Goal: Task Accomplishment & Management: Use online tool/utility

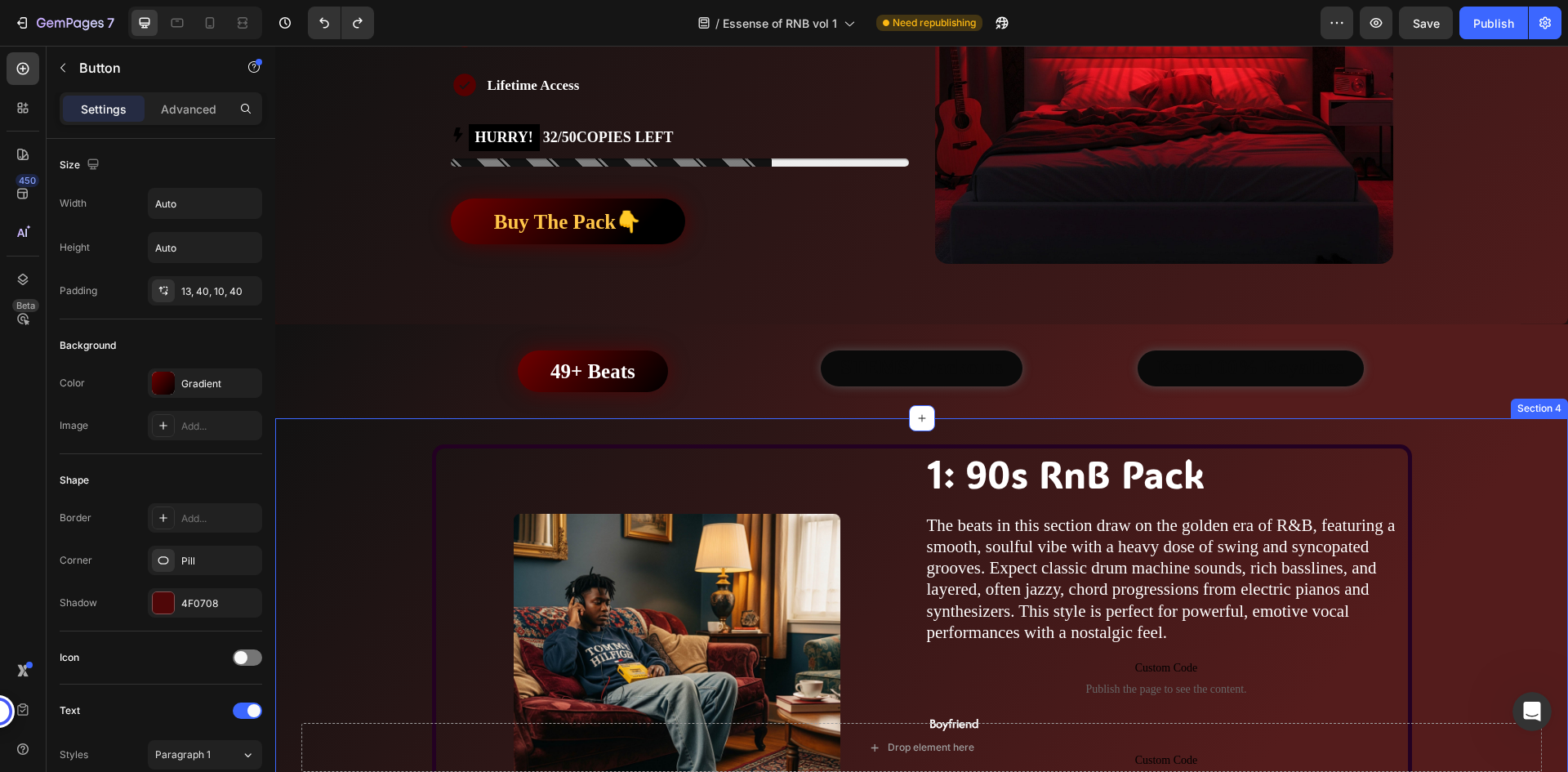
scroll to position [245, 0]
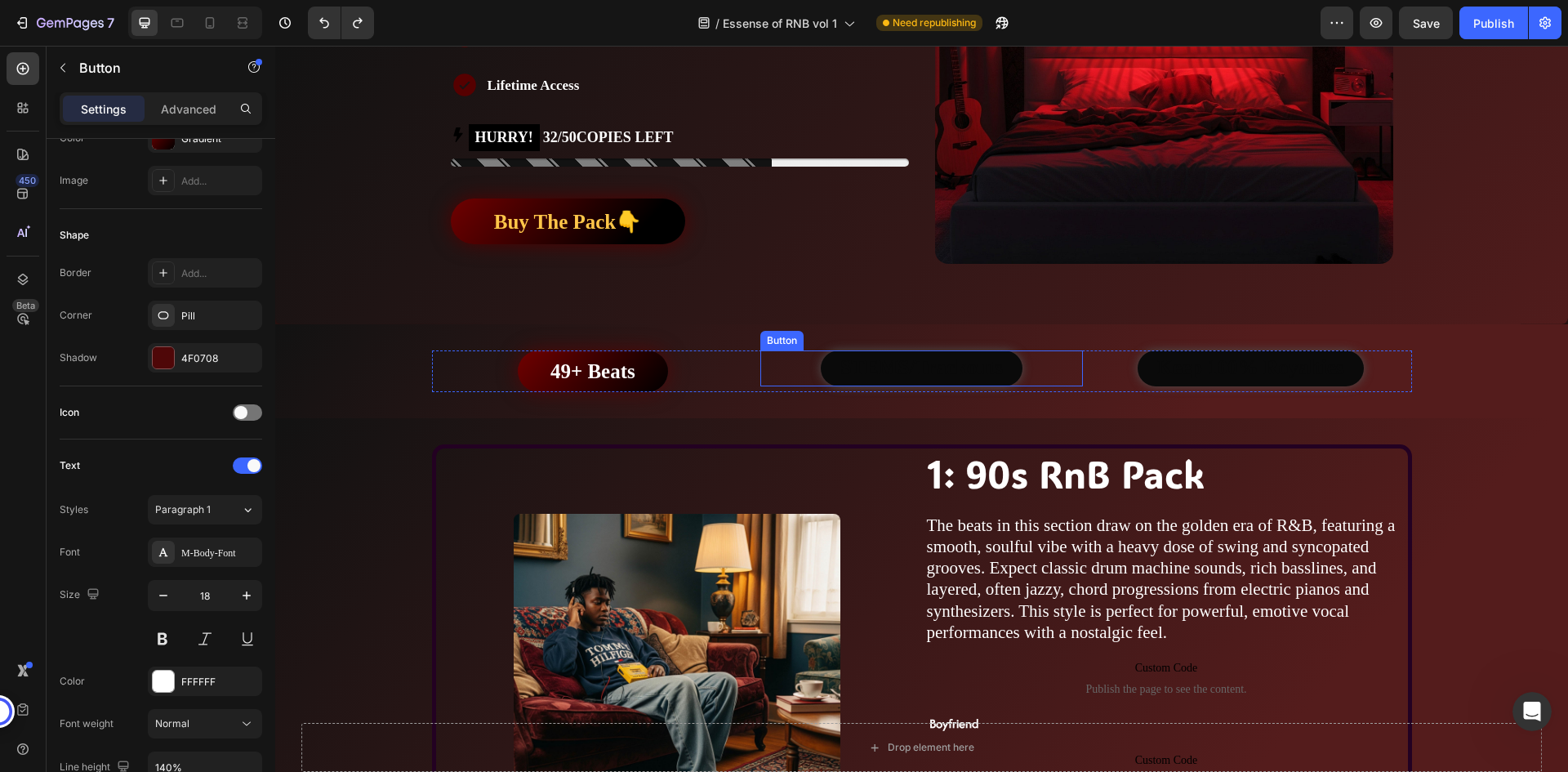
click at [808, 376] on div "STEMS/Trackouts Button" at bounding box center [921, 368] width 323 height 36
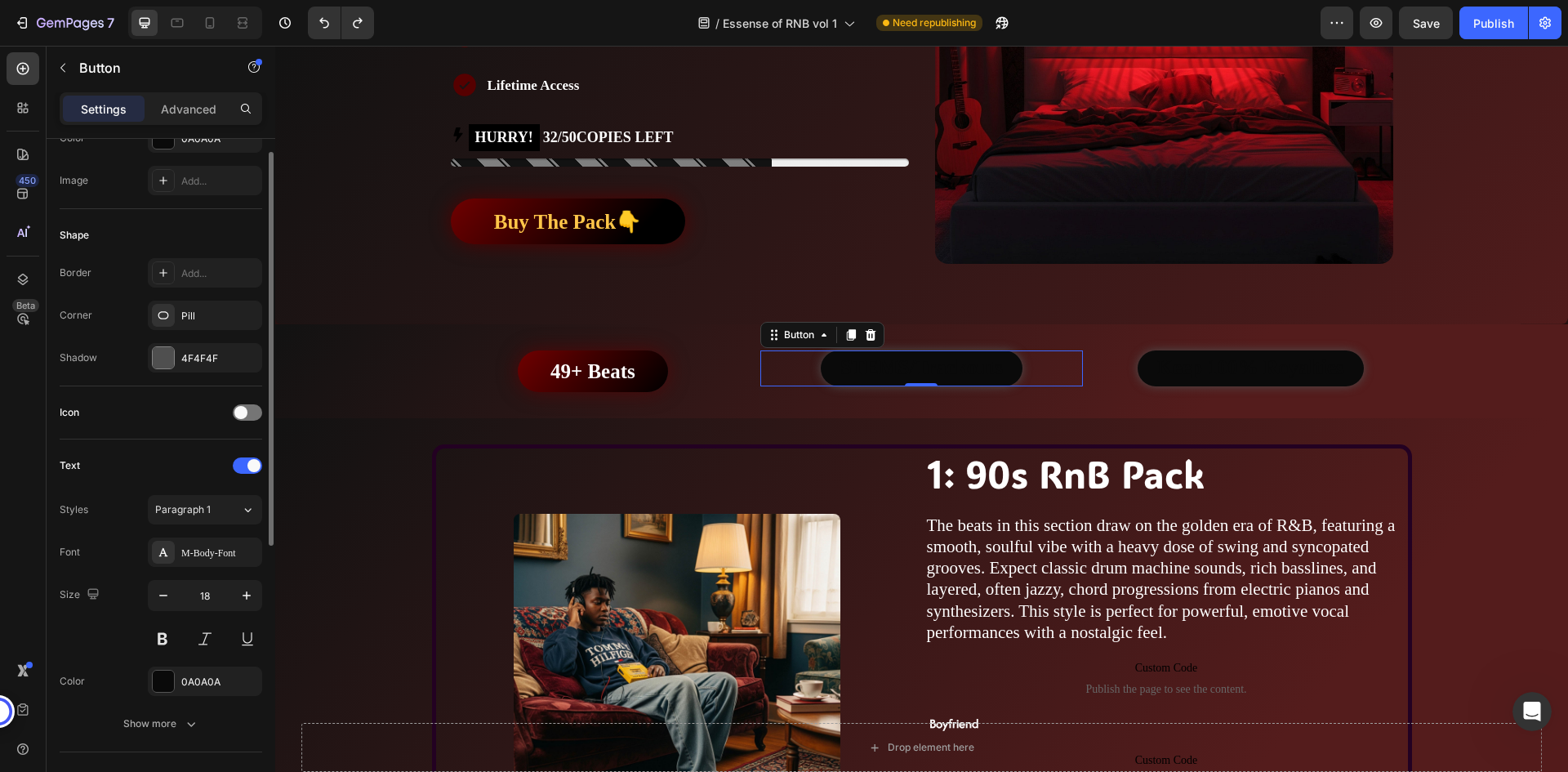
scroll to position [0, 0]
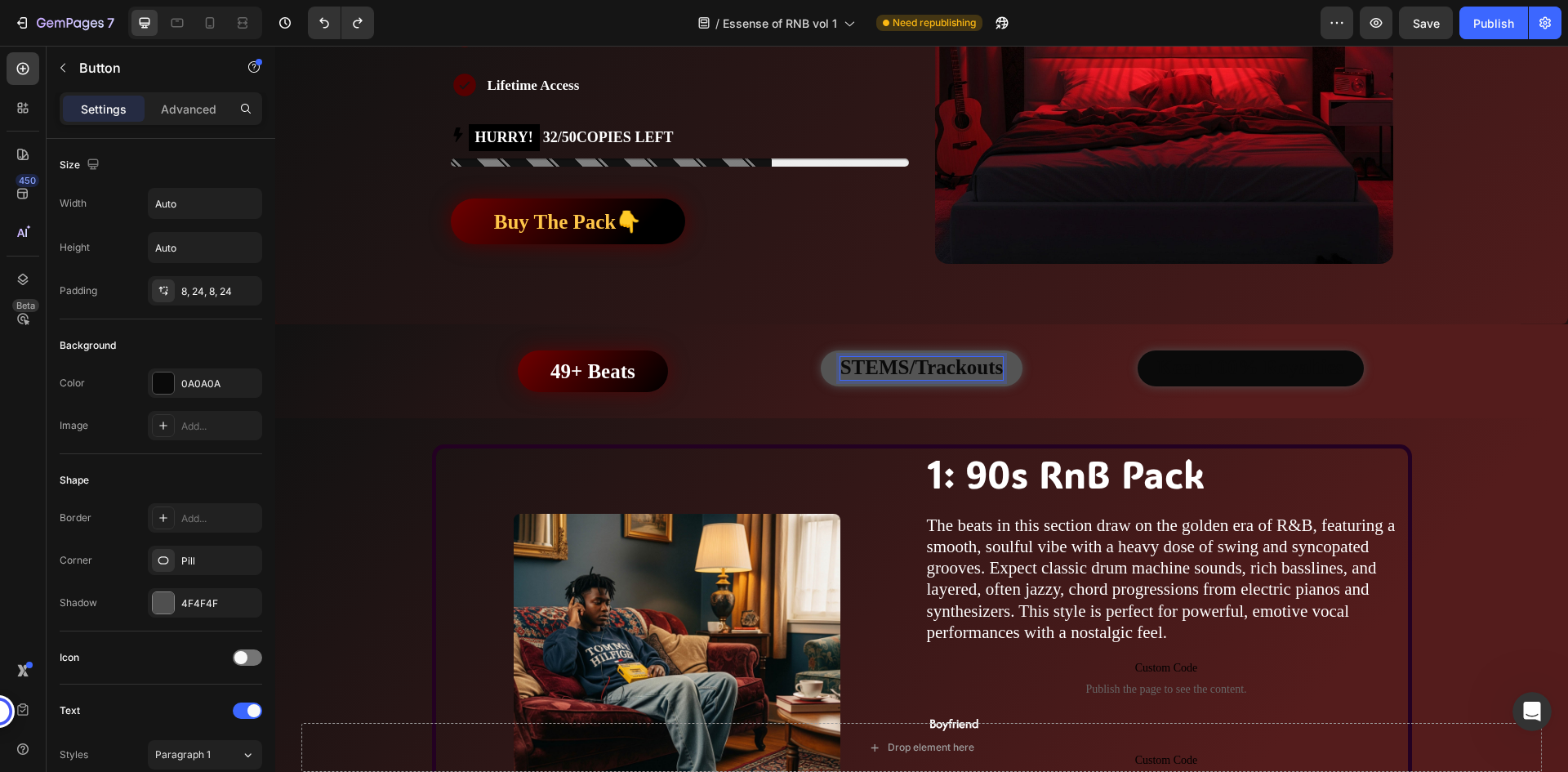
click at [861, 365] on strong "STEMS/Trackouts" at bounding box center [922, 367] width 164 height 22
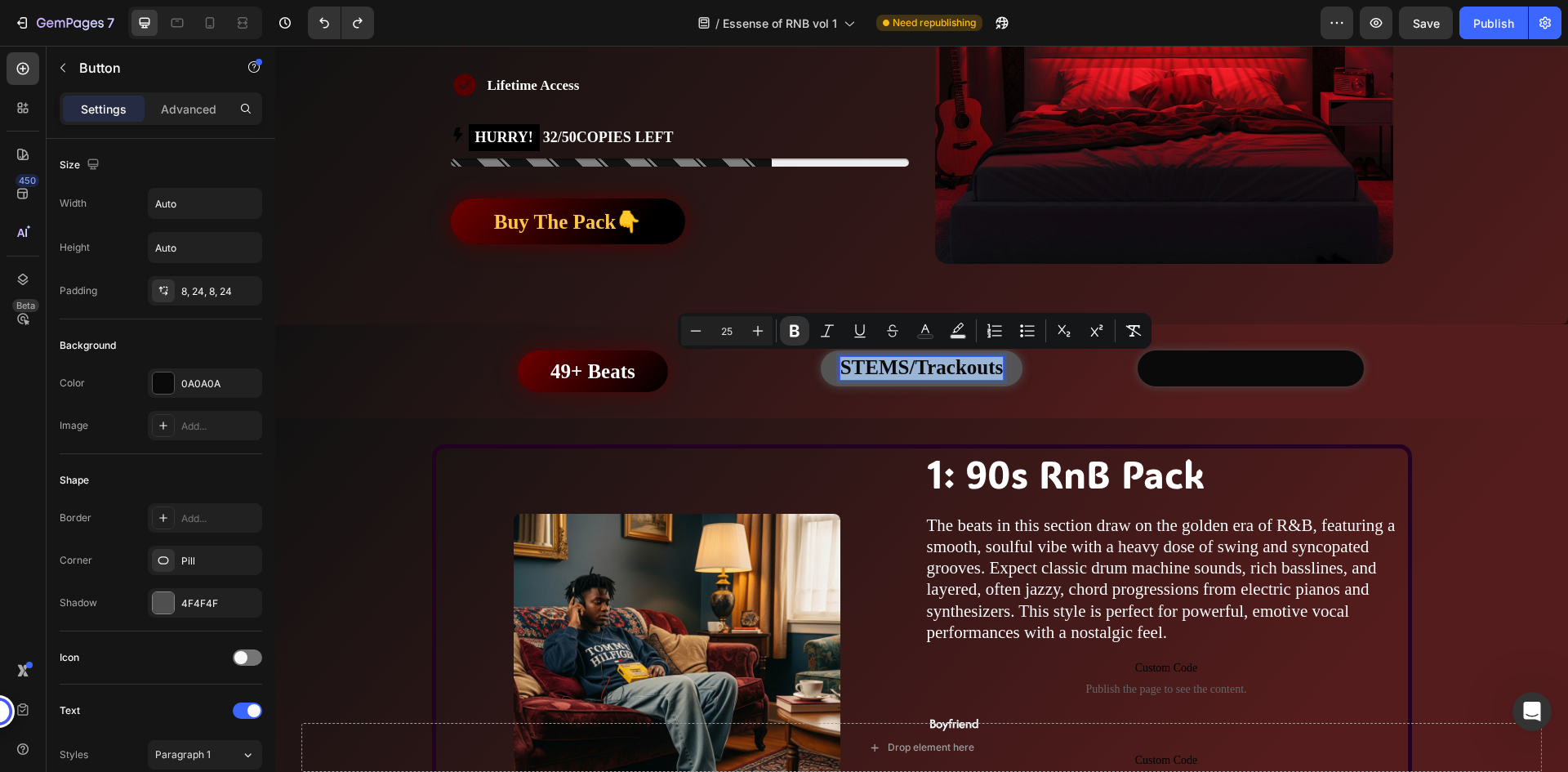
copy strong "STEMS/Trackouts"
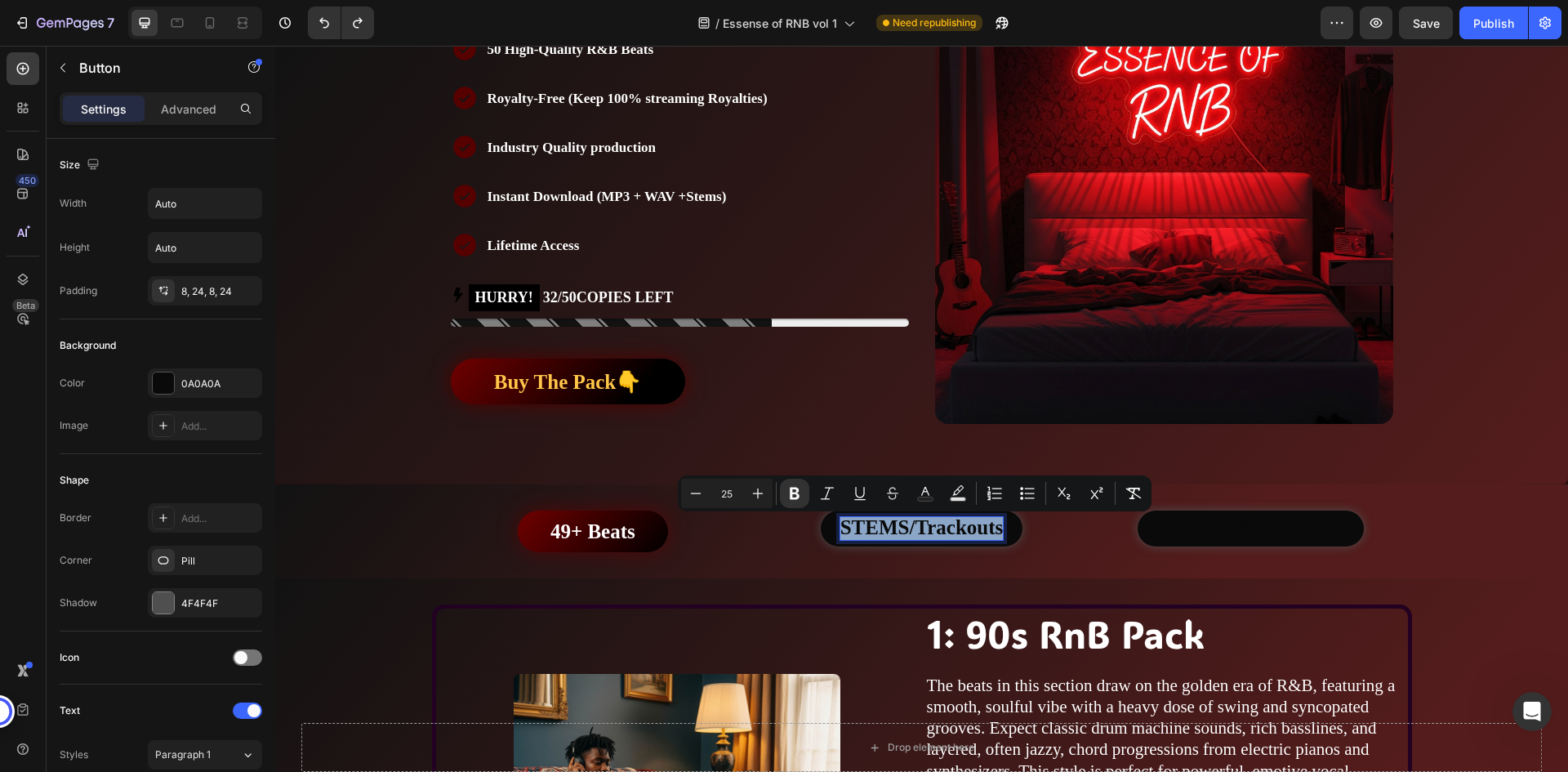
scroll to position [569, 0]
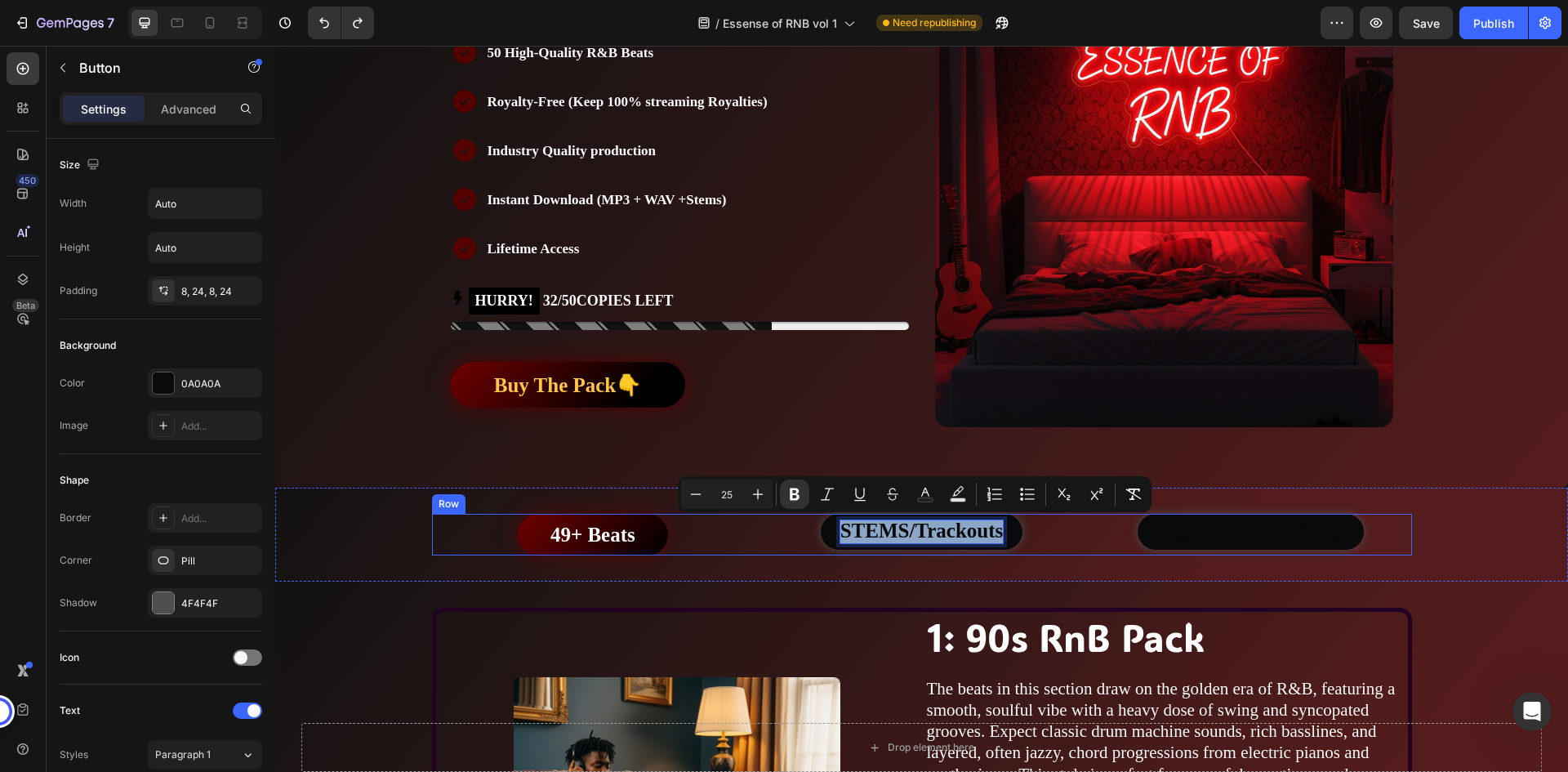
click at [1032, 553] on div "STEMS/Trackouts Button 0" at bounding box center [921, 535] width 323 height 42
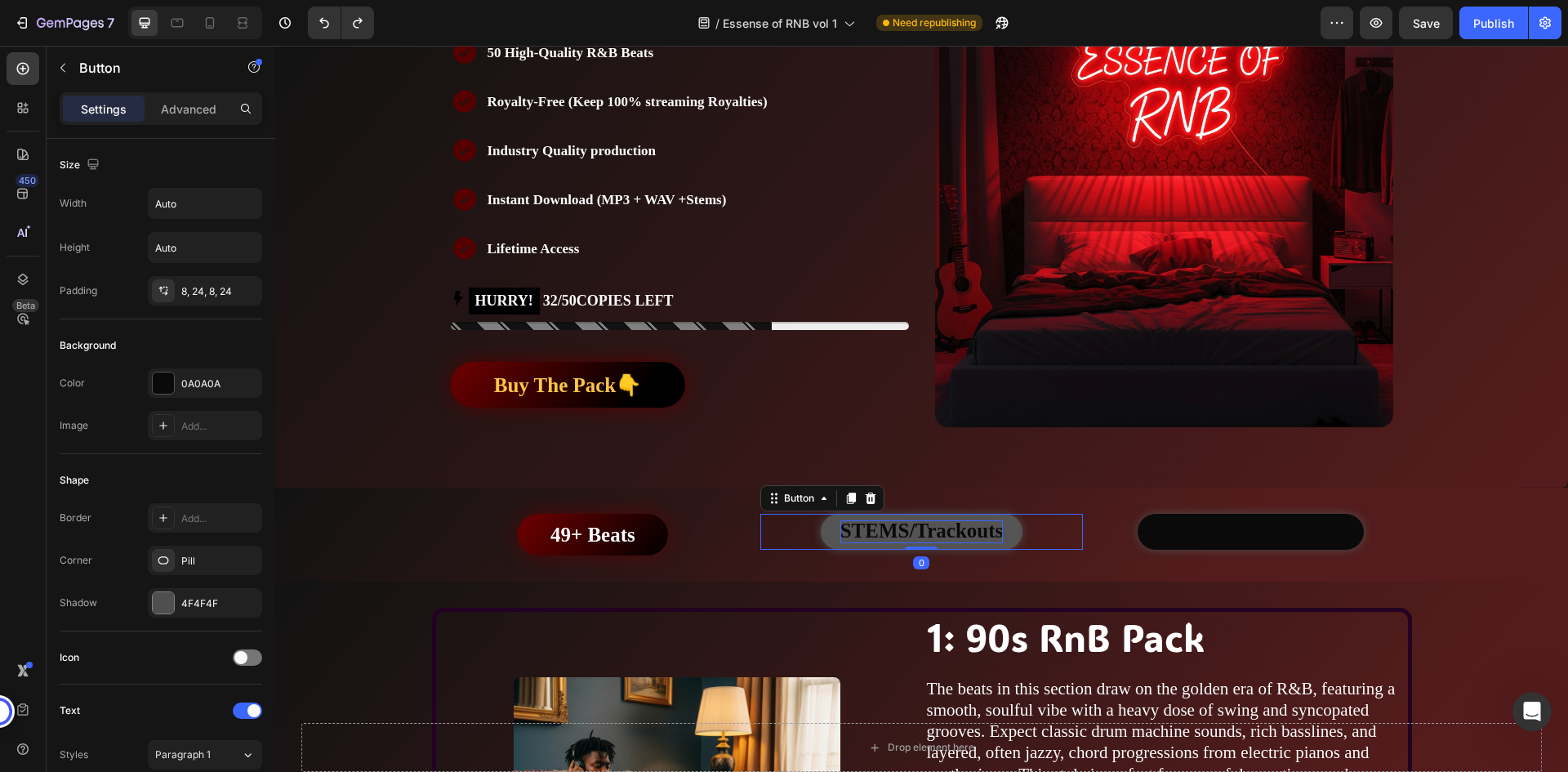
click at [918, 537] on strong "STEMS/Trackouts" at bounding box center [922, 530] width 164 height 22
click at [921, 528] on strong "STEMS/Trackouts" at bounding box center [922, 530] width 164 height 22
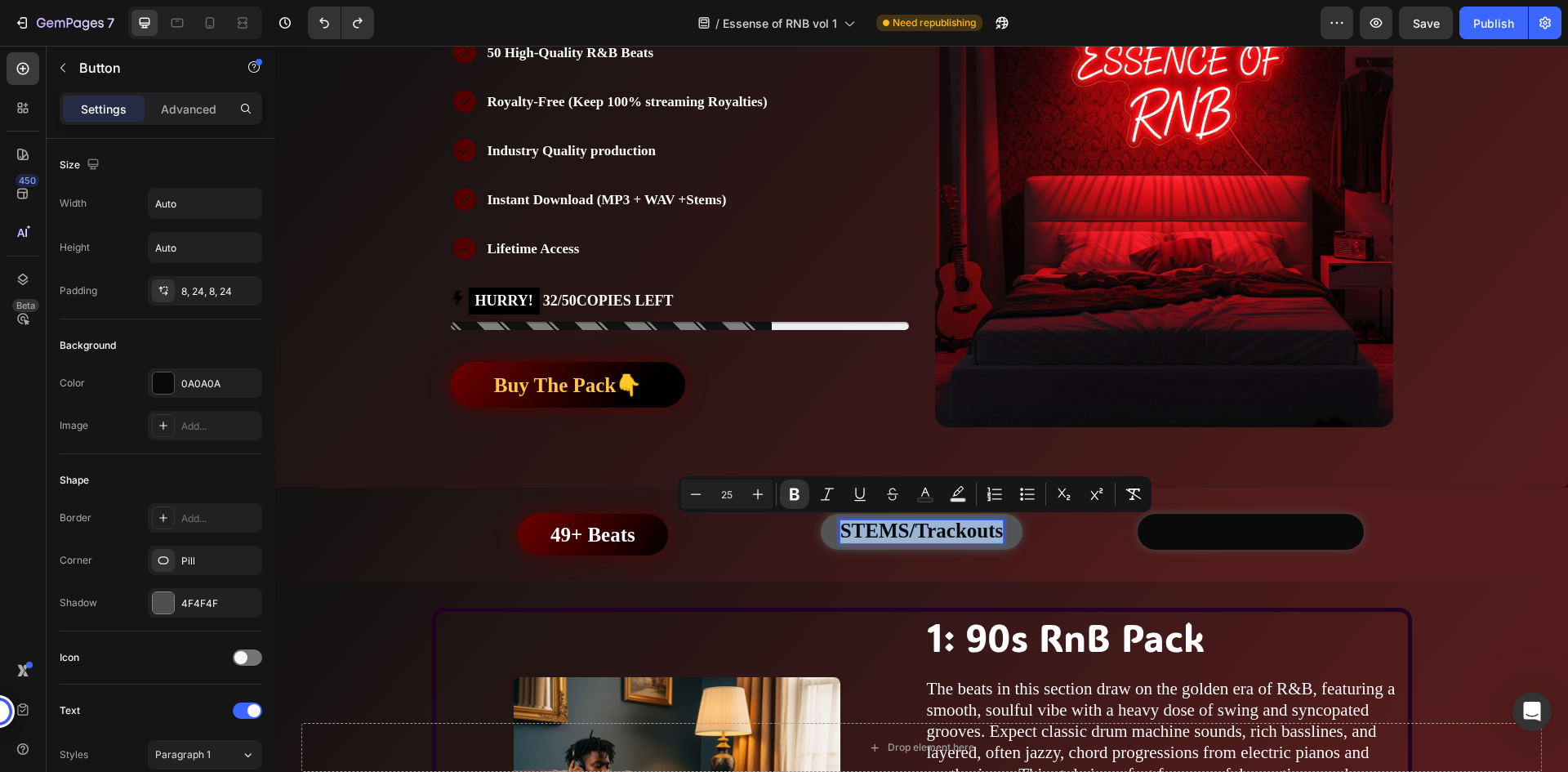
copy strong "STEMS/Trackouts"
click at [1041, 536] on div "STEMS/Trackouts Button 0" at bounding box center [921, 532] width 323 height 36
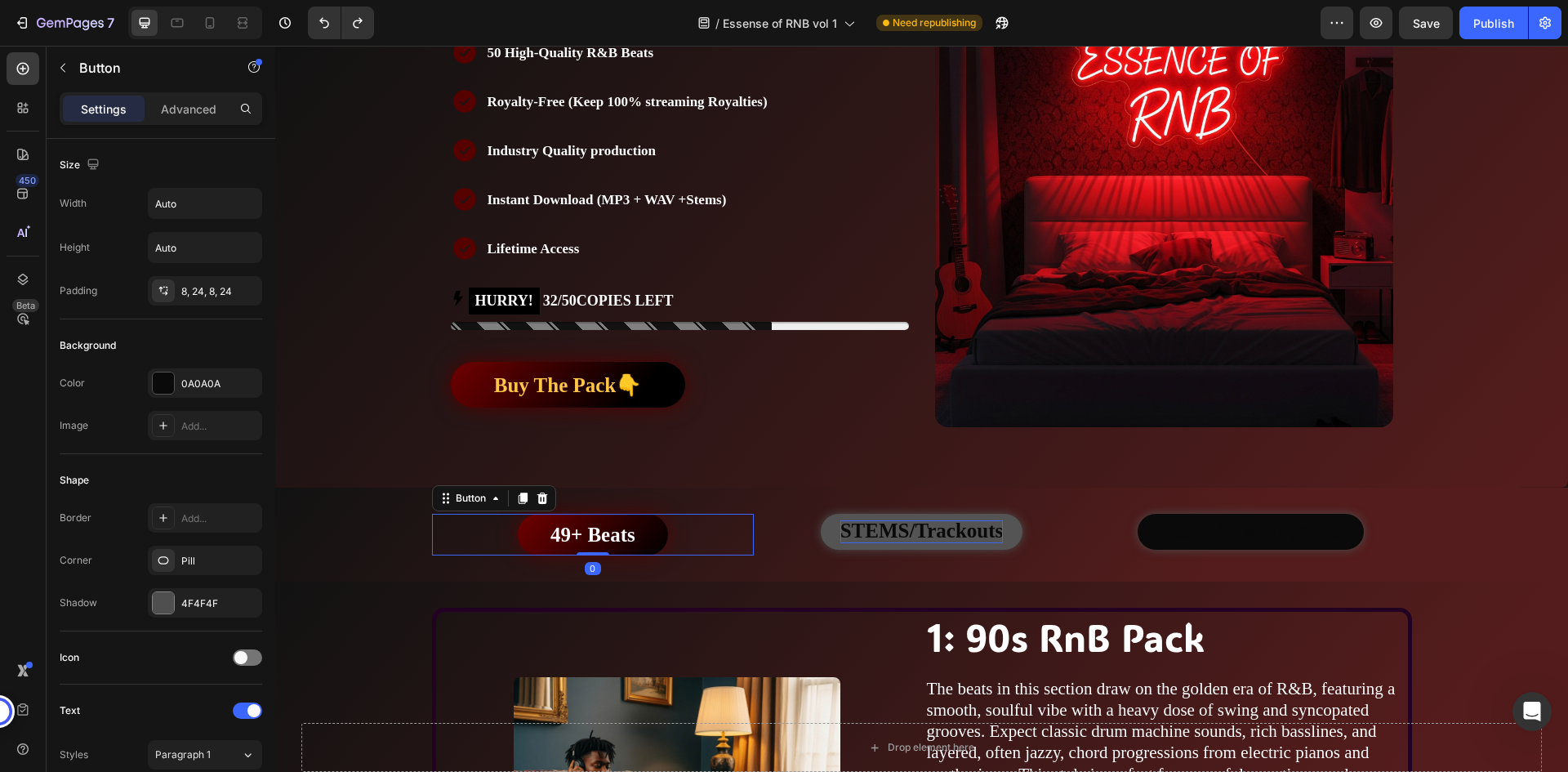
click at [676, 535] on div "49+ Beats Button 0" at bounding box center [592, 535] width 323 height 42
click at [518, 497] on icon at bounding box center [522, 498] width 9 height 12
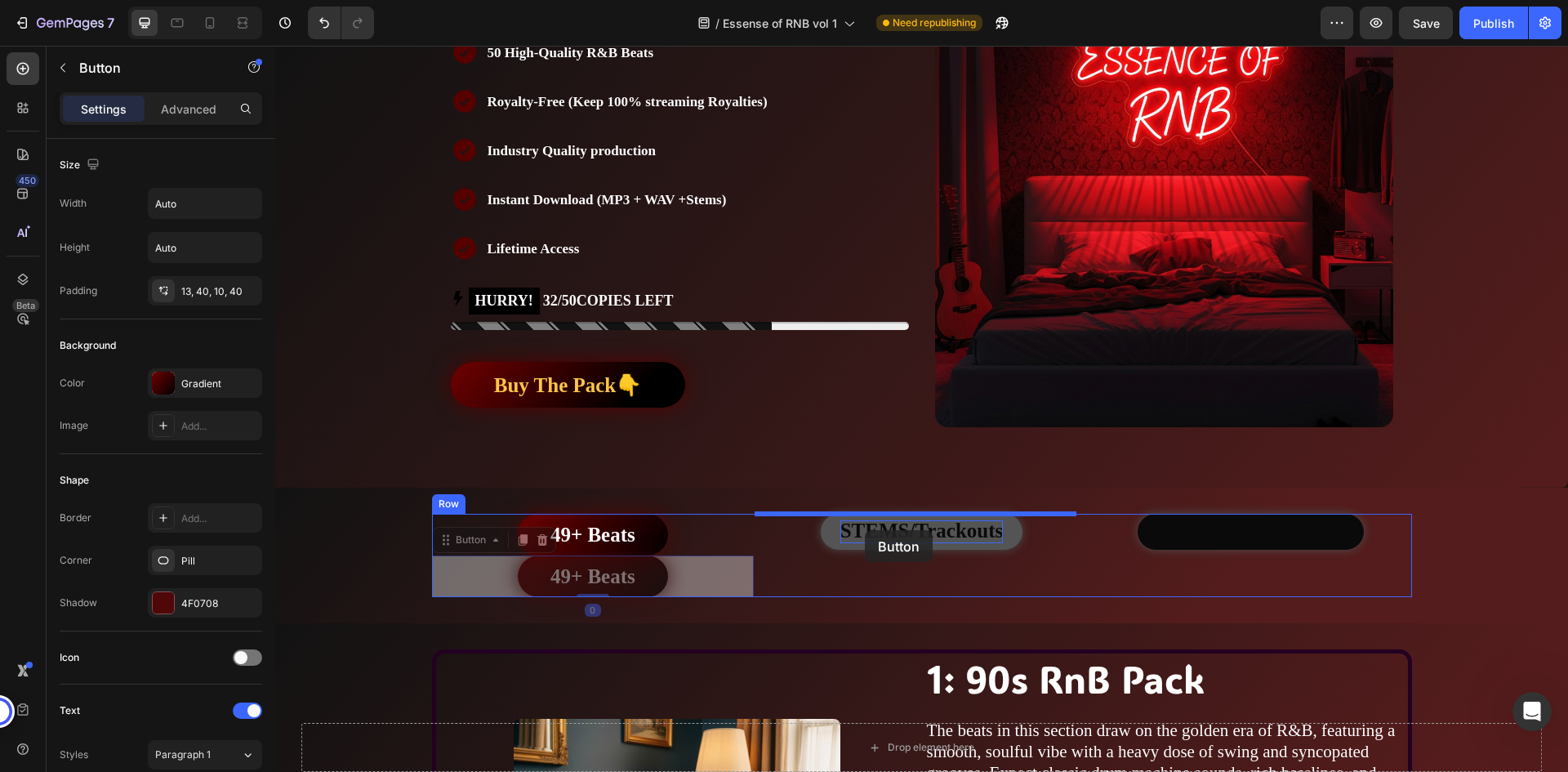
drag, startPoint x: 676, startPoint y: 575, endPoint x: 865, endPoint y: 530, distance: 194.3
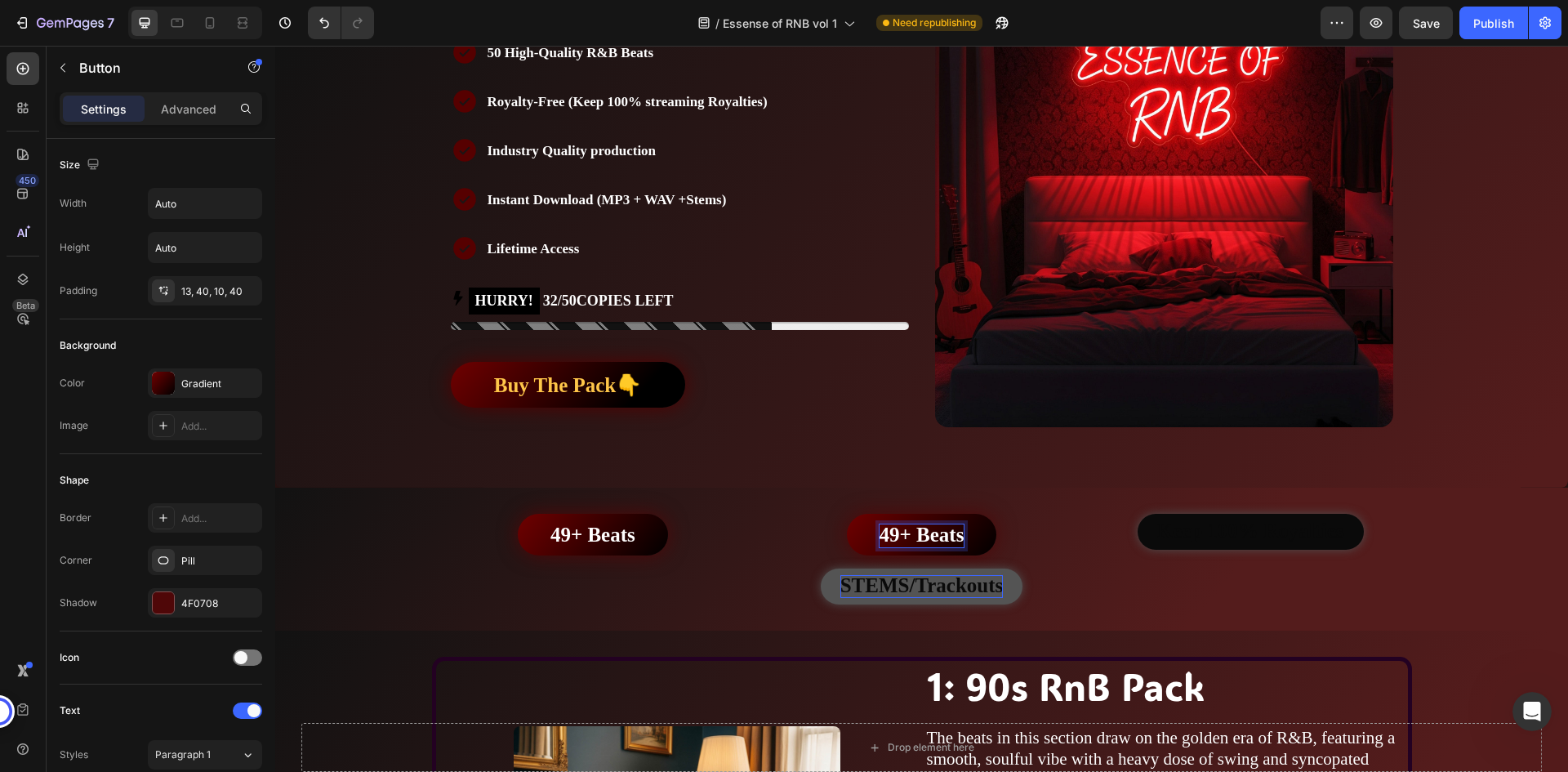
click at [938, 534] on strong "49+ Beats" at bounding box center [922, 535] width 85 height 22
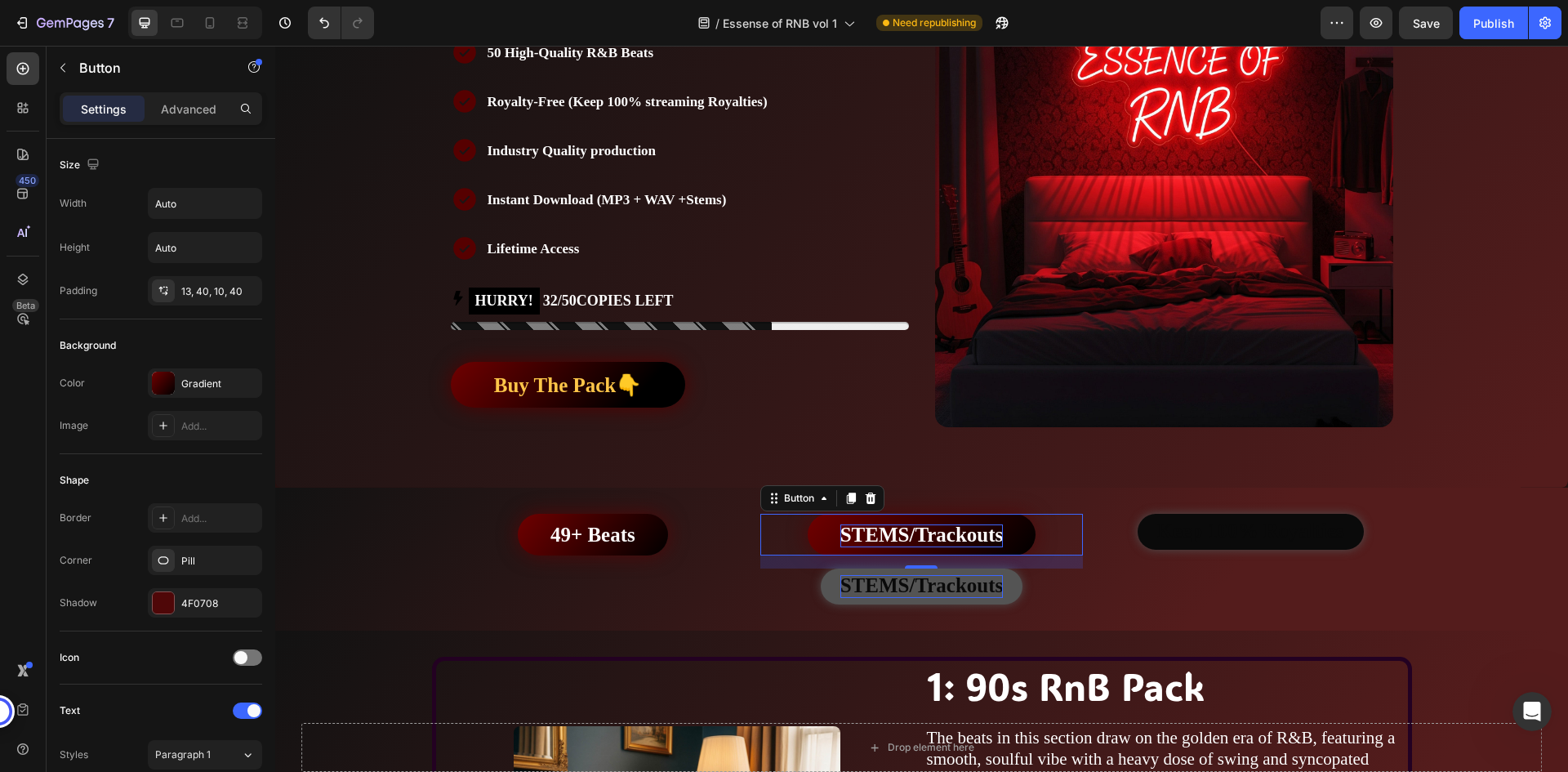
click at [1070, 532] on div "STEMS/Trackouts Button 16" at bounding box center [921, 535] width 323 height 42
click at [1018, 582] on div "STEMS/Trackouts Button" at bounding box center [921, 586] width 323 height 36
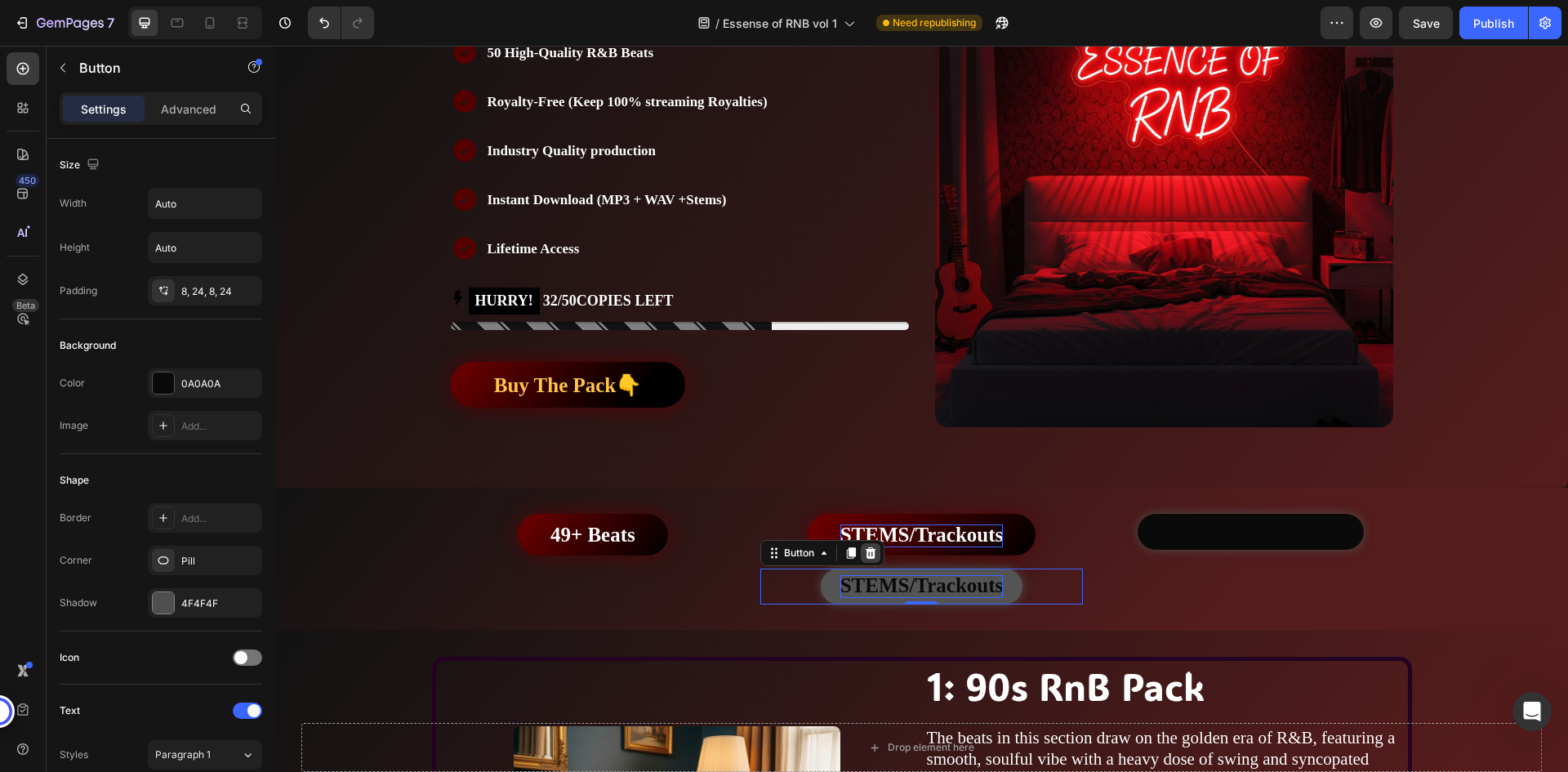
click at [866, 553] on icon at bounding box center [870, 553] width 13 height 13
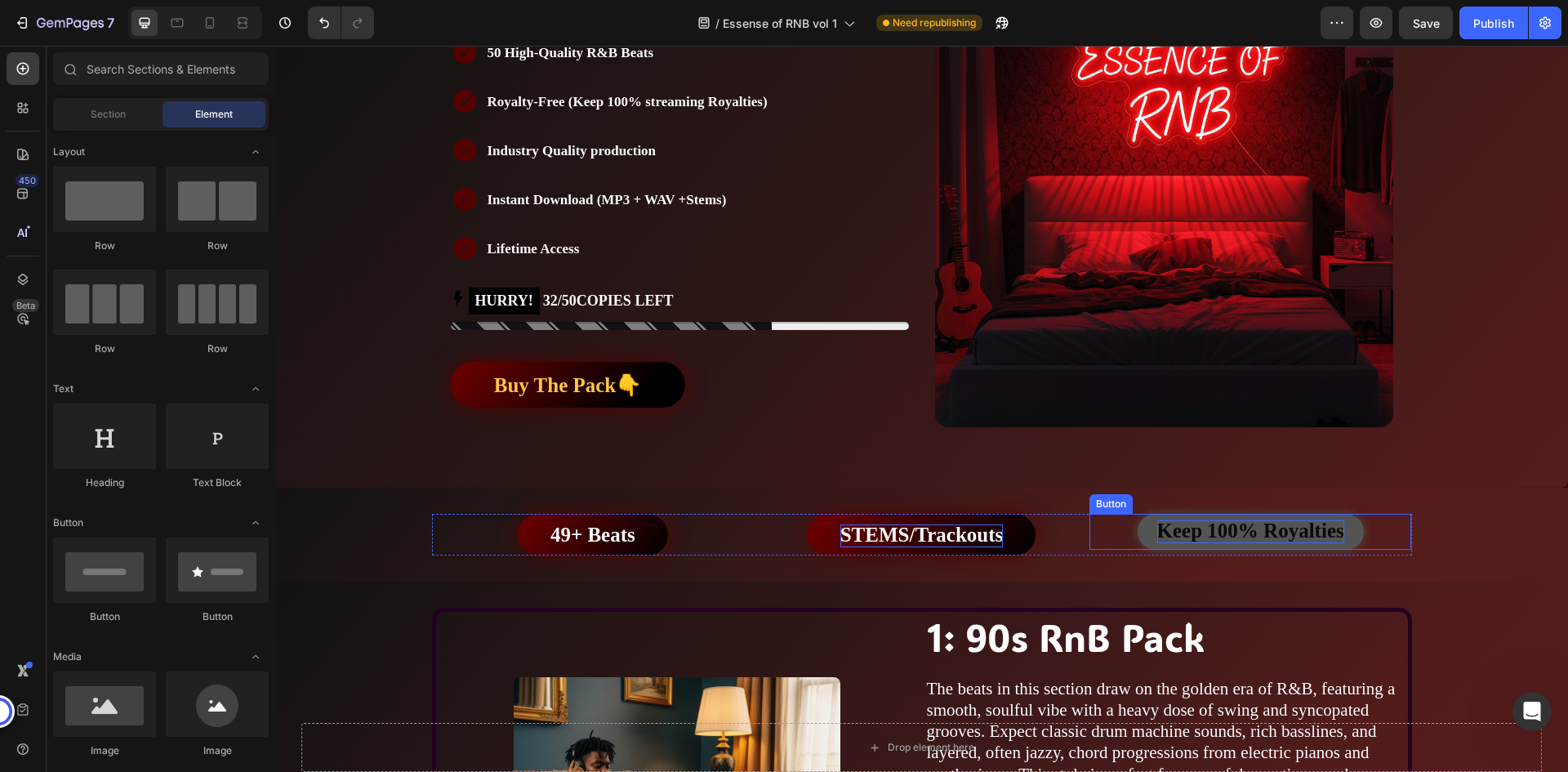
click at [1187, 530] on strong "Keep 100% Royalties" at bounding box center [1250, 530] width 187 height 22
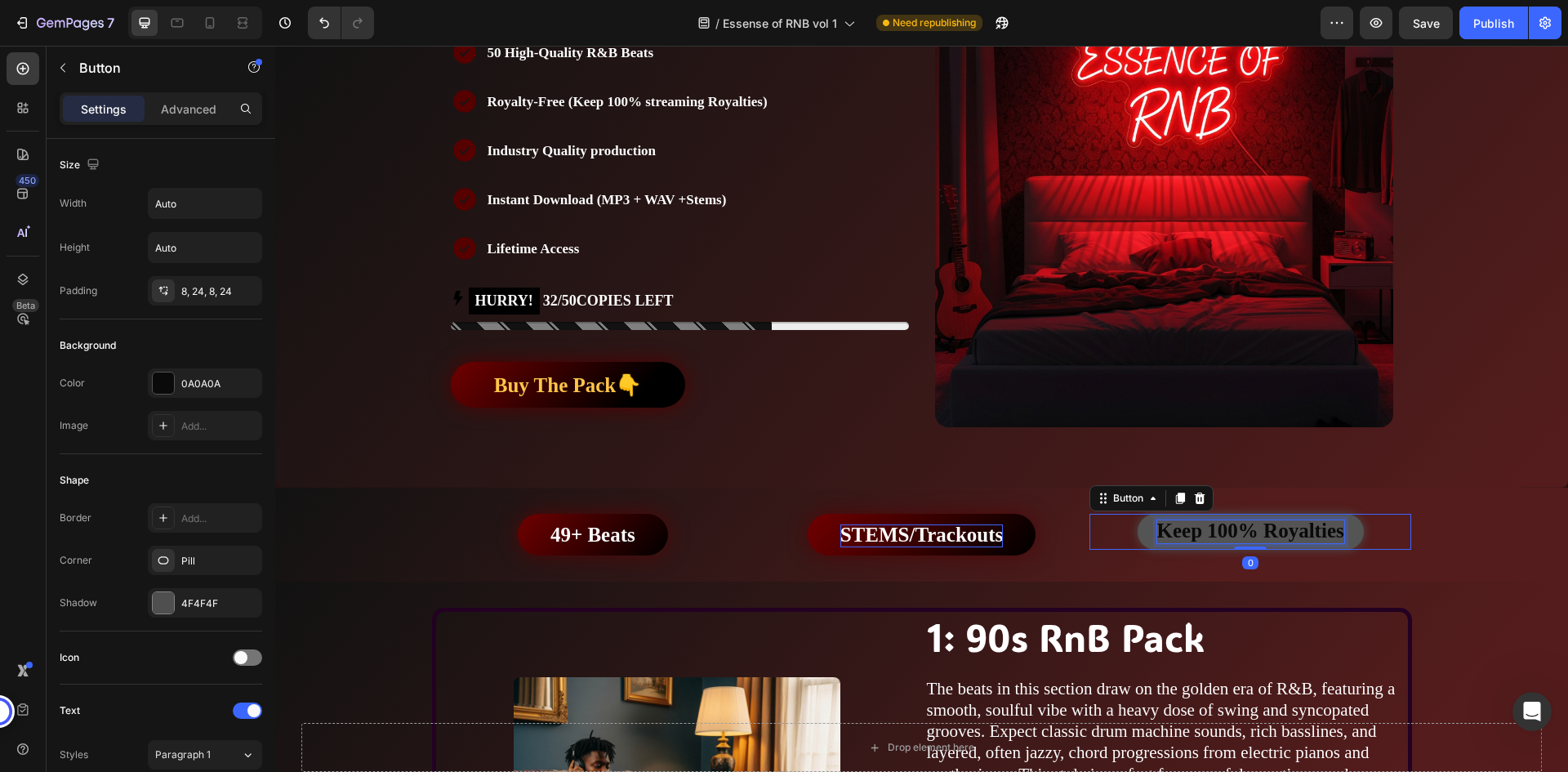
click at [1218, 530] on strong "Keep 100% Royalties" at bounding box center [1250, 530] width 187 height 22
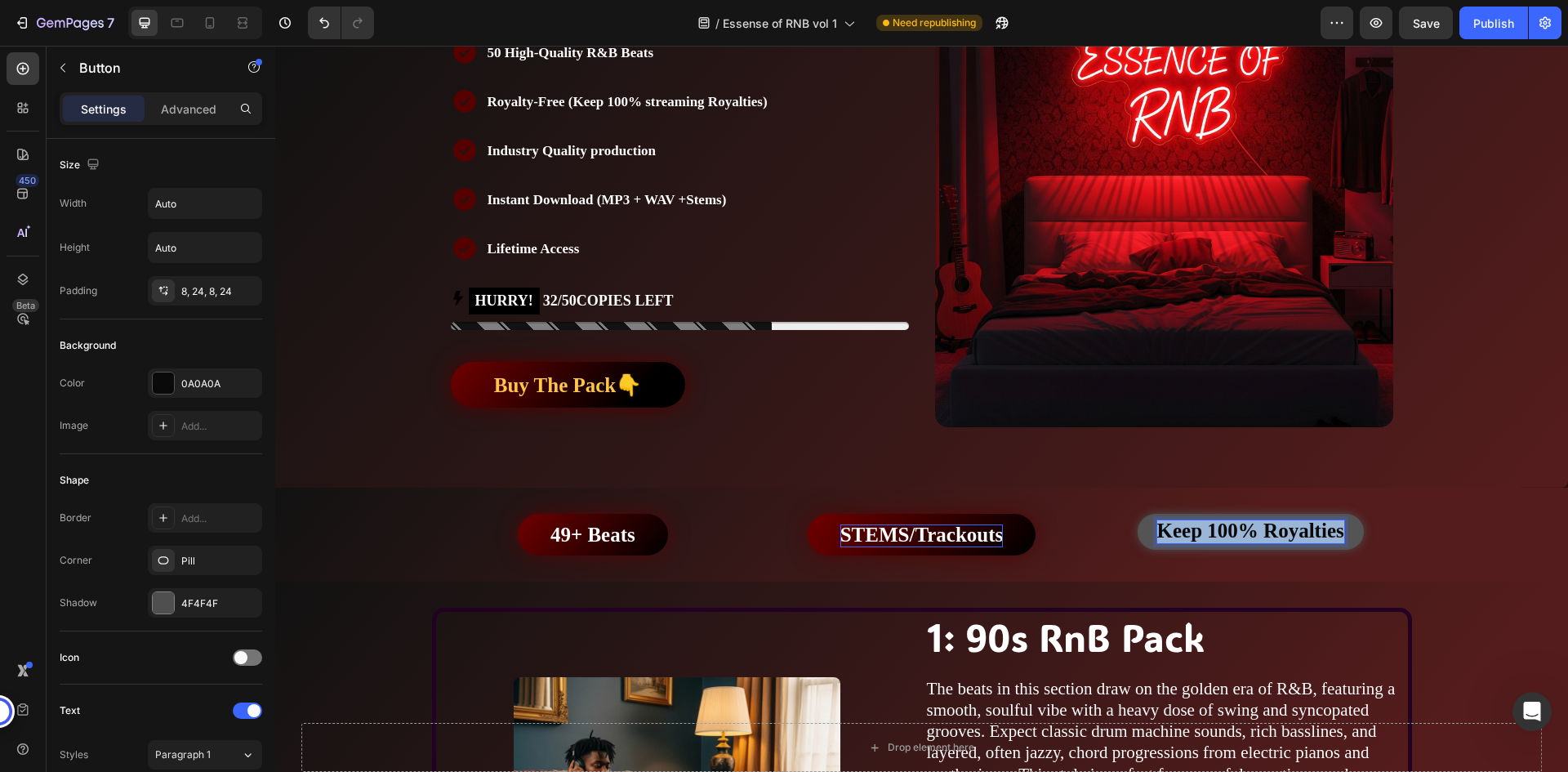
click at [1218, 530] on strong "Keep 100% Royalties" at bounding box center [1250, 530] width 187 height 22
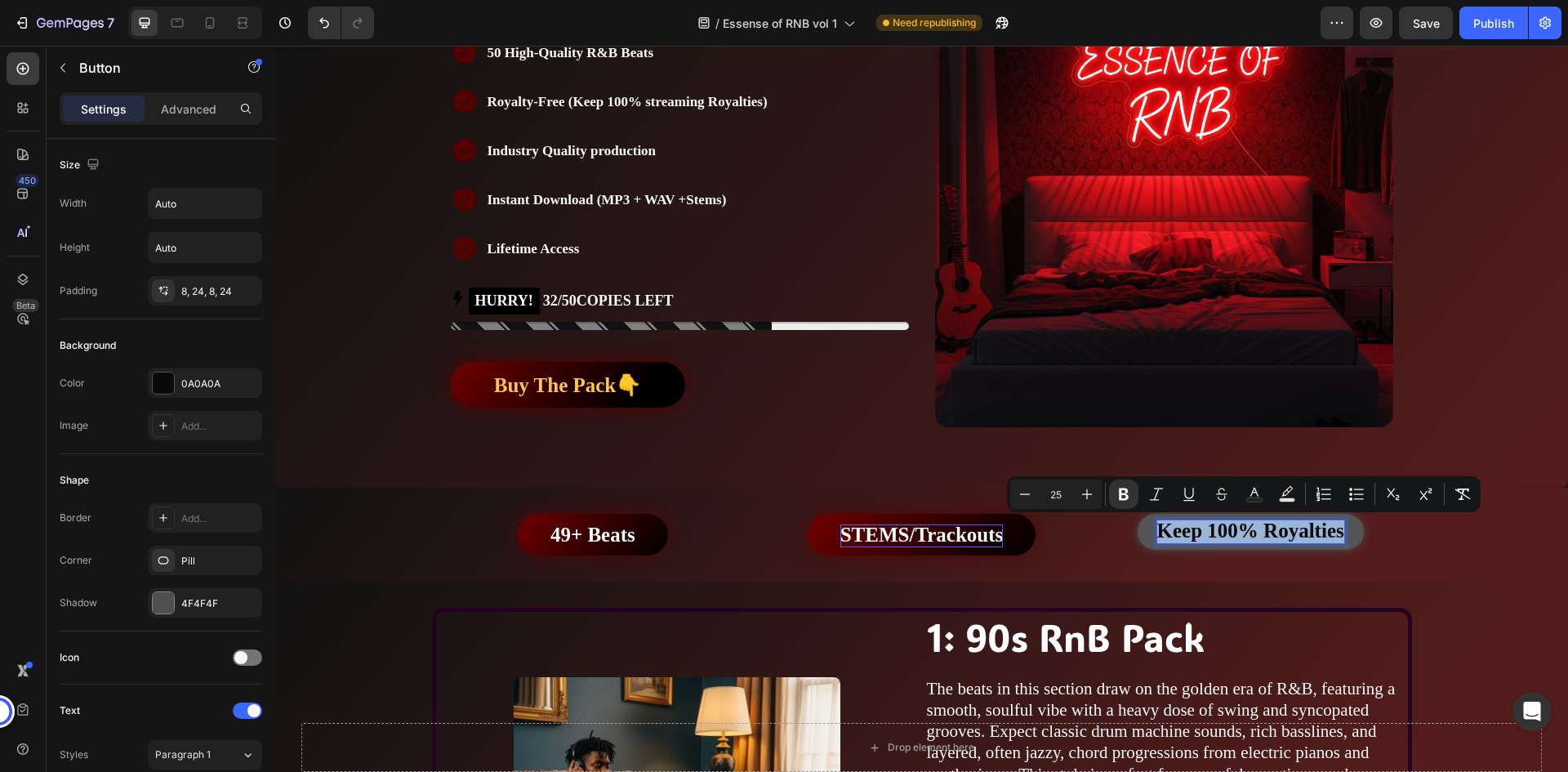
click at [1218, 530] on strong "Keep 100% Royalties" at bounding box center [1250, 530] width 187 height 22
copy strong "Keep 100% Royalties"
click at [1105, 537] on div "Keep 100% Royalties Button 0" at bounding box center [1250, 532] width 323 height 36
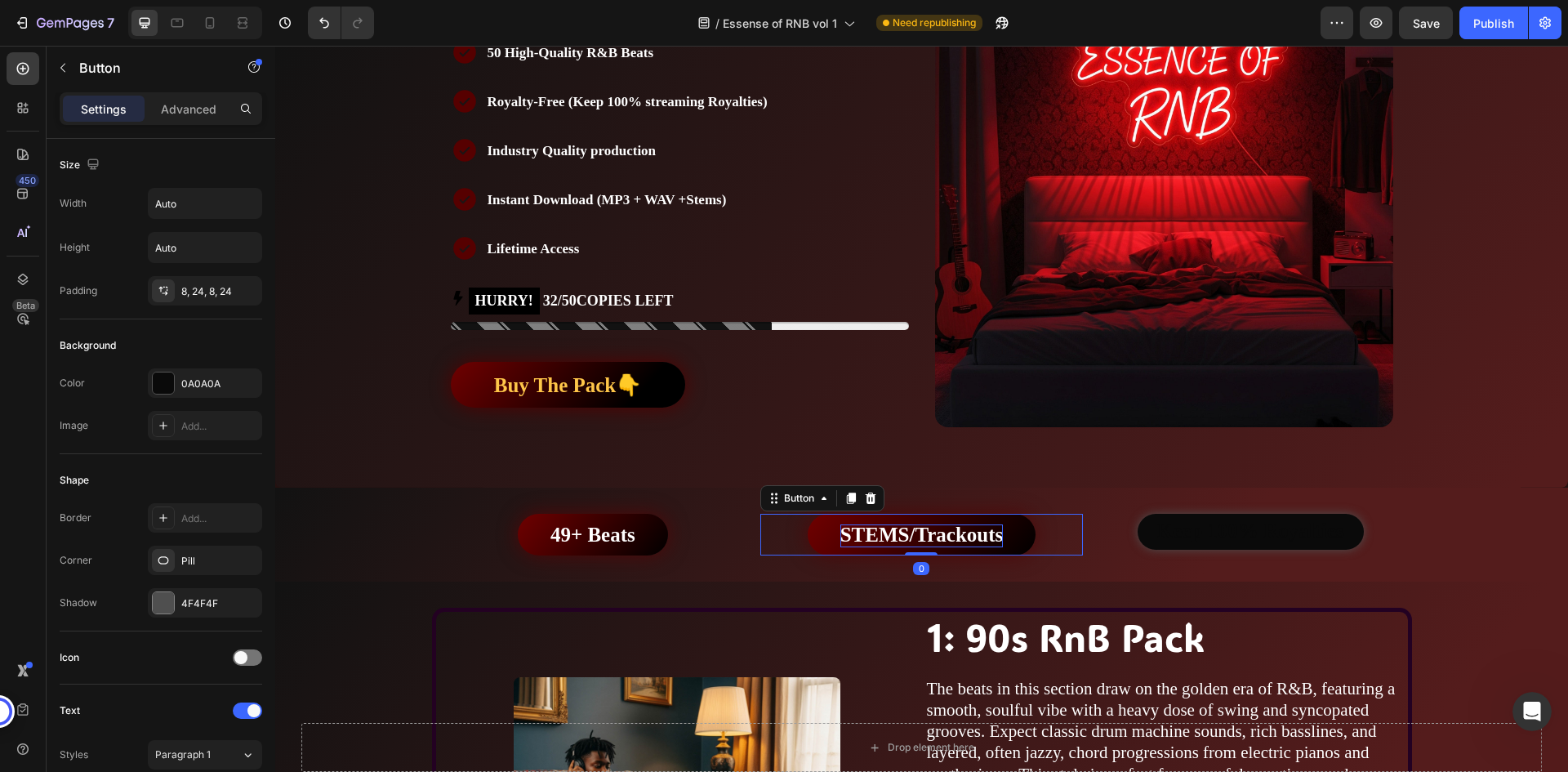
click at [1045, 536] on div "STEMS/Trackouts Button 0" at bounding box center [921, 535] width 323 height 42
click at [848, 498] on icon at bounding box center [851, 498] width 9 height 12
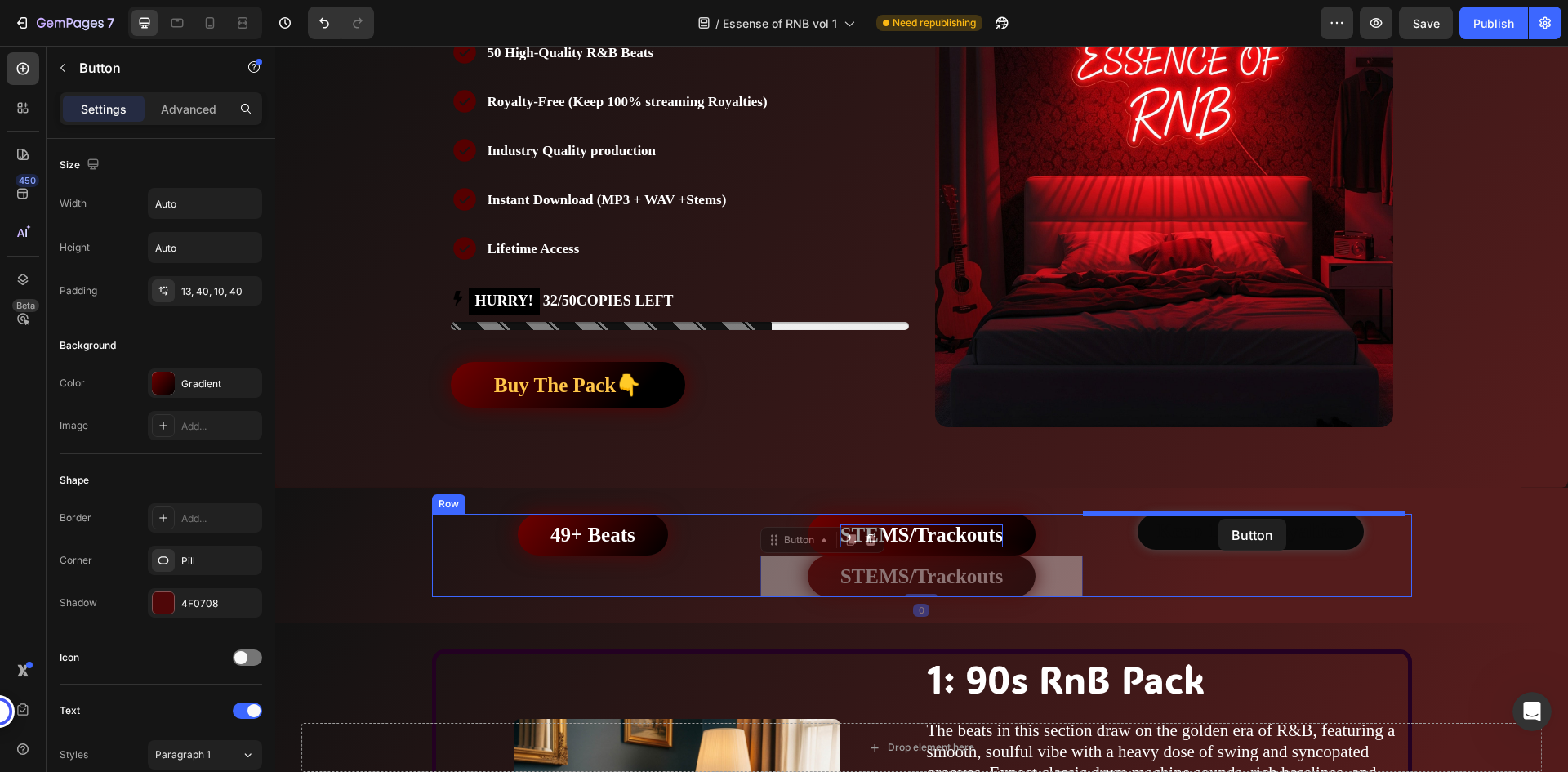
drag, startPoint x: 1032, startPoint y: 567, endPoint x: 1219, endPoint y: 519, distance: 193.1
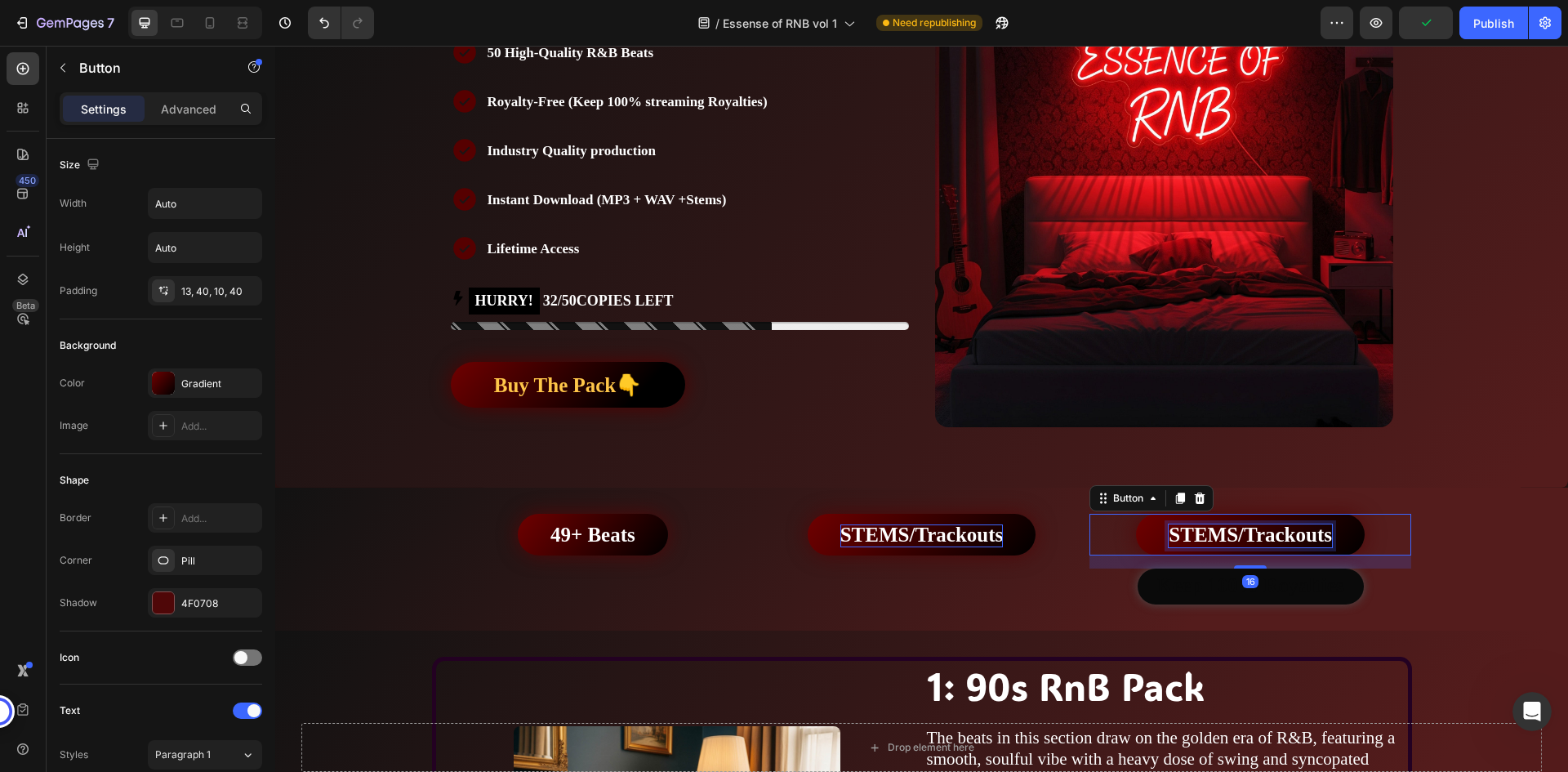
click at [1287, 535] on strong "STEMS/Trackouts" at bounding box center [1250, 535] width 164 height 22
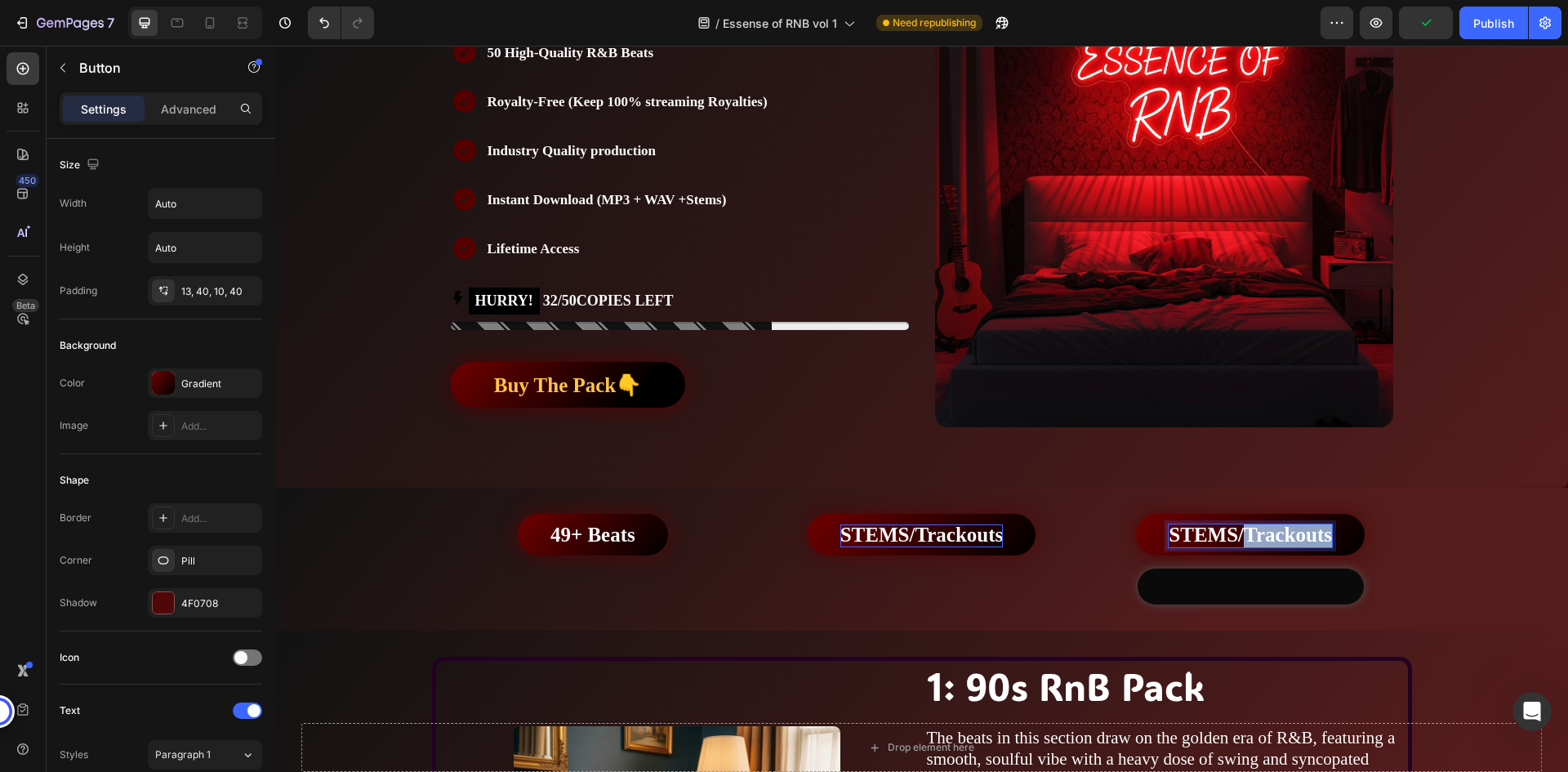
click at [1287, 535] on strong "STEMS/Trackouts" at bounding box center [1250, 535] width 164 height 22
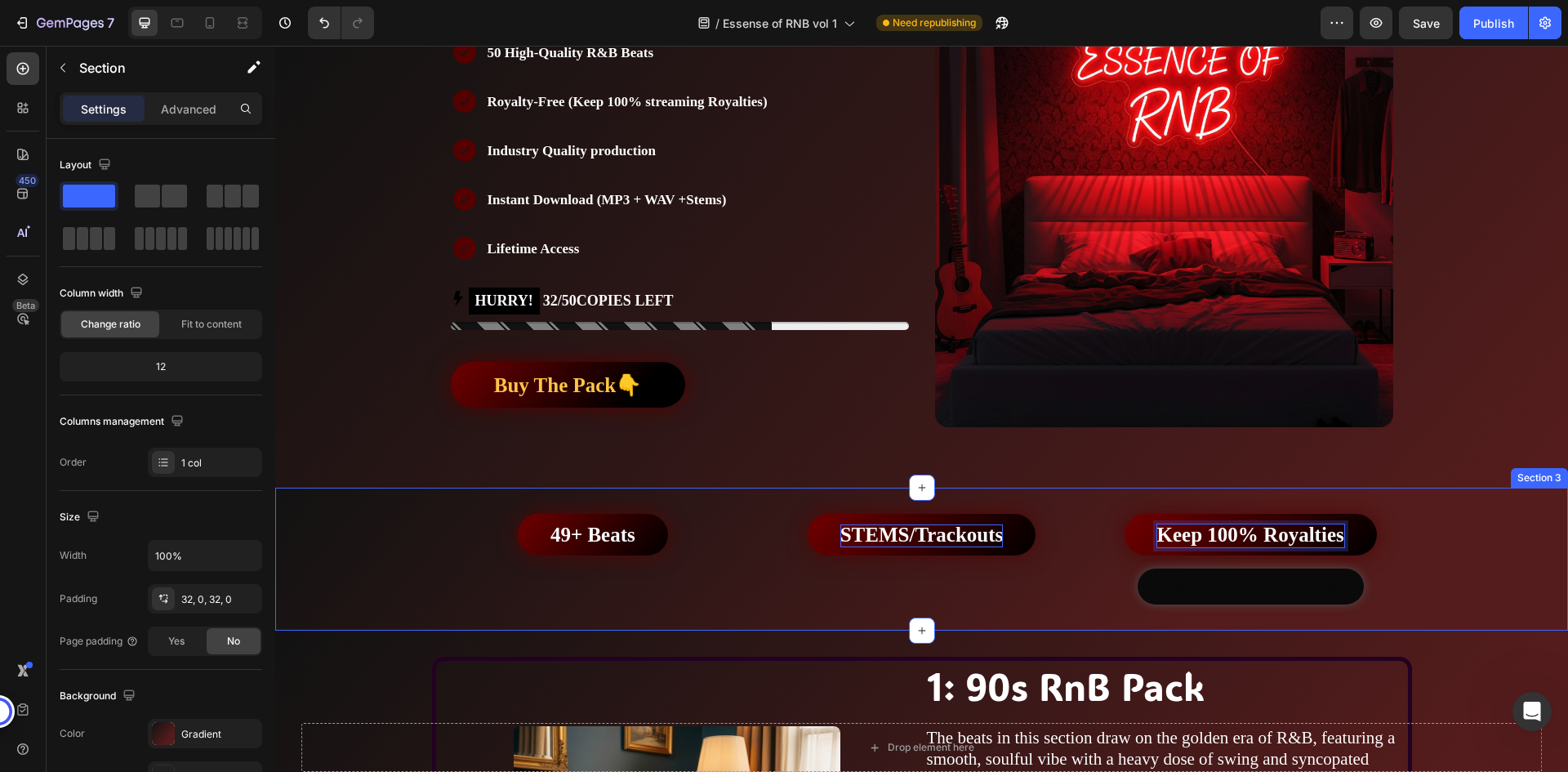
click at [1468, 539] on div "49+ Beats Button STEMS/Trackouts Button Keep 100% Royalties Button 16 Keep 100%…" at bounding box center [921, 559] width 1293 height 90
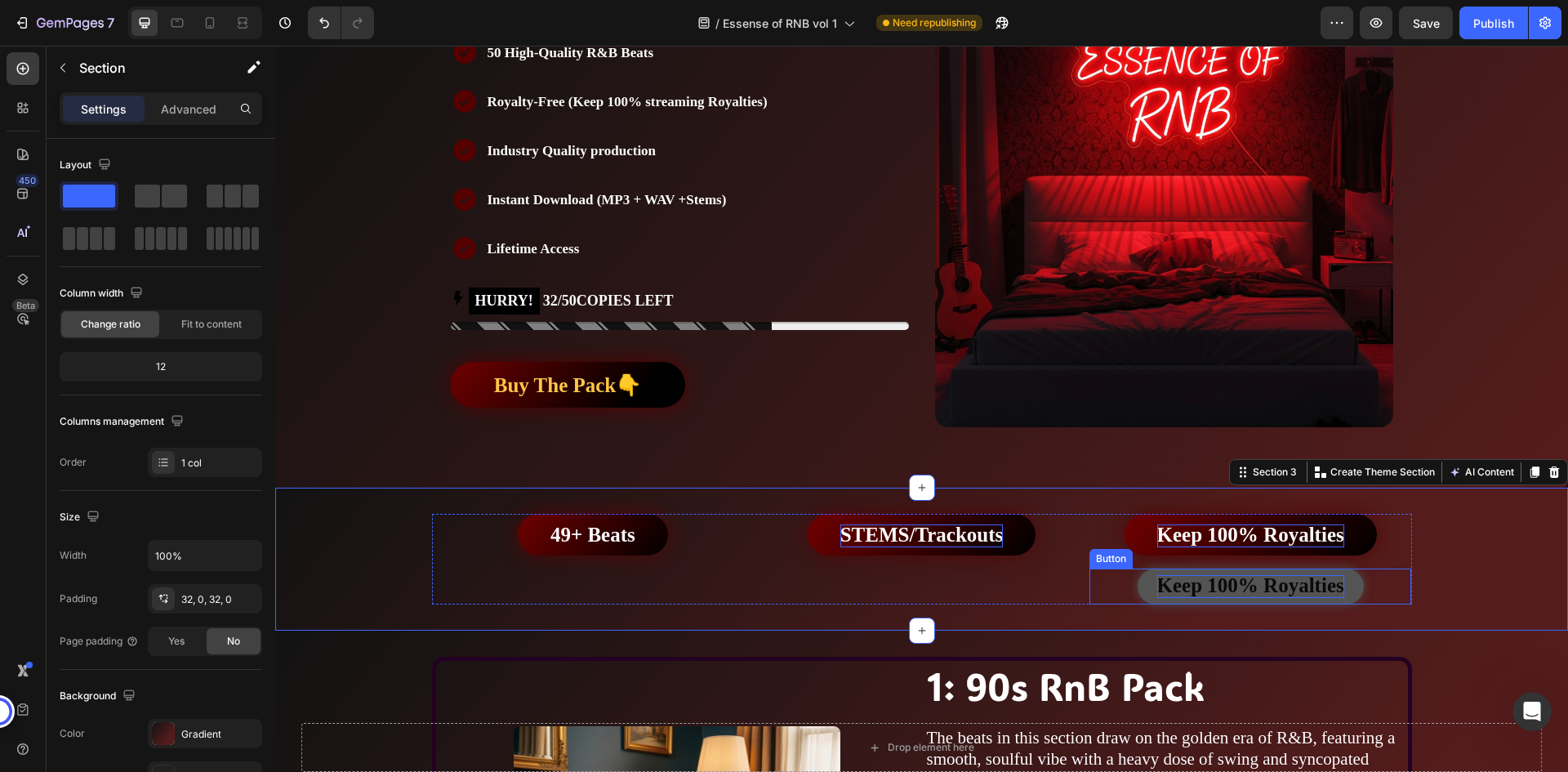
click at [1308, 584] on strong "Keep 100% Royalties" at bounding box center [1250, 585] width 187 height 22
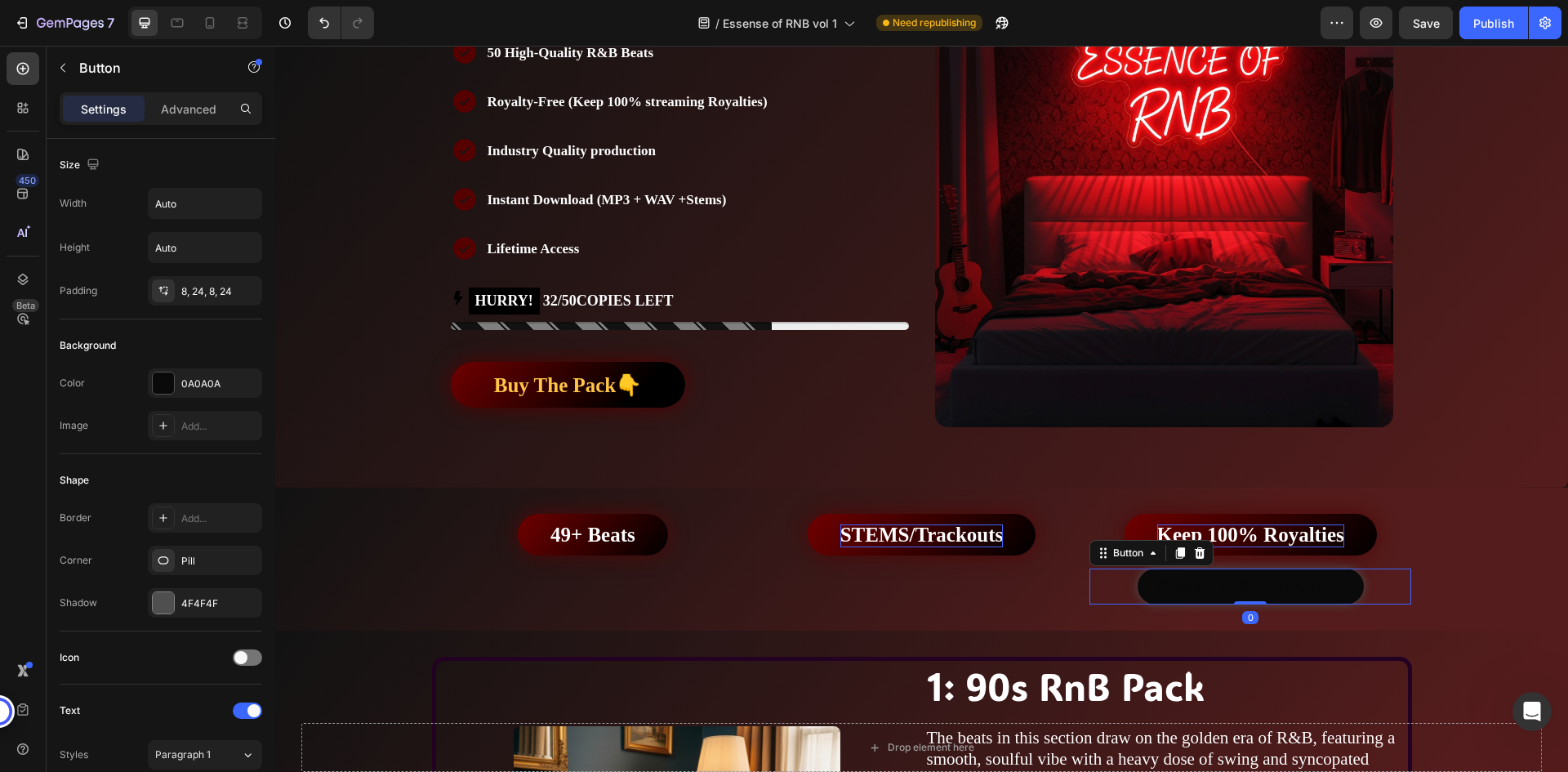
click at [1364, 581] on div "Keep 100% Royalties Button 0" at bounding box center [1250, 586] width 323 height 36
click at [1194, 554] on icon at bounding box center [1199, 553] width 11 height 12
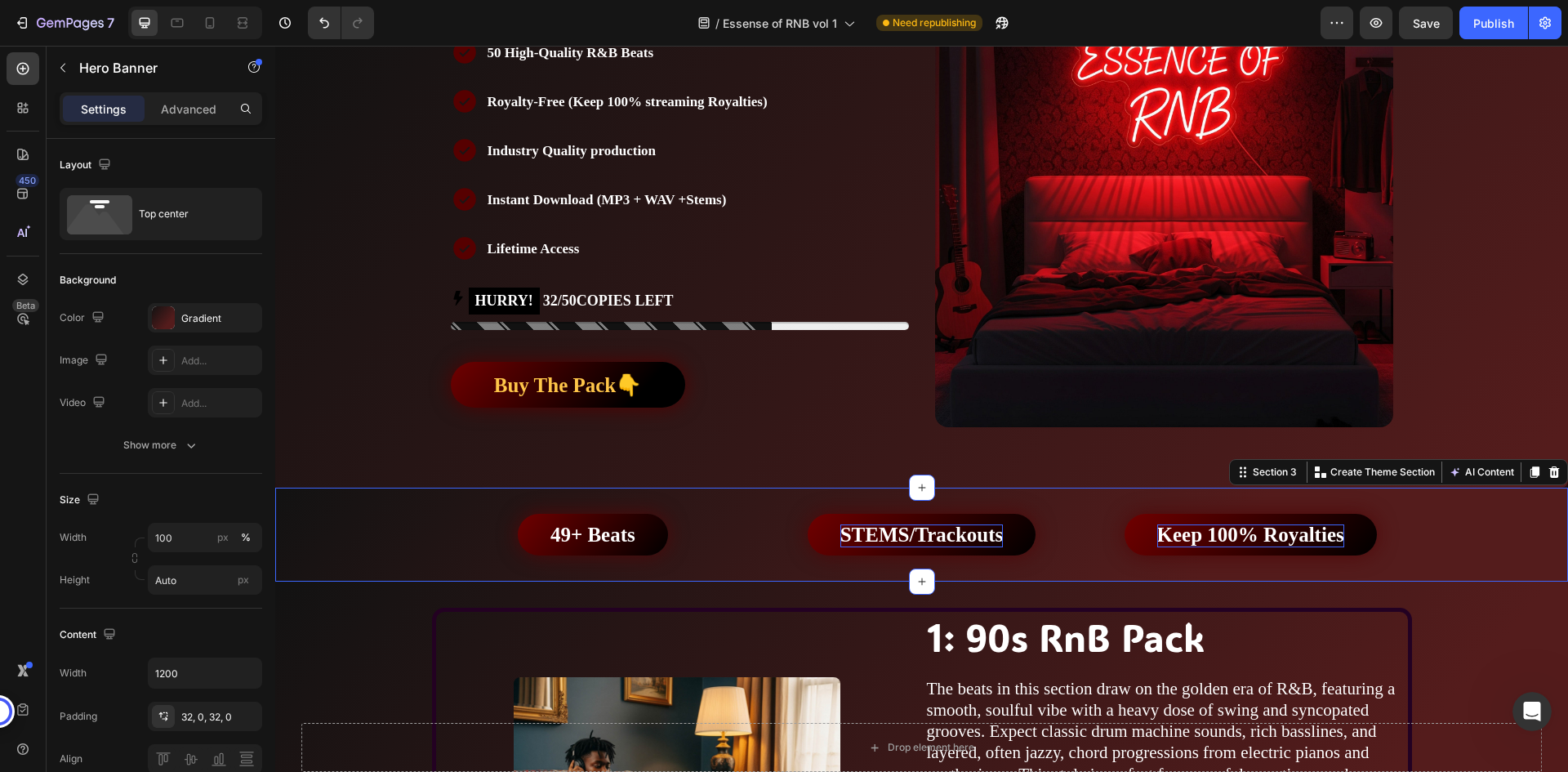
click at [724, 510] on div "49+ Beats Button STEMS/Trackouts Button Keep 100% Royalties Button Row Section …" at bounding box center [921, 534] width 1293 height 94
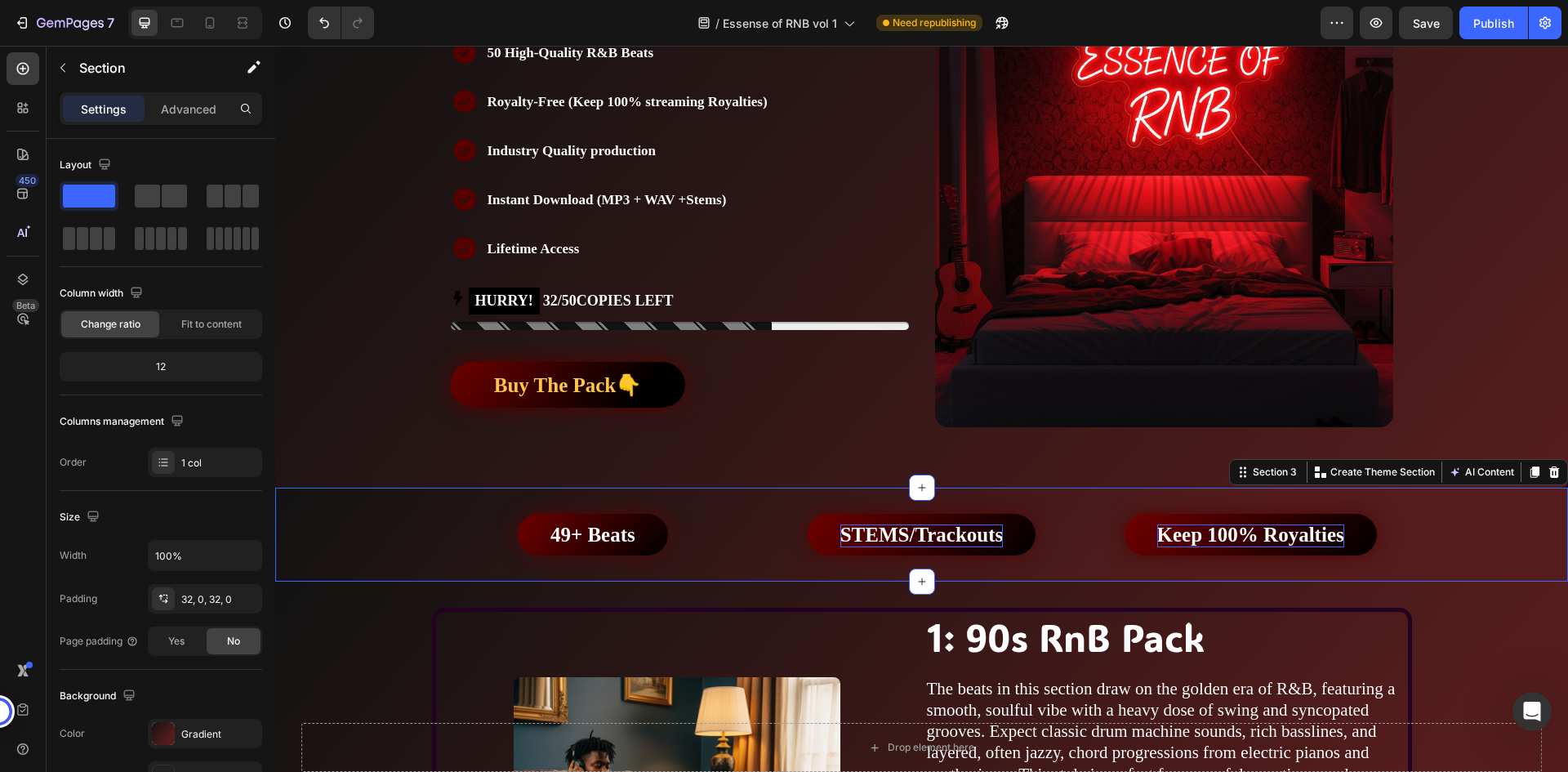
click at [1437, 519] on div "49+ Beats Button STEMS/Trackouts Button Keep 100% Royalties Button Row" at bounding box center [921, 535] width 1293 height 42
click at [1515, 23] on button "Publish" at bounding box center [1494, 23] width 68 height 33
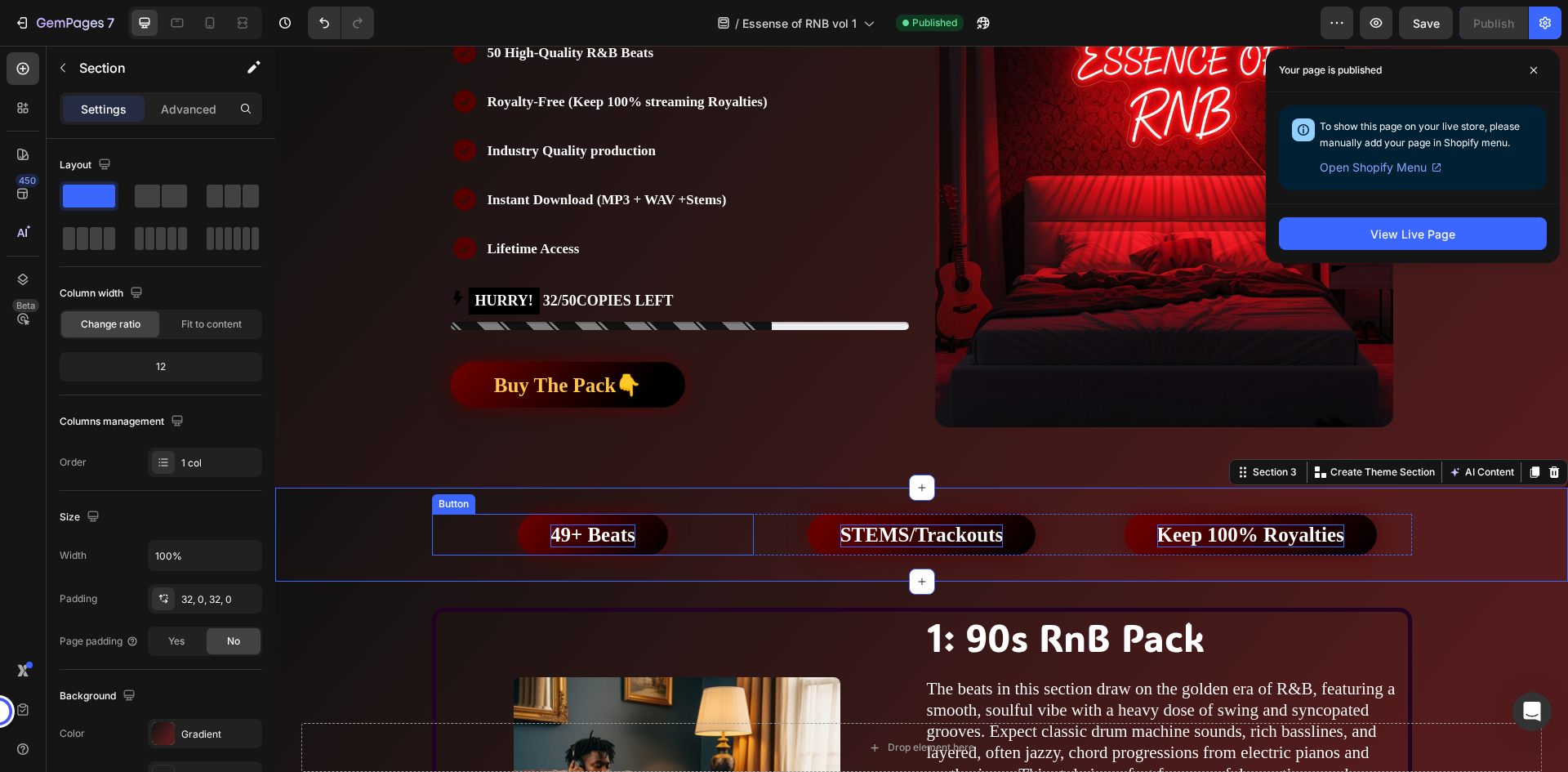
click at [615, 537] on strong "49+ Beats" at bounding box center [593, 535] width 85 height 22
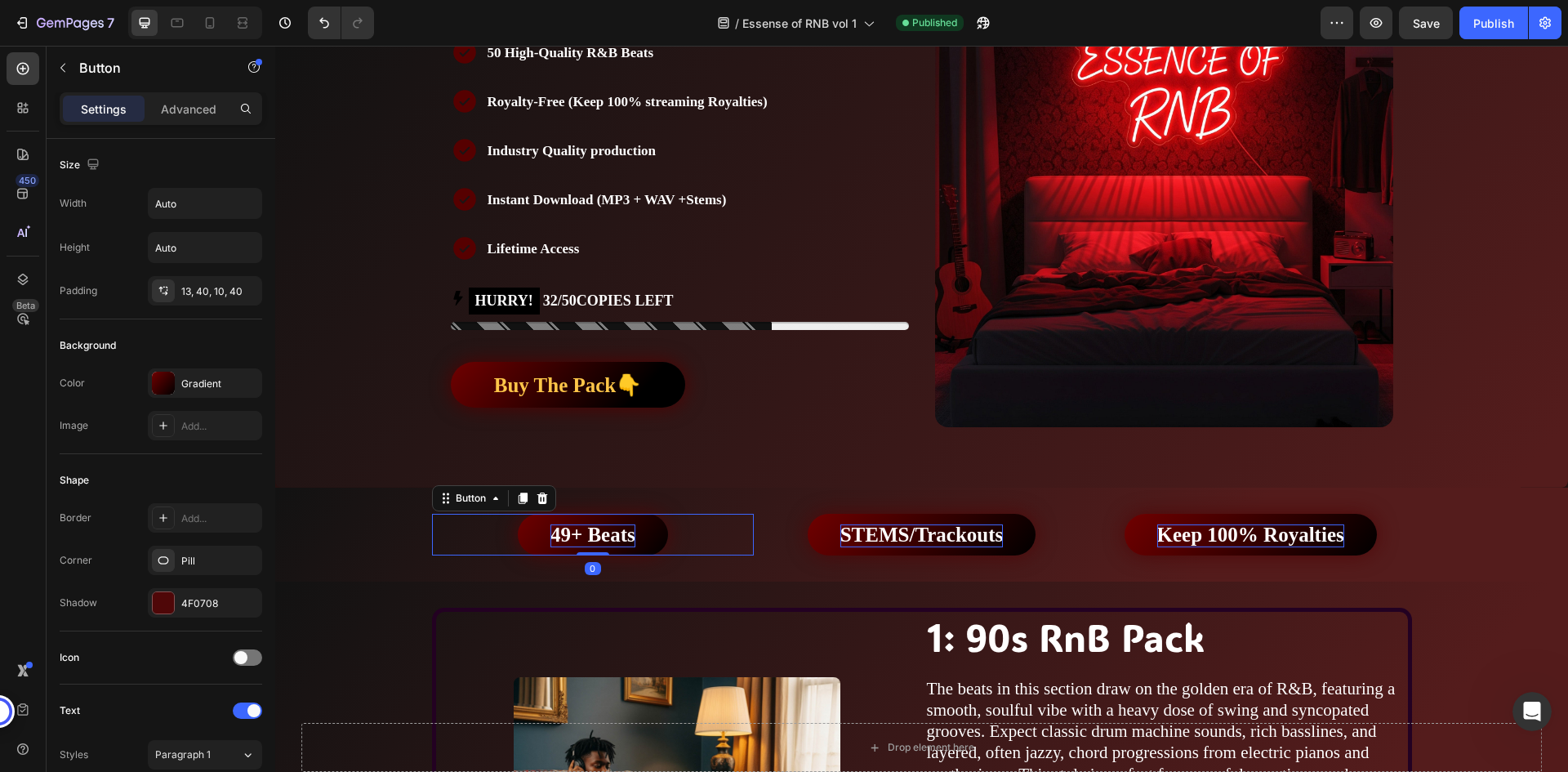
click at [589, 533] on strong "49+ Beats" at bounding box center [593, 535] width 85 height 22
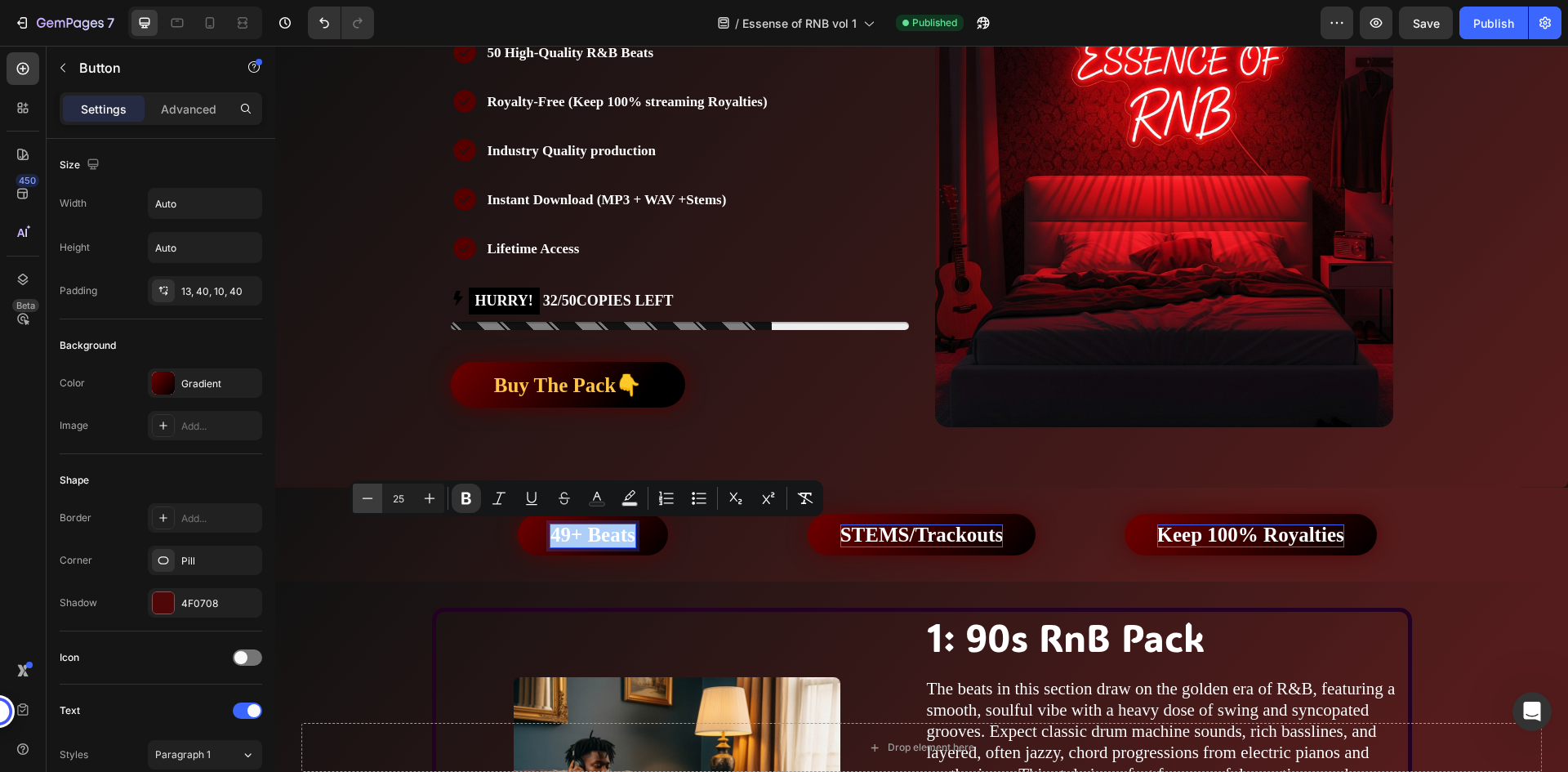
click at [366, 500] on icon "Editor contextual toolbar" at bounding box center [367, 498] width 16 height 16
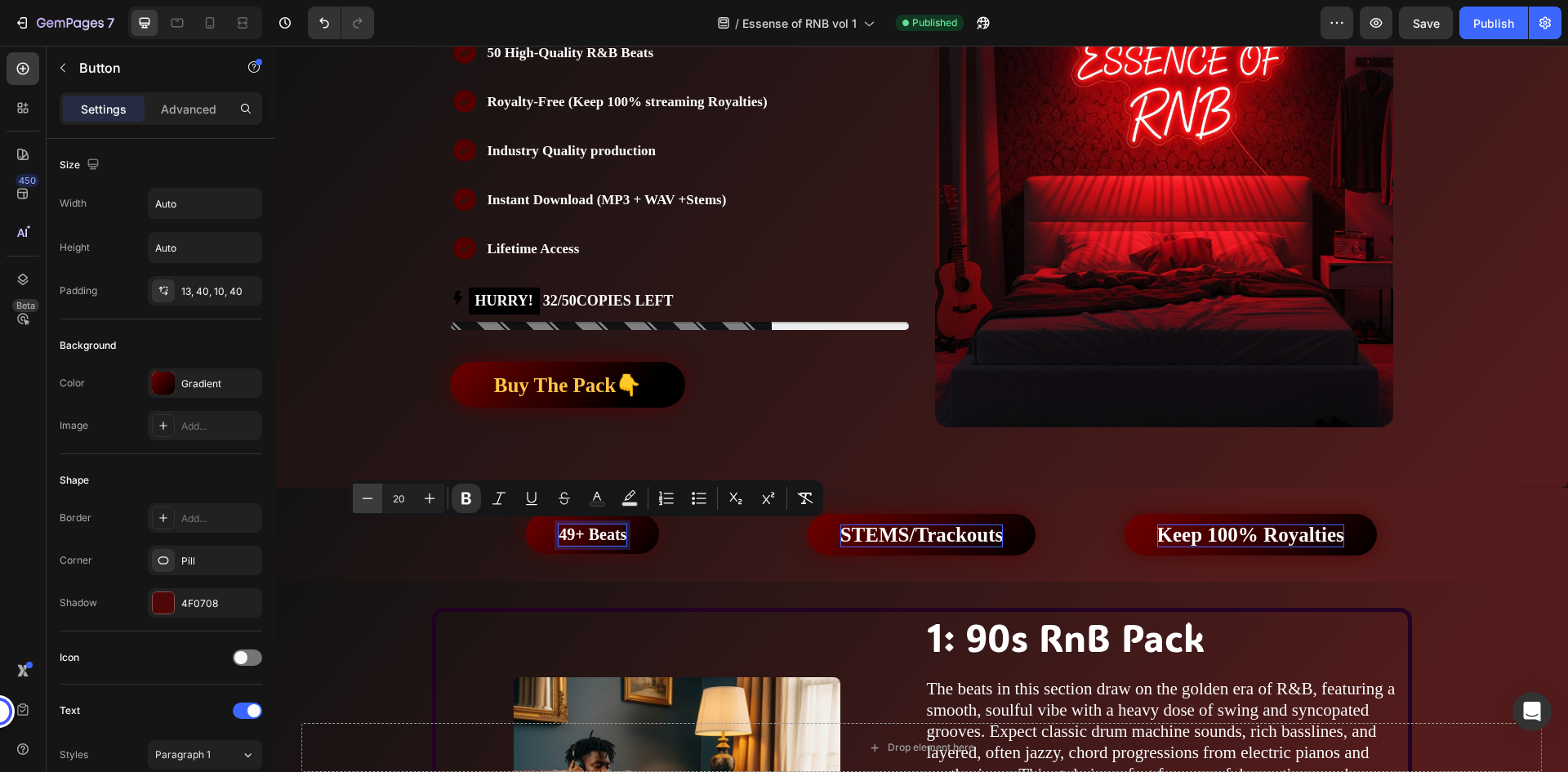
click at [366, 500] on icon "Editor contextual toolbar" at bounding box center [367, 498] width 16 height 16
click at [421, 500] on button "Plus" at bounding box center [430, 498] width 30 height 30
type input "20"
click at [722, 526] on div "49+ Beats Button 0" at bounding box center [592, 534] width 323 height 40
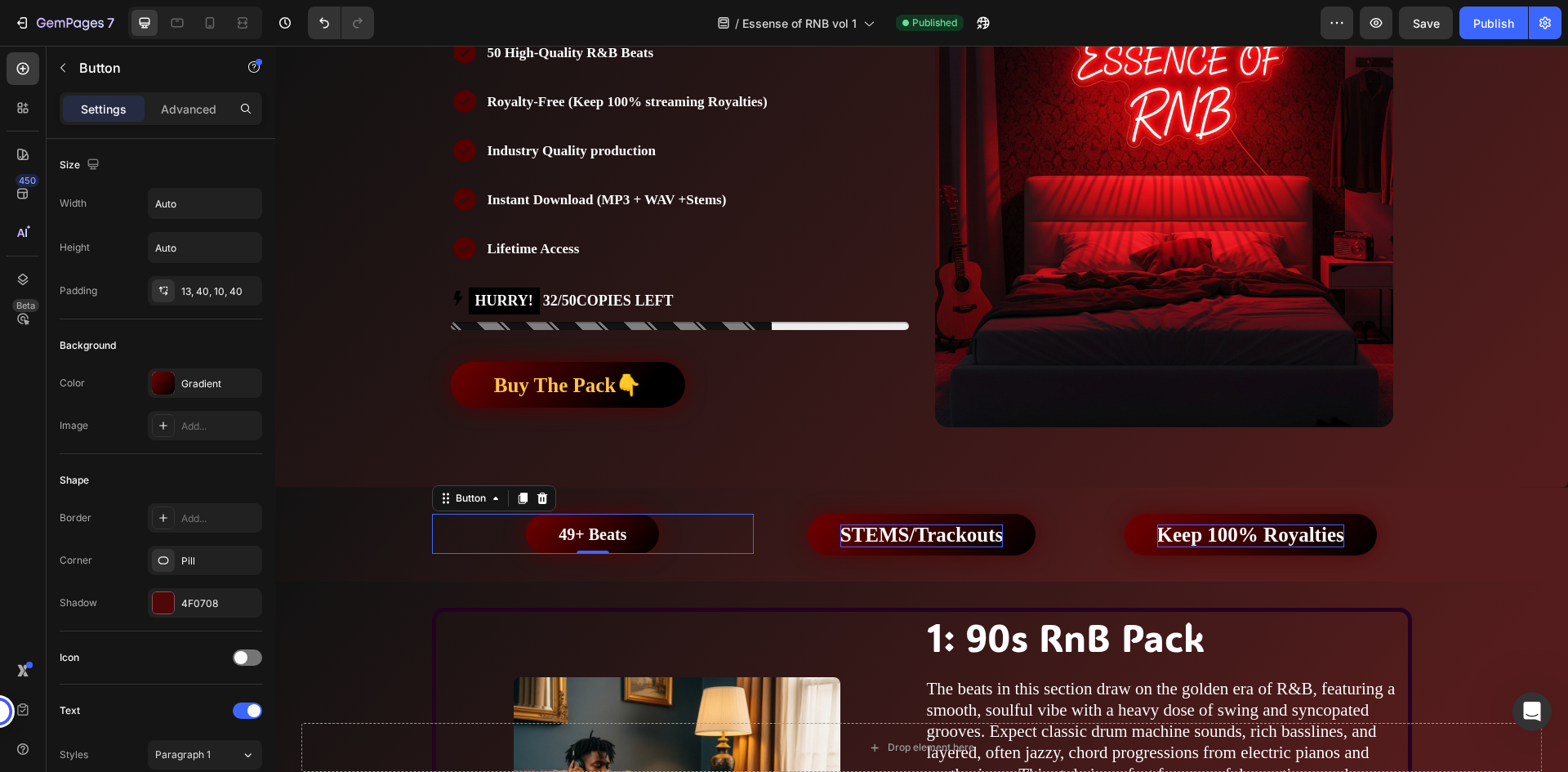
click at [722, 533] on div "49+ Beats Button 0" at bounding box center [592, 534] width 323 height 40
click at [773, 545] on div "STEMS/Trackouts Button" at bounding box center [921, 535] width 323 height 42
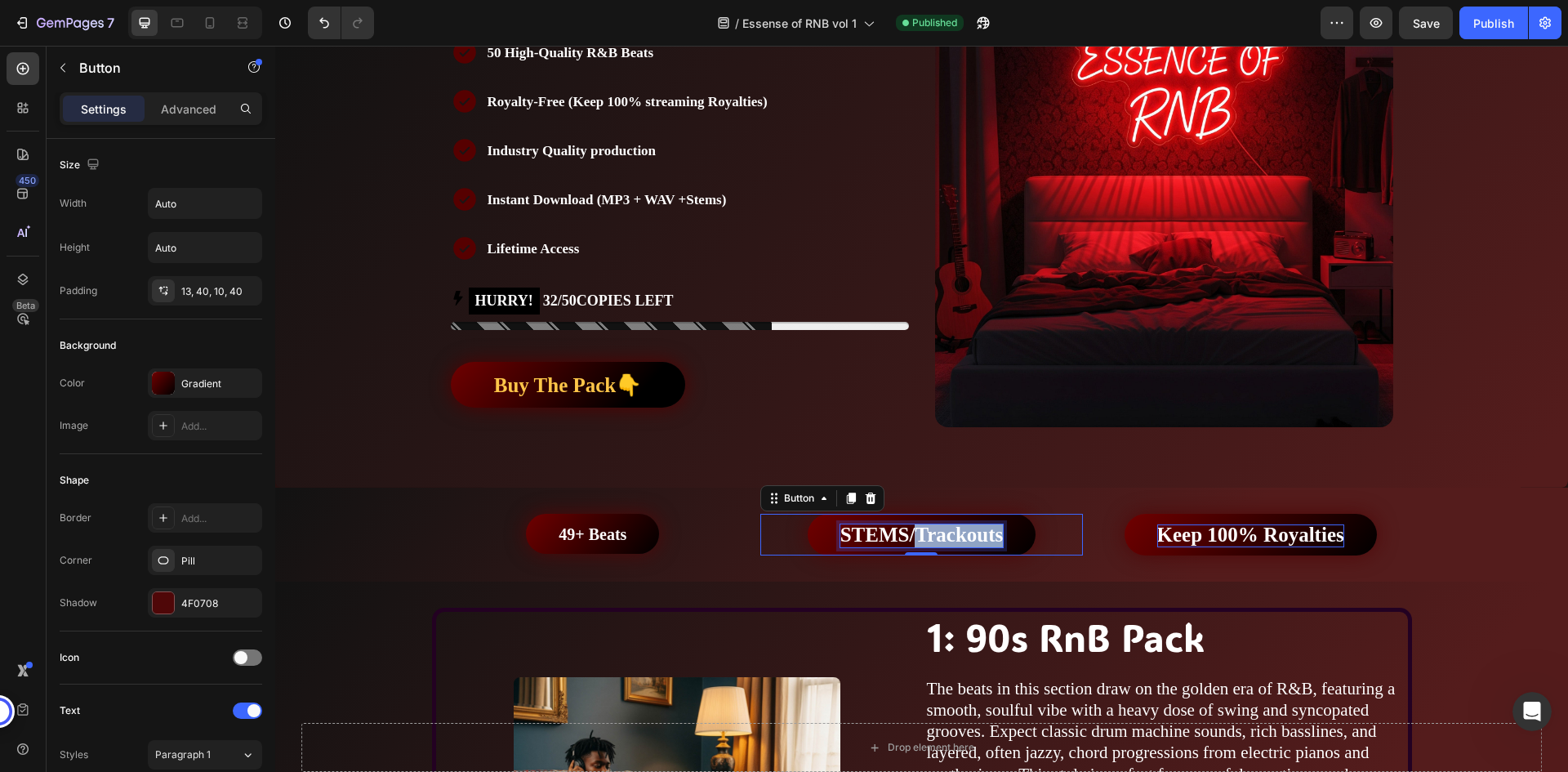
click at [935, 531] on strong "STEMS/Trackouts" at bounding box center [922, 535] width 164 height 22
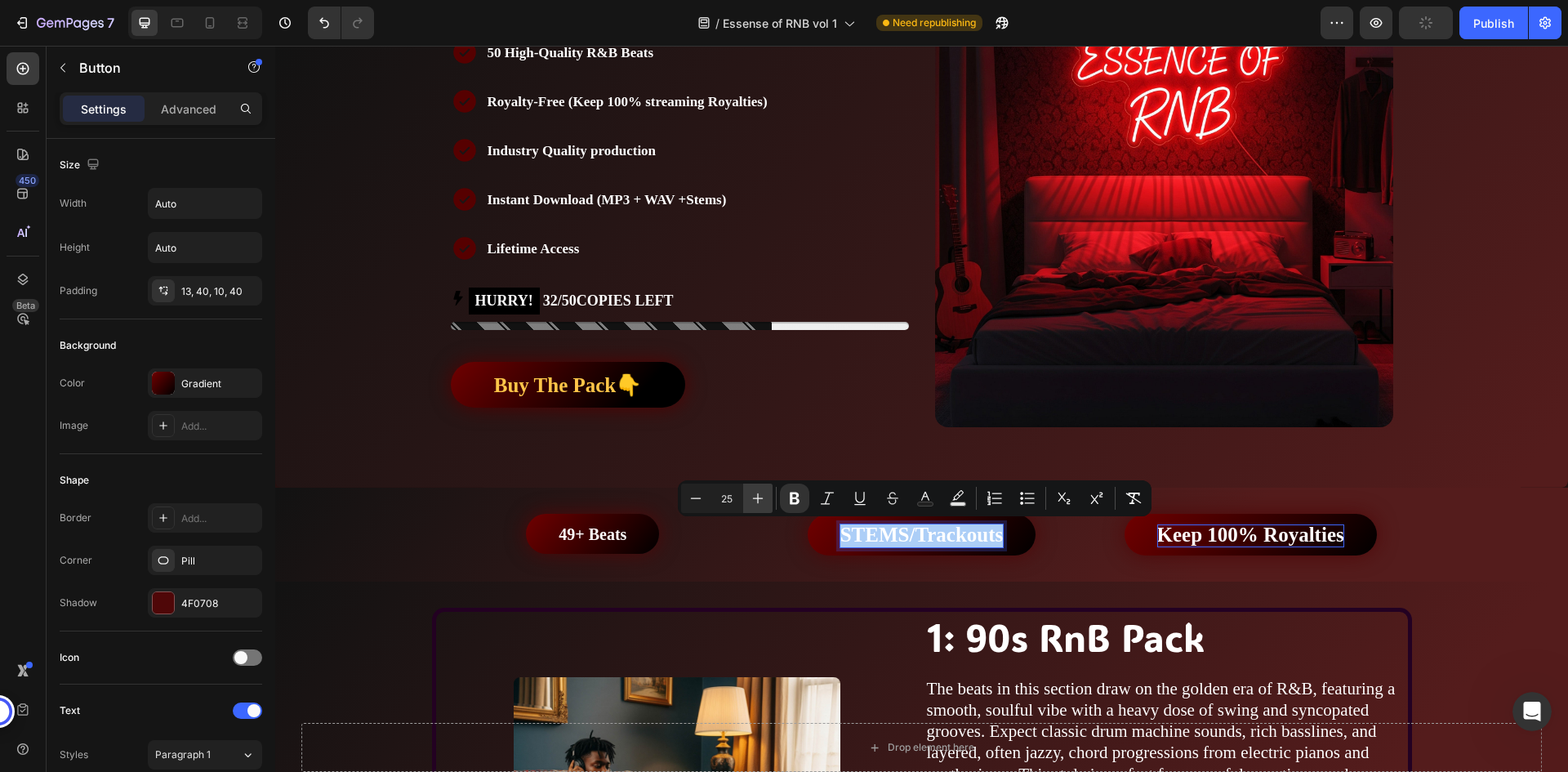
click at [759, 497] on icon "Editor contextual toolbar" at bounding box center [758, 498] width 16 height 16
click at [696, 502] on icon "Editor contextual toolbar" at bounding box center [696, 498] width 16 height 16
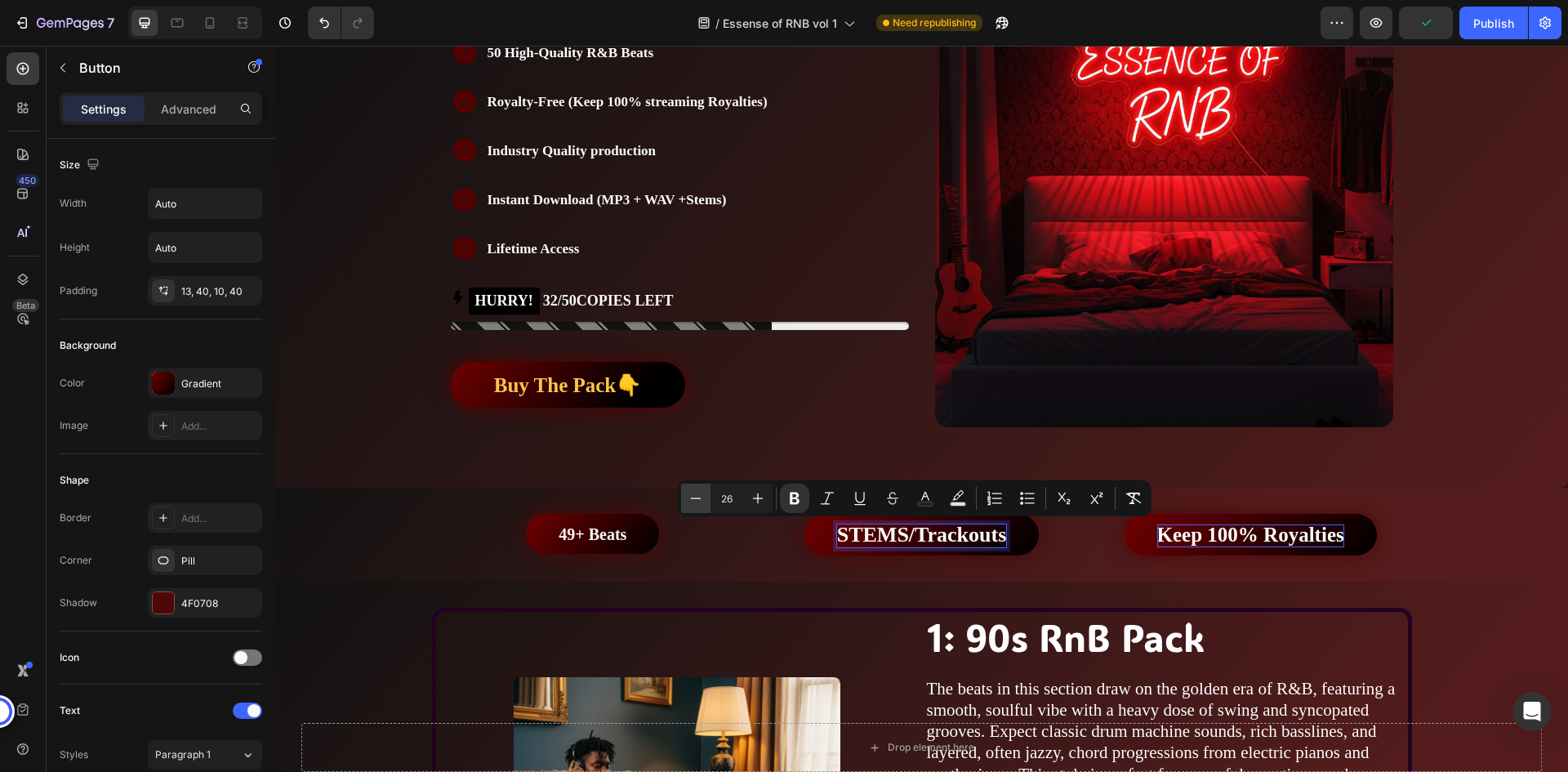
click at [696, 502] on icon "Editor contextual toolbar" at bounding box center [696, 498] width 16 height 16
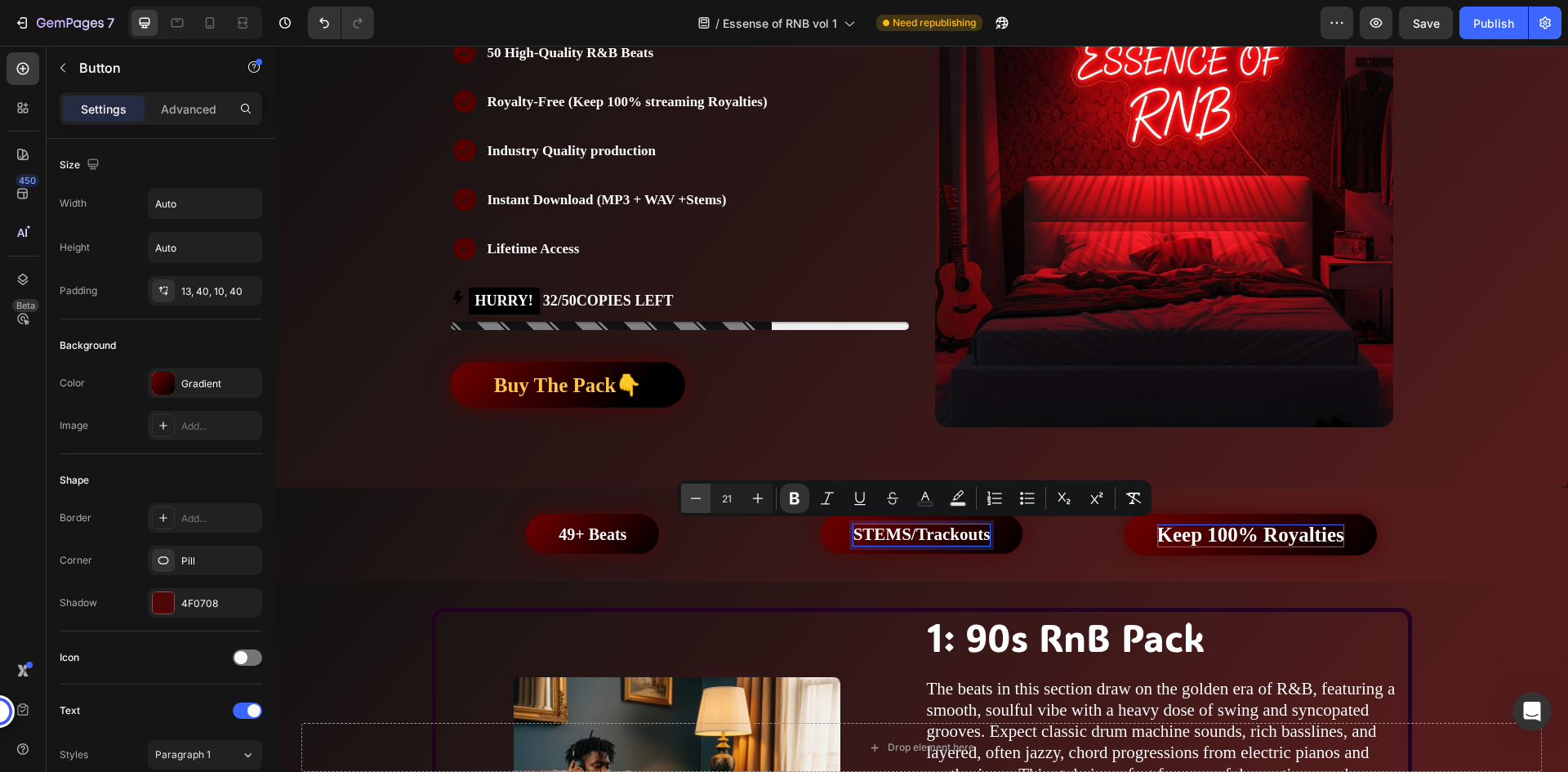
click at [696, 502] on icon "Editor contextual toolbar" at bounding box center [696, 498] width 16 height 16
type input "20"
click at [1029, 531] on div "STEMS/Trackouts Button 0" at bounding box center [921, 534] width 323 height 40
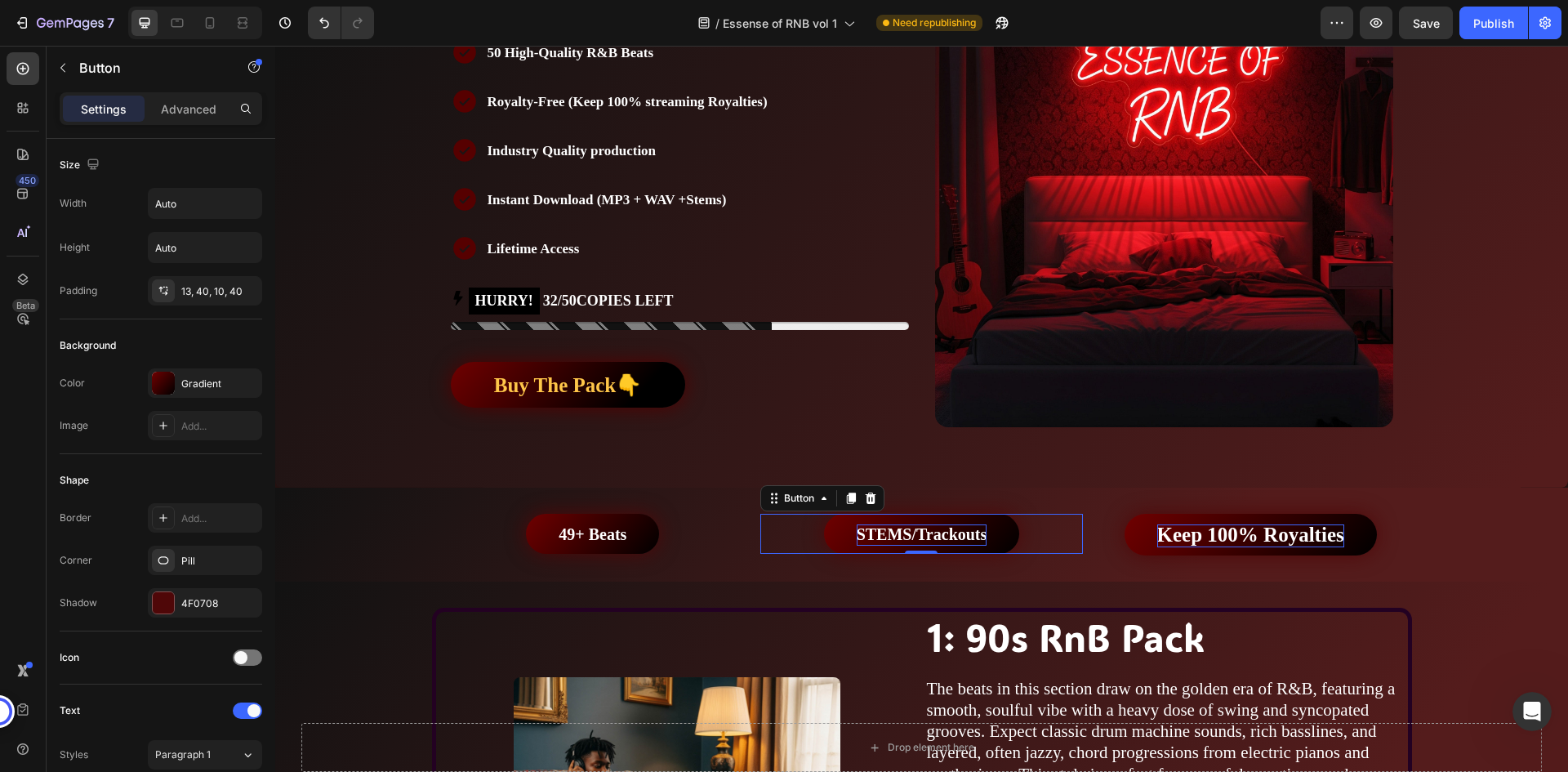
click at [1029, 531] on div "STEMS/Trackouts Button 0" at bounding box center [921, 534] width 323 height 40
click at [1036, 536] on div "STEMS/Trackouts Button 0" at bounding box center [921, 534] width 323 height 40
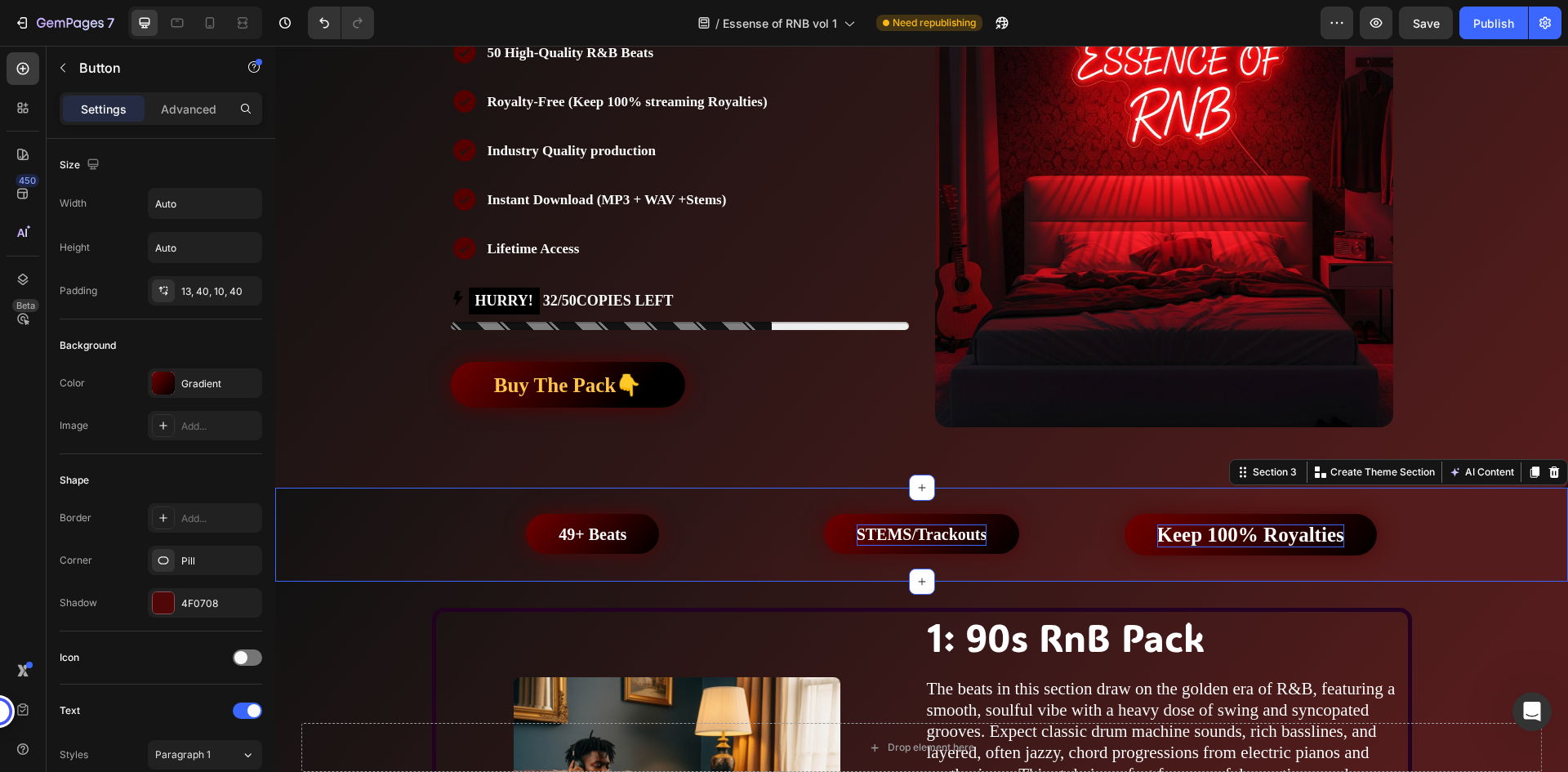
click at [1048, 565] on div "49+ Beats Button STEMS/Trackouts Button Keep 100% Royalties Button Row Section …" at bounding box center [921, 534] width 1293 height 94
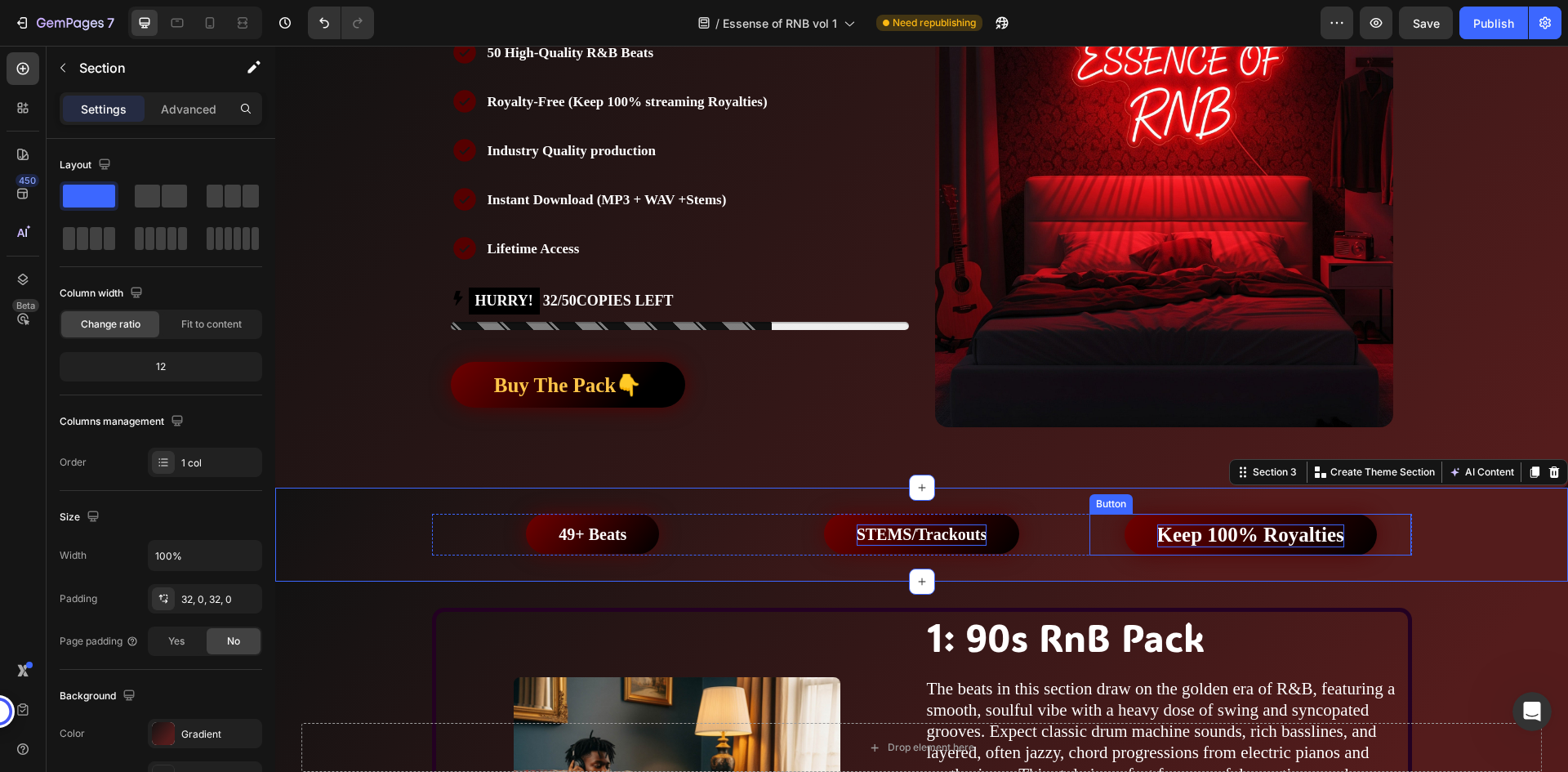
click at [1227, 534] on strong "Keep 100% Royalties" at bounding box center [1250, 535] width 187 height 22
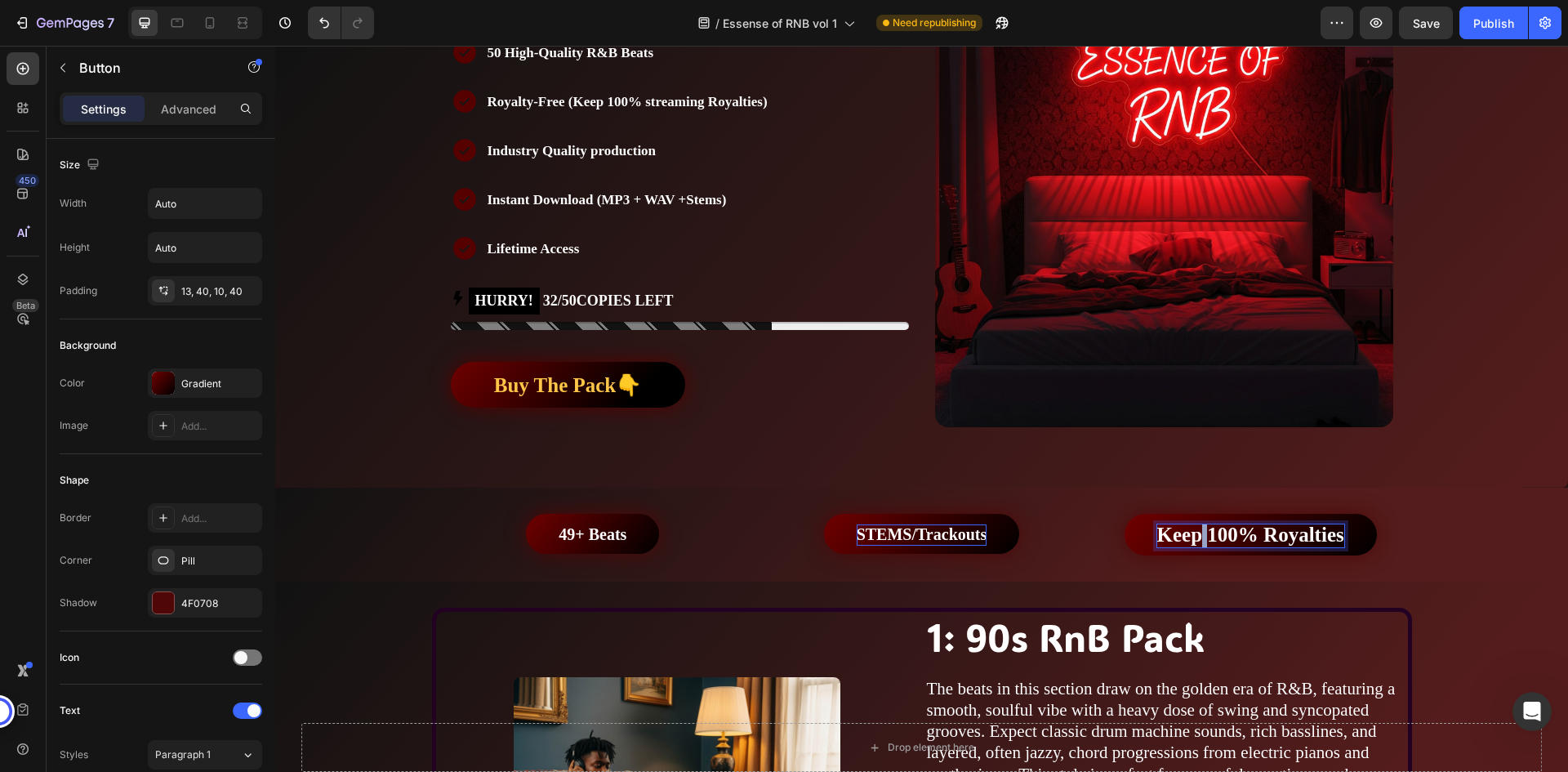
click at [1198, 528] on strong "Keep 100% Royalties" at bounding box center [1250, 535] width 187 height 22
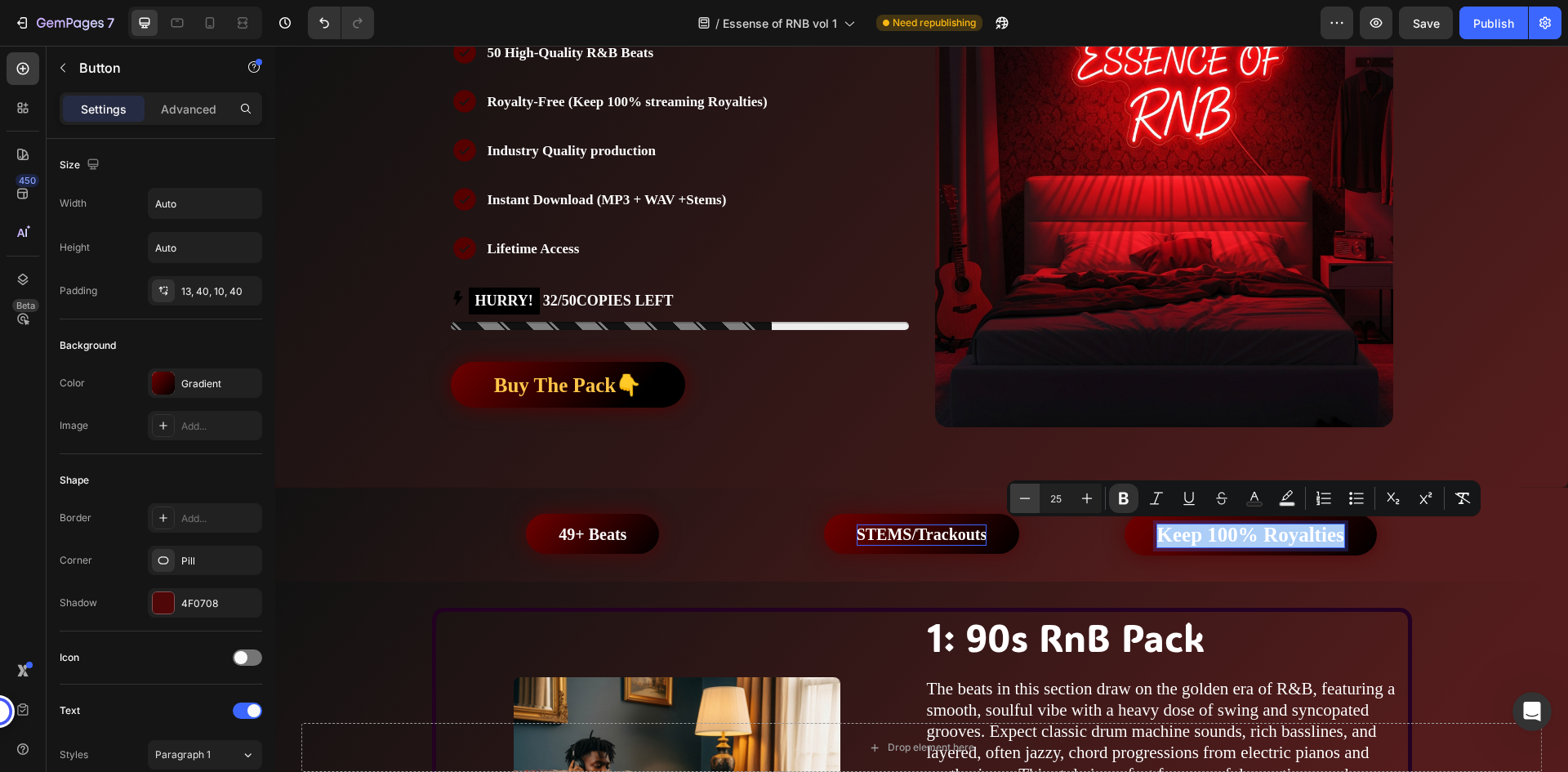
click at [1033, 496] on button "Minus" at bounding box center [1025, 498] width 30 height 30
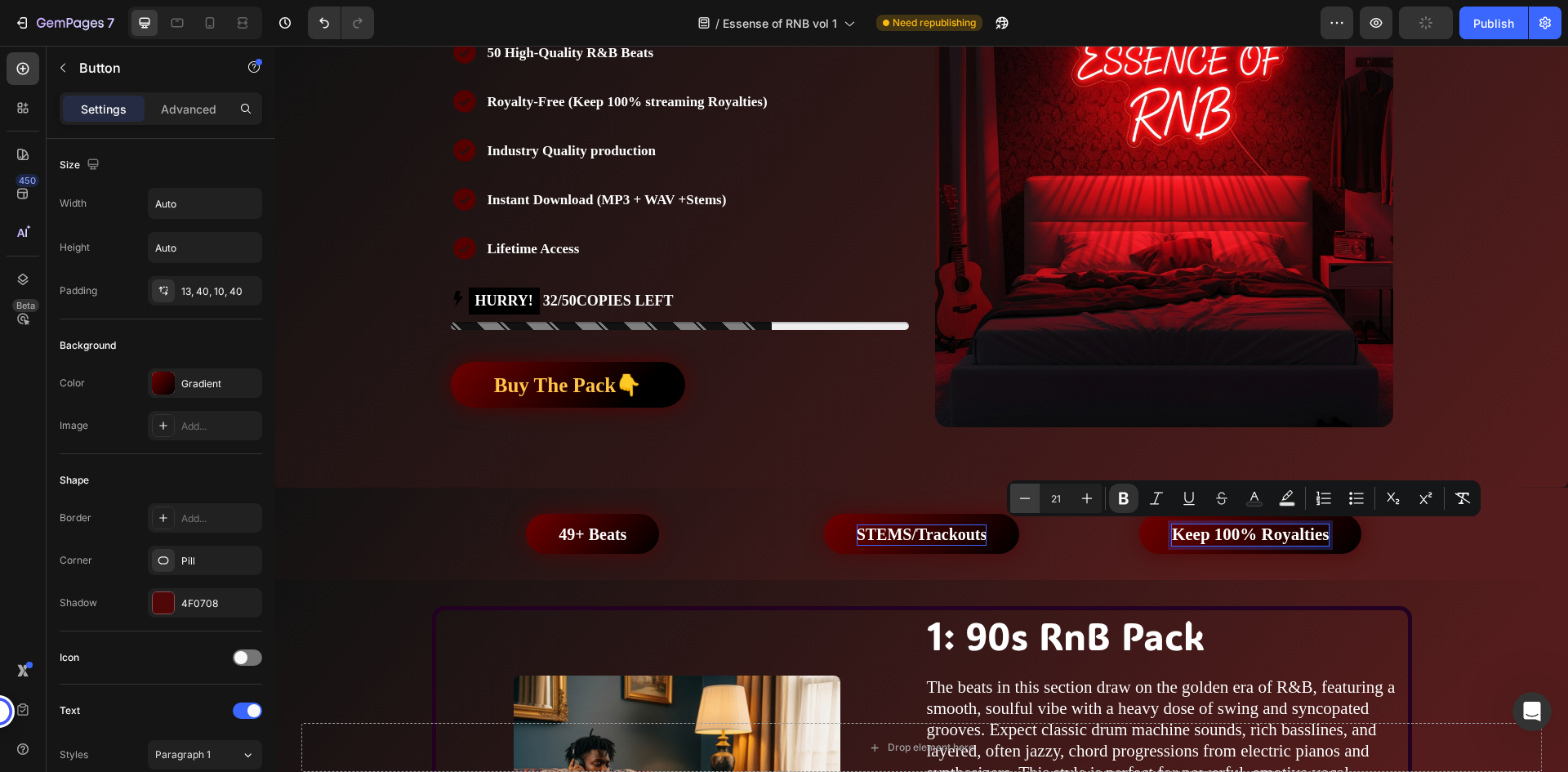
click at [1033, 496] on button "Minus" at bounding box center [1025, 498] width 30 height 30
type input "20"
click at [1051, 534] on div "STEMS/Trackouts Button" at bounding box center [921, 534] width 323 height 40
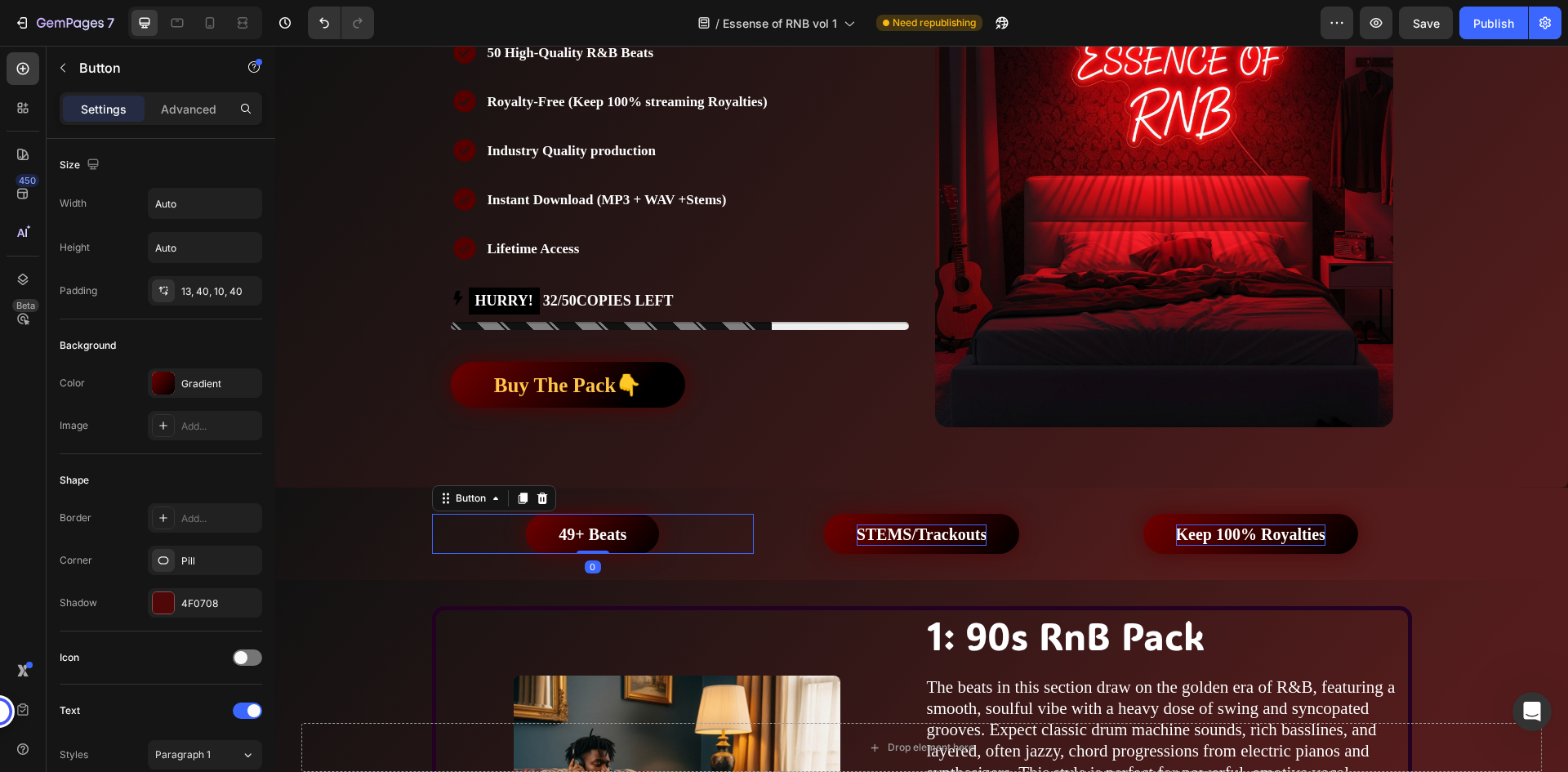
click at [660, 537] on div "49+ Beats Button 0" at bounding box center [592, 534] width 323 height 40
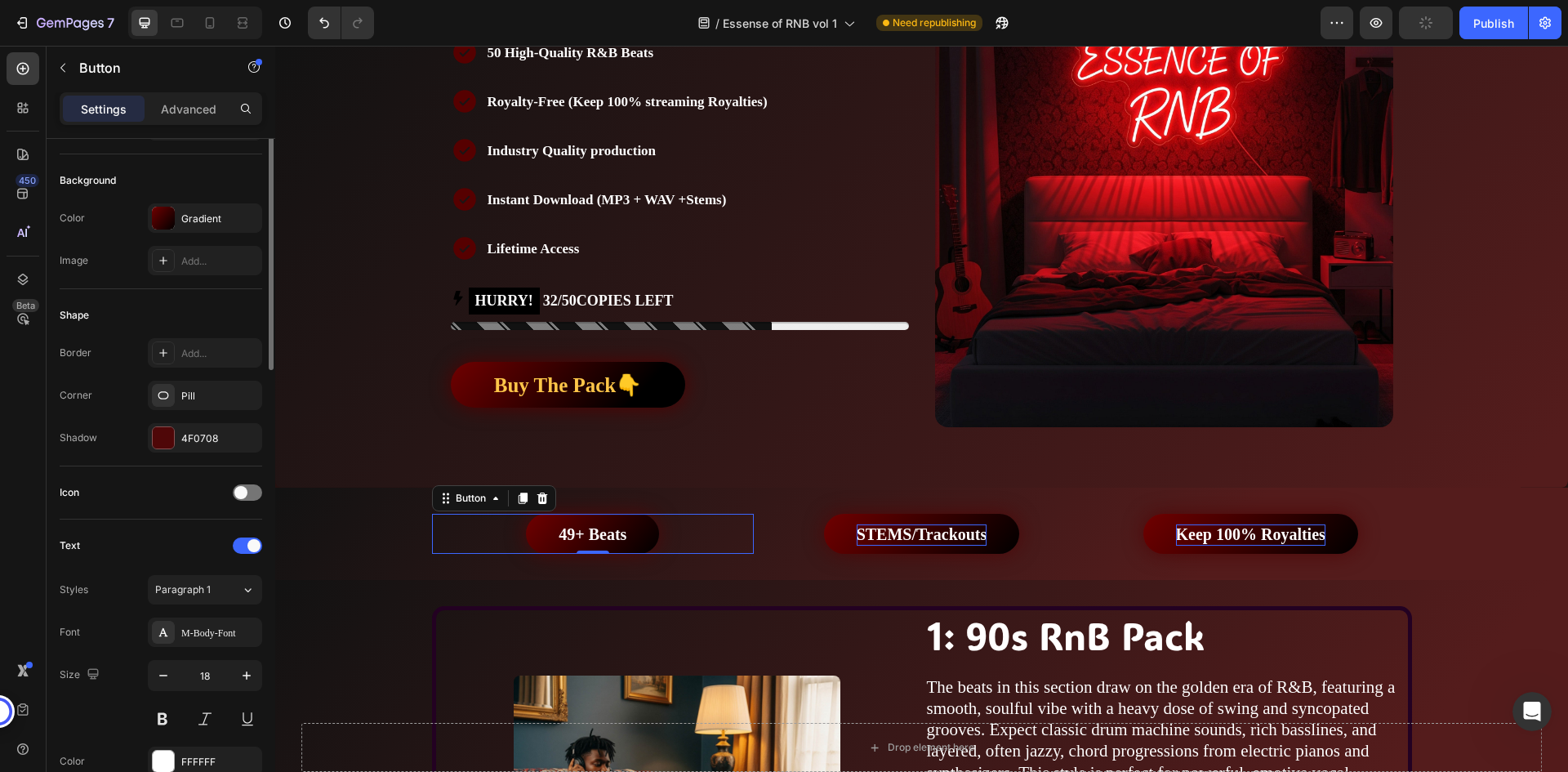
scroll to position [2, 0]
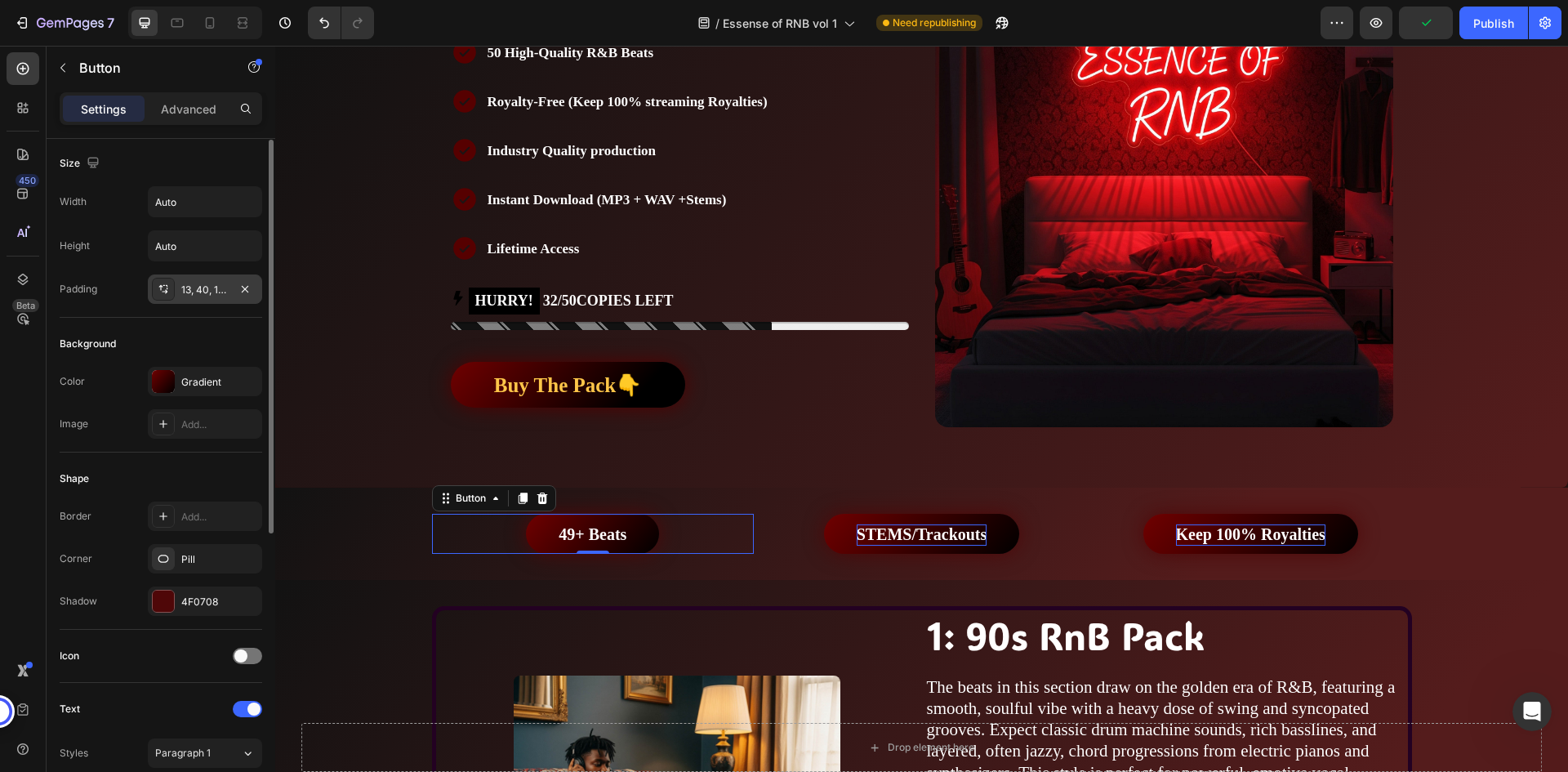
click at [196, 279] on div "13, 40, 10, 40" at bounding box center [204, 290] width 114 height 30
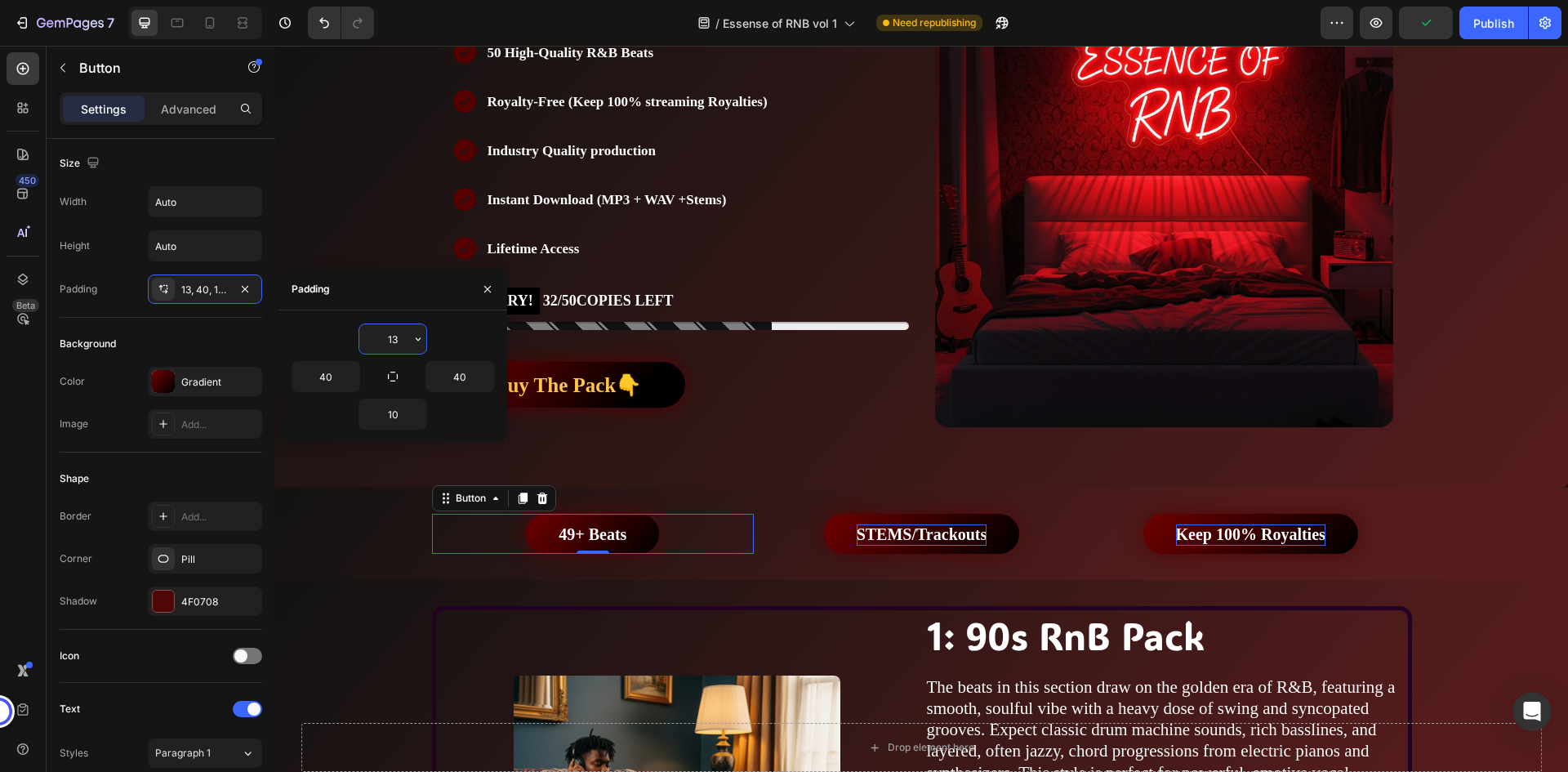
click at [389, 344] on input "13" at bounding box center [392, 339] width 66 height 30
click at [455, 380] on input "40" at bounding box center [459, 377] width 66 height 30
type input "50"
click at [329, 372] on input "40" at bounding box center [326, 377] width 66 height 30
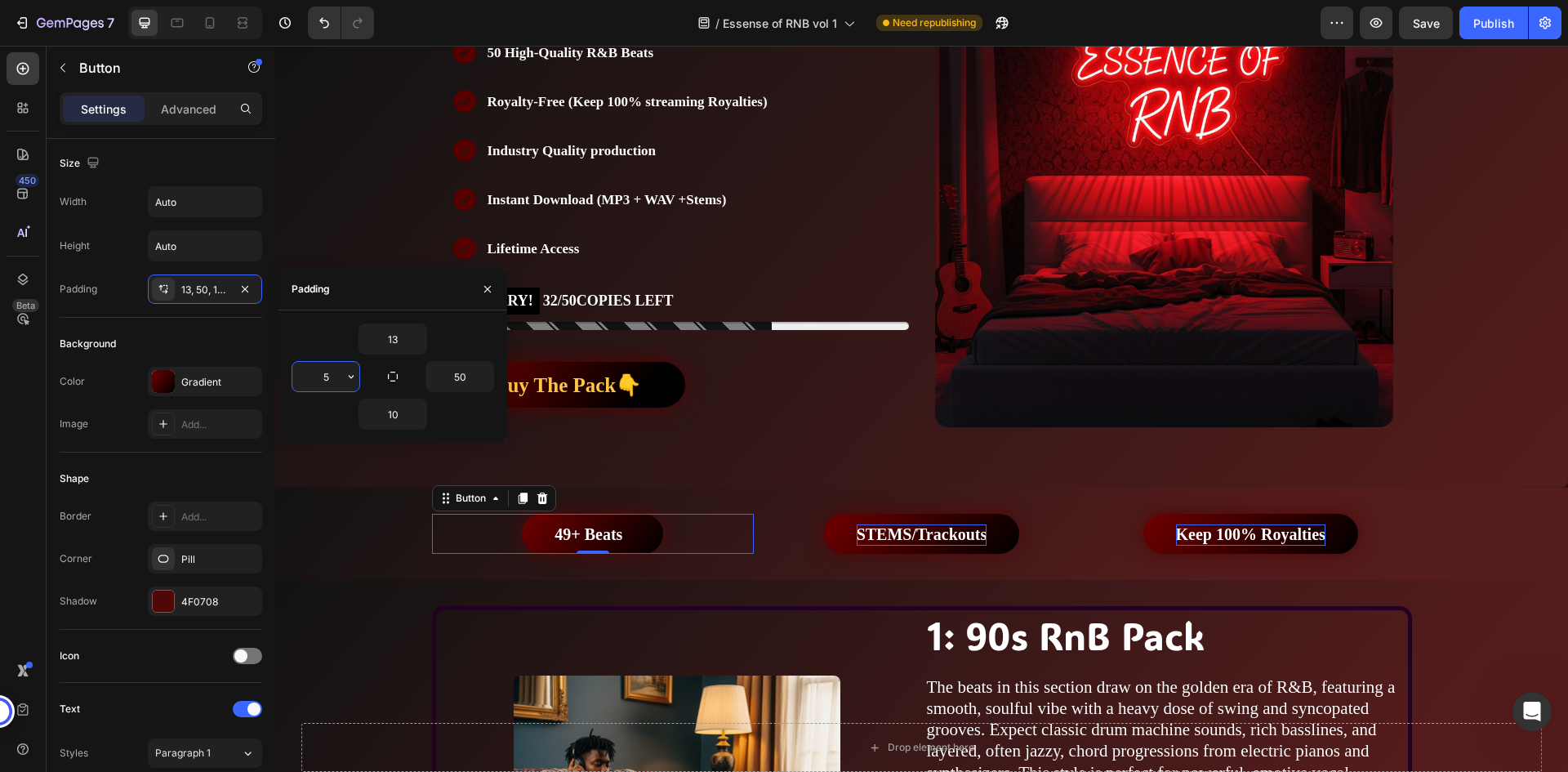
type input "50"
click at [826, 525] on button "STEMS/Trackouts" at bounding box center [922, 534] width 196 height 40
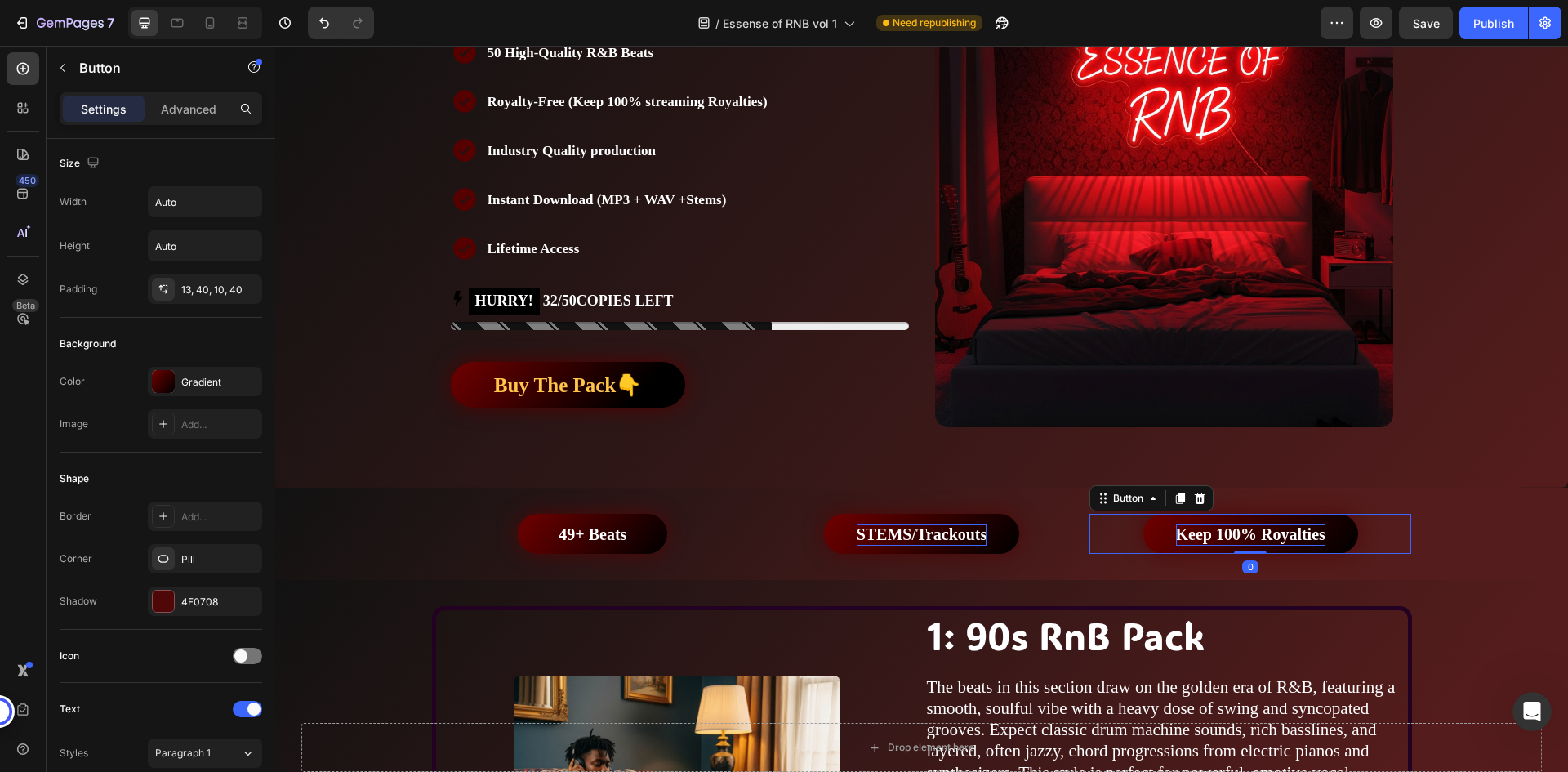
click at [1119, 525] on div "Keep 100% Royalties Button 0" at bounding box center [1250, 534] width 323 height 40
click at [1031, 529] on div "STEMS/Trackouts Button" at bounding box center [921, 534] width 323 height 40
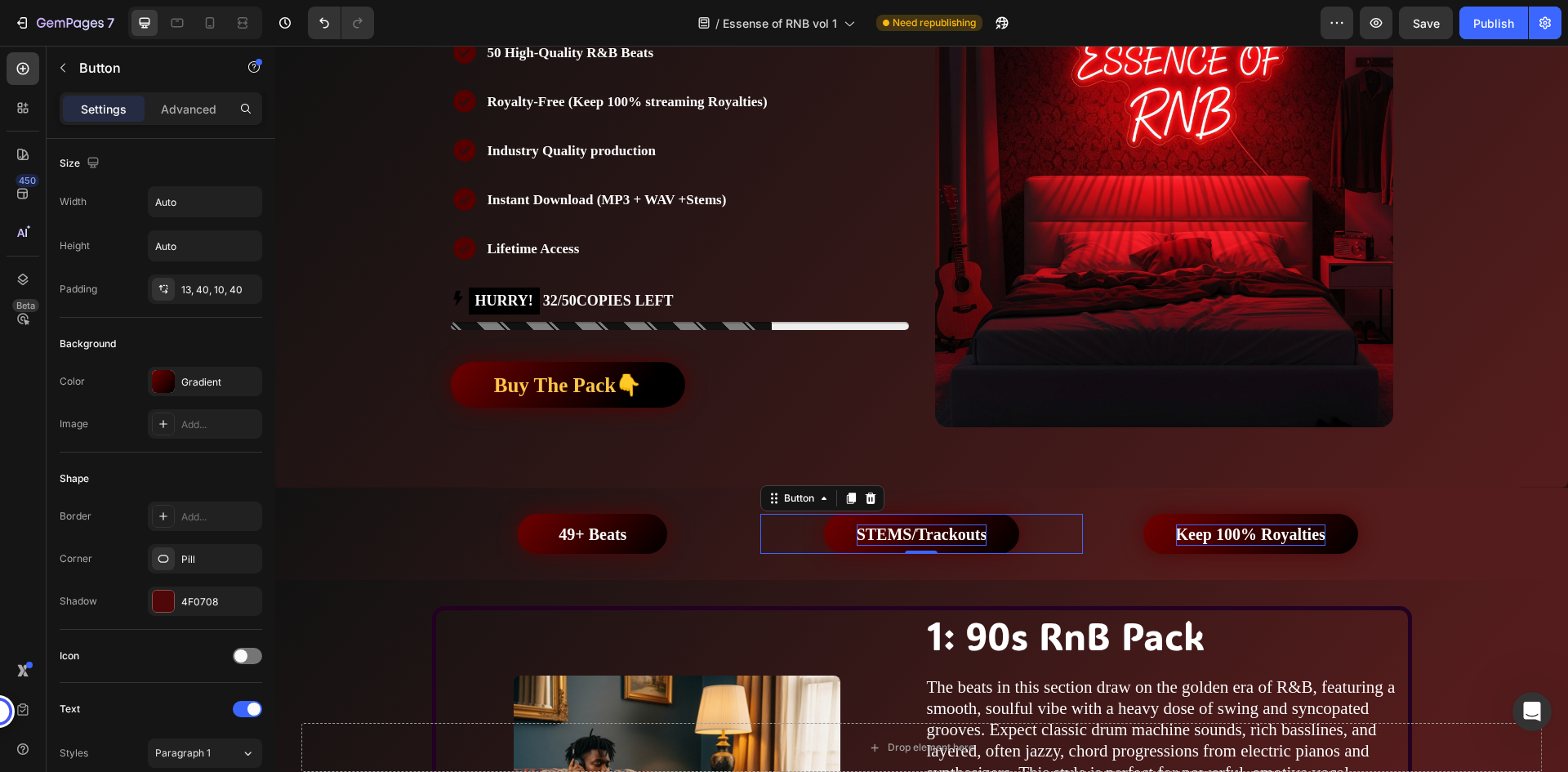
click at [1045, 532] on div "STEMS/Trackouts Button 0" at bounding box center [921, 534] width 323 height 40
click at [818, 497] on icon at bounding box center [824, 497] width 13 height 13
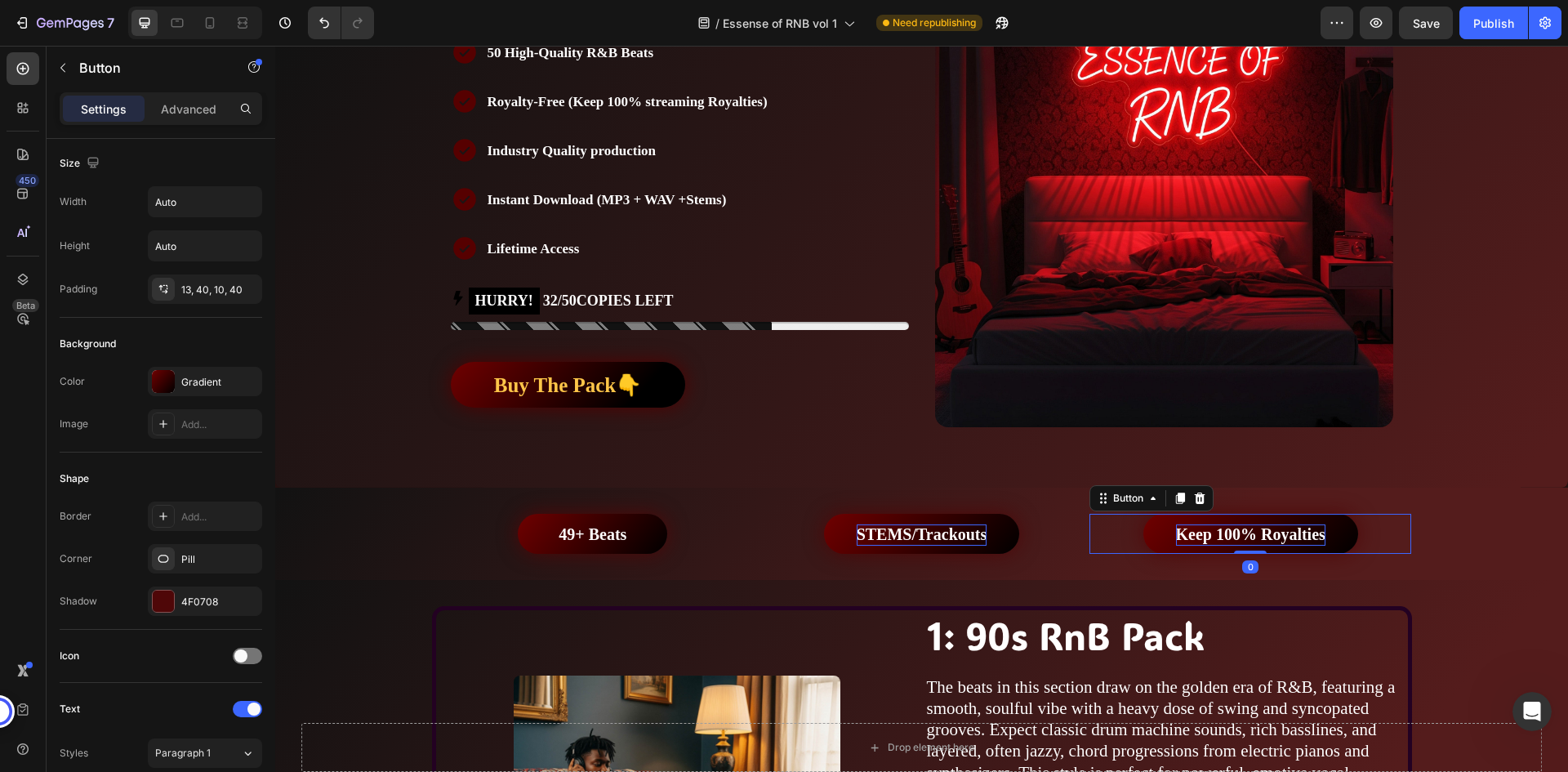
click at [1090, 523] on div "Keep 100% Royalties Button 0" at bounding box center [1250, 534] width 323 height 40
click at [1018, 529] on div "STEMS/Trackouts Button" at bounding box center [921, 534] width 323 height 40
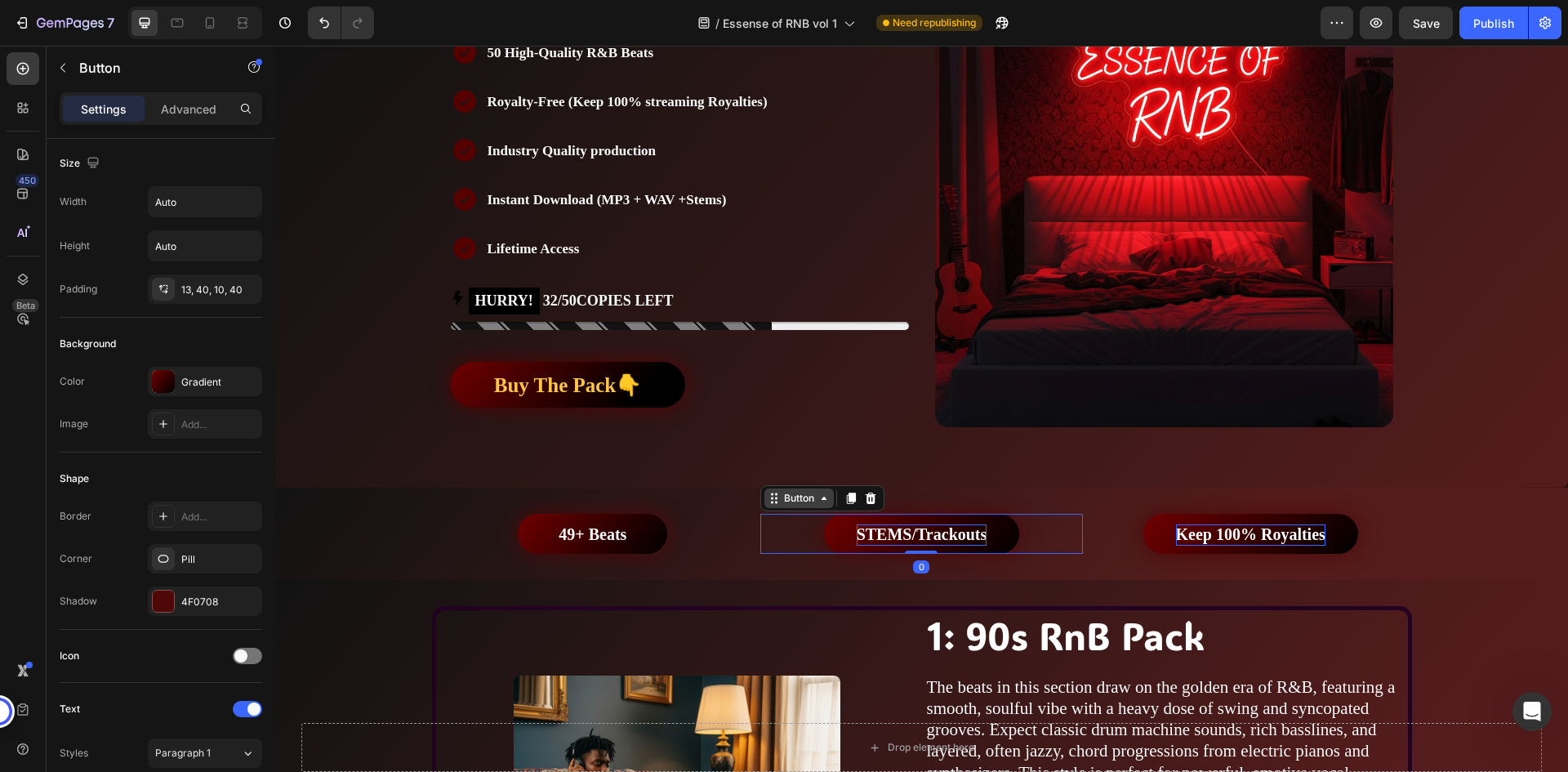
click at [998, 531] on button "STEMS/Trackouts" at bounding box center [922, 534] width 196 height 40
click at [213, 295] on div "13, 40, 10, 40" at bounding box center [205, 291] width 48 height 15
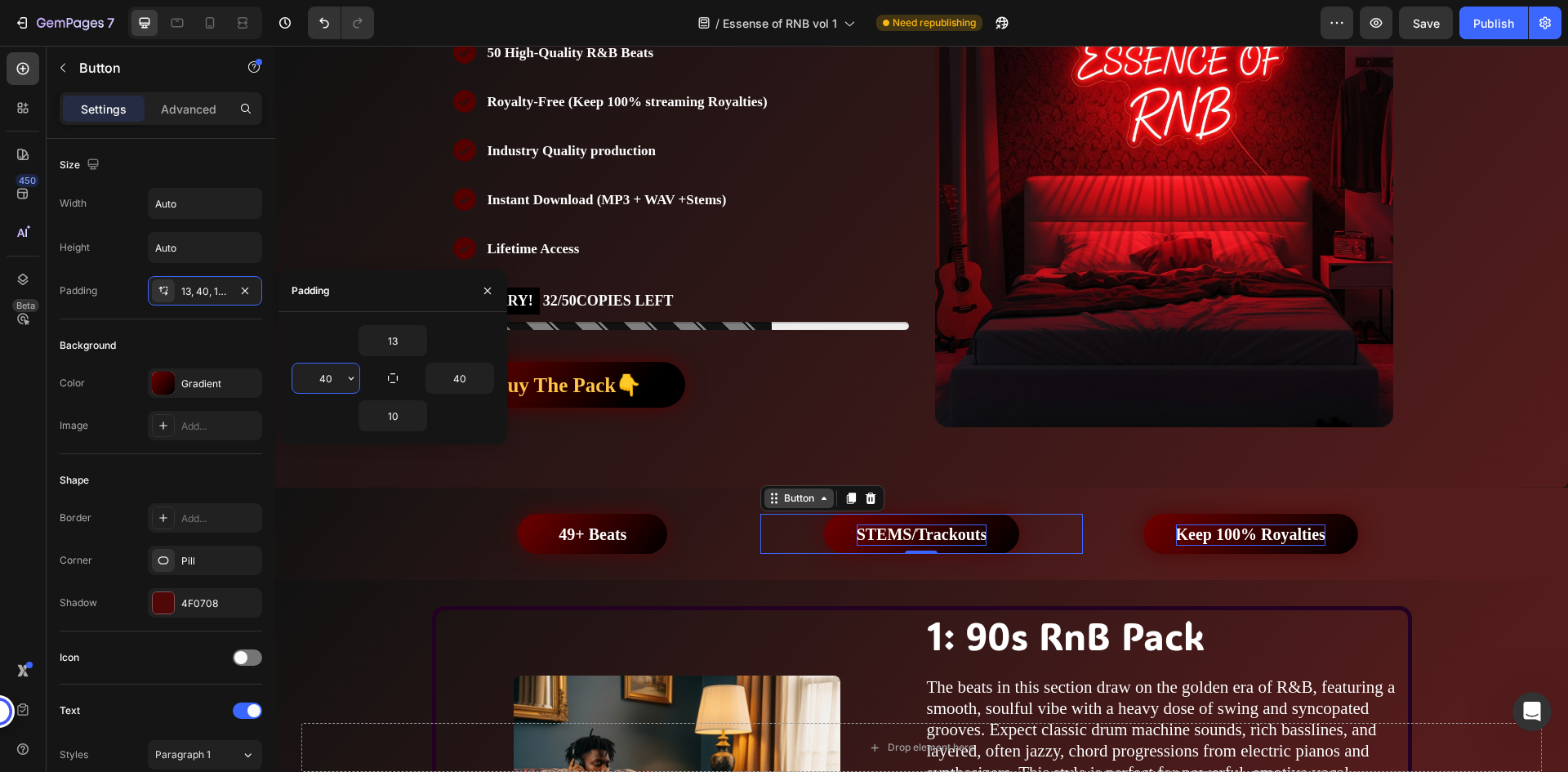
click at [323, 378] on input "40" at bounding box center [326, 378] width 66 height 30
type input "50"
click at [1176, 537] on strong "Keep 100% Royalties" at bounding box center [1250, 534] width 150 height 18
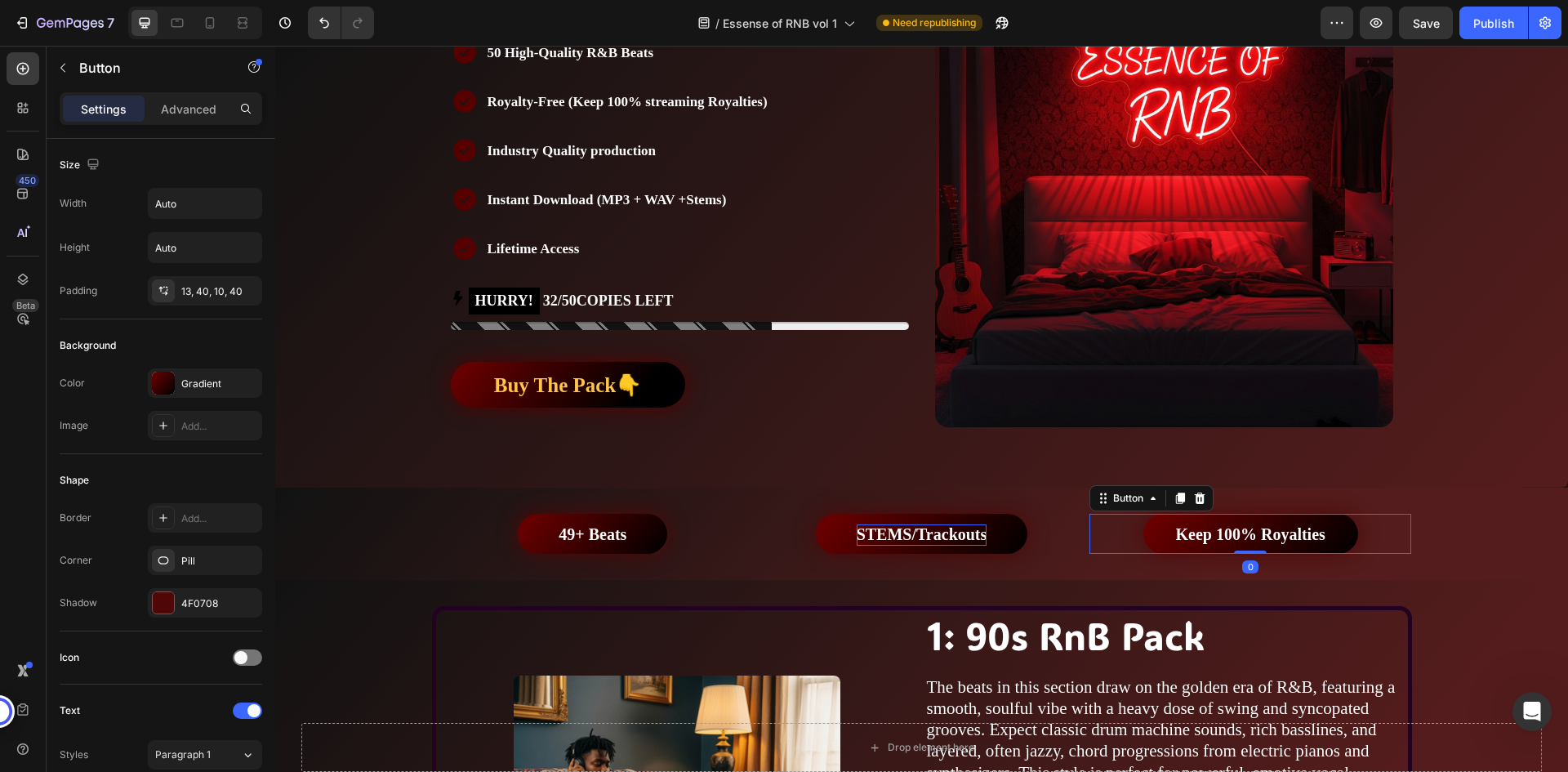
click at [1161, 536] on button "Keep 100% Royalties" at bounding box center [1250, 534] width 214 height 40
click at [200, 288] on div "13, 40, 10, 40" at bounding box center [205, 291] width 48 height 15
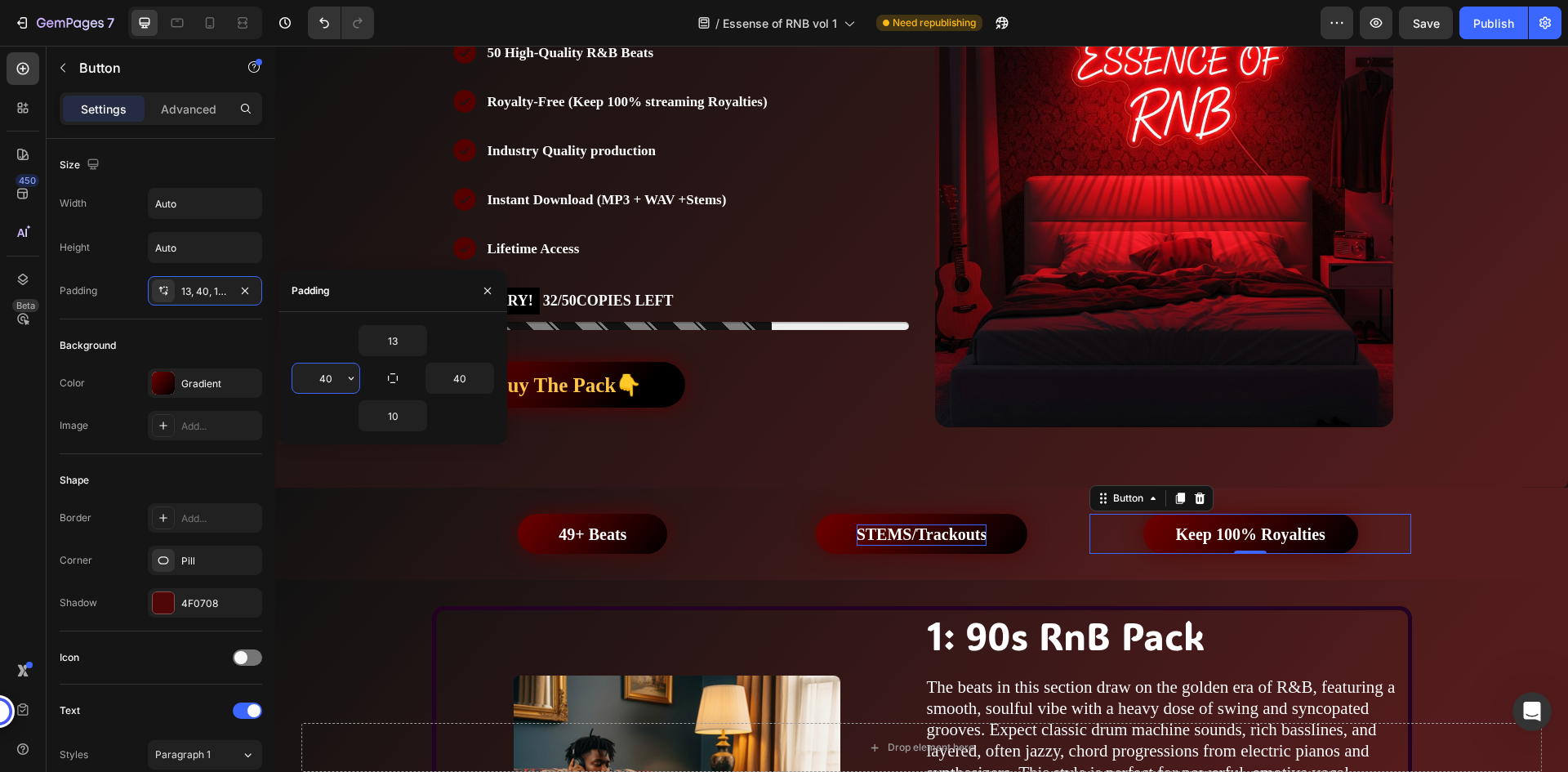
click at [331, 377] on input "40" at bounding box center [326, 378] width 66 height 30
type input "50"
click at [597, 535] on strong "49+ Beats" at bounding box center [592, 534] width 67 height 18
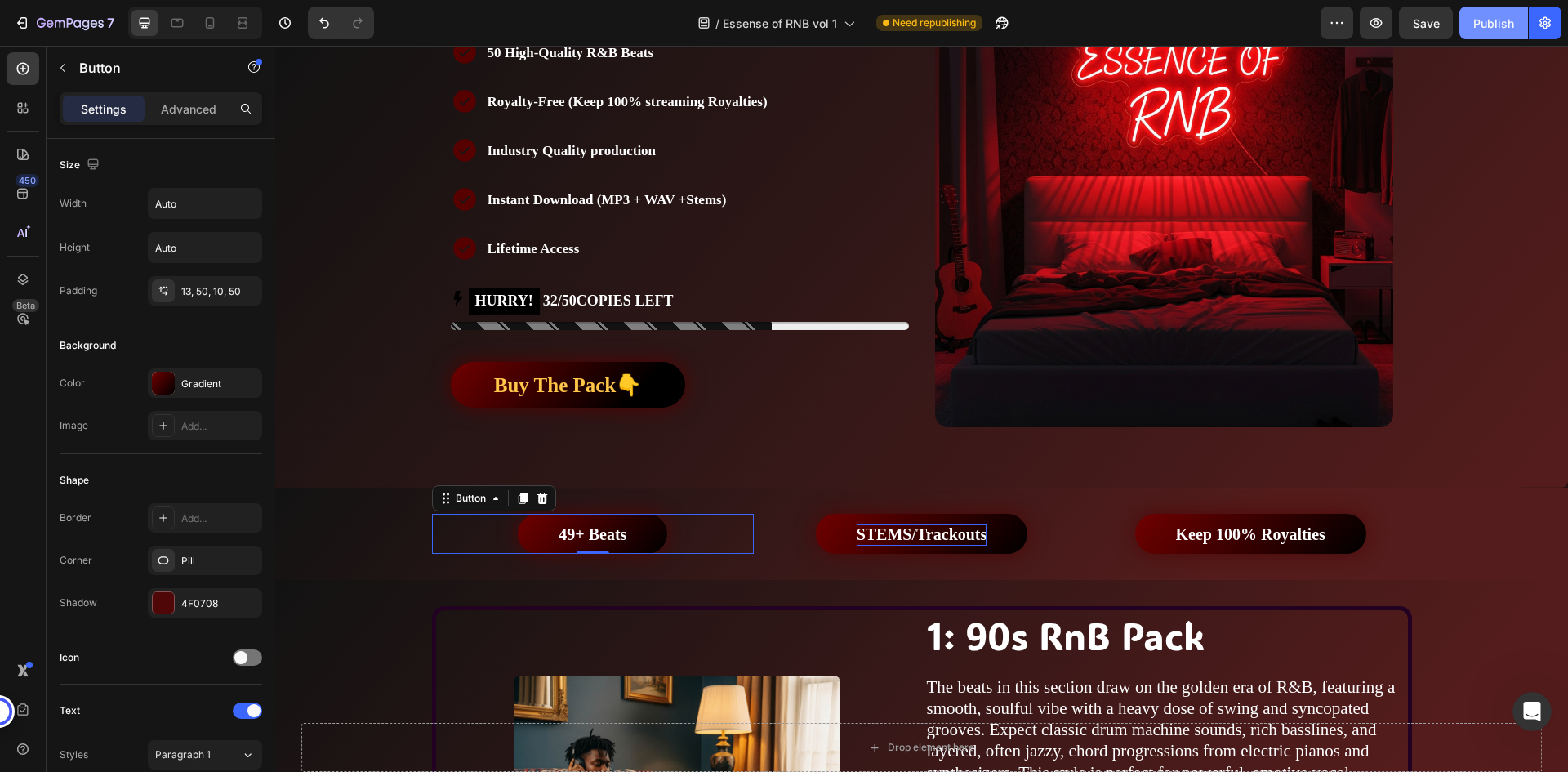
click at [1494, 22] on div "Publish" at bounding box center [1494, 23] width 41 height 17
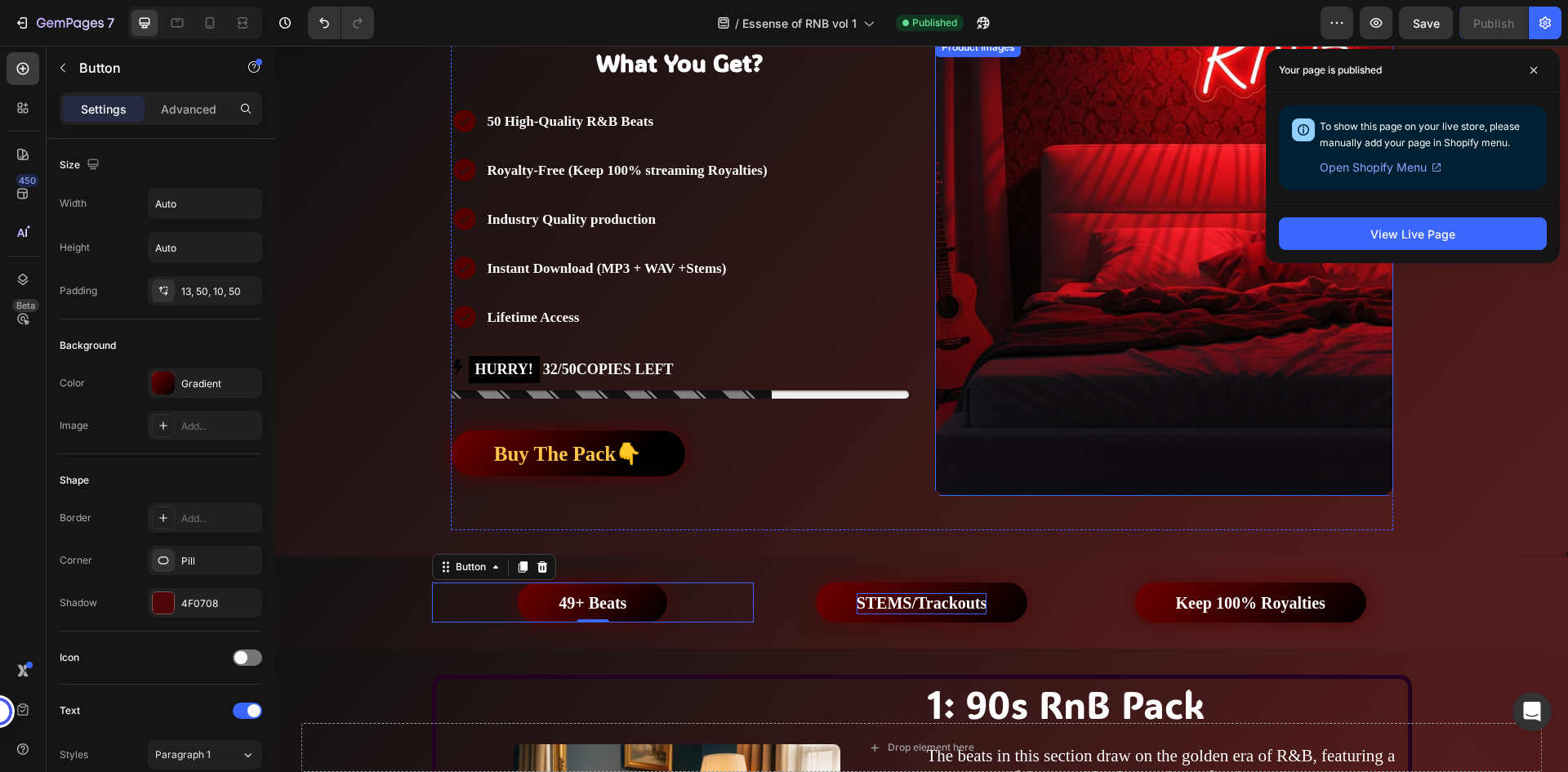
scroll to position [405, 0]
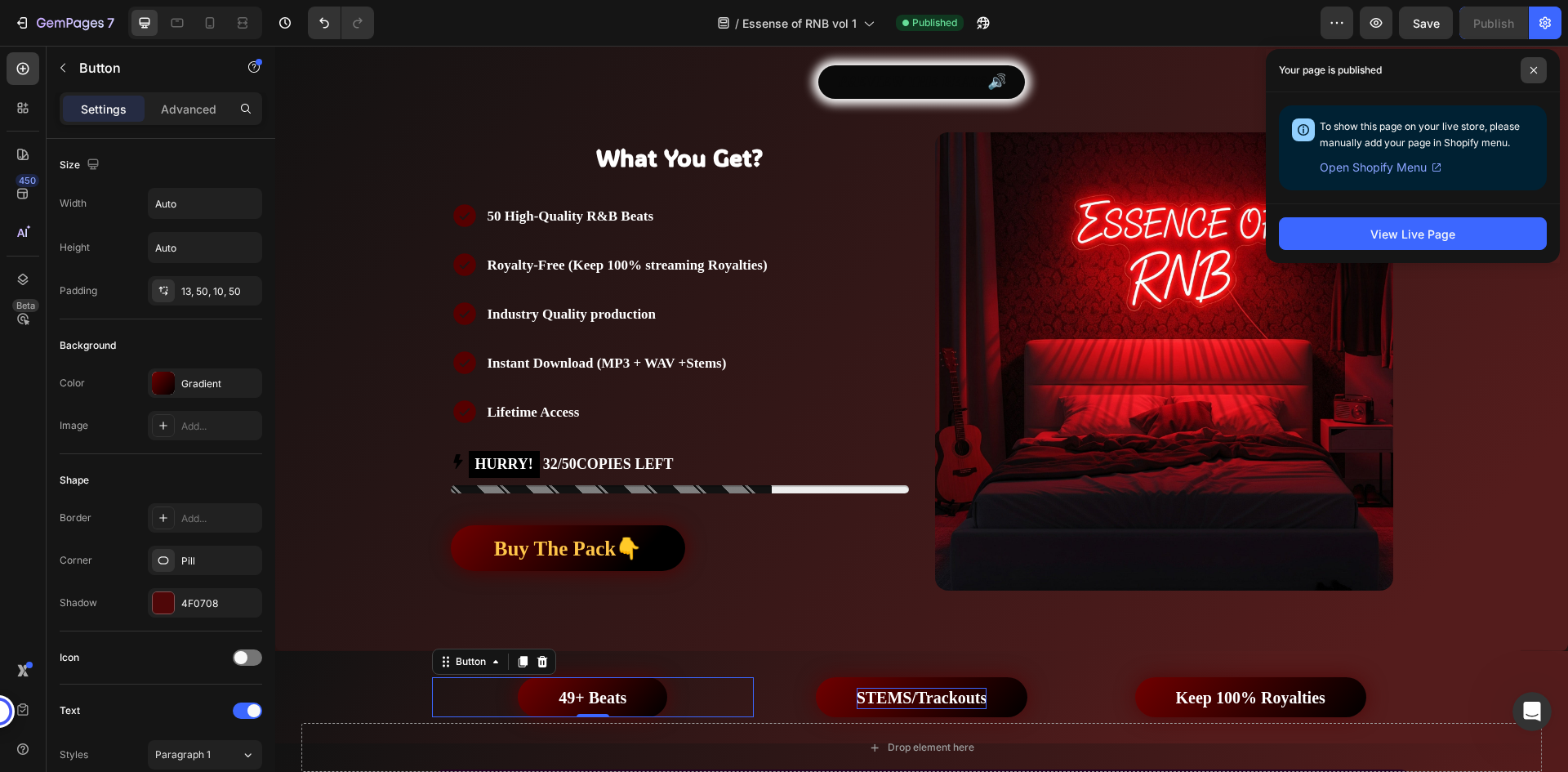
click at [1533, 66] on icon at bounding box center [1534, 70] width 8 height 8
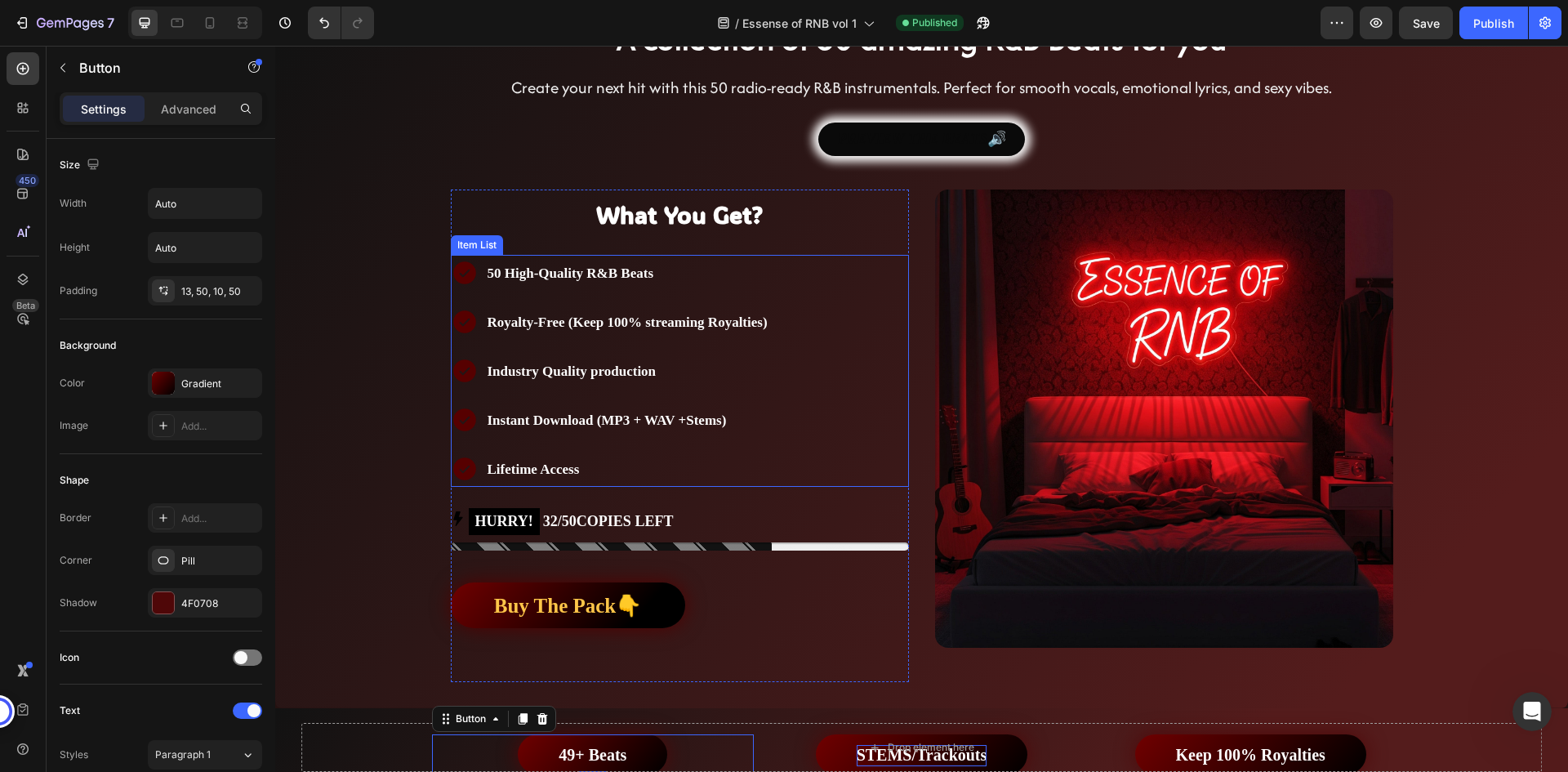
scroll to position [323, 0]
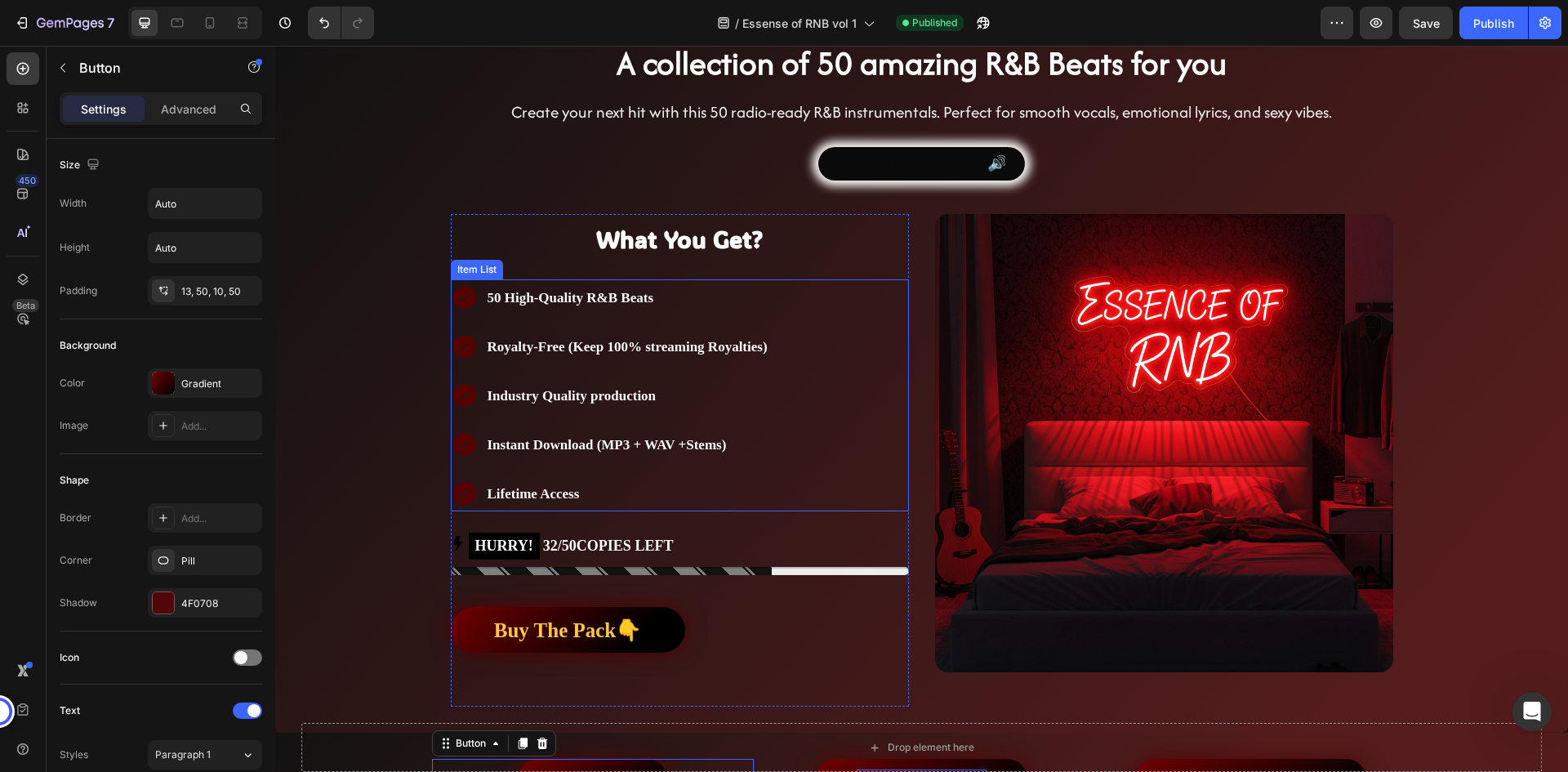
click at [630, 293] on span "50 High-Quality R&B Beats" at bounding box center [571, 298] width 167 height 16
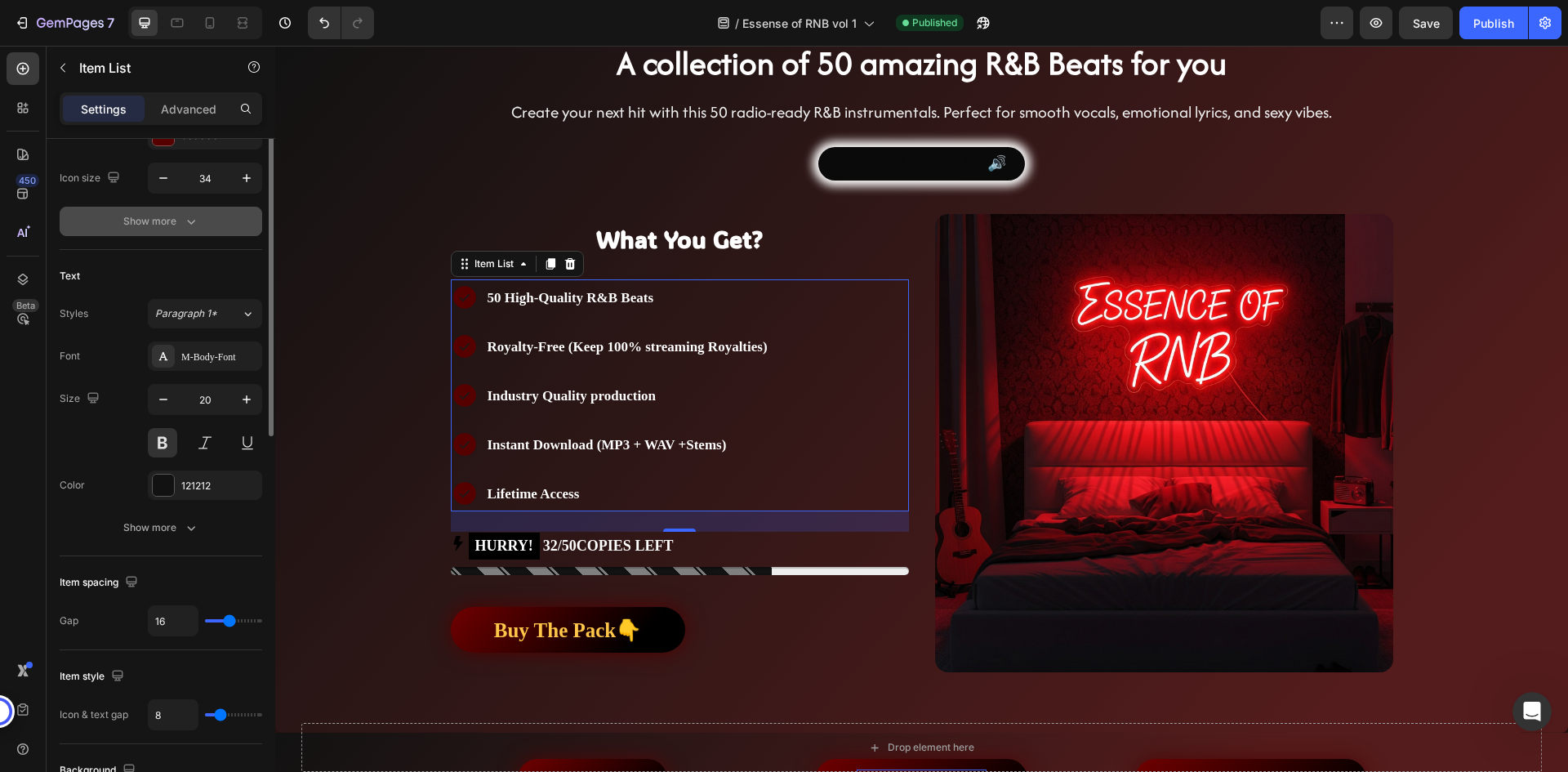
scroll to position [0, 0]
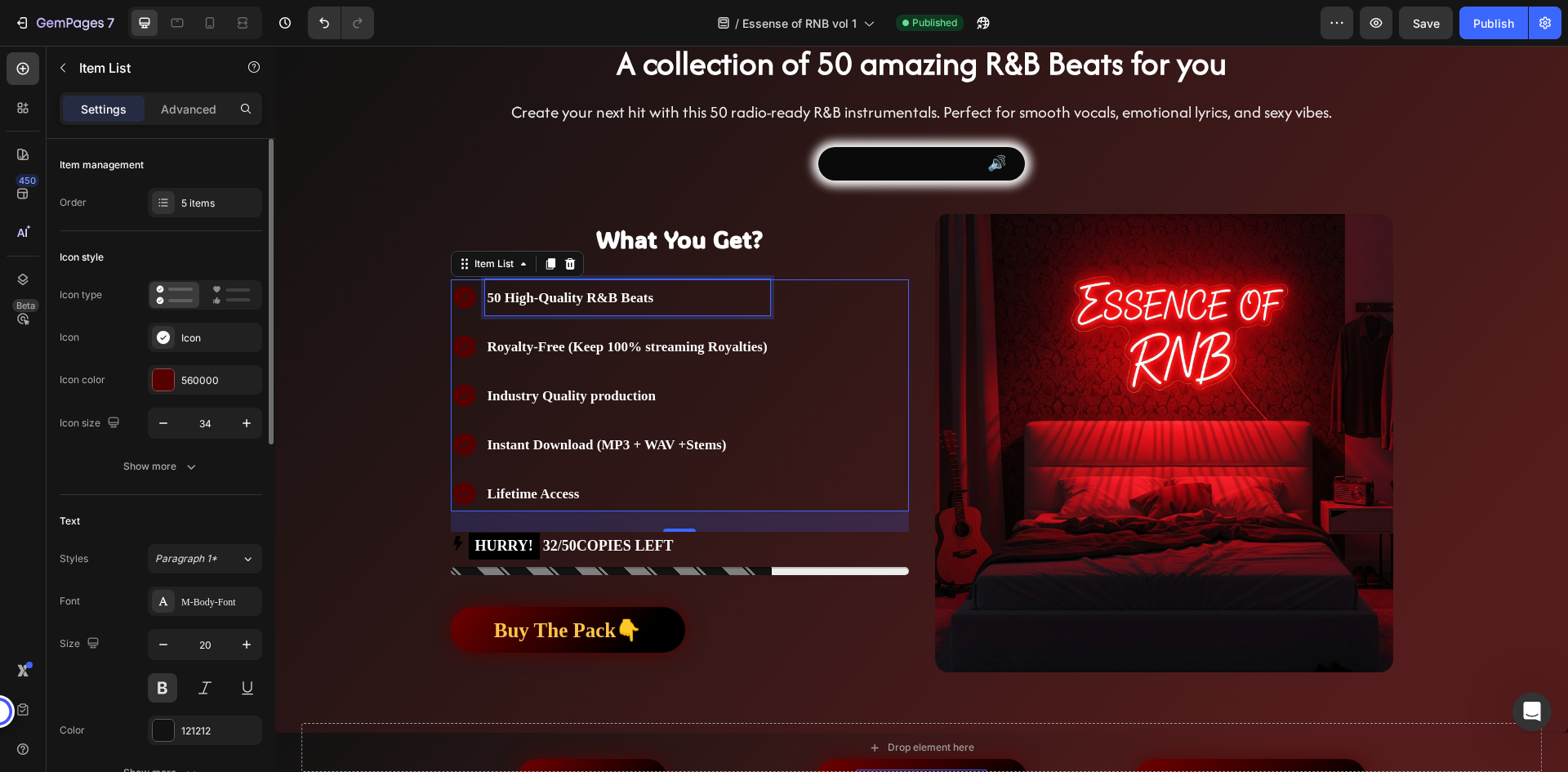
click at [566, 293] on span "50 High-Quality R&B Beats" at bounding box center [571, 298] width 167 height 16
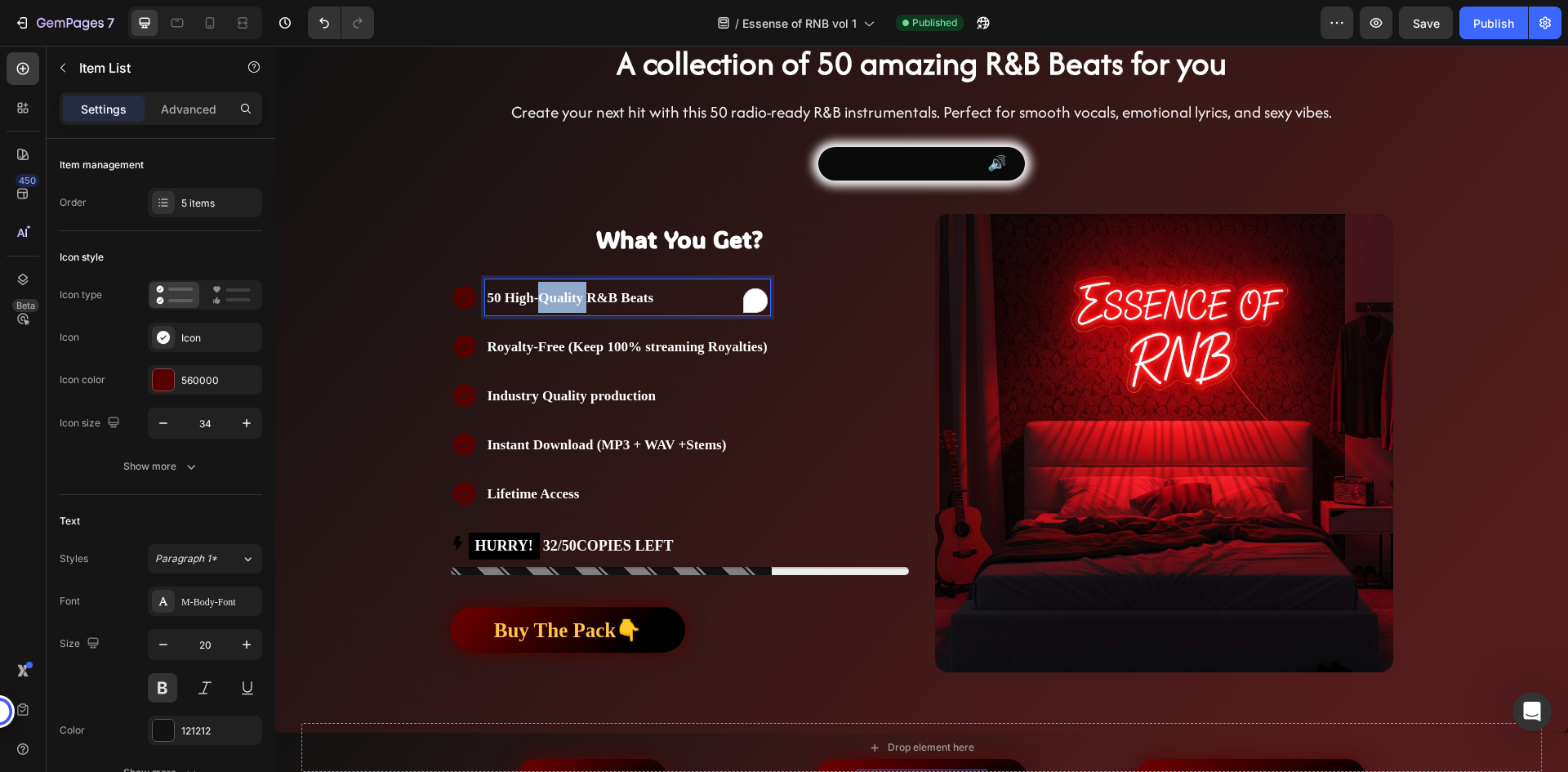
click at [566, 293] on span "50 High-Quality R&B Beats" at bounding box center [571, 298] width 167 height 16
click at [589, 293] on span "50 High-Quality R&B Beats" at bounding box center [571, 298] width 167 height 16
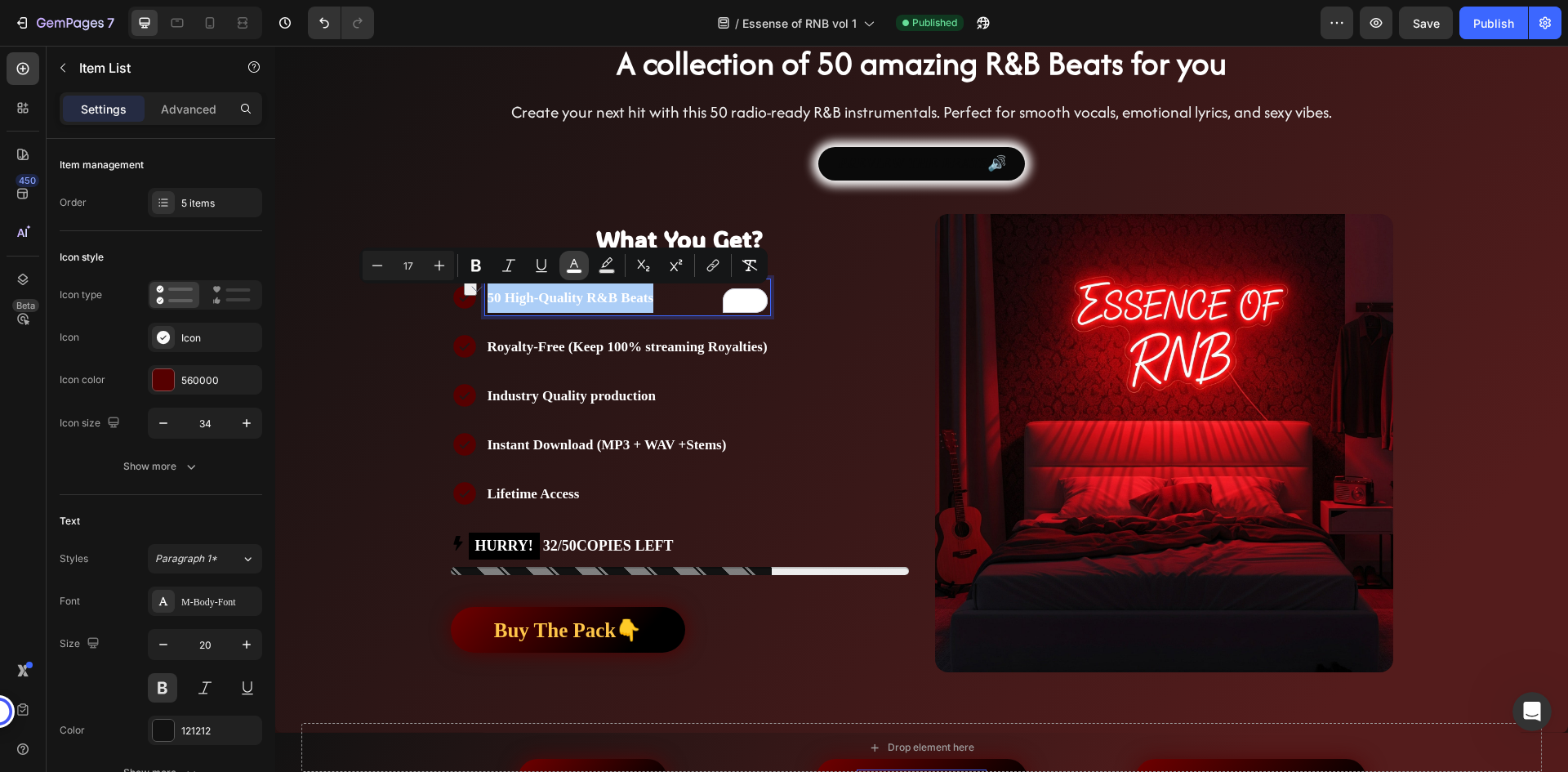
click at [583, 268] on button "color" at bounding box center [575, 266] width 30 height 30
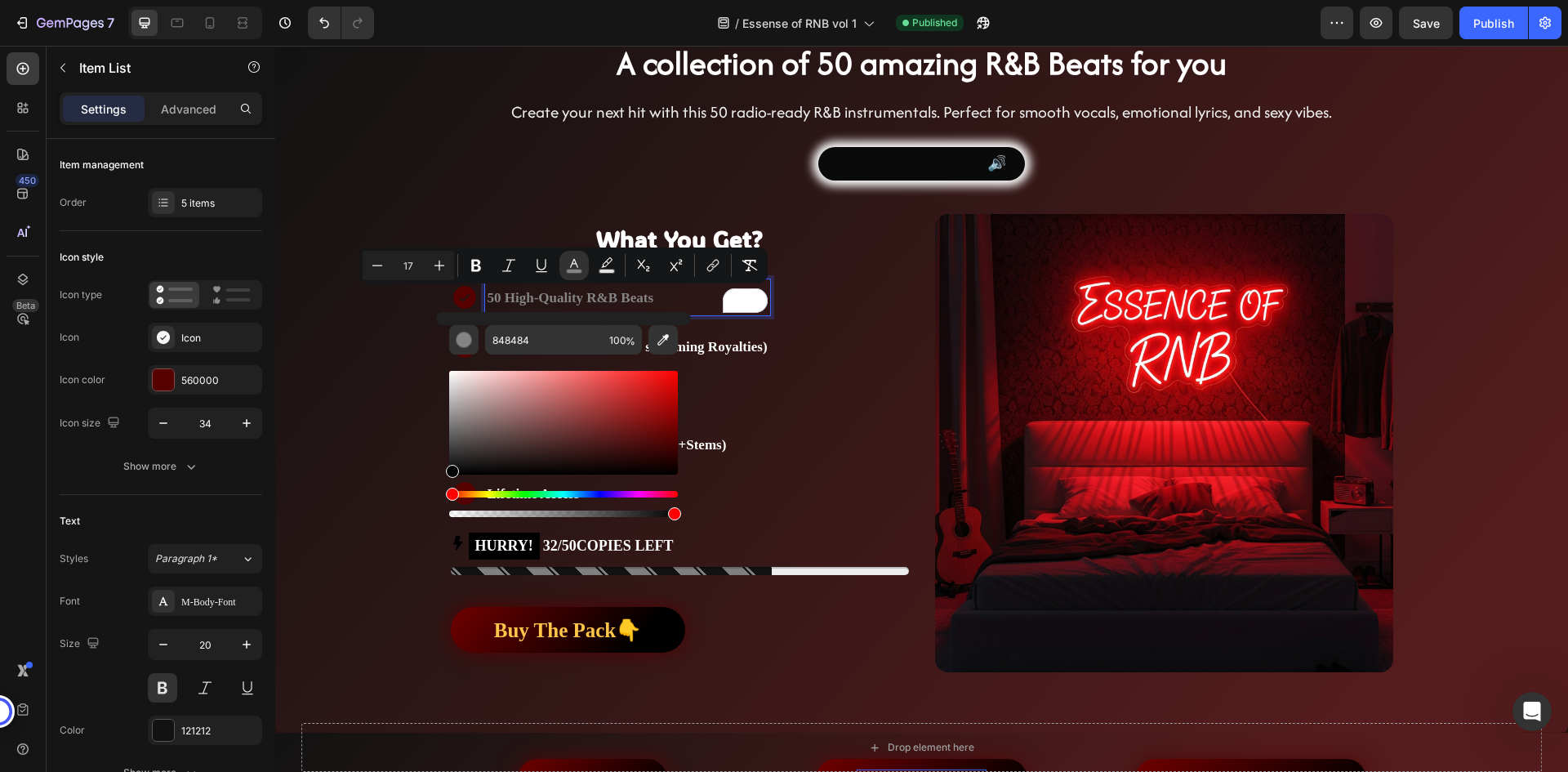
type input "020202"
drag, startPoint x: 502, startPoint y: 386, endPoint x: 445, endPoint y: 473, distance: 104.0
click at [445, 473] on div "020202 100 %" at bounding box center [564, 416] width 255 height 208
click at [827, 409] on div "50 High-Quality R&B Beats Royalty-Free (Keep 100% streaming Royalties) Industry…" at bounding box center [680, 395] width 458 height 232
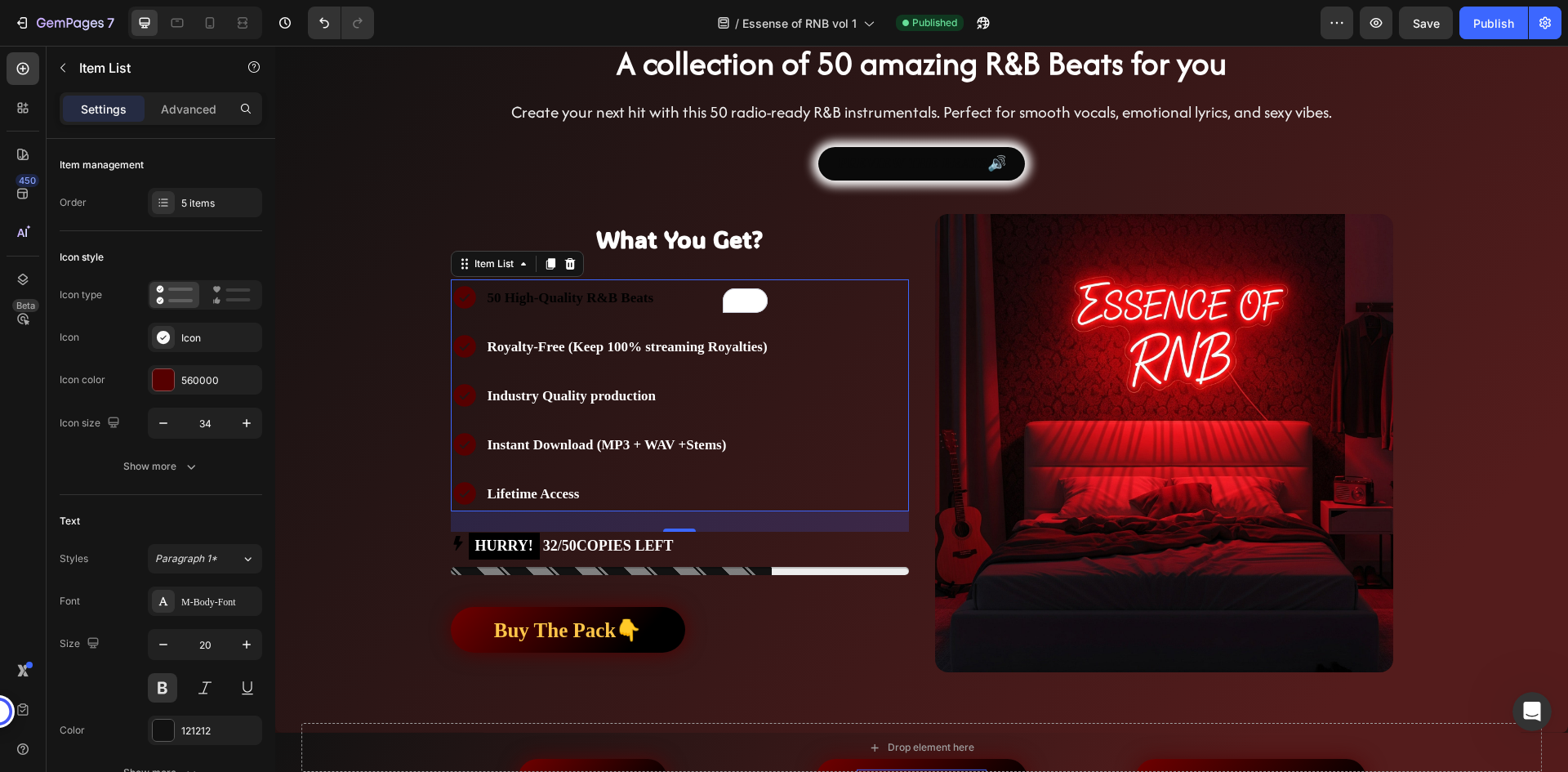
click at [827, 409] on div "50 High-Quality R&B Beats Royalty-Free (Keep 100% streaming Royalties) Industry…" at bounding box center [680, 395] width 458 height 232
click at [604, 200] on p at bounding box center [922, 206] width 930 height 165
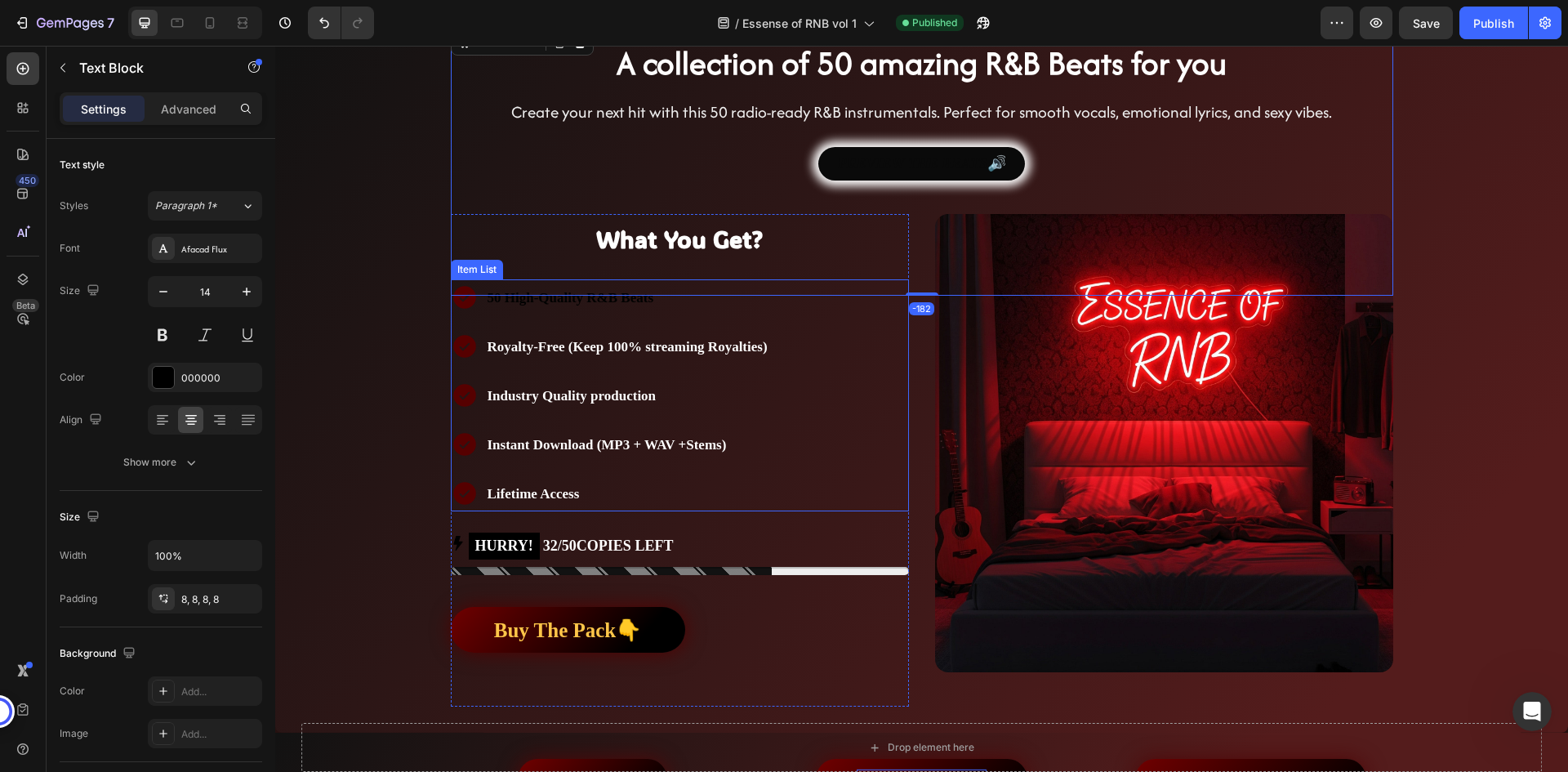
click at [607, 301] on span "50 High-Quality R&B Beats" at bounding box center [571, 298] width 167 height 16
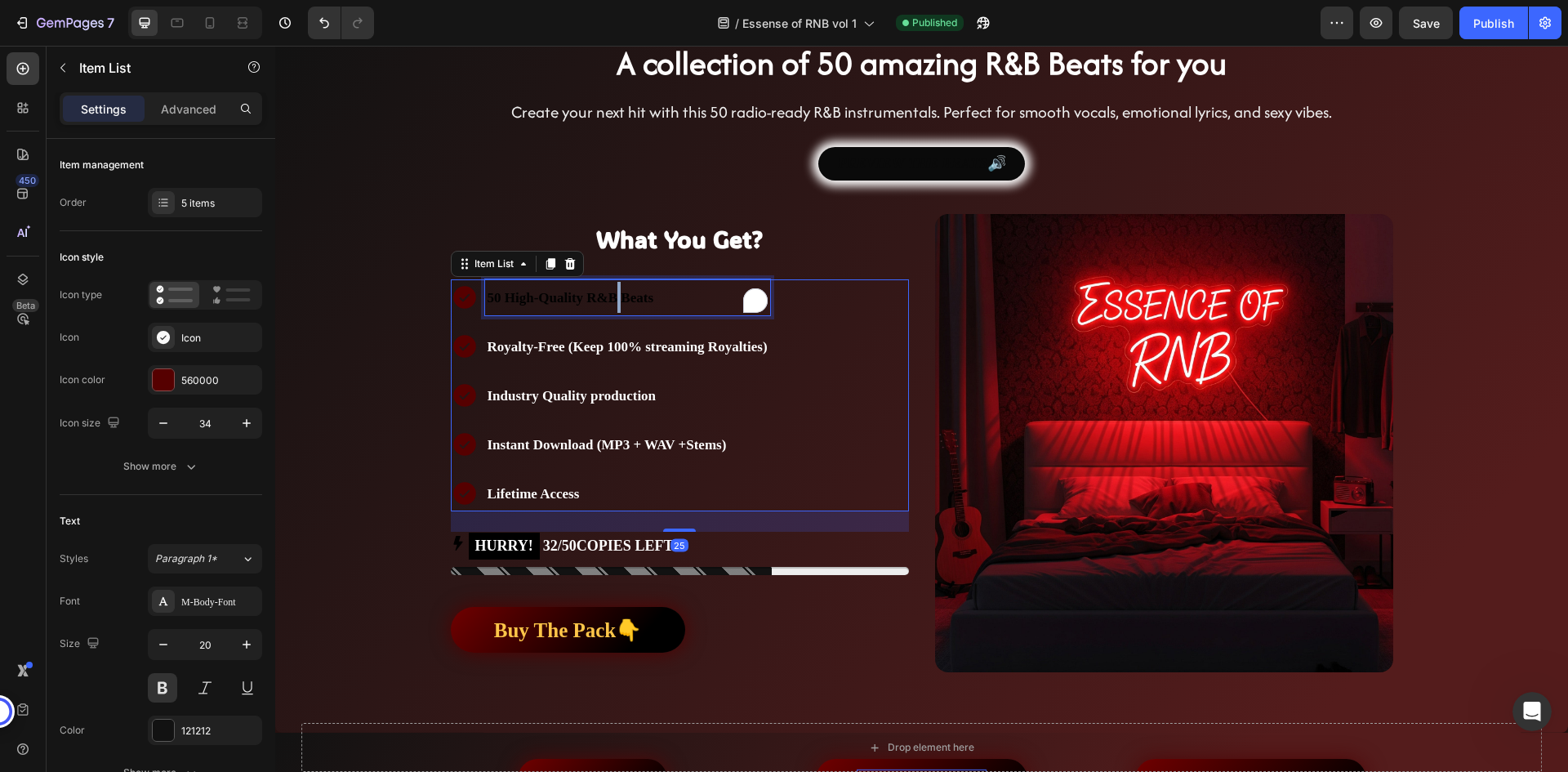
click at [607, 301] on span "50 High-Quality R&B Beats" at bounding box center [571, 298] width 167 height 16
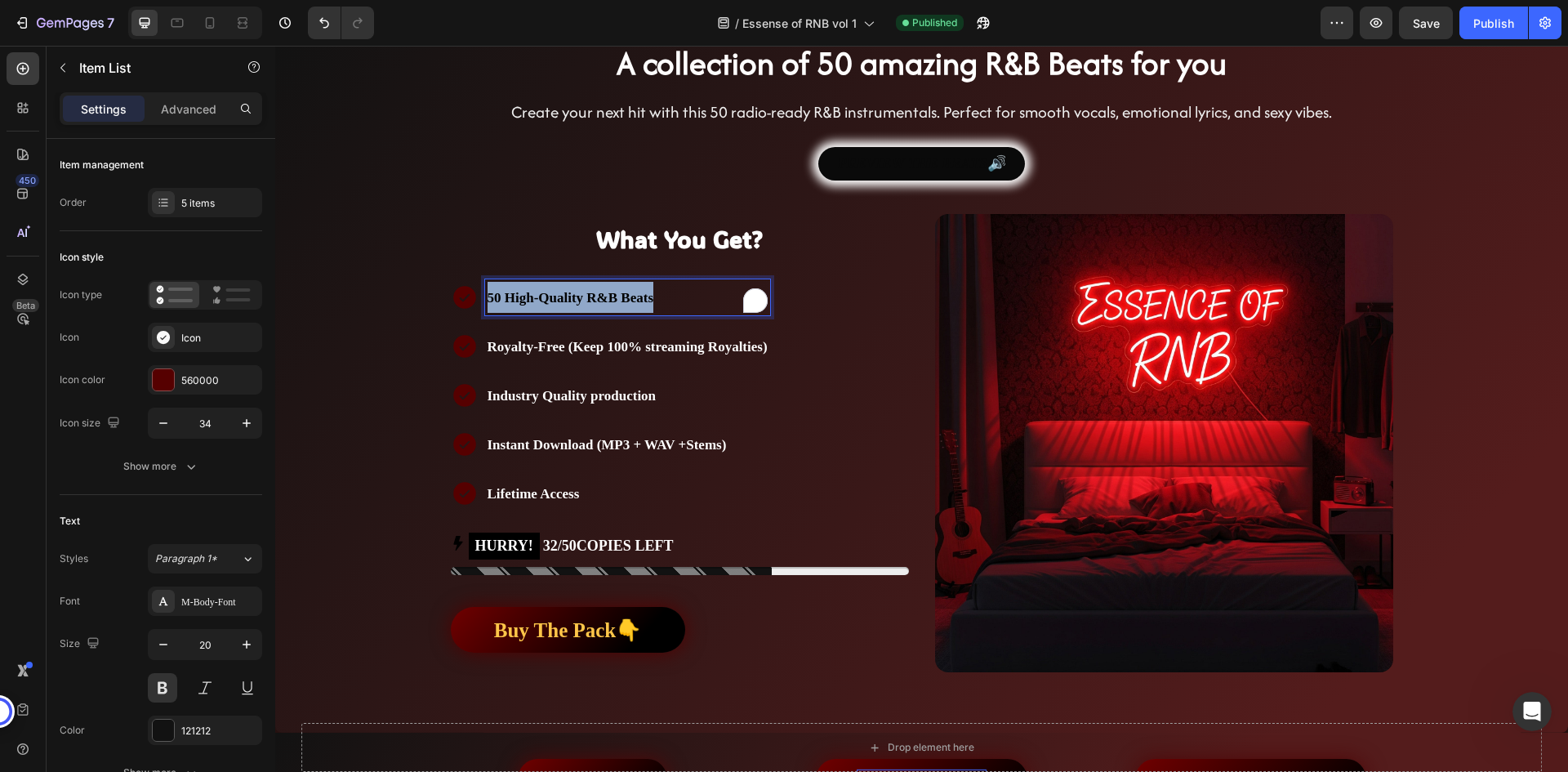
click at [607, 301] on span "50 High-Quality R&B Beats" at bounding box center [571, 298] width 167 height 16
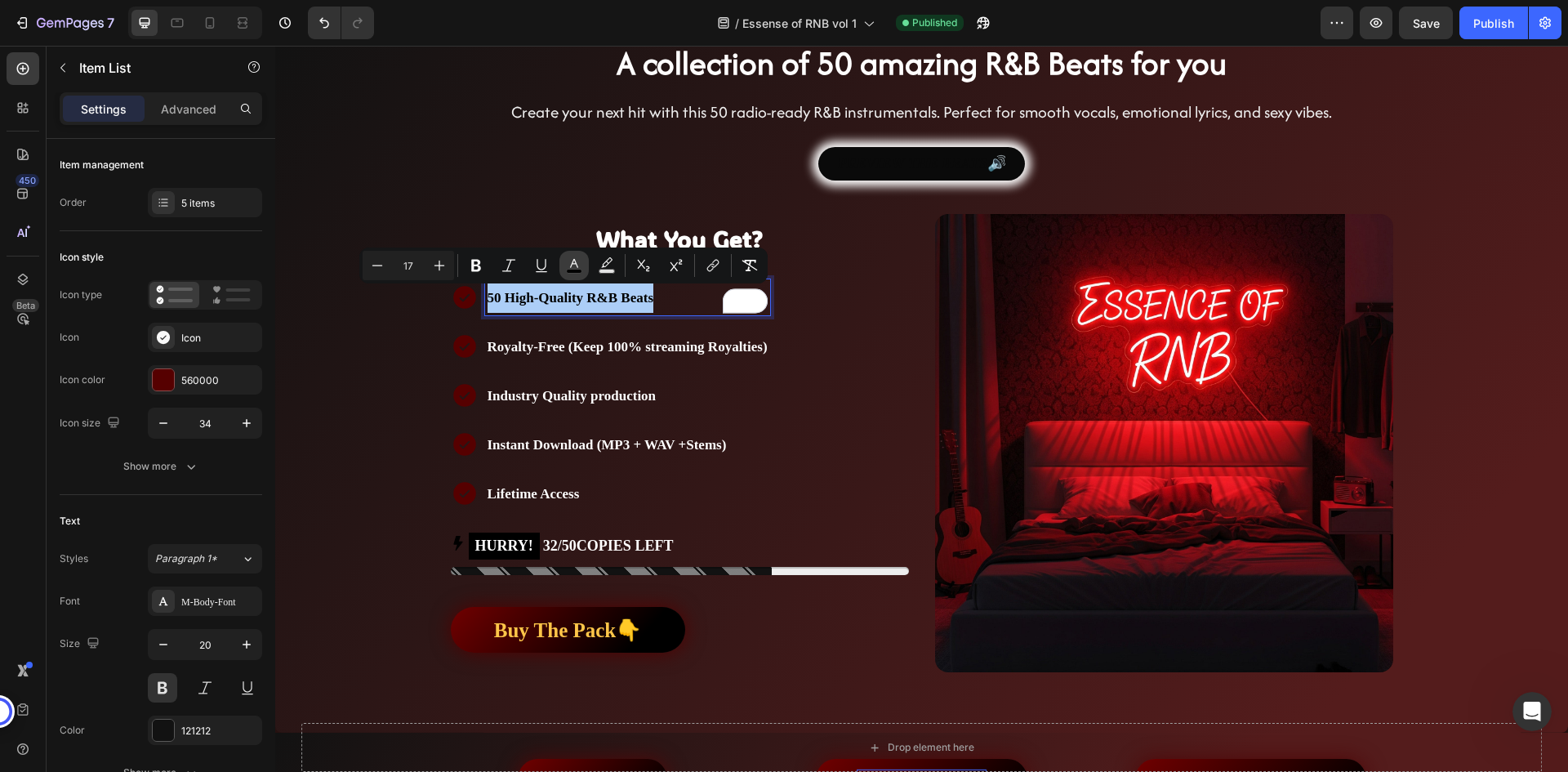
click at [582, 265] on icon "Editor contextual toolbar" at bounding box center [574, 265] width 16 height 16
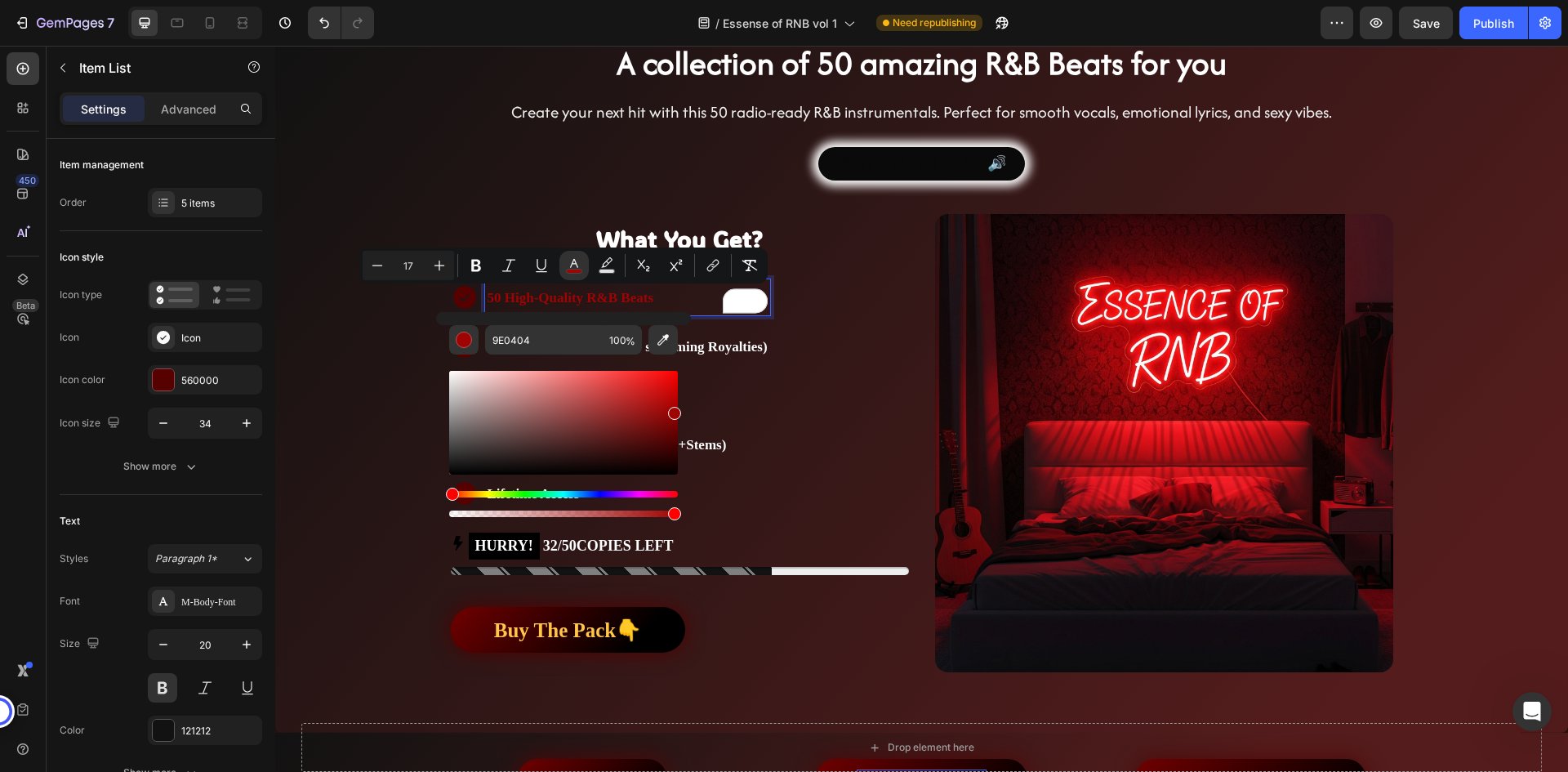
drag, startPoint x: 656, startPoint y: 422, endPoint x: 673, endPoint y: 409, distance: 21.4
click at [673, 409] on div "Editor contextual toolbar" at bounding box center [564, 423] width 228 height 104
click at [529, 337] on input "9E0404" at bounding box center [544, 340] width 118 height 30
type input "700000"
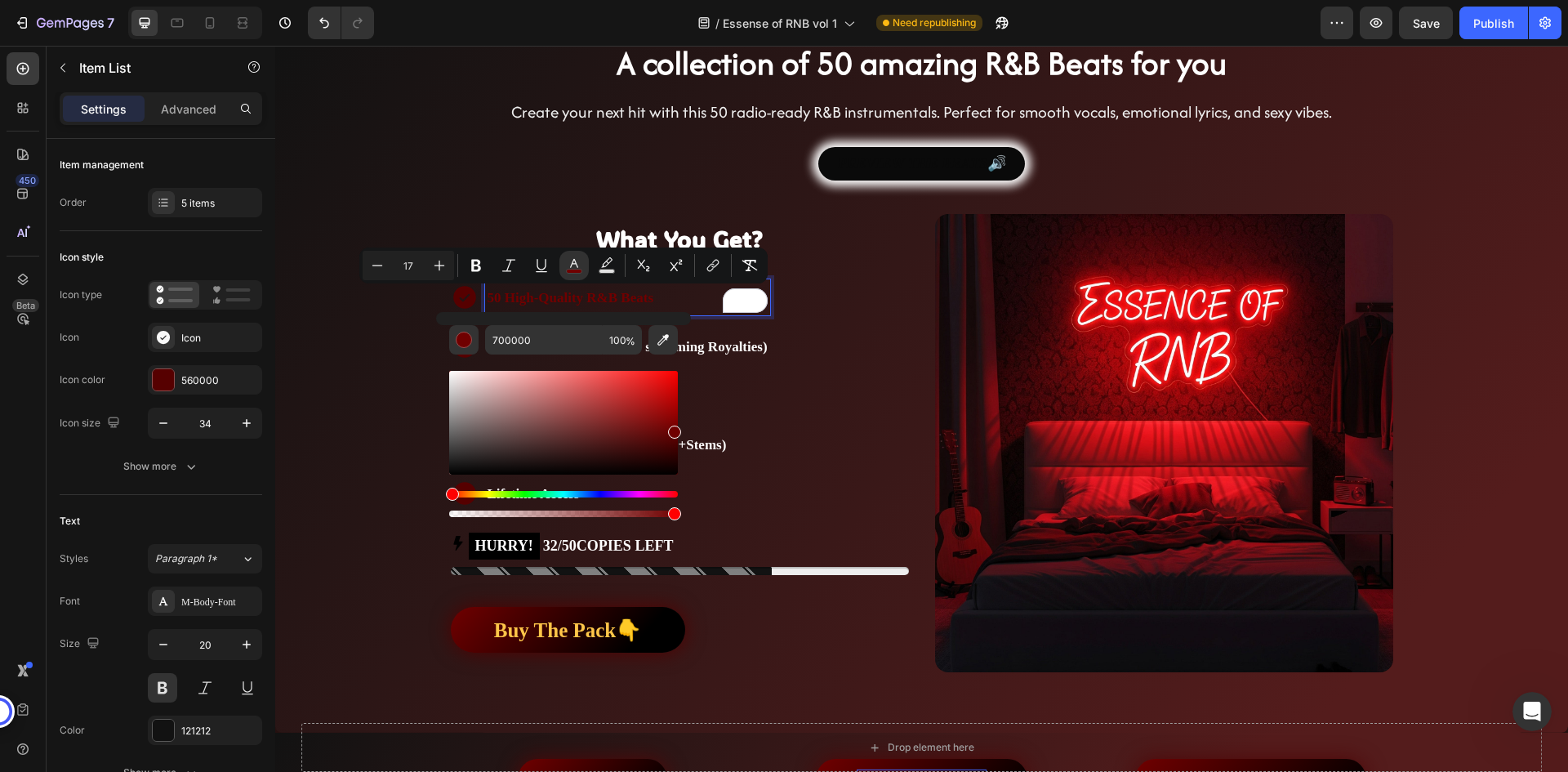
click at [764, 365] on div "50 High-Quality R&B Beats Royalty-Free (Keep 100% streaming Royalties) Industry…" at bounding box center [610, 395] width 320 height 232
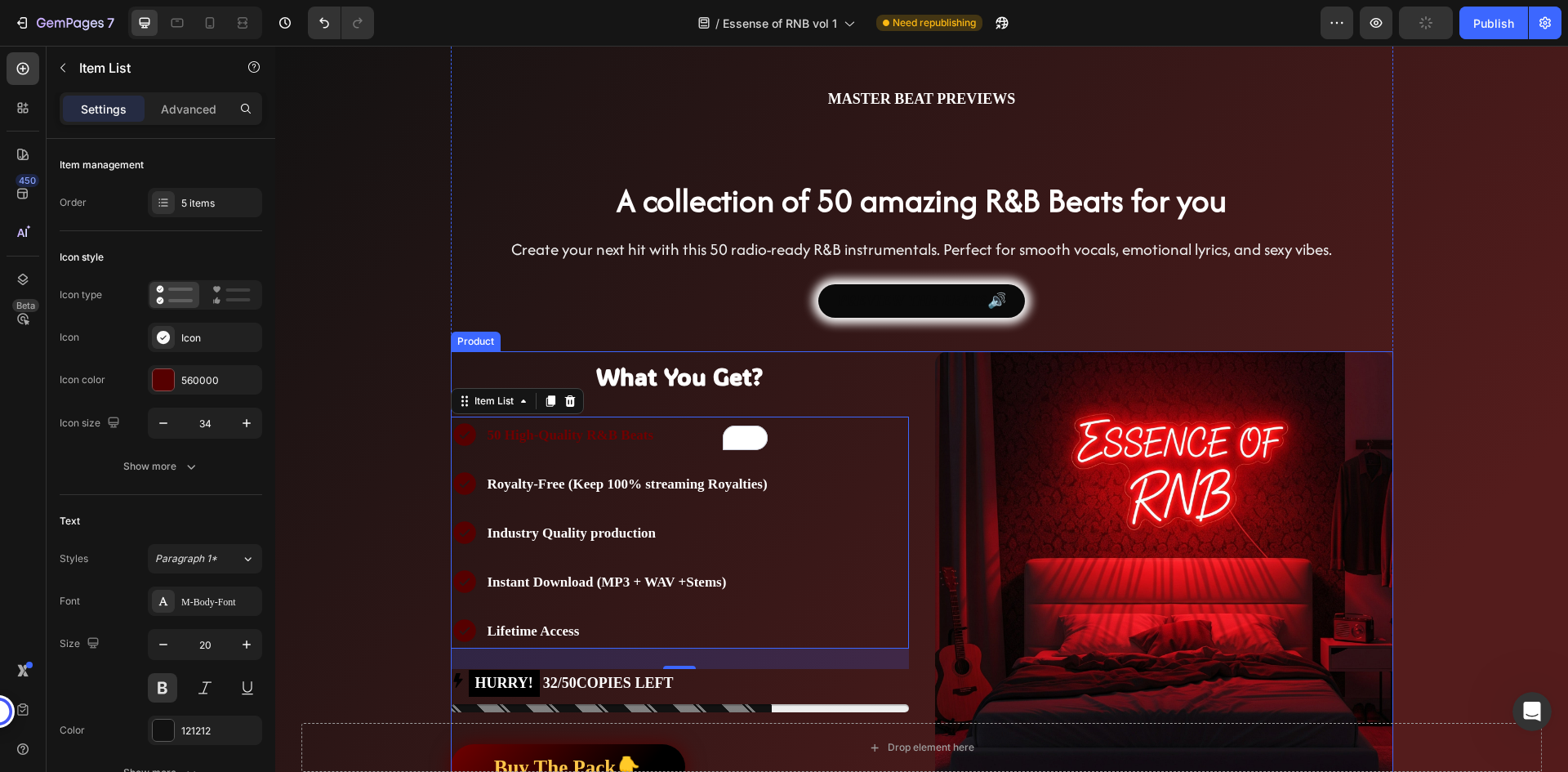
scroll to position [160, 0]
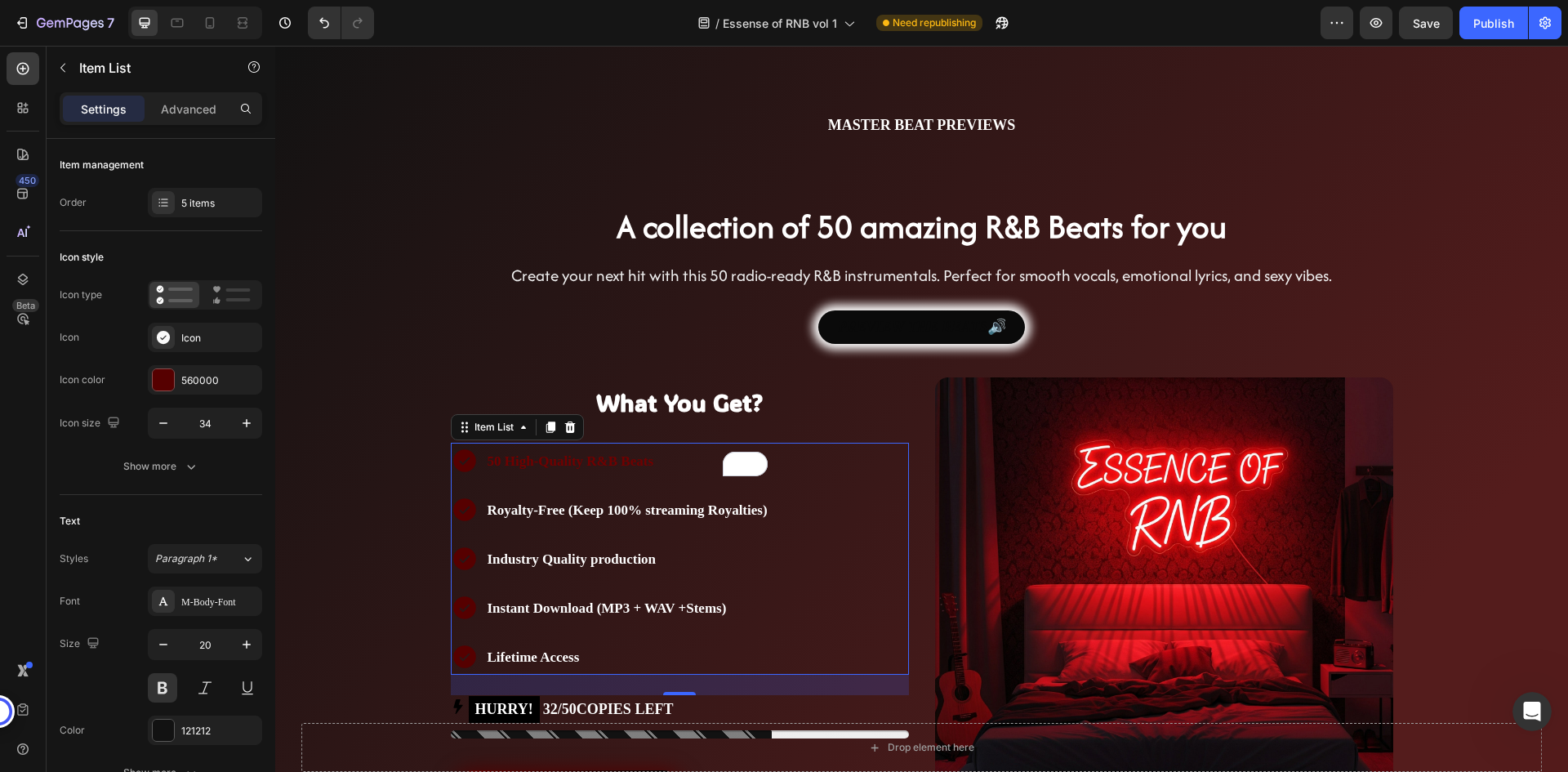
click at [462, 459] on icon at bounding box center [464, 460] width 23 height 23
click at [219, 382] on div "560000" at bounding box center [205, 380] width 48 height 15
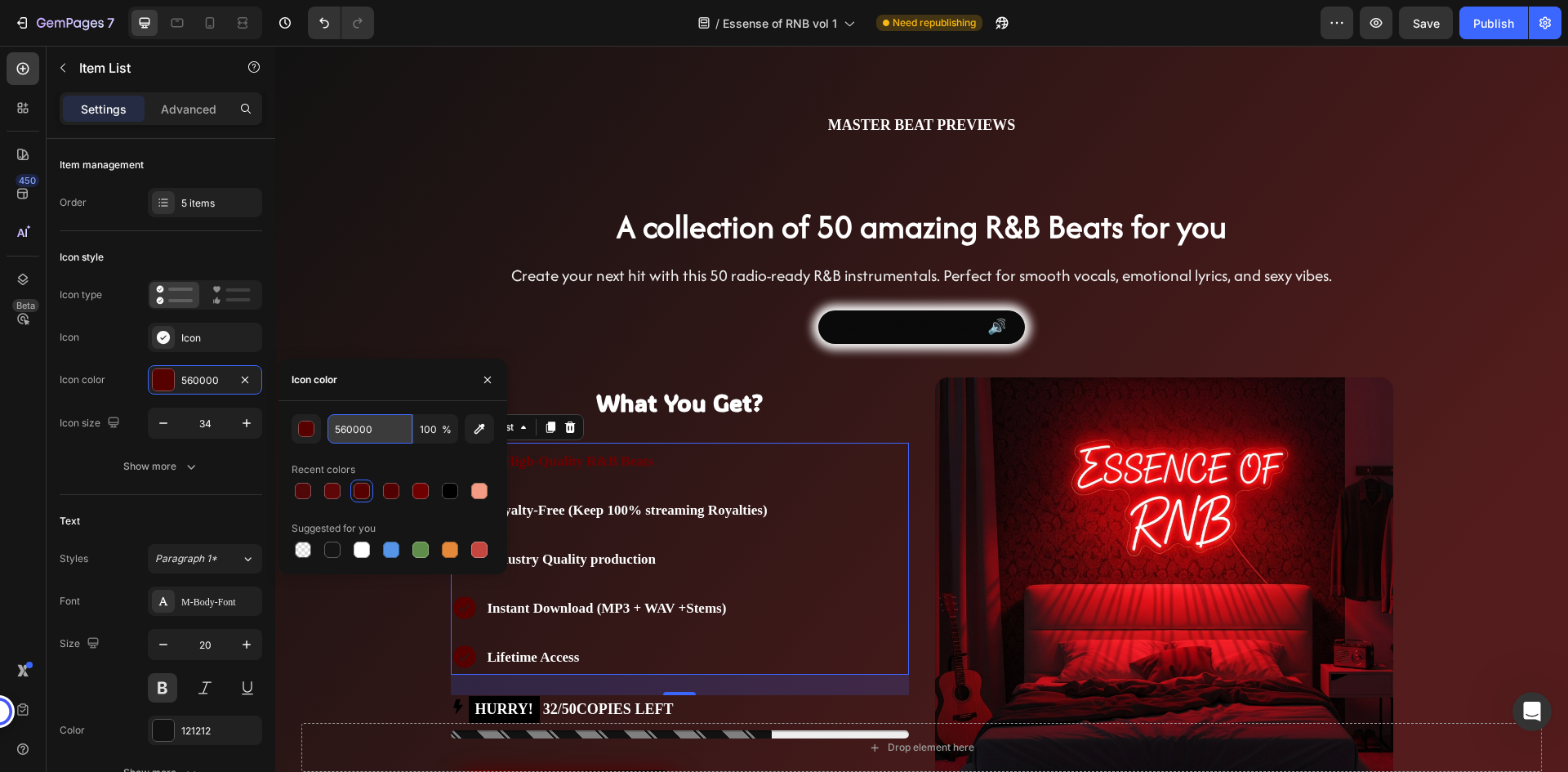
click at [383, 435] on input "560000" at bounding box center [370, 429] width 85 height 30
paste input "70"
type input "700000"
click at [550, 332] on div "PREVIEW THE BEATS🔊 Button" at bounding box center [922, 327] width 943 height 34
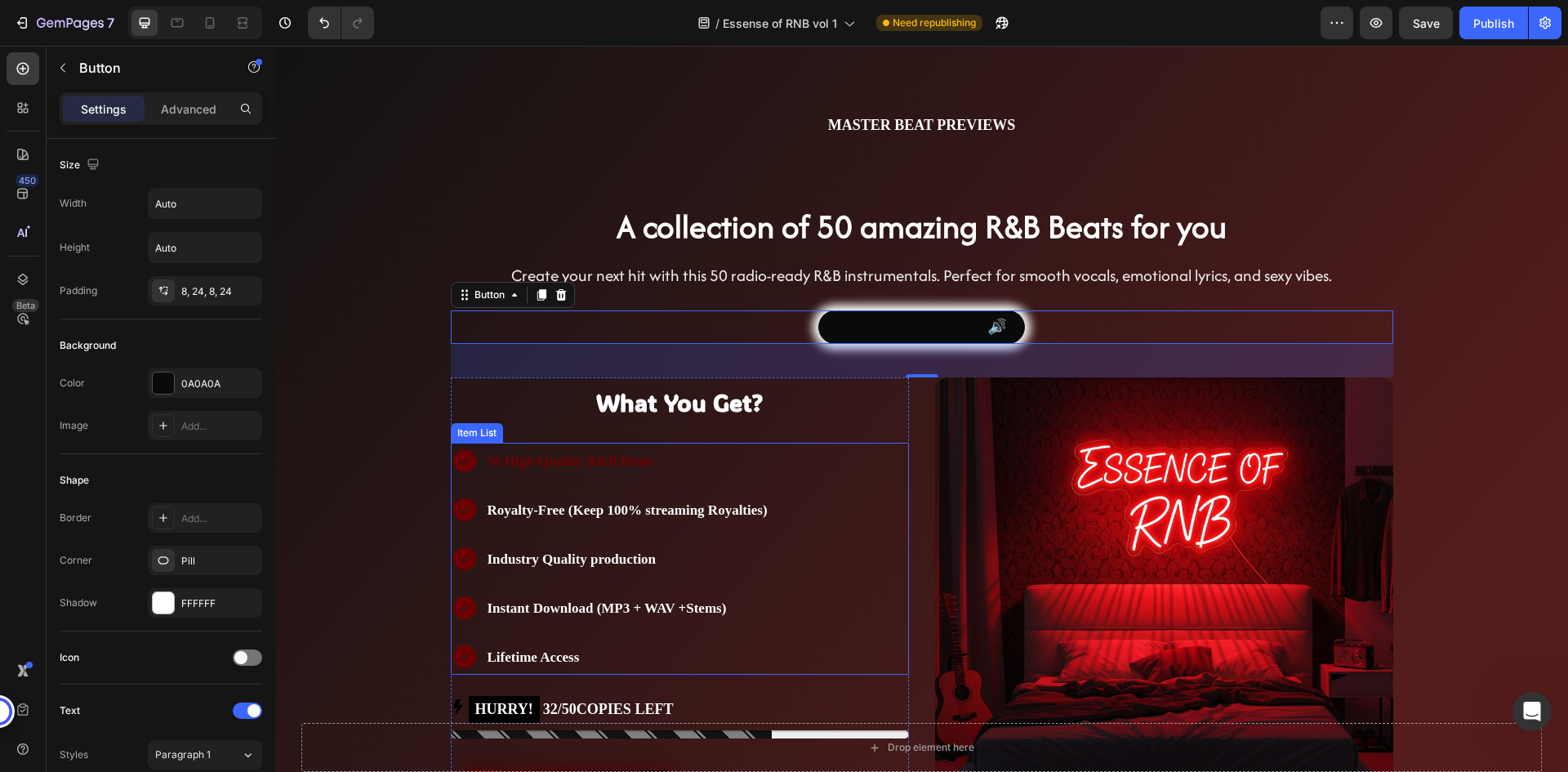
click at [598, 464] on span "50 High-Quality R&B Beats" at bounding box center [571, 461] width 167 height 16
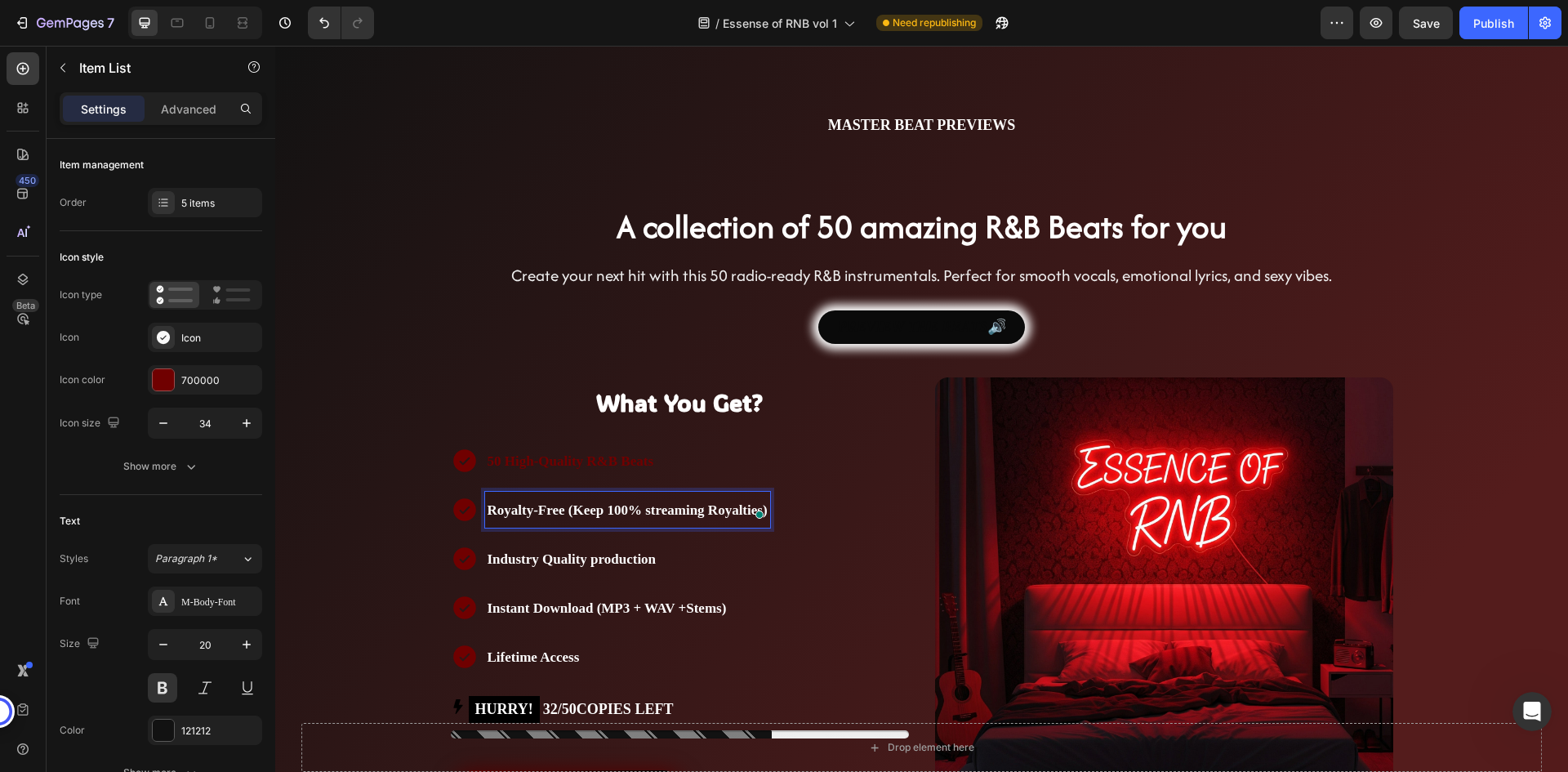
click at [596, 561] on span "Industry Quality production" at bounding box center [572, 560] width 169 height 16
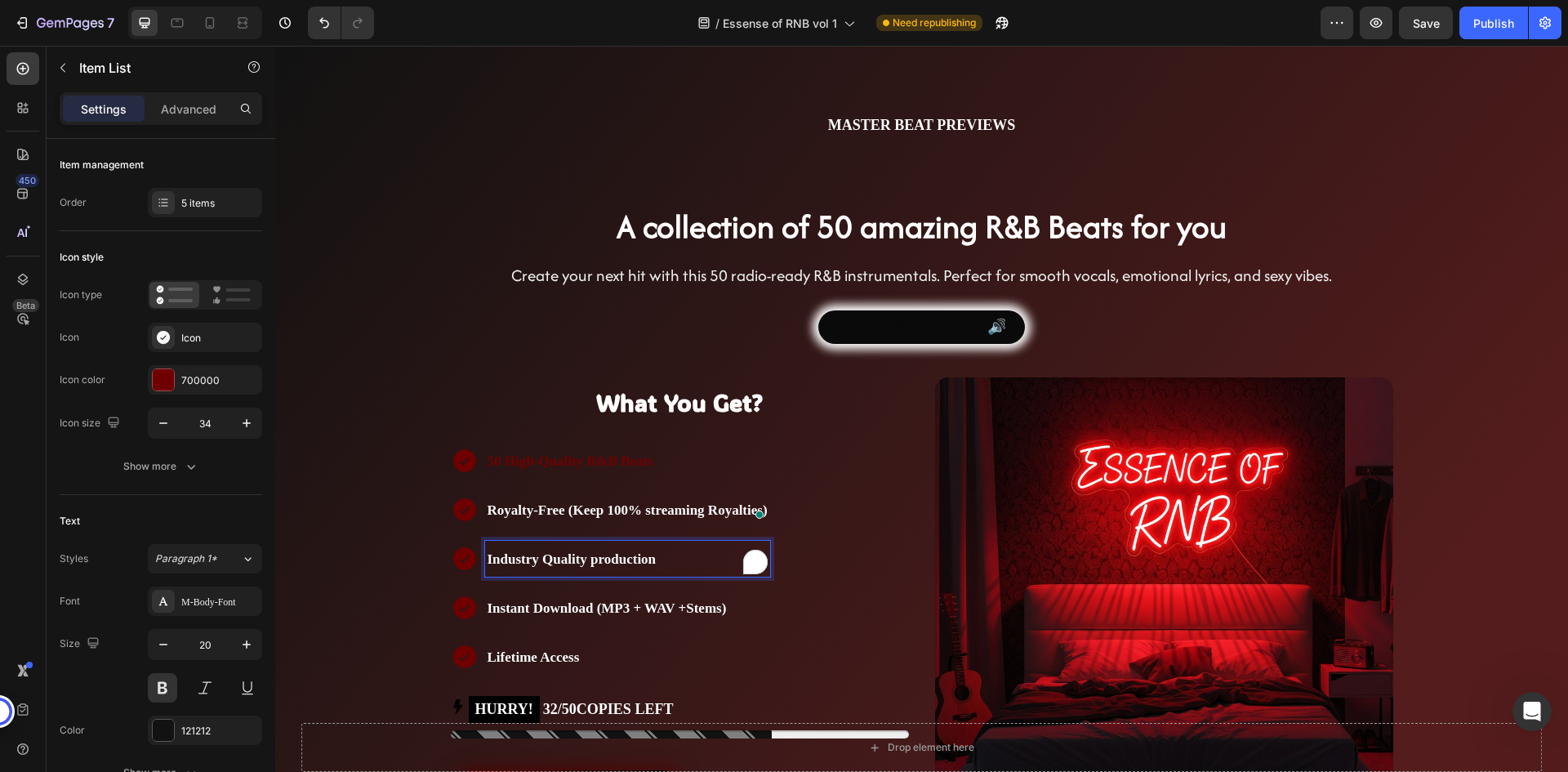
click at [575, 606] on span "Instant Download (MP3 + WAV +Stems)" at bounding box center [606, 608] width 239 height 16
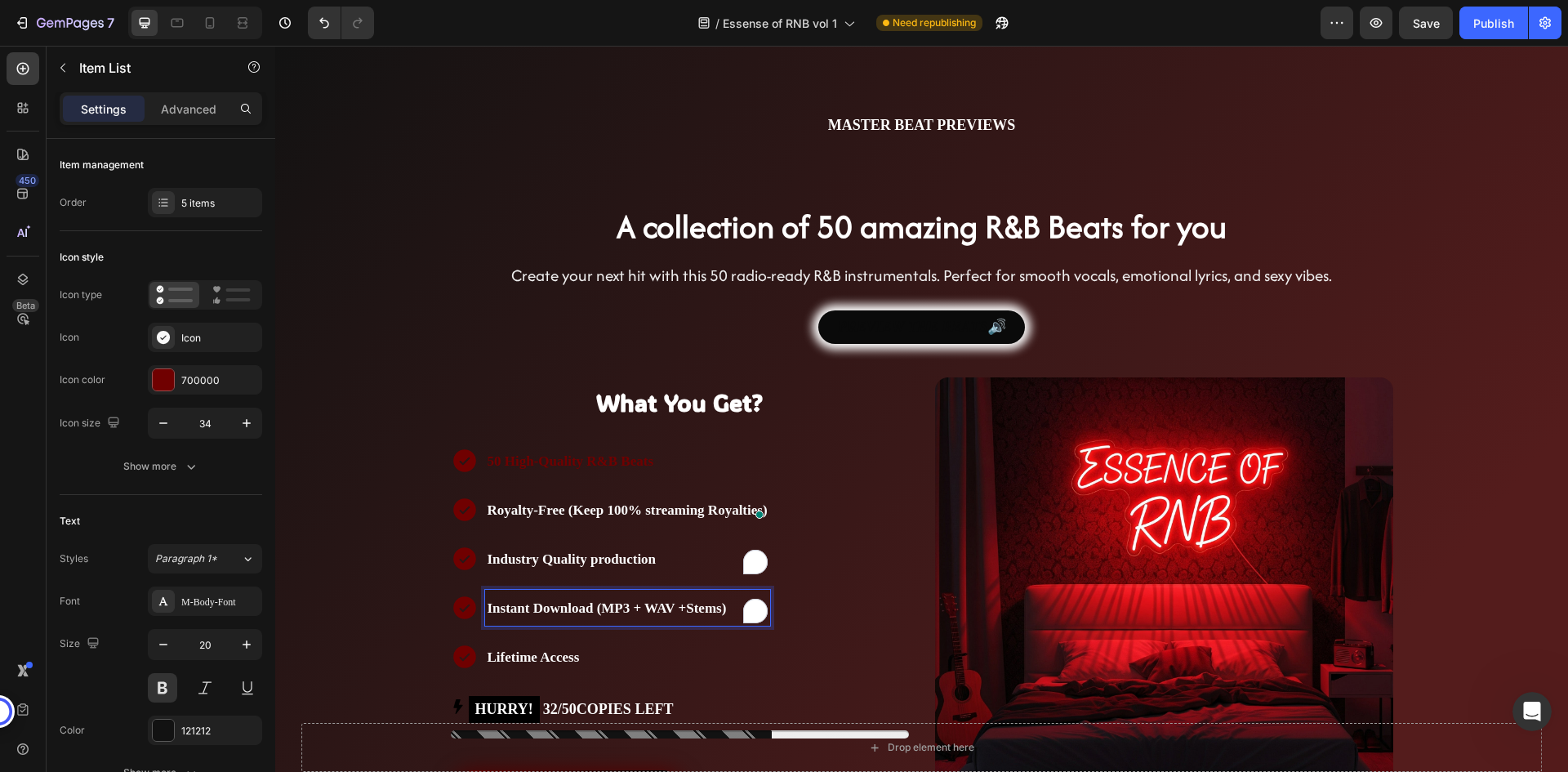
click at [558, 651] on span "Lifetime Access" at bounding box center [533, 657] width 92 height 16
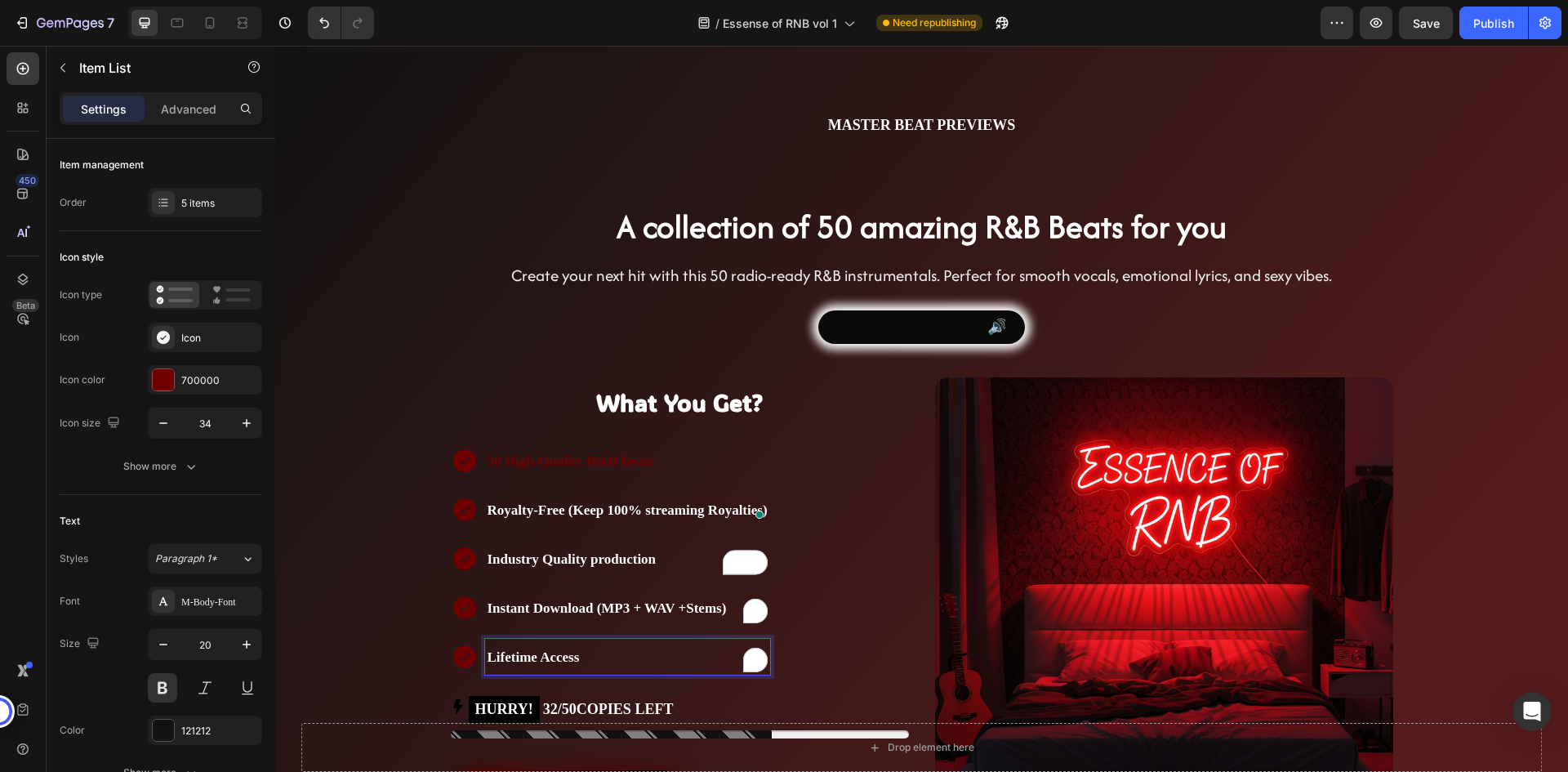
click at [582, 515] on span "Royalty-Free (Keep 100% streaming Royalties)" at bounding box center [627, 510] width 280 height 16
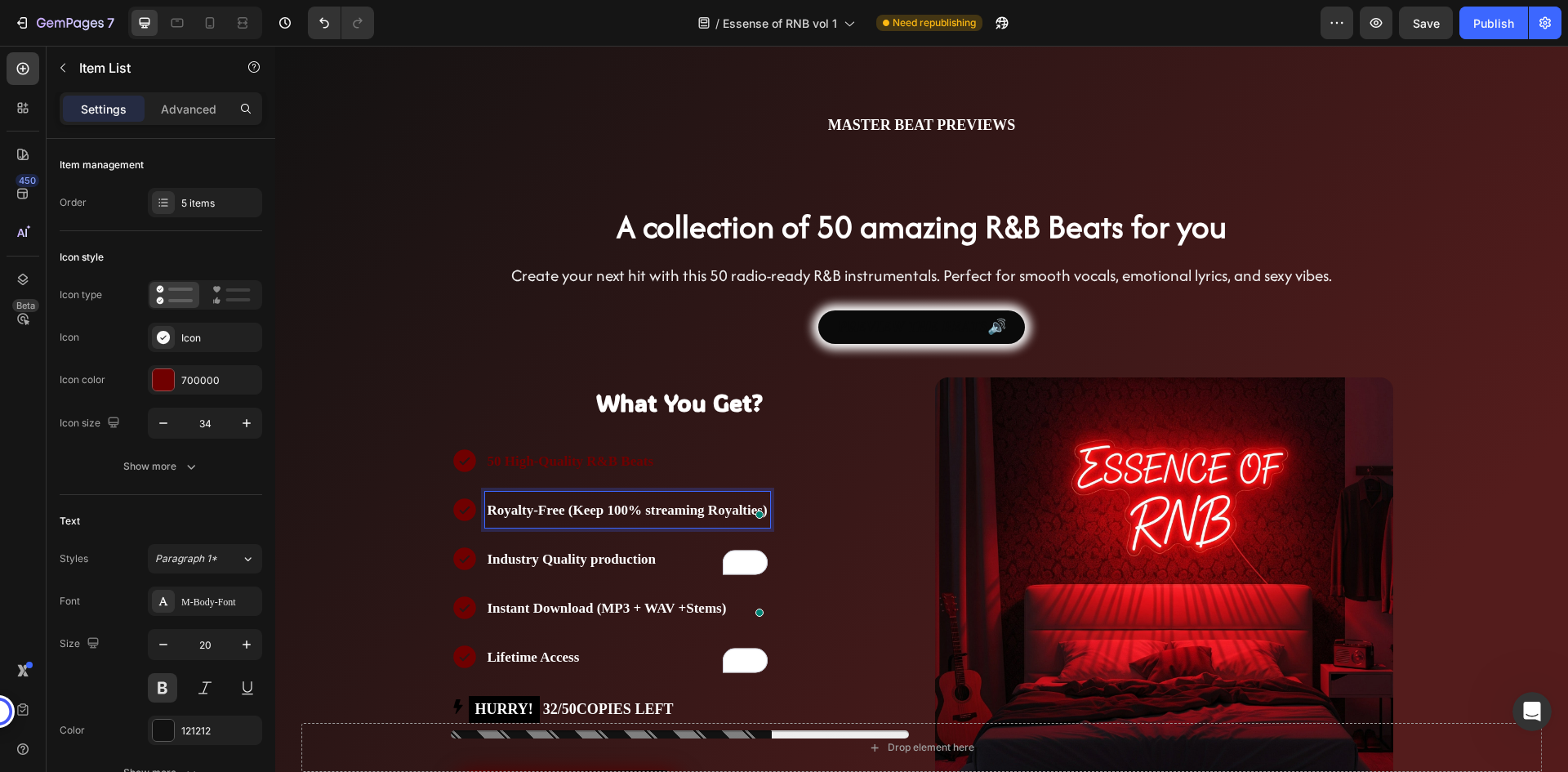
click at [809, 475] on div "50 High-Quality R&B Beats Royalty-Free (Keep 100% streaming Royalties) Industry…" at bounding box center [680, 559] width 458 height 232
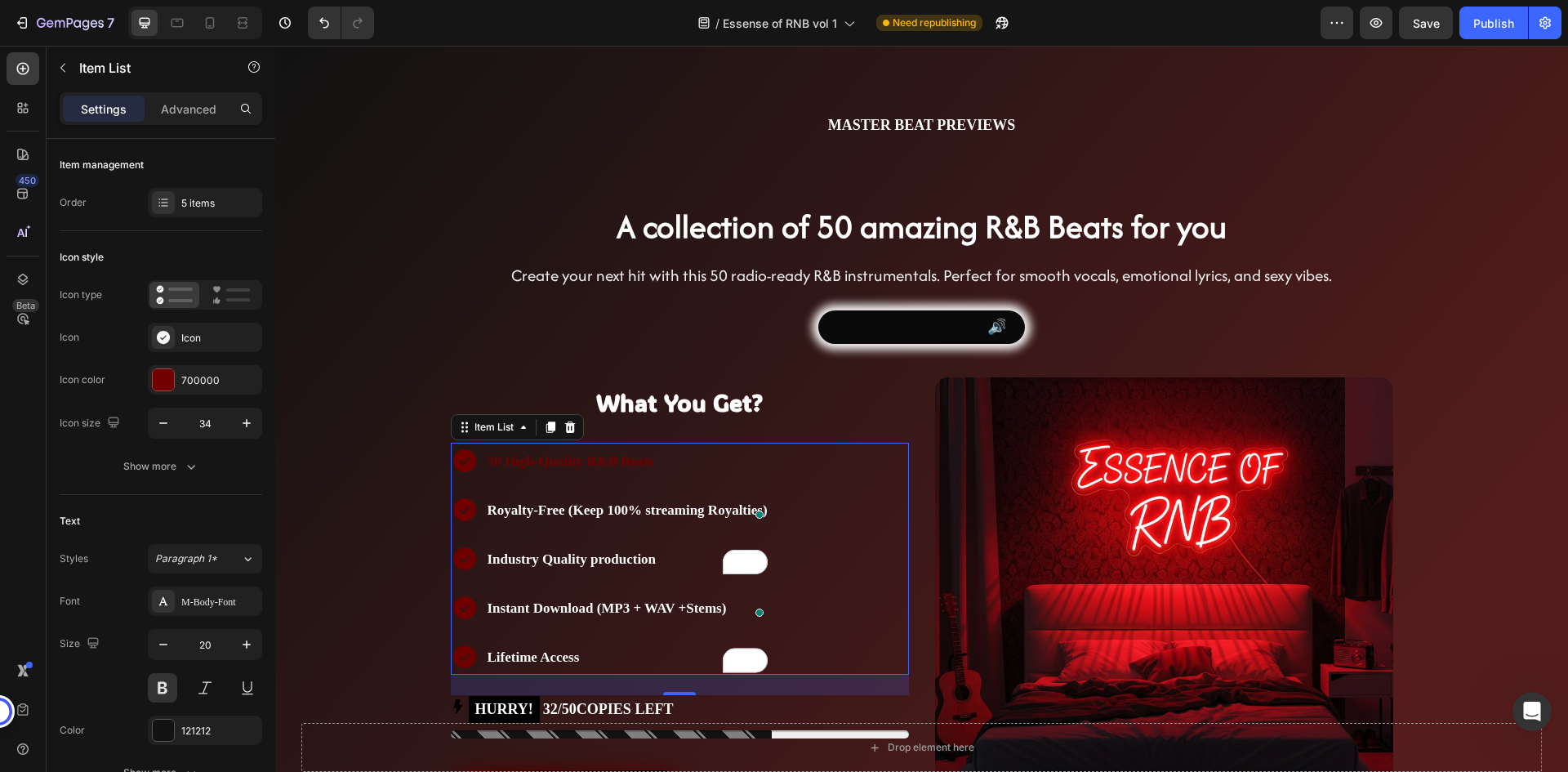
click at [642, 454] on span "50 High-Quality R&B Beats" at bounding box center [571, 461] width 167 height 16
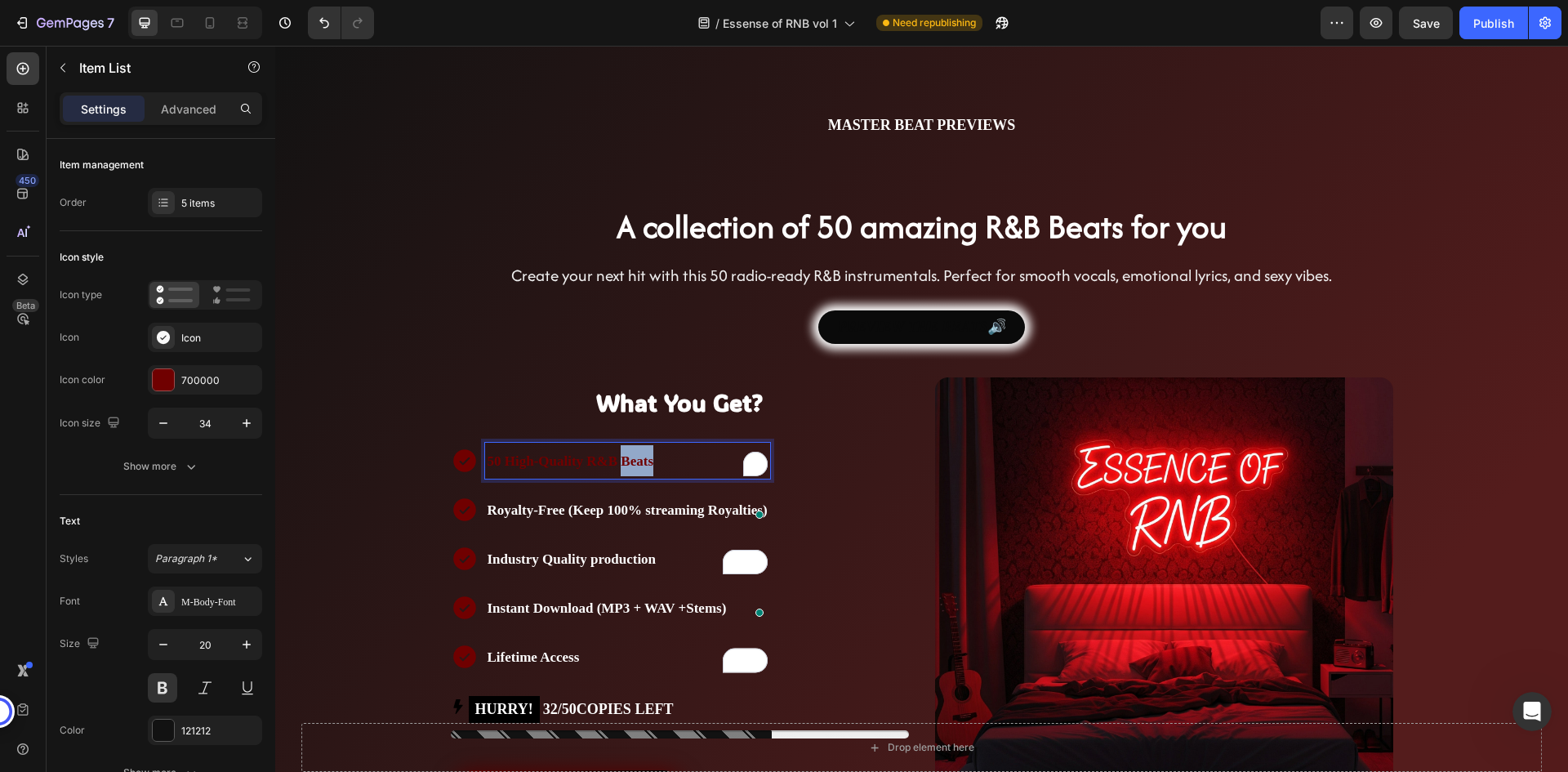
click at [642, 454] on span "50 High-Quality R&B Beats" at bounding box center [571, 461] width 167 height 16
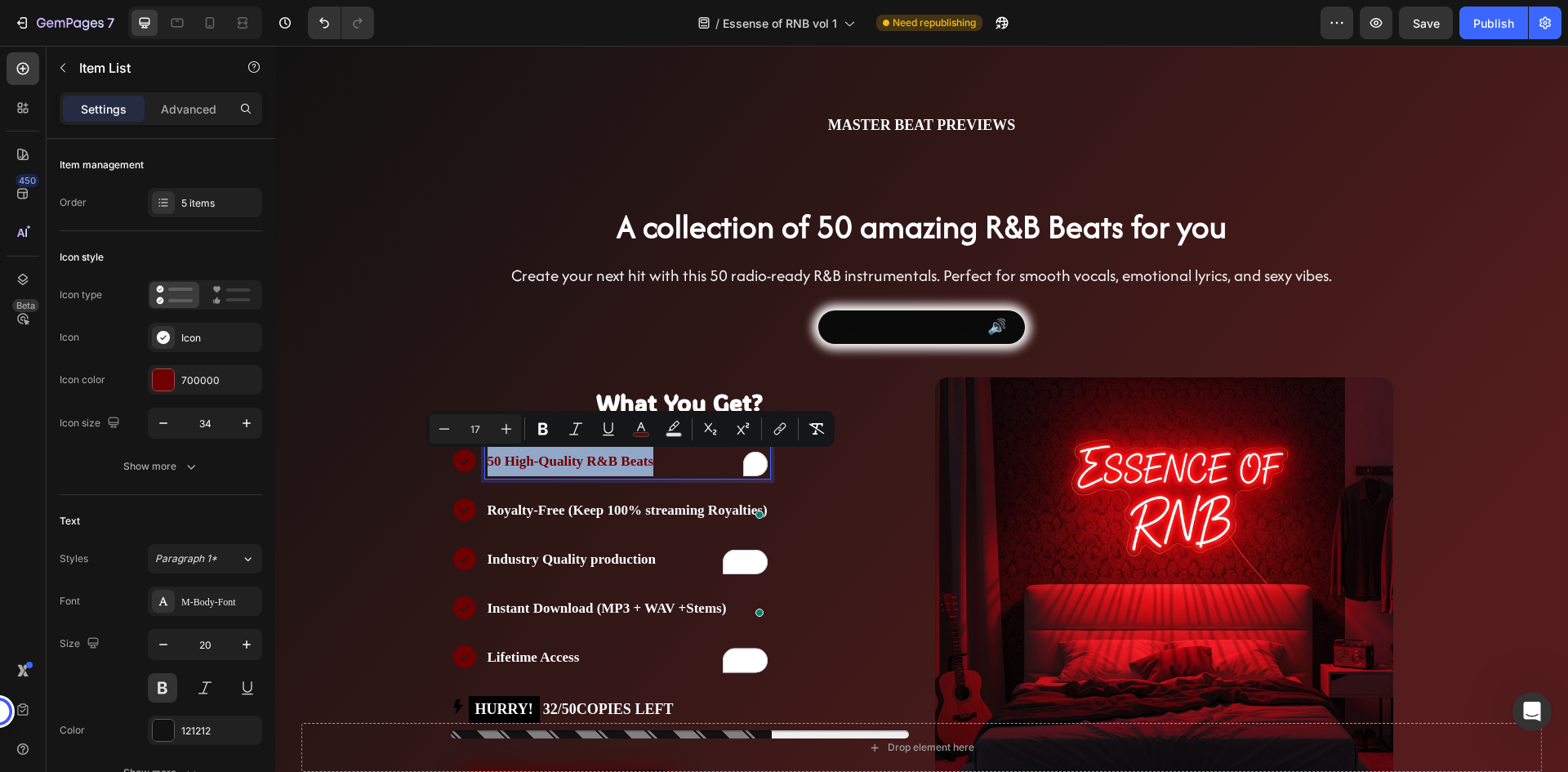
click at [642, 454] on span "50 High-Quality R&B Beats" at bounding box center [571, 461] width 167 height 16
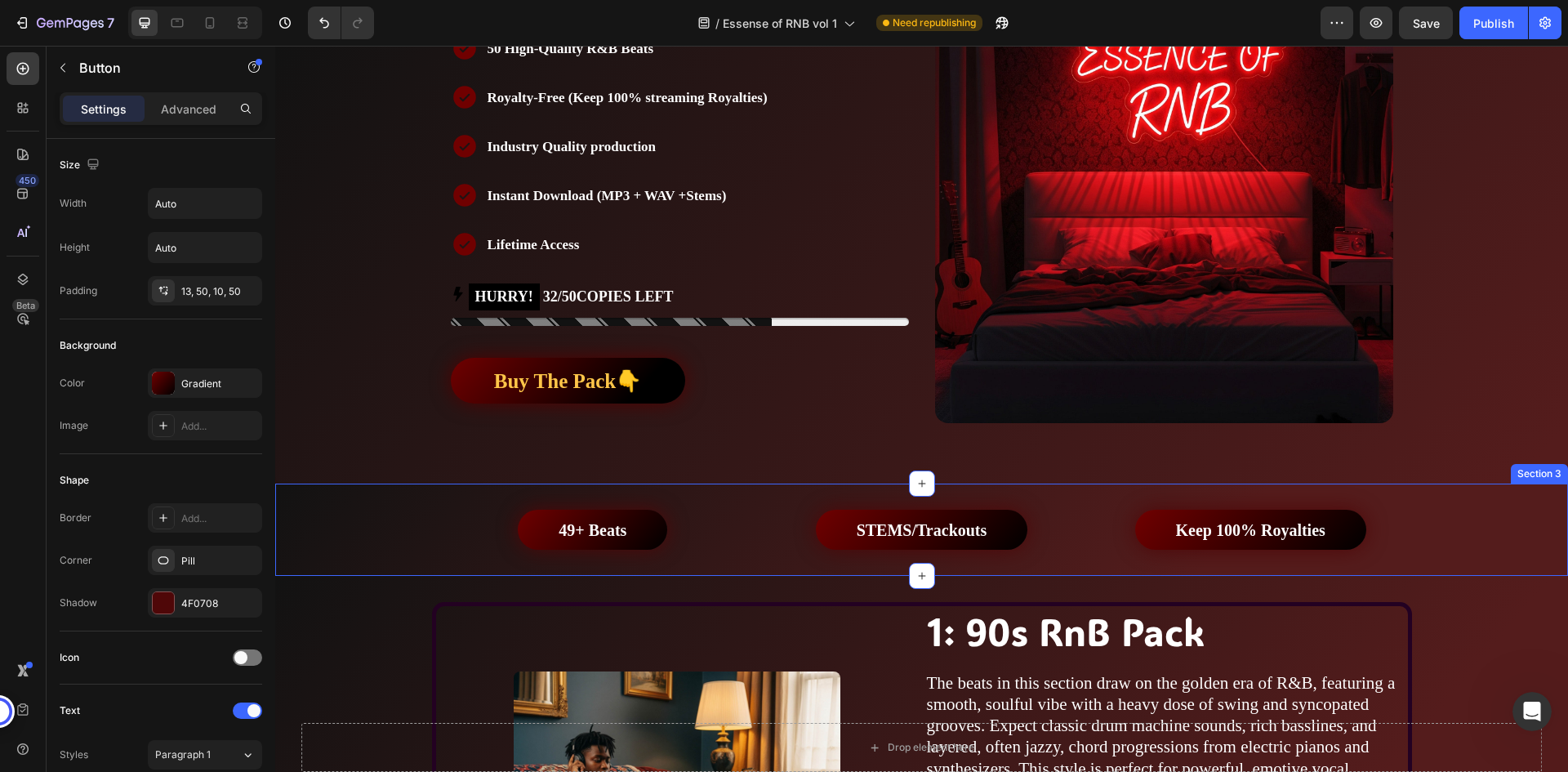
scroll to position [405, 0]
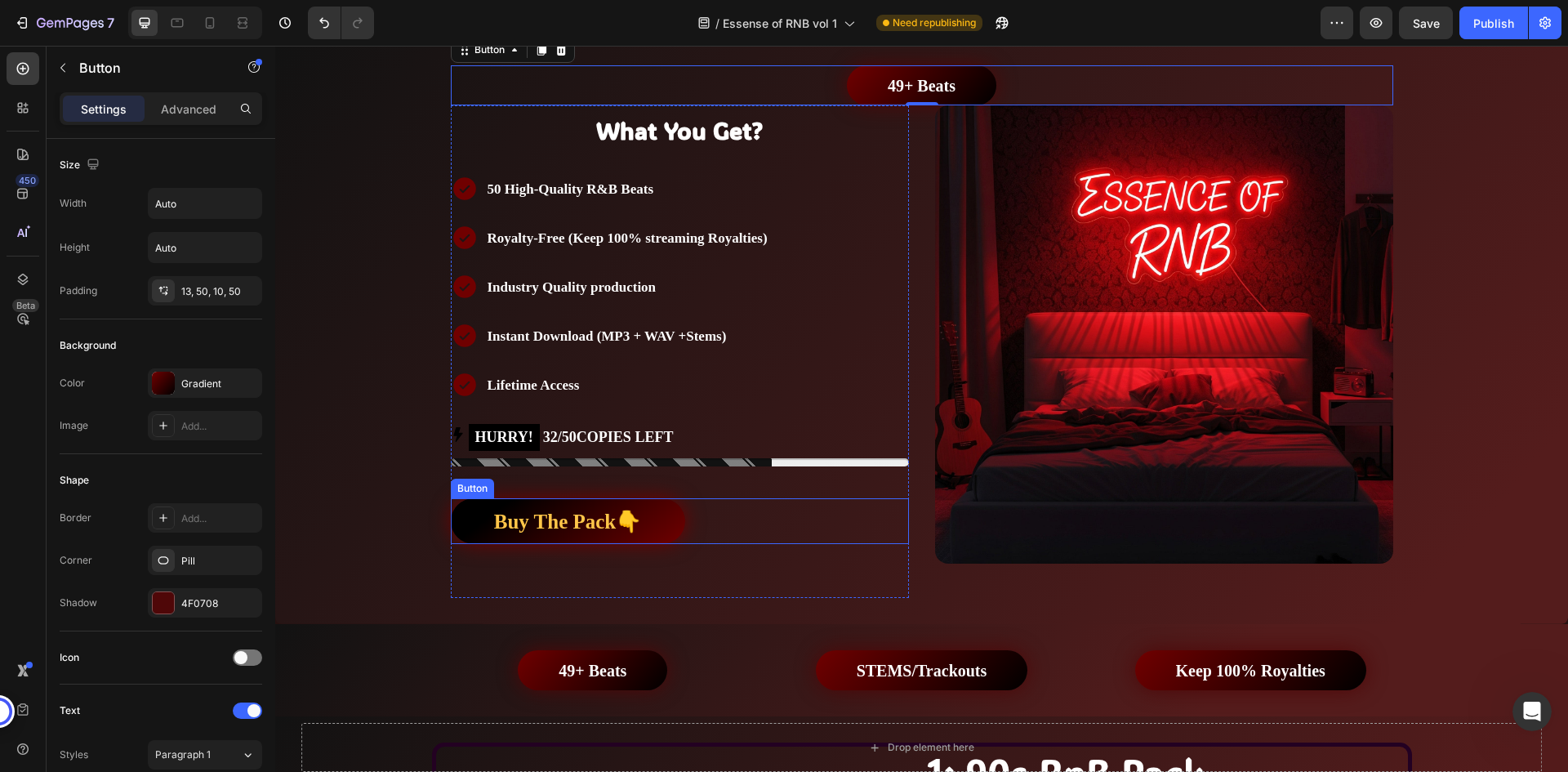
click at [660, 520] on link "Buy The Pack👇" at bounding box center [568, 521] width 234 height 46
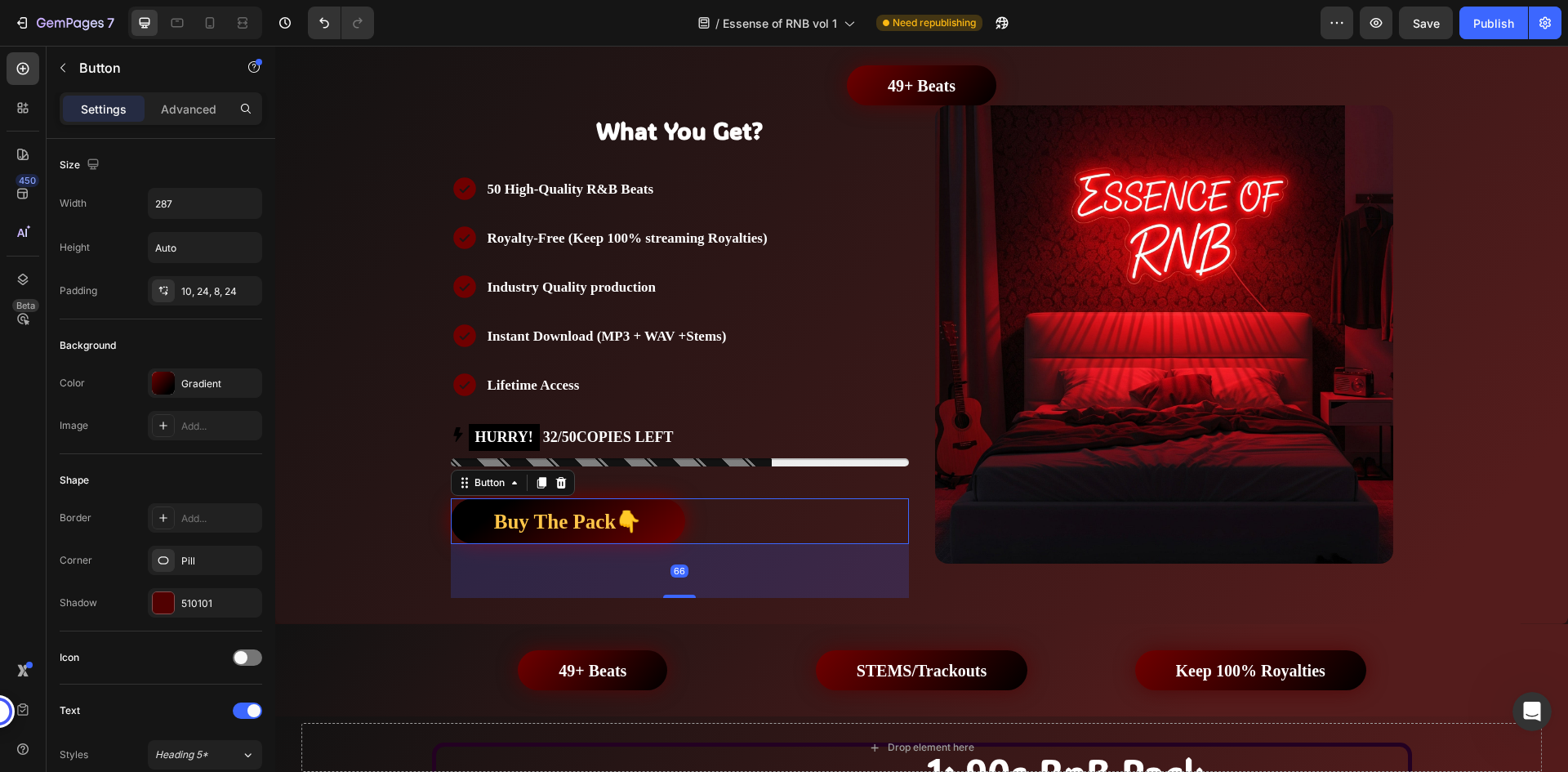
scroll to position [491, 0]
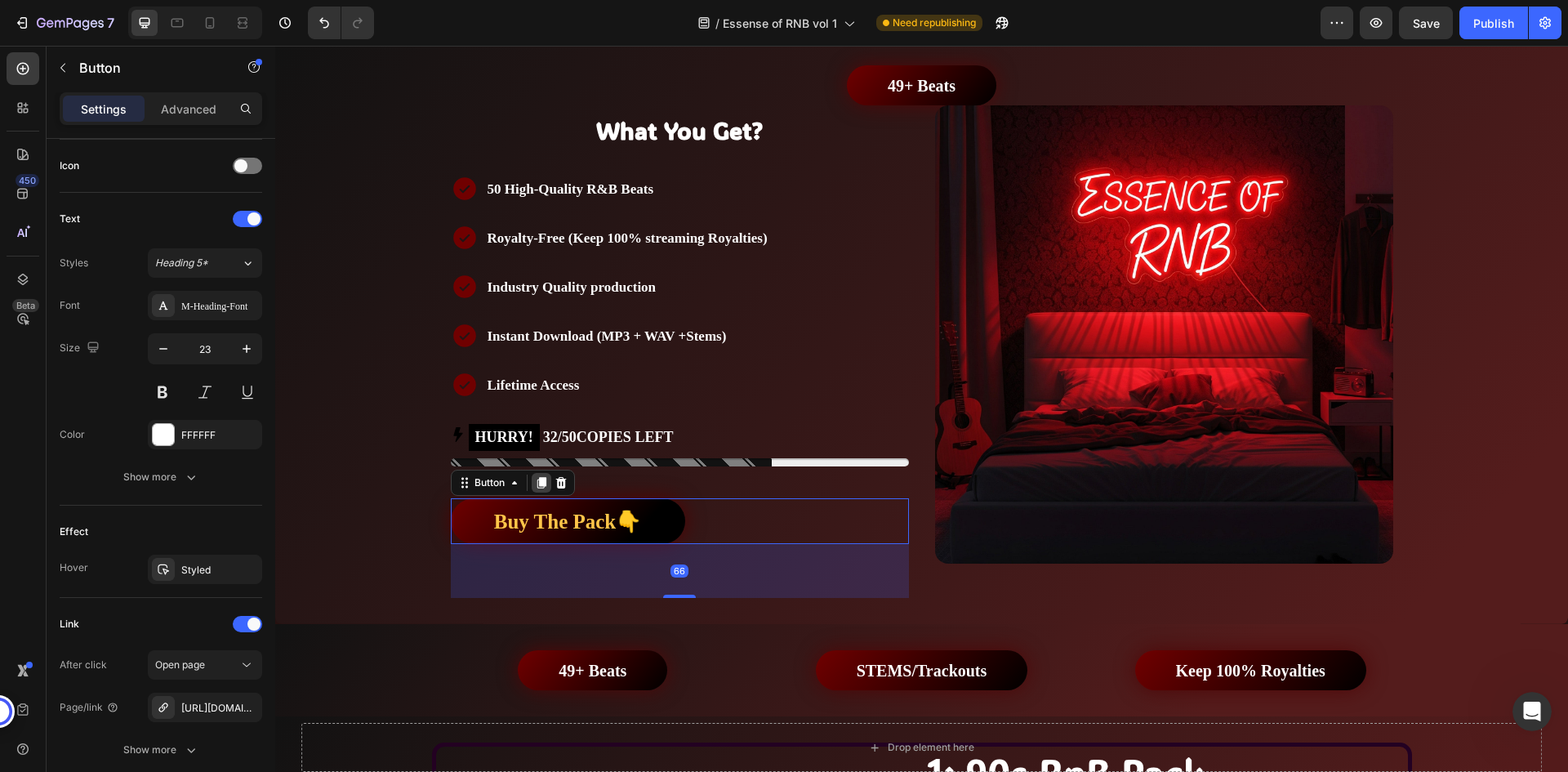
click at [542, 480] on icon at bounding box center [541, 482] width 13 height 13
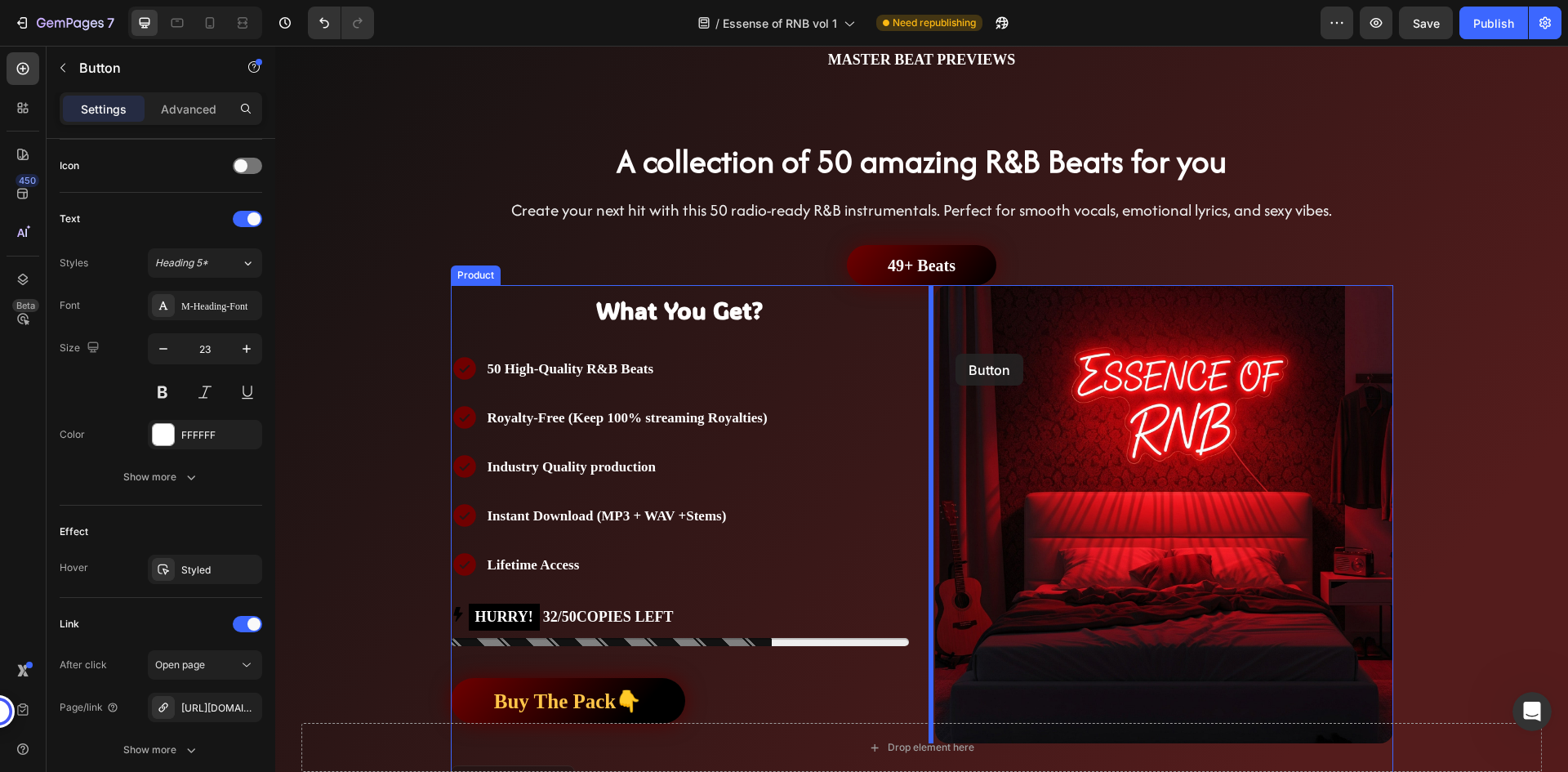
scroll to position [160, 0]
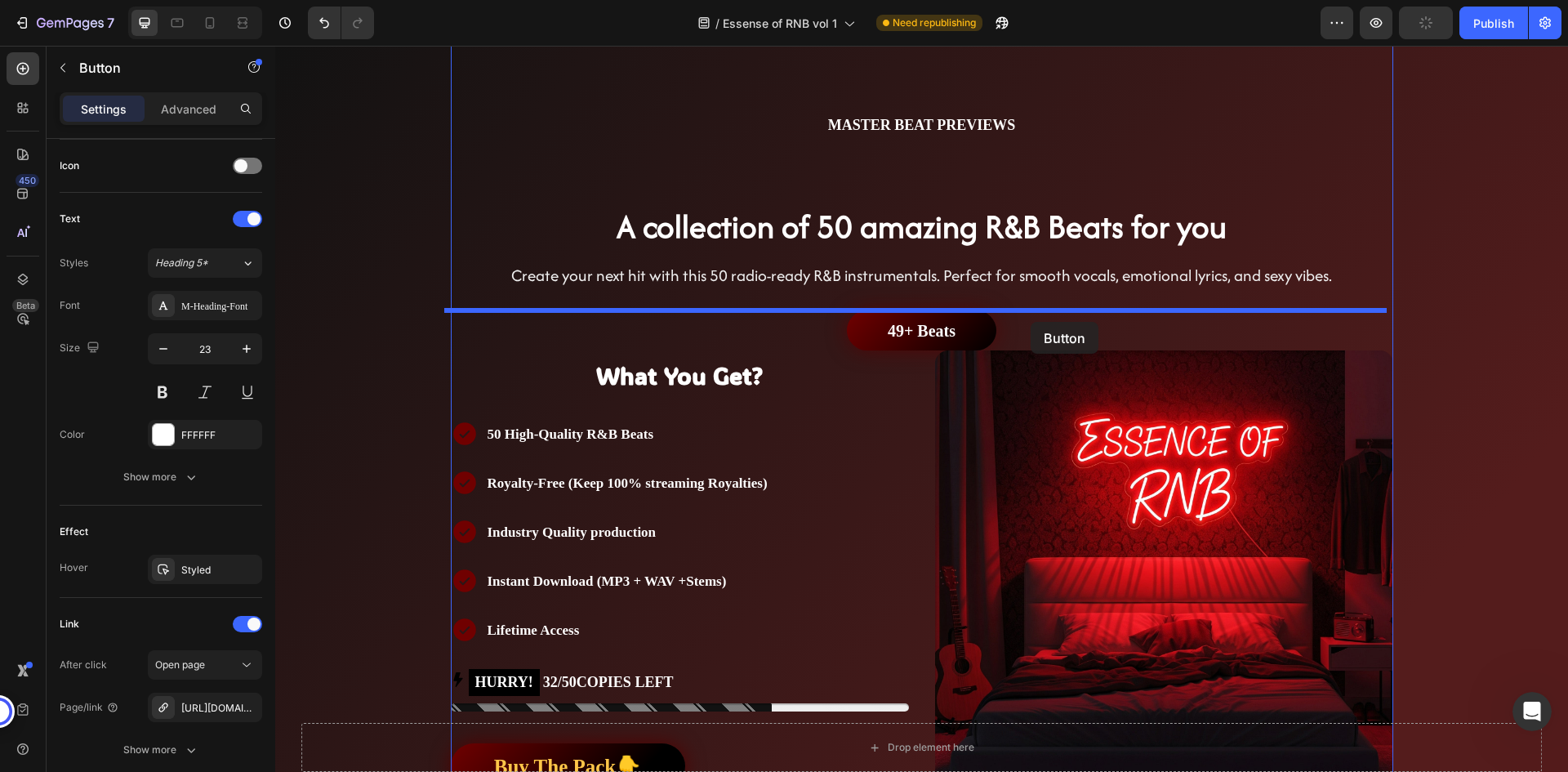
drag, startPoint x: 670, startPoint y: 633, endPoint x: 1031, endPoint y: 322, distance: 476.5
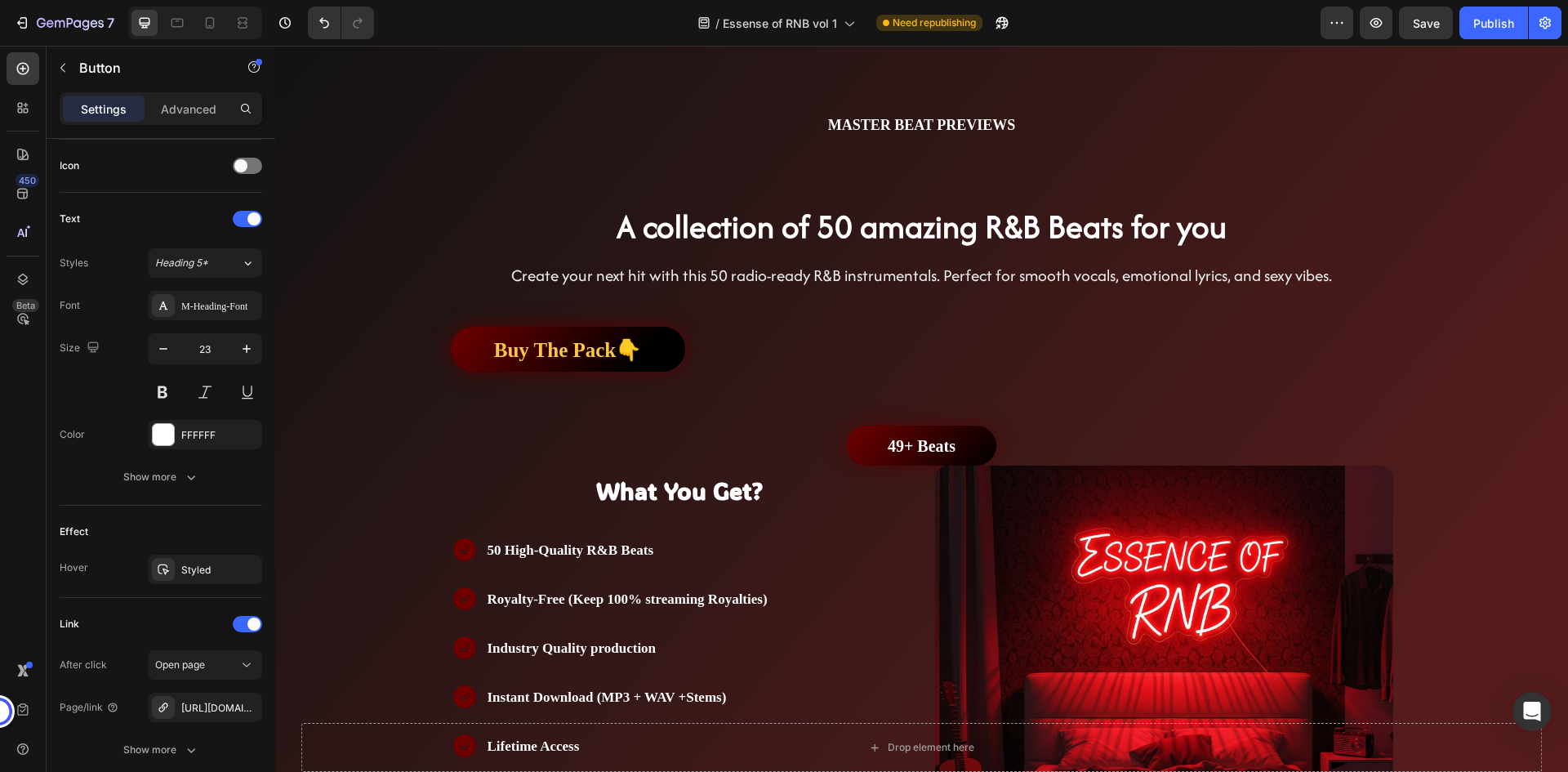
click at [741, 347] on div "Buy The Pack👇 Button 0" at bounding box center [922, 349] width 943 height 46
click at [663, 349] on link "Buy The Pack👇" at bounding box center [568, 349] width 234 height 46
drag, startPoint x: 698, startPoint y: 333, endPoint x: 679, endPoint y: 339, distance: 19.9
click at [698, 333] on div "Buy The Pack👇 Button 0" at bounding box center [922, 349] width 943 height 46
click at [653, 347] on link "Buy The Pack👇" at bounding box center [568, 349] width 234 height 46
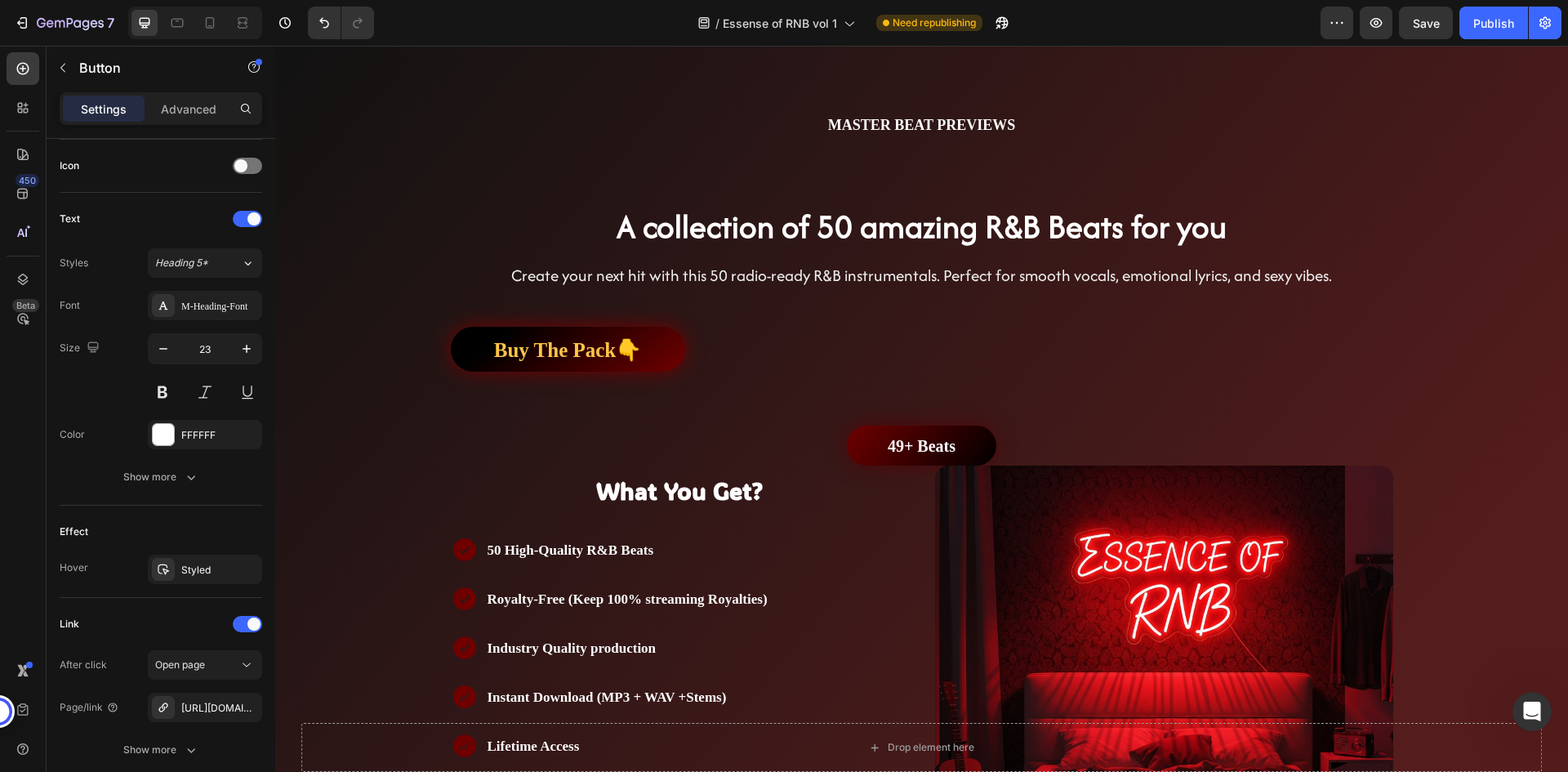
click at [653, 347] on link "Buy The Pack👇" at bounding box center [568, 349] width 234 height 46
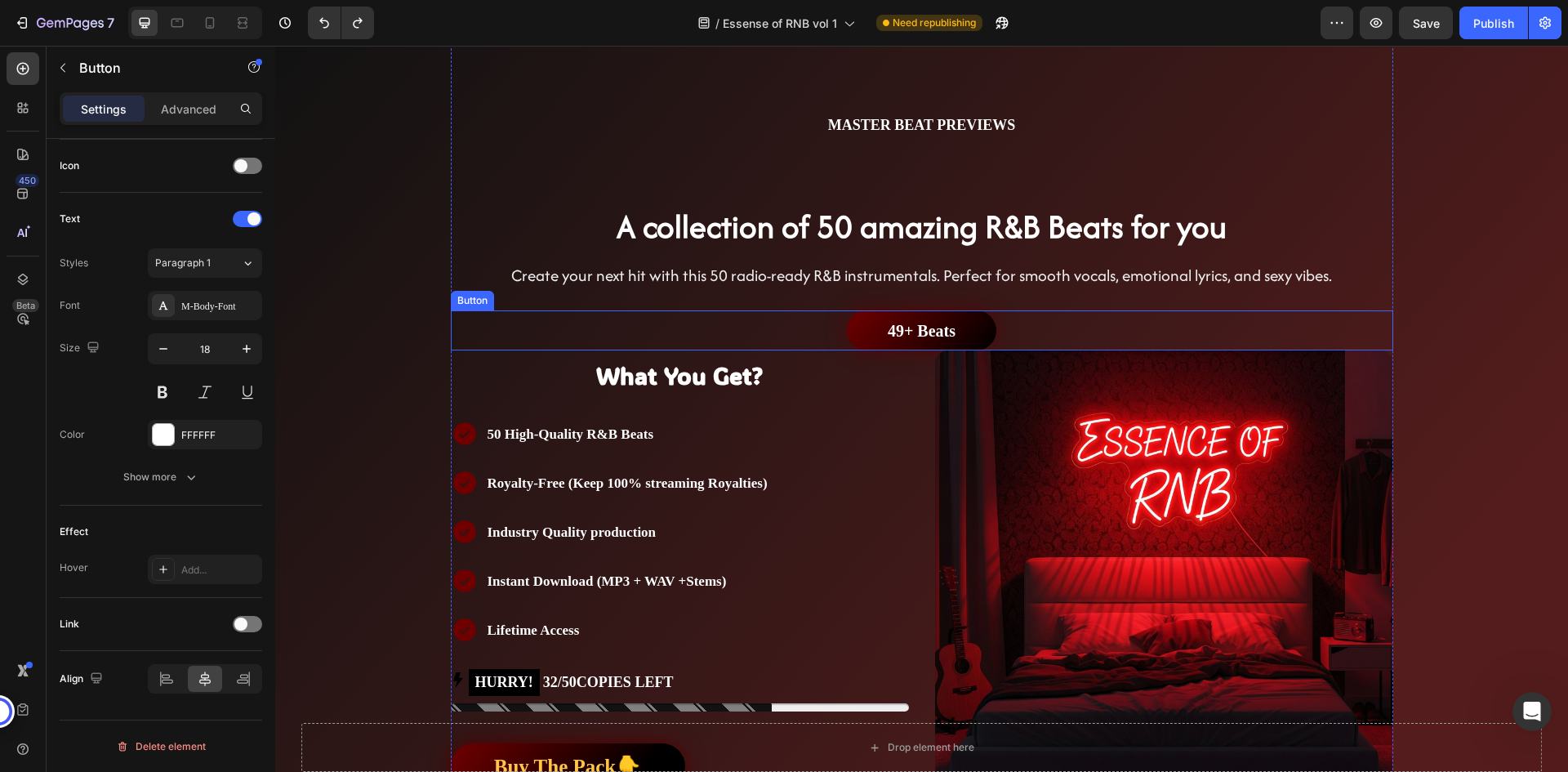
click at [990, 336] on div "49+ Beats Button" at bounding box center [922, 330] width 943 height 40
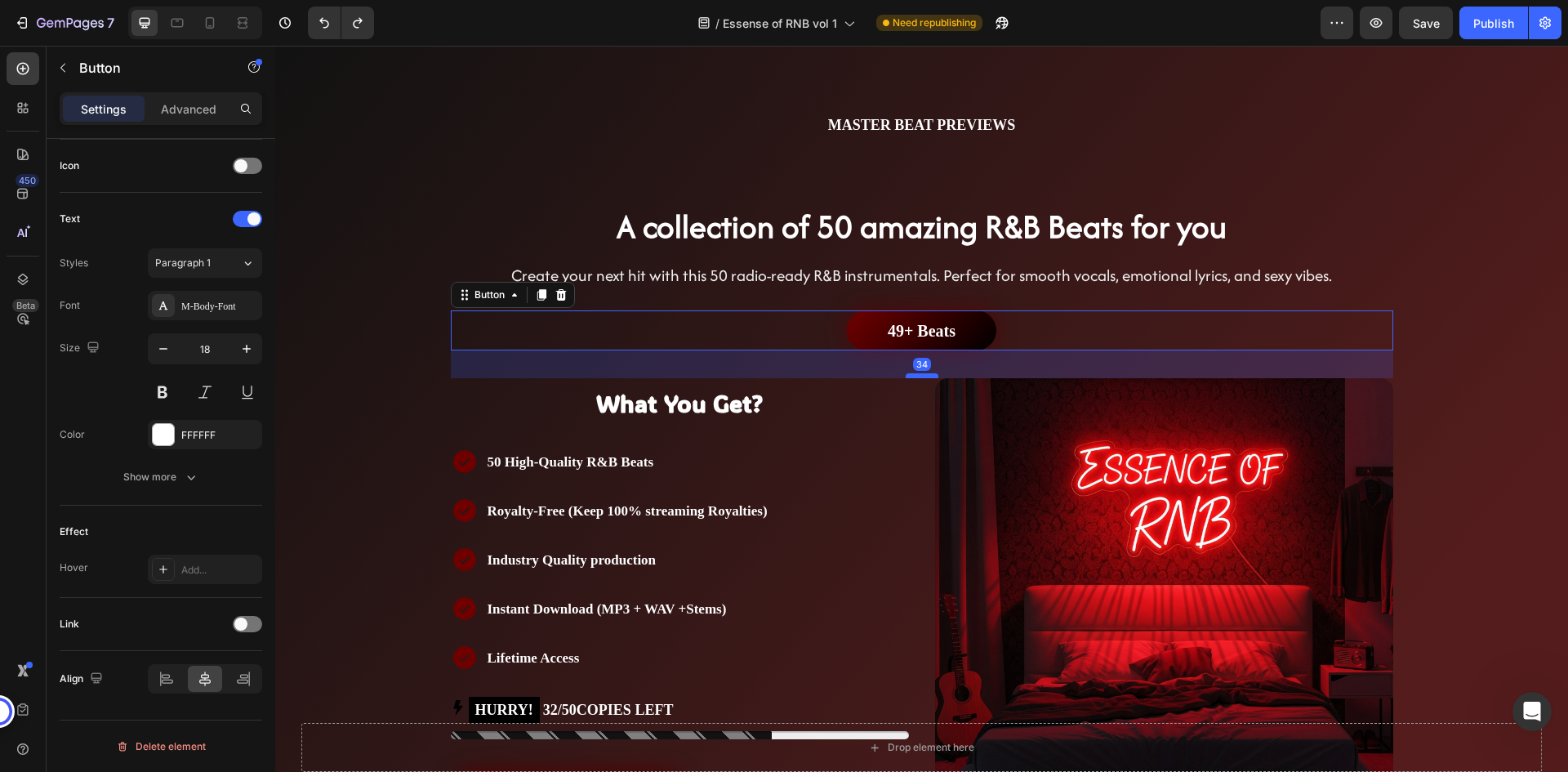
drag, startPoint x: 916, startPoint y: 348, endPoint x: 912, endPoint y: 376, distance: 28.3
click at [912, 376] on div at bounding box center [922, 375] width 33 height 5
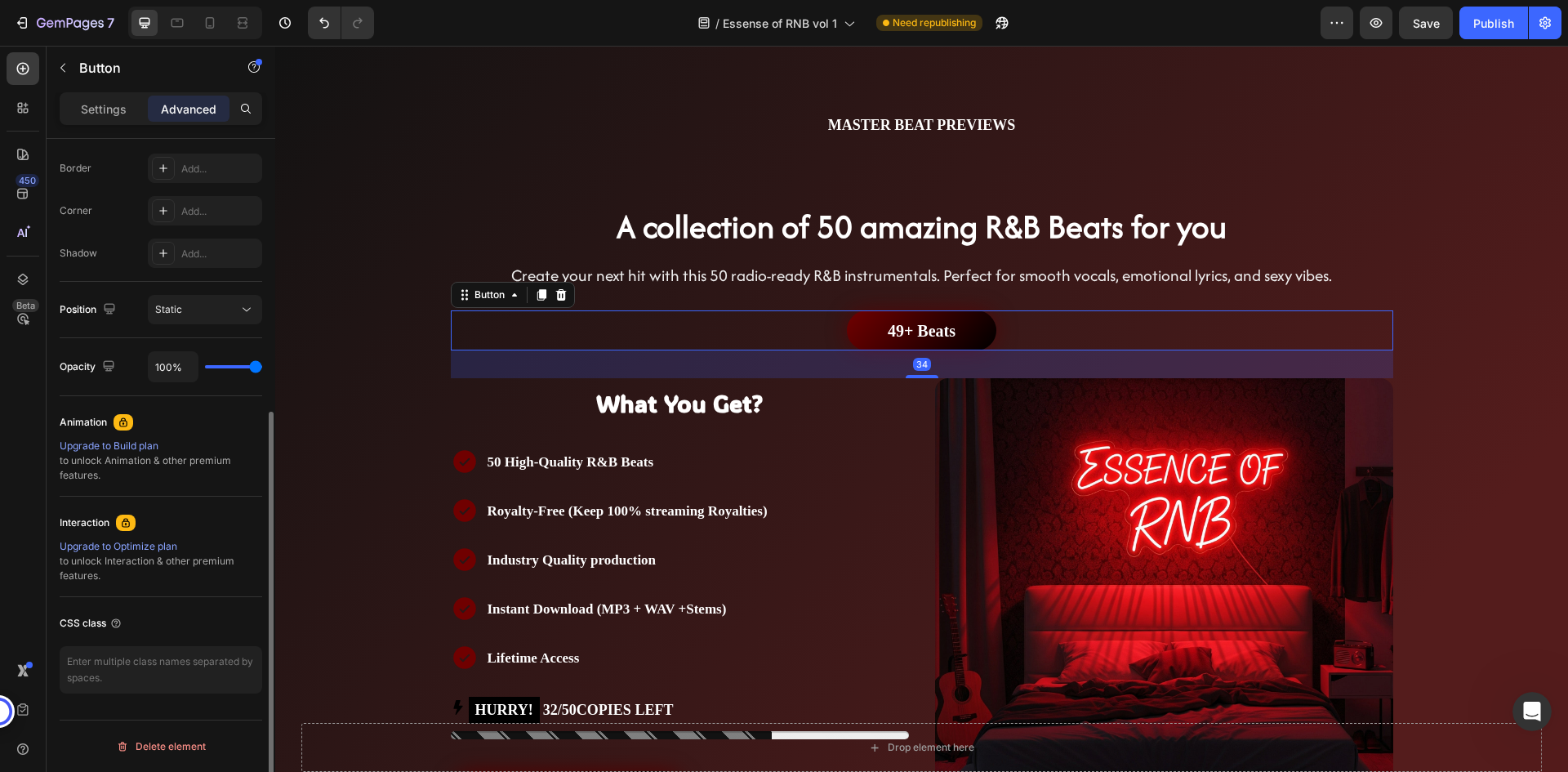
scroll to position [454, 0]
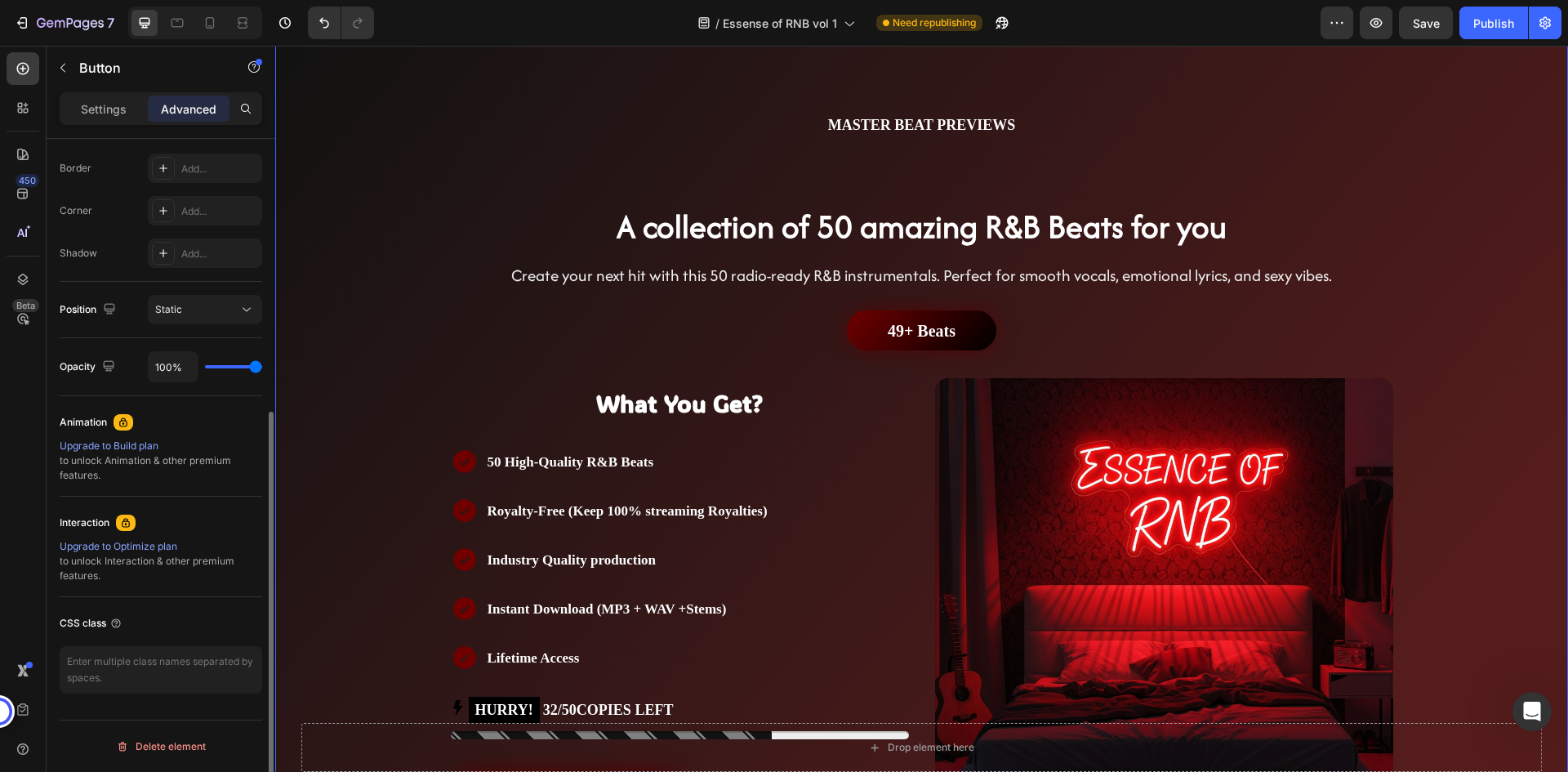
click at [1437, 321] on div "Background Image" at bounding box center [921, 590] width 1293 height 1090
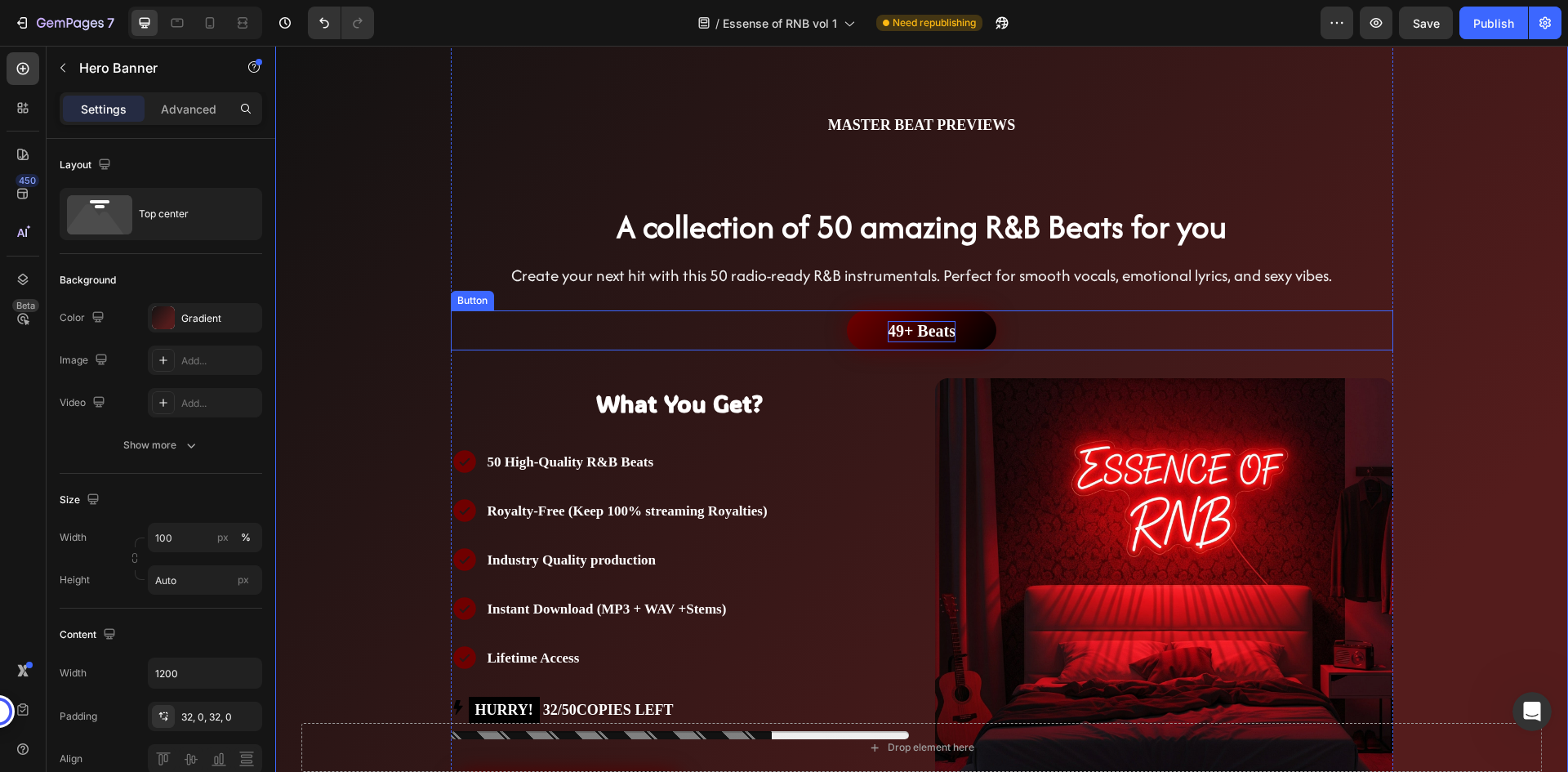
click at [918, 331] on strong "49+ Beats" at bounding box center [922, 330] width 67 height 18
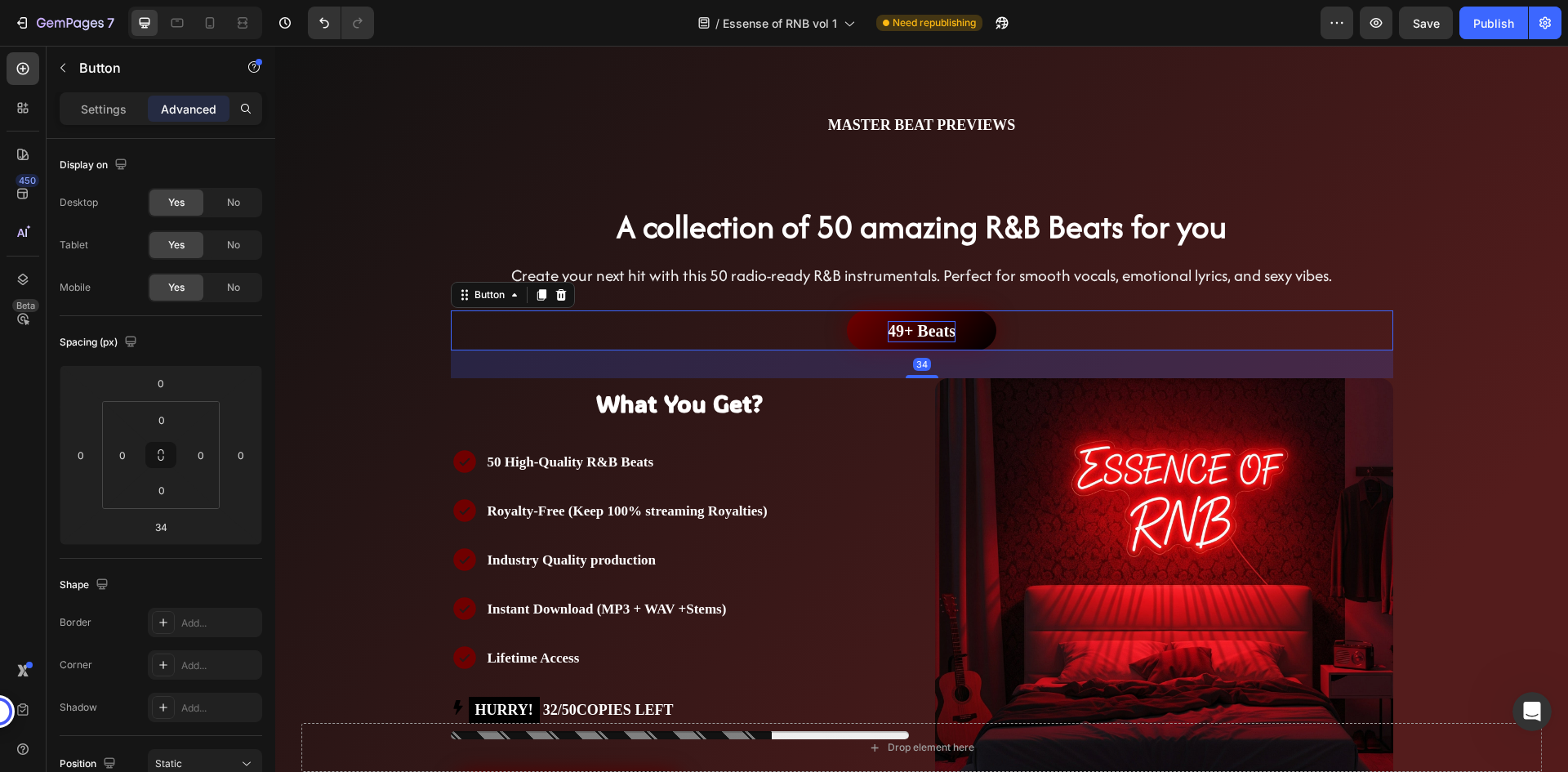
click at [918, 331] on strong "49+ Beats" at bounding box center [922, 330] width 67 height 18
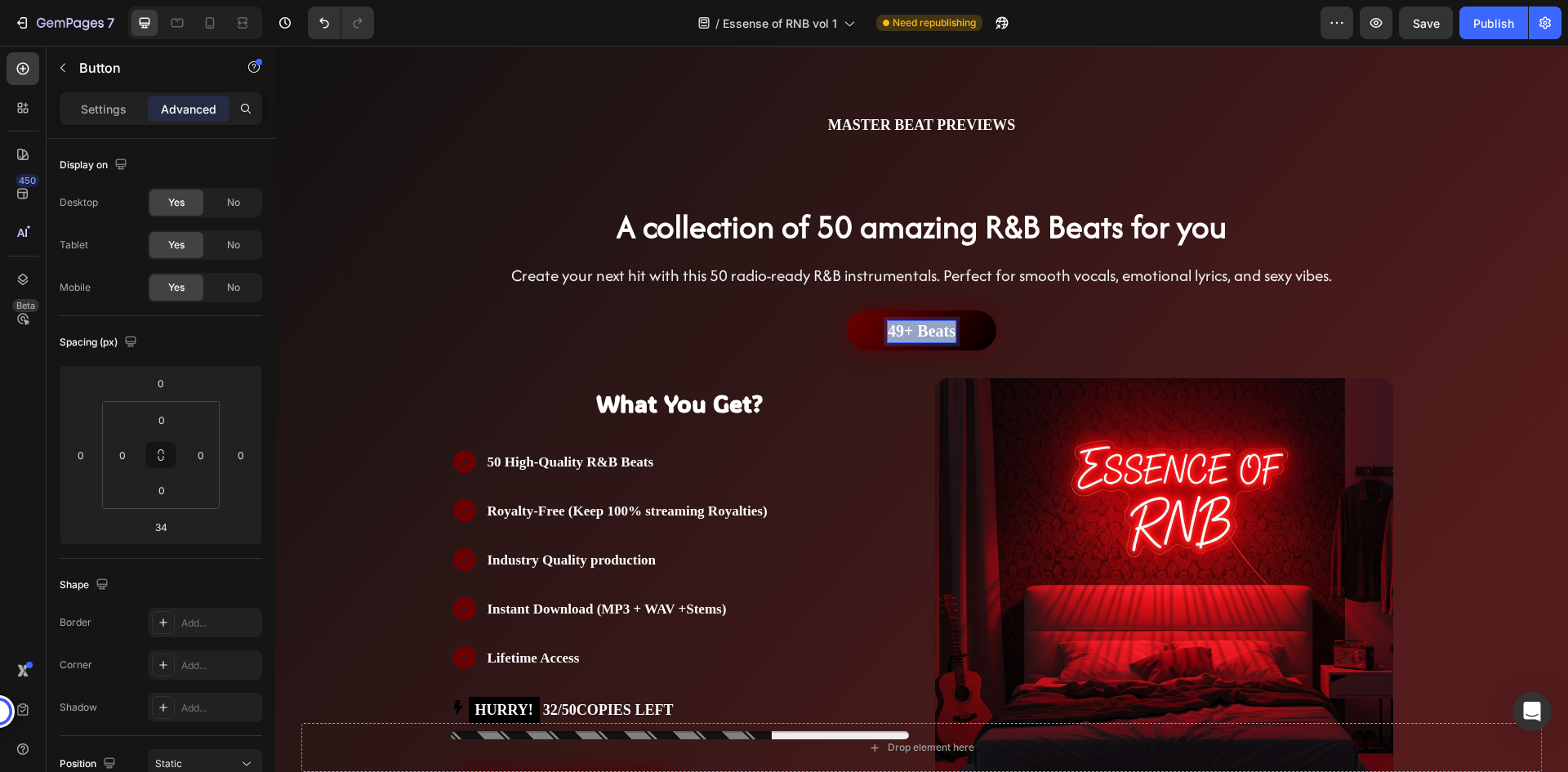
click at [918, 331] on strong "49+ Beats" at bounding box center [922, 330] width 67 height 18
click at [1061, 336] on div "PREVIEW THE BEATS🔊 Button 34" at bounding box center [922, 330] width 943 height 40
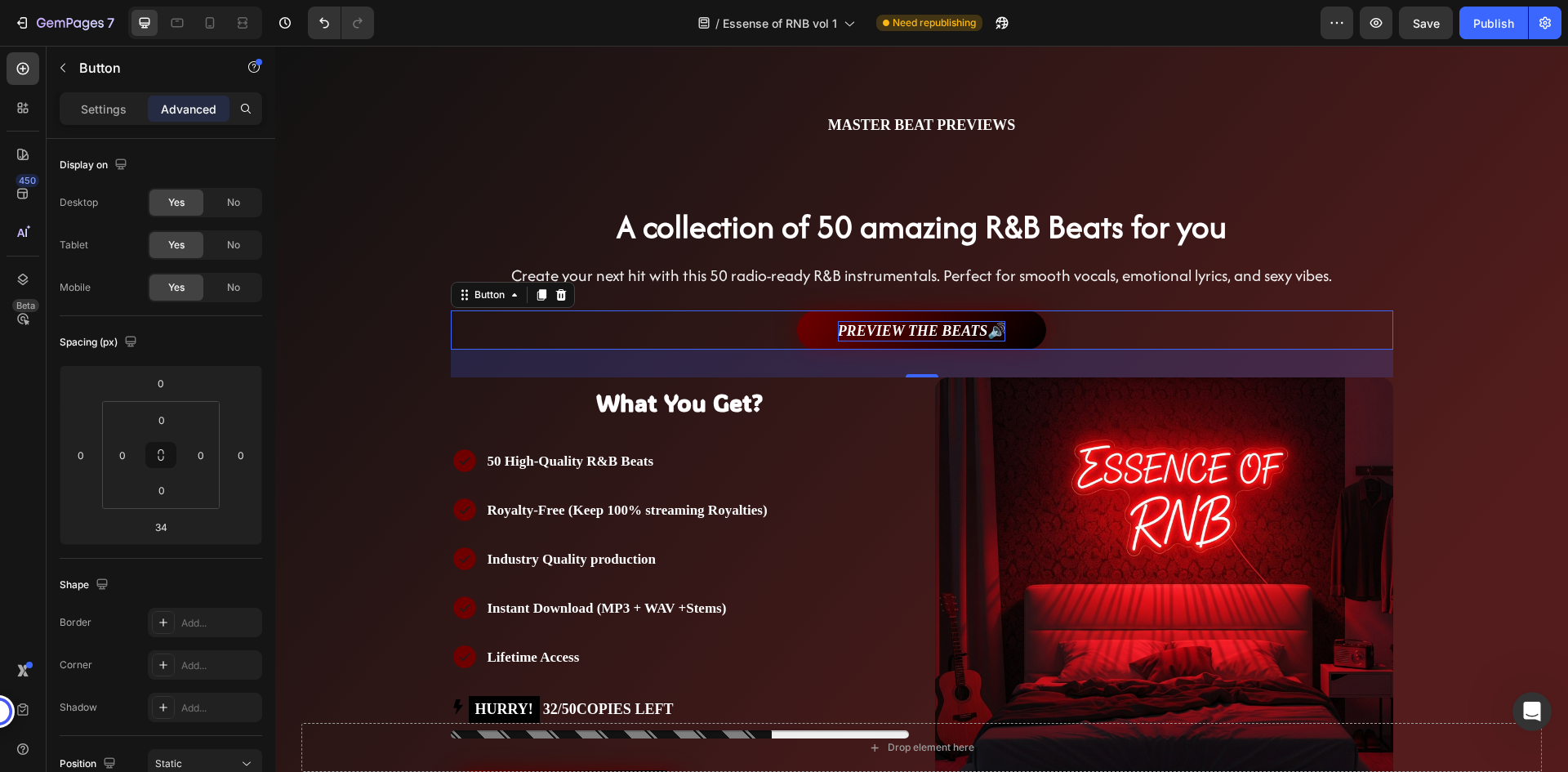
click at [1068, 330] on div "PREVIEW THE BEATS🔊 Button 34" at bounding box center [922, 330] width 943 height 40
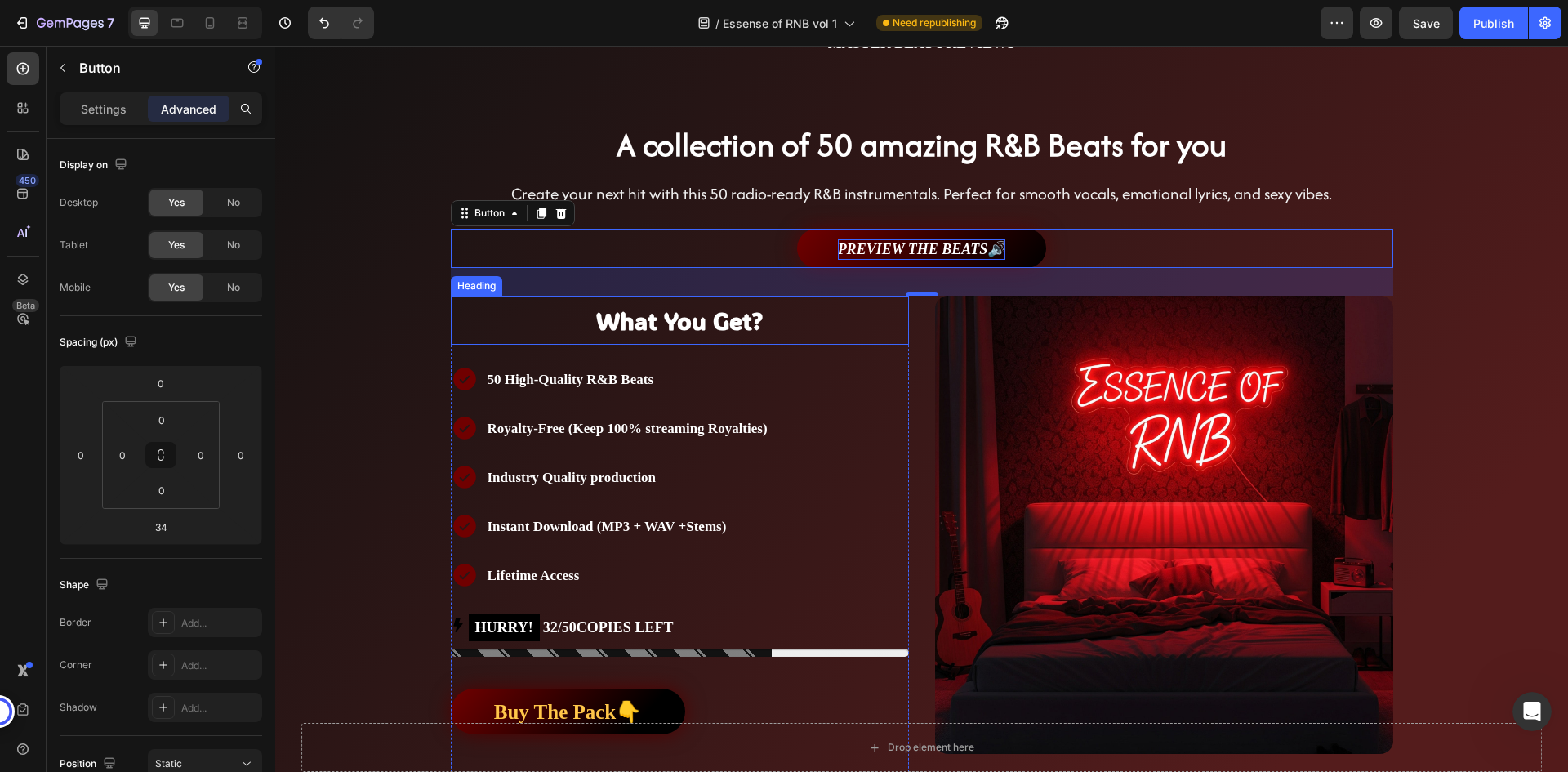
scroll to position [160, 0]
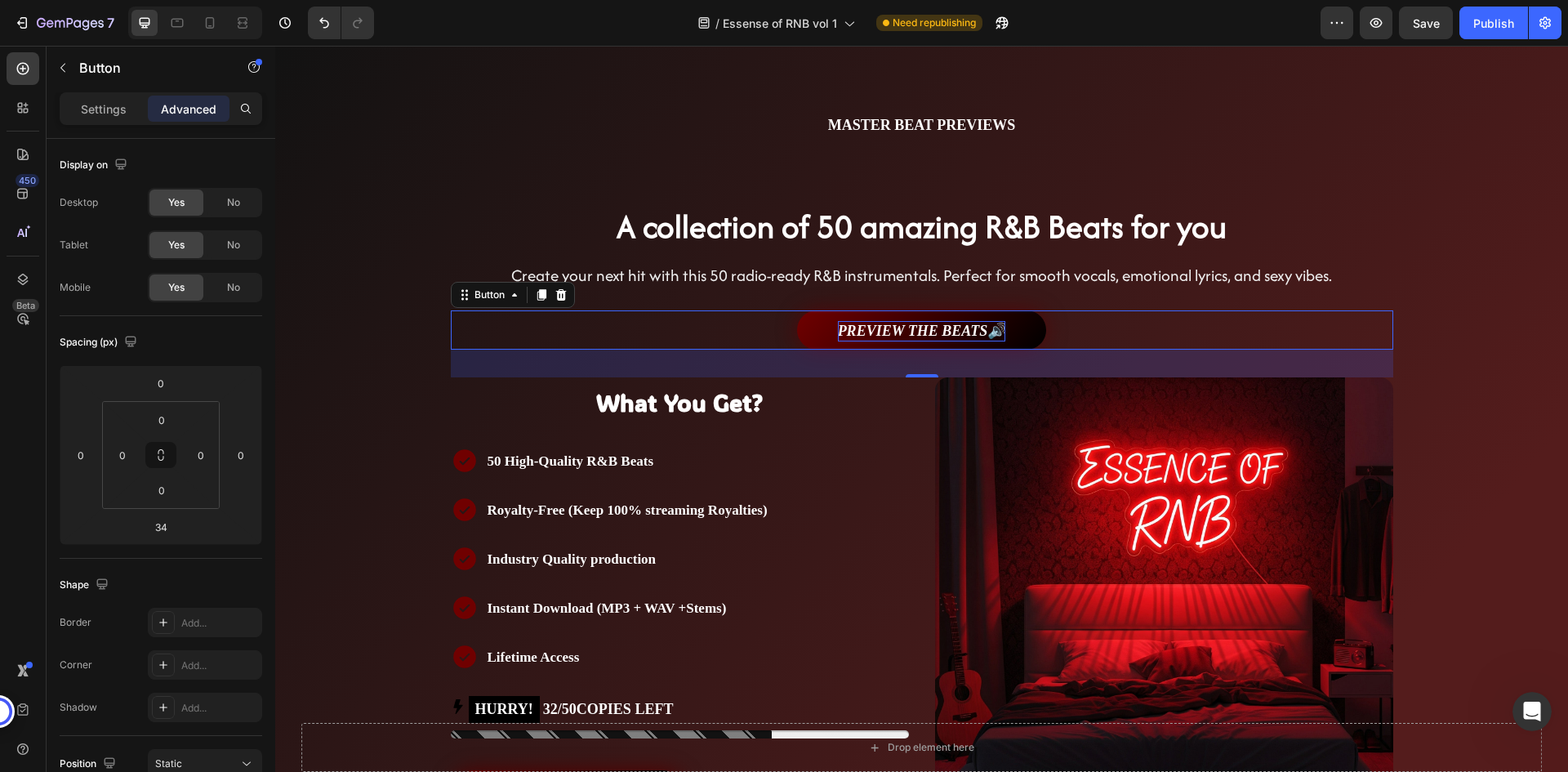
click at [1079, 326] on div "PREVIEW THE BEATS🔊 Button 34" at bounding box center [922, 330] width 943 height 40
click at [1124, 322] on div "PREVIEW THE BEATS🔊 Button 34" at bounding box center [922, 330] width 943 height 40
click at [1490, 11] on button "Publish" at bounding box center [1494, 23] width 68 height 33
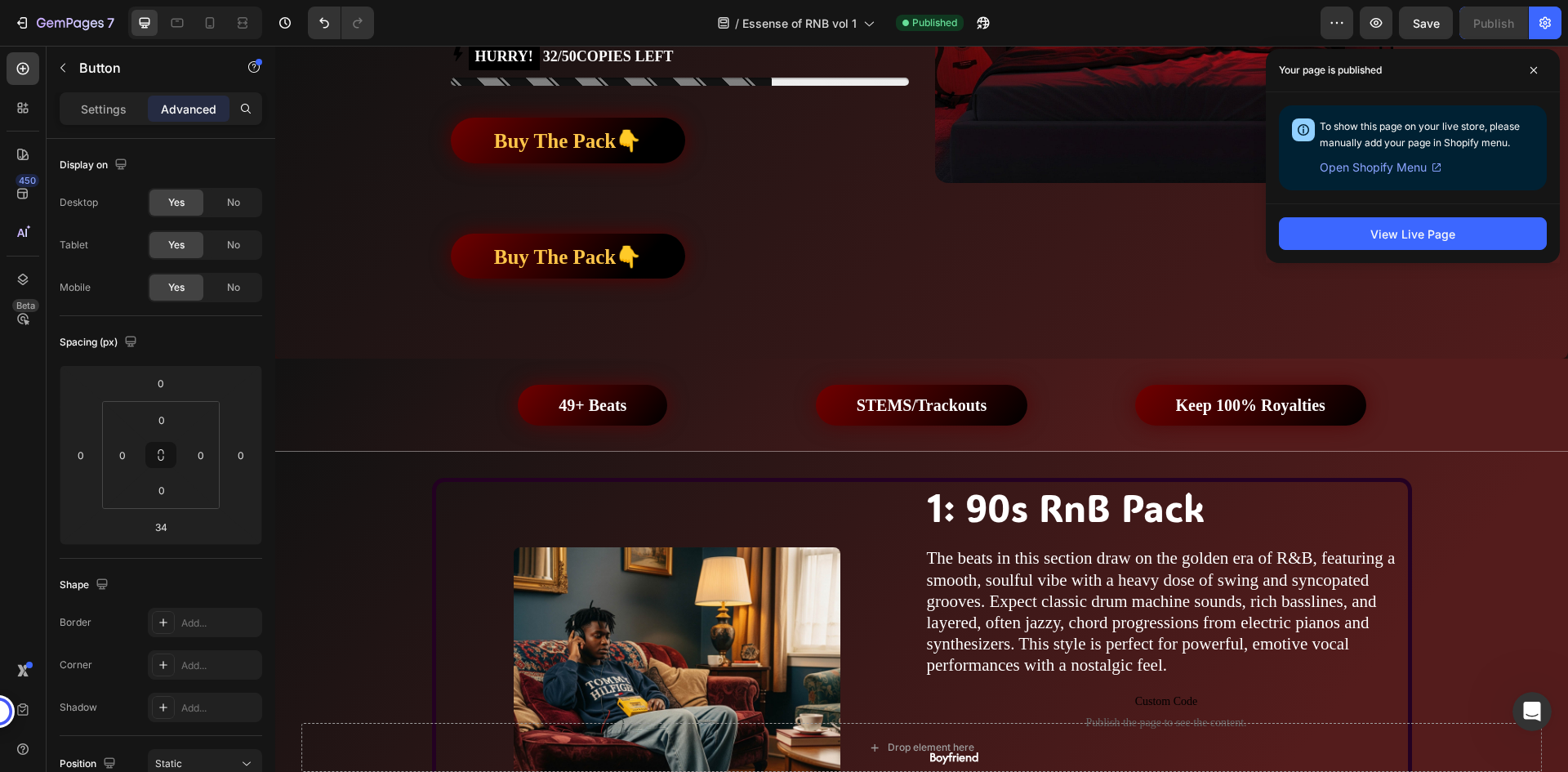
scroll to position [814, 0]
click at [693, 245] on div "Buy The Pack👇 Button" at bounding box center [680, 256] width 458 height 46
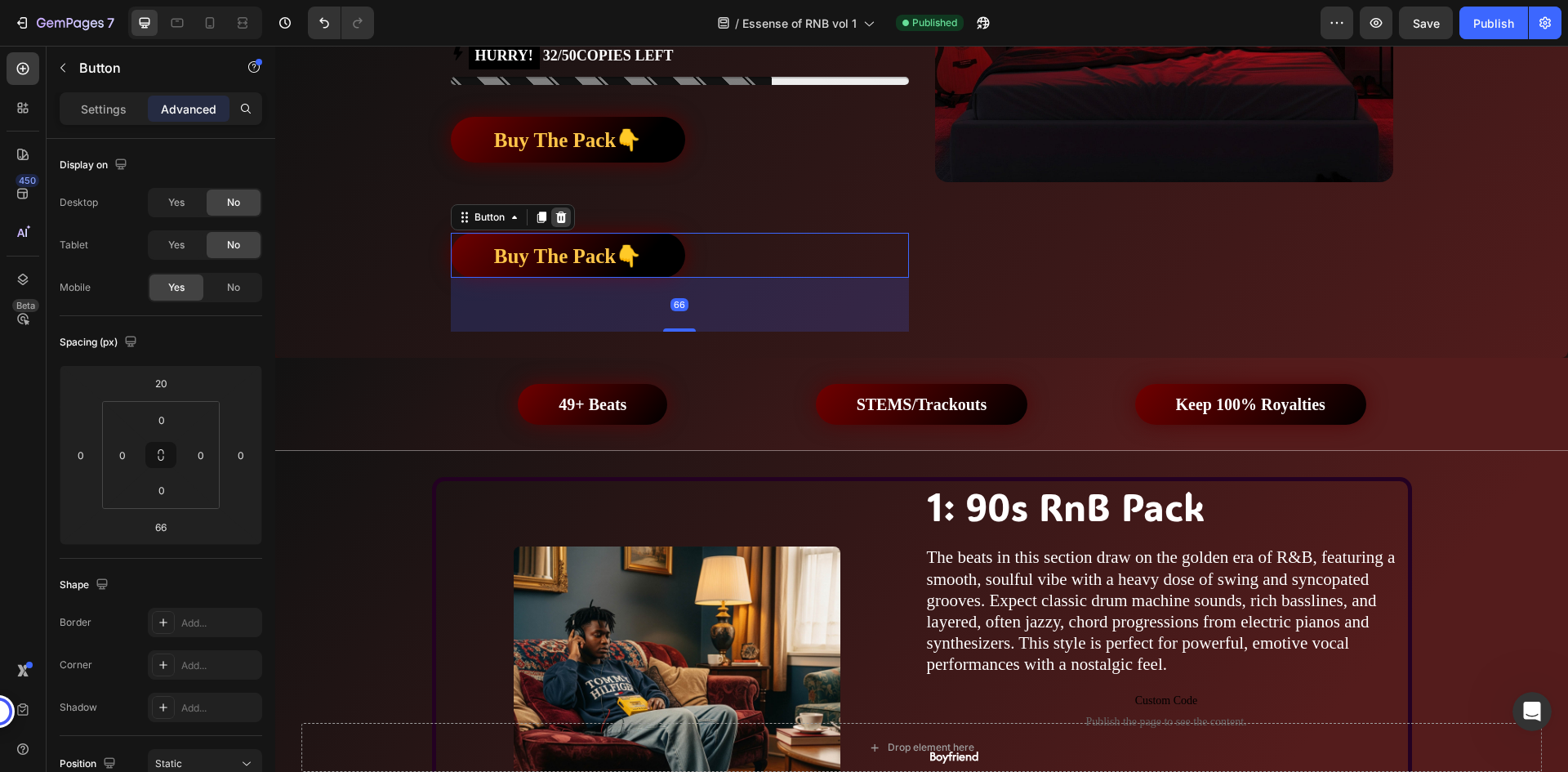
click at [555, 217] on icon at bounding box center [561, 216] width 13 height 13
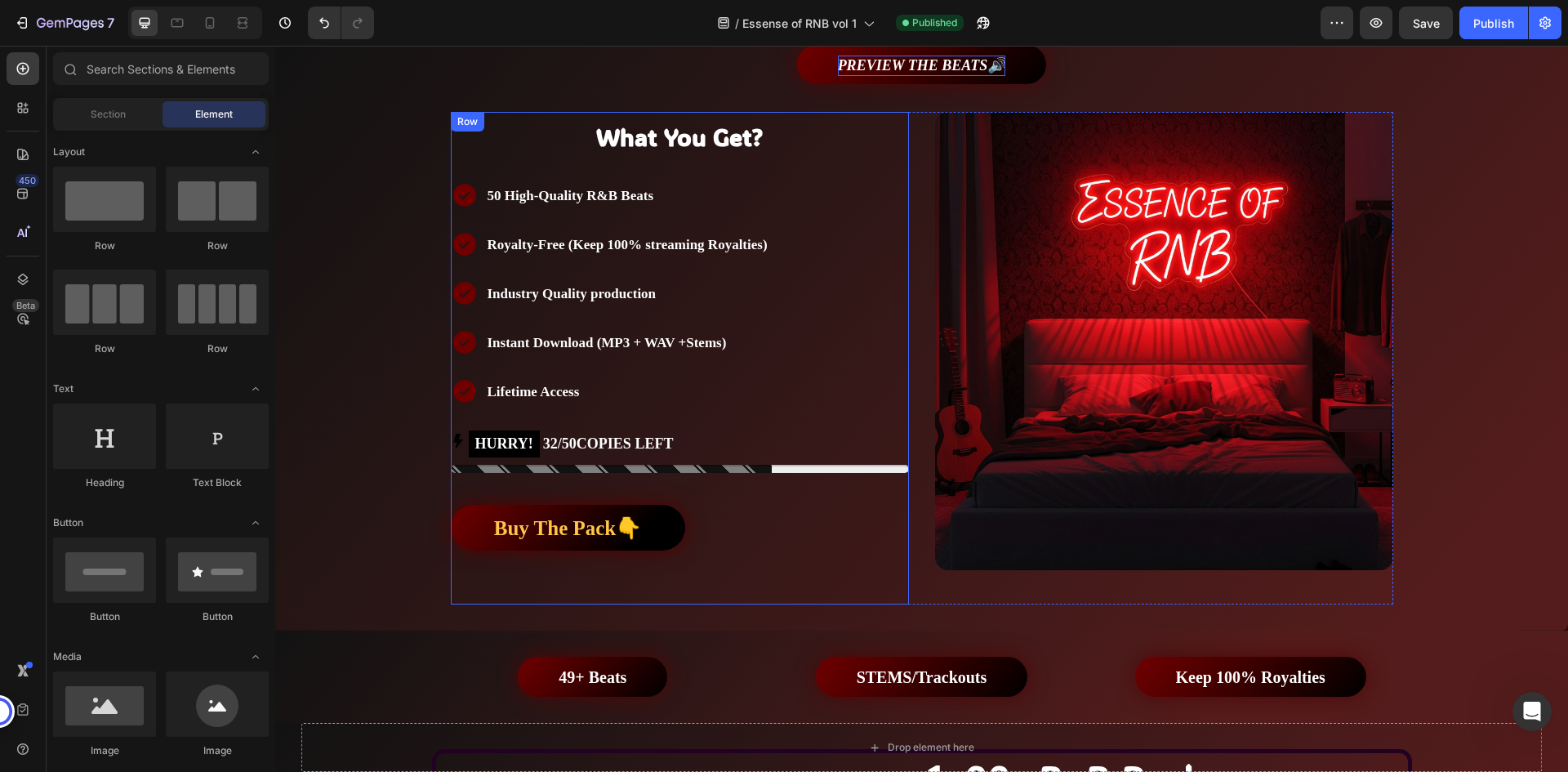
scroll to position [405, 0]
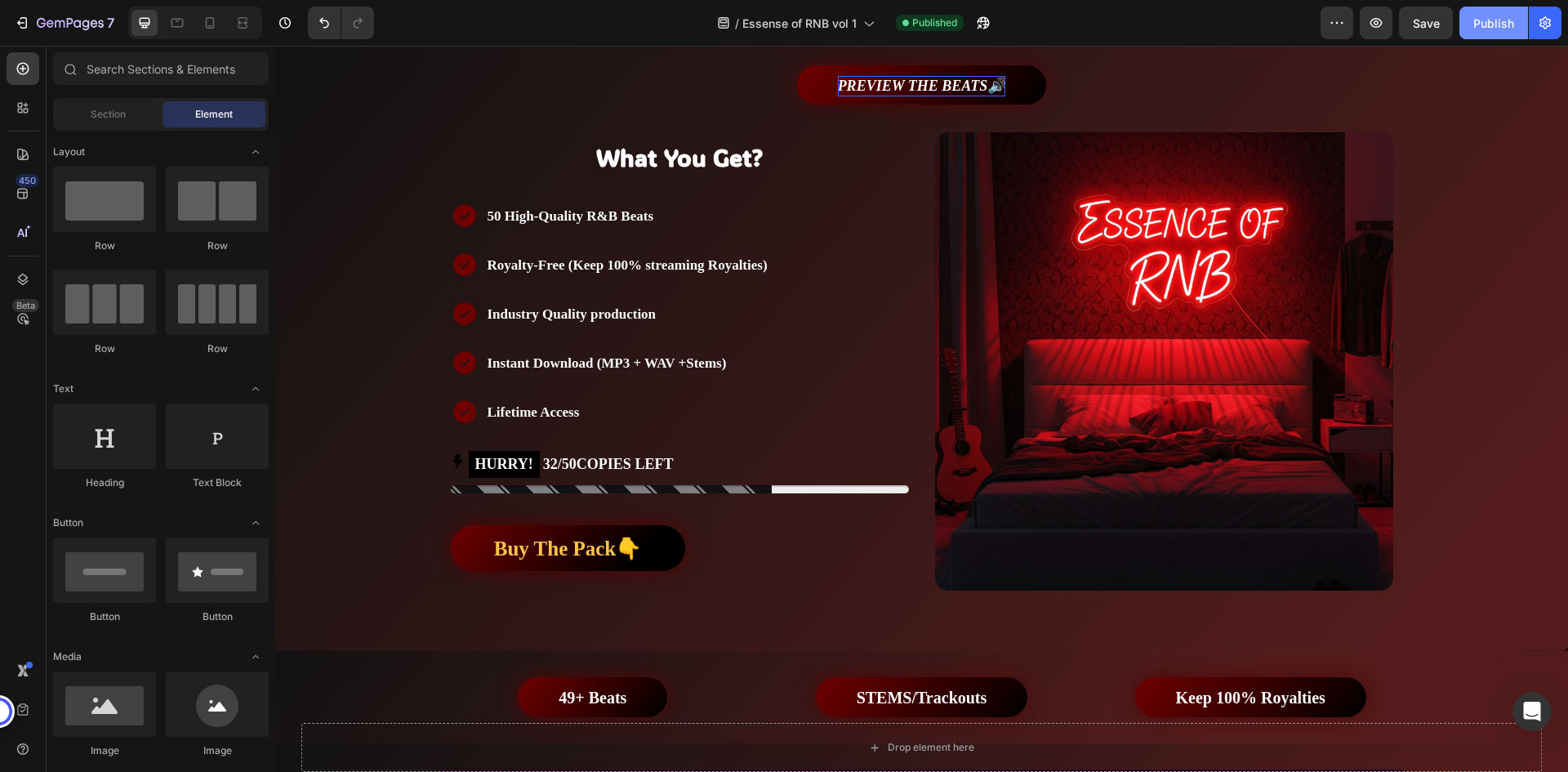
click at [1495, 22] on div "Publish" at bounding box center [1494, 23] width 41 height 17
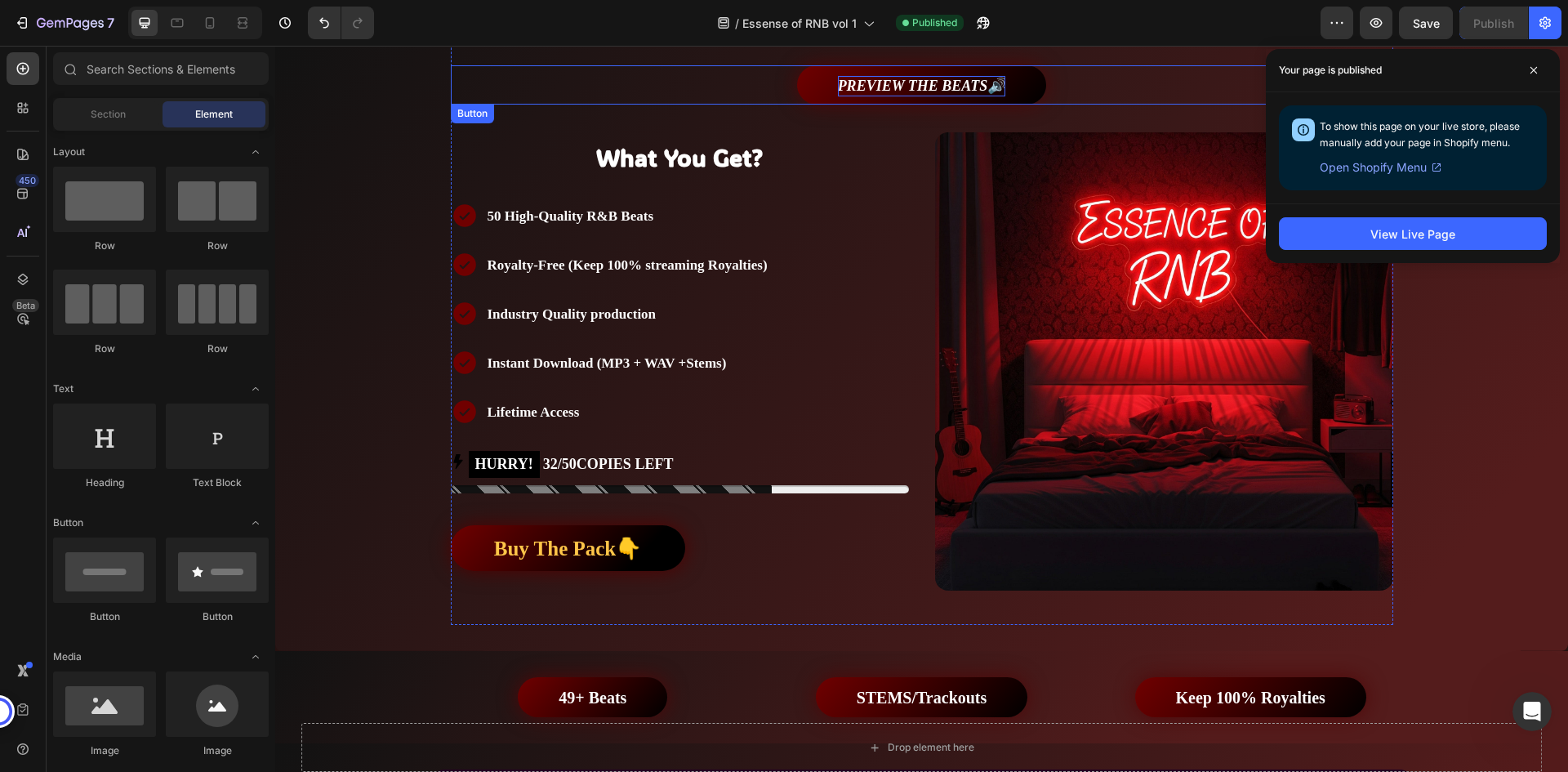
click at [770, 92] on div "PREVIEW THE BEATS🔊 Button" at bounding box center [922, 85] width 943 height 40
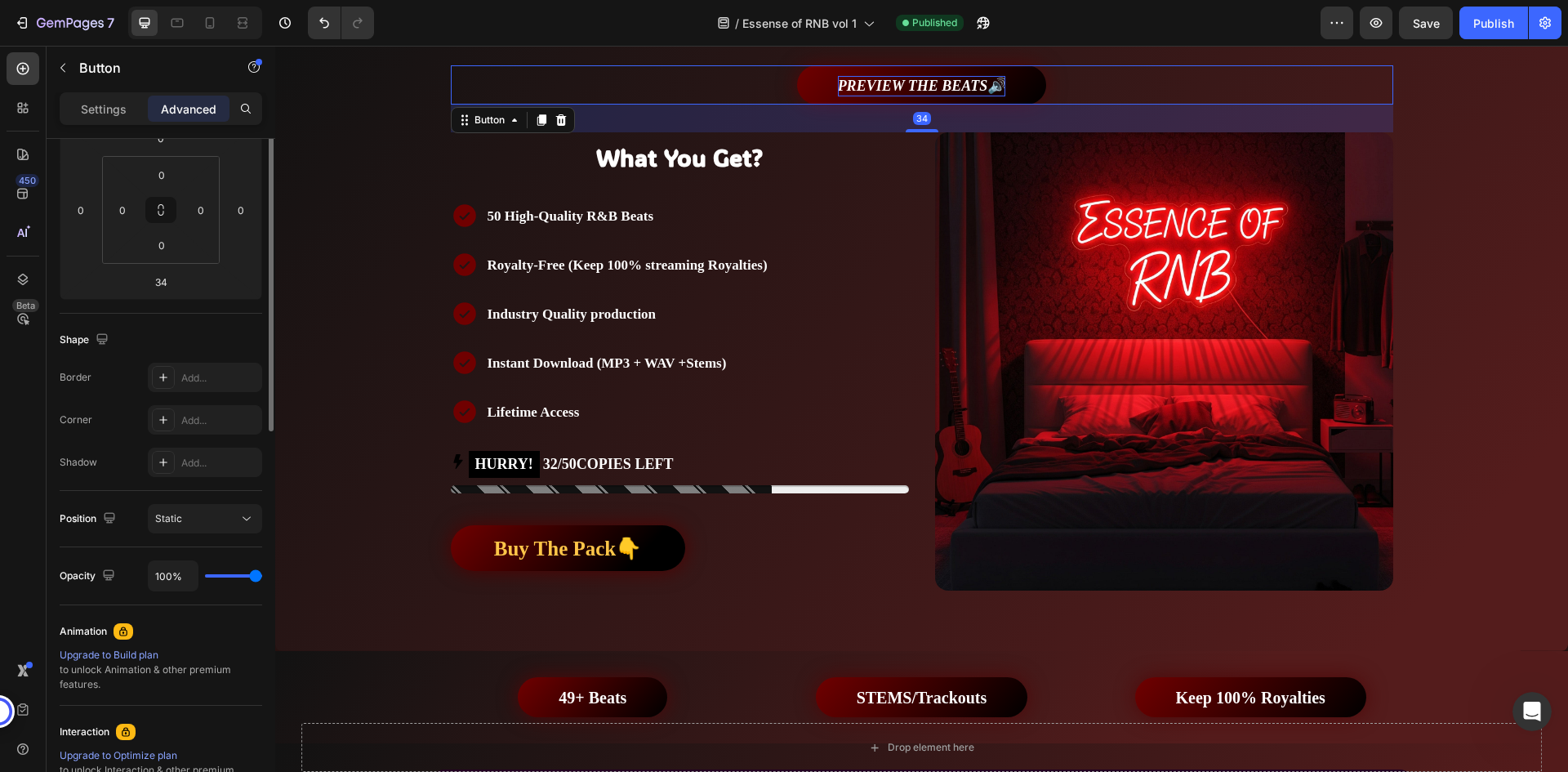
scroll to position [0, 0]
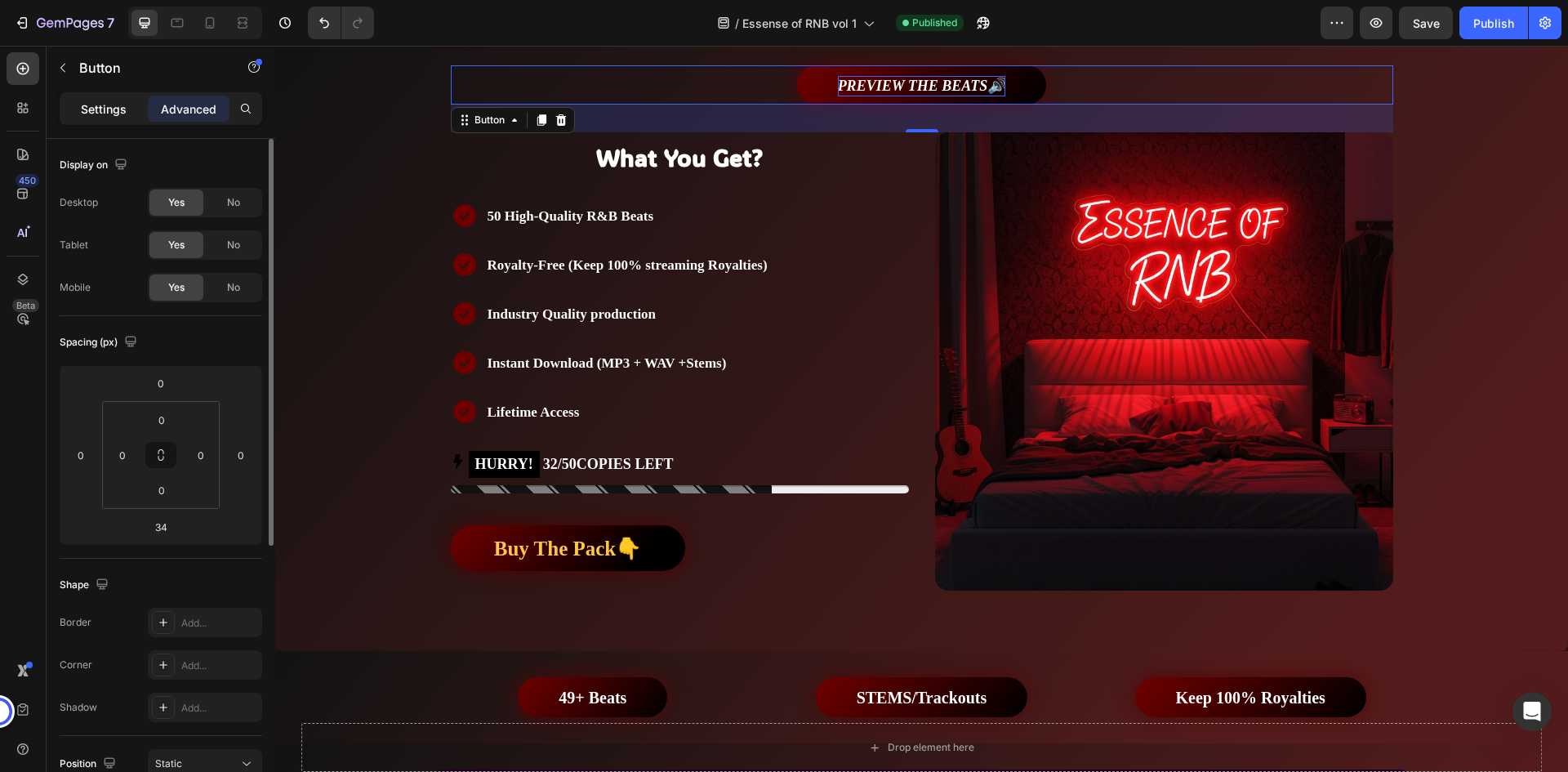
click at [109, 111] on p "Settings" at bounding box center [103, 108] width 46 height 17
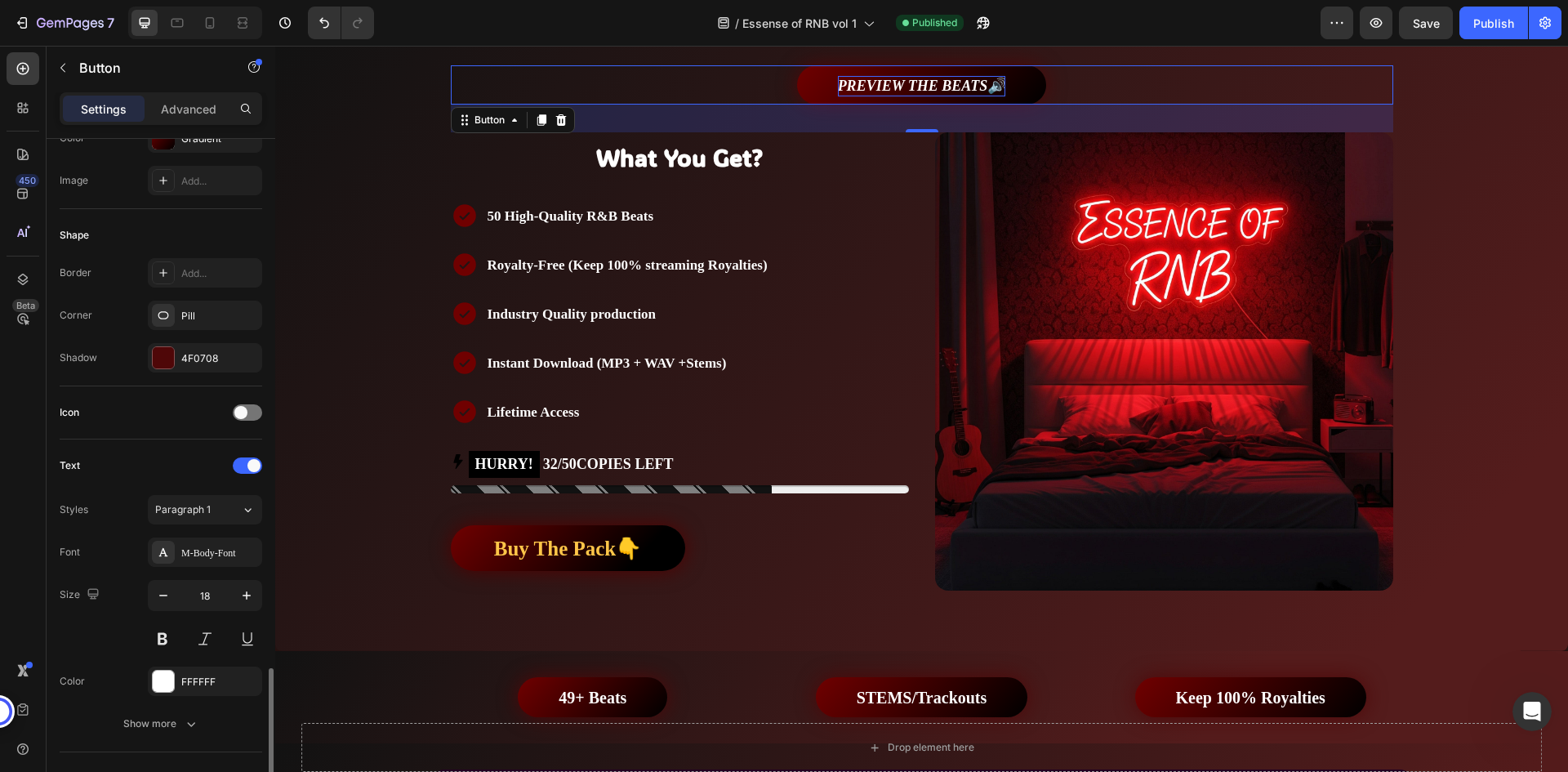
scroll to position [490, 0]
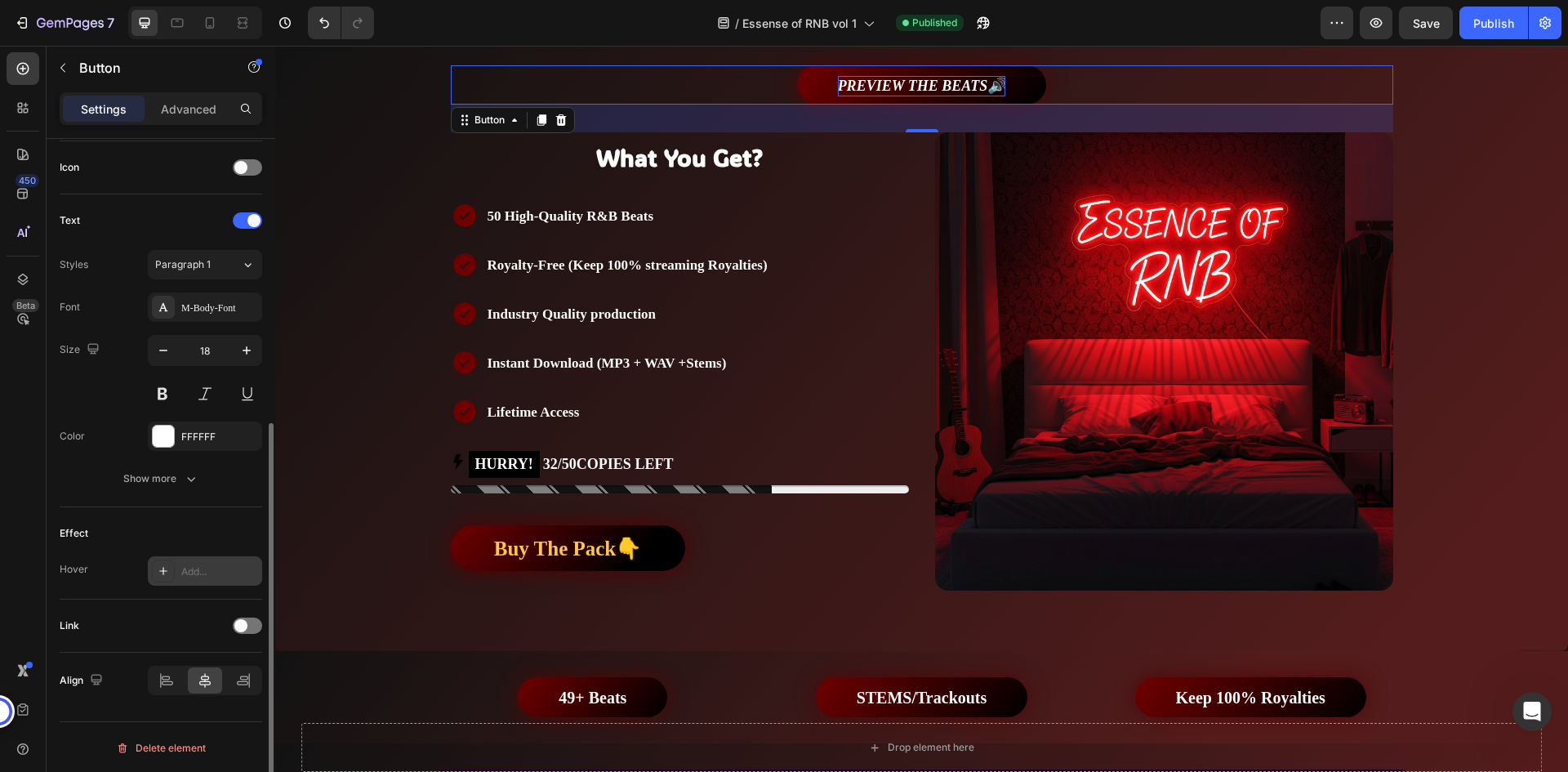
click at [196, 567] on div "Add..." at bounding box center [219, 572] width 76 height 15
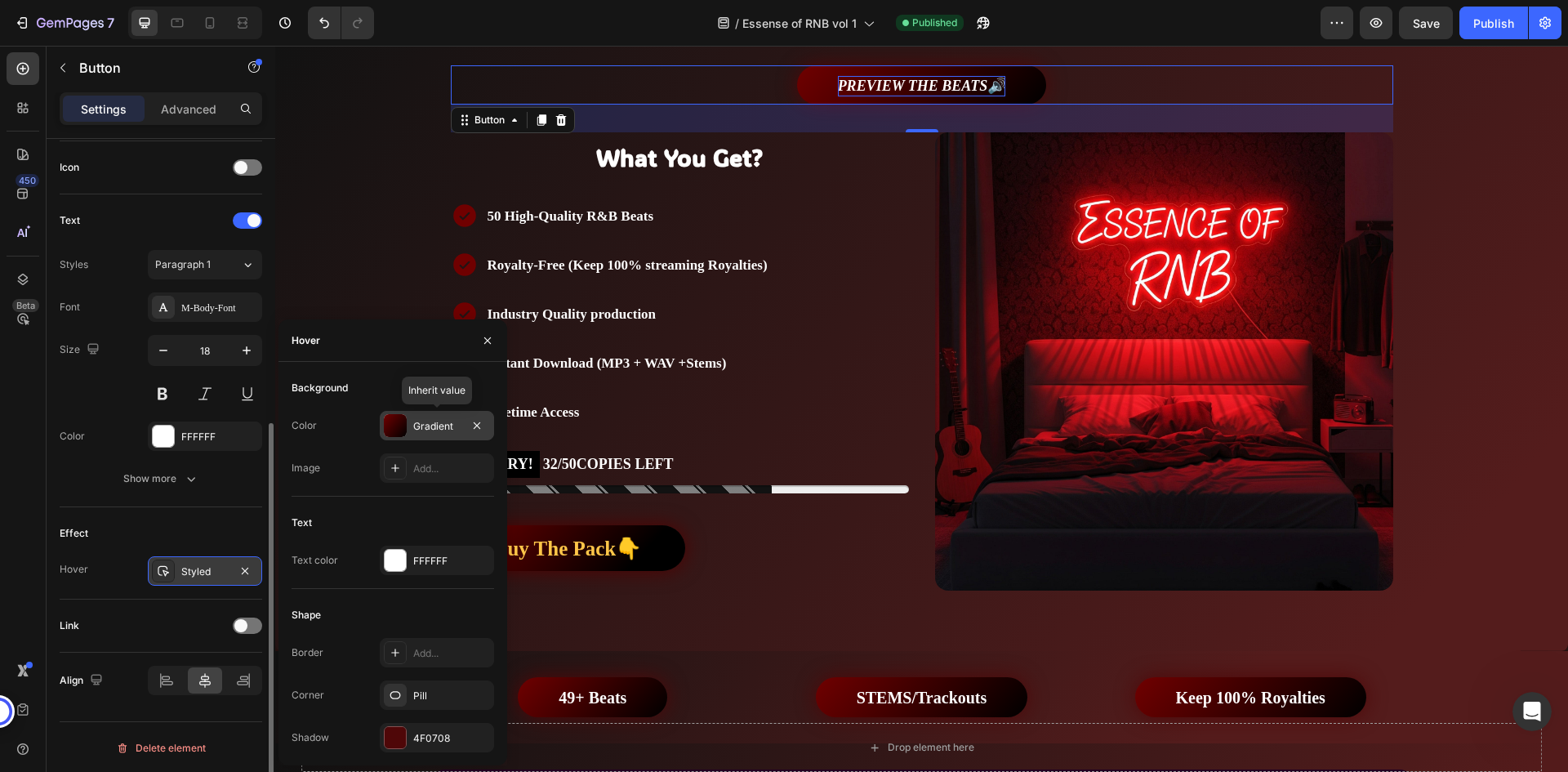
click at [417, 423] on div "Gradient" at bounding box center [437, 426] width 48 height 15
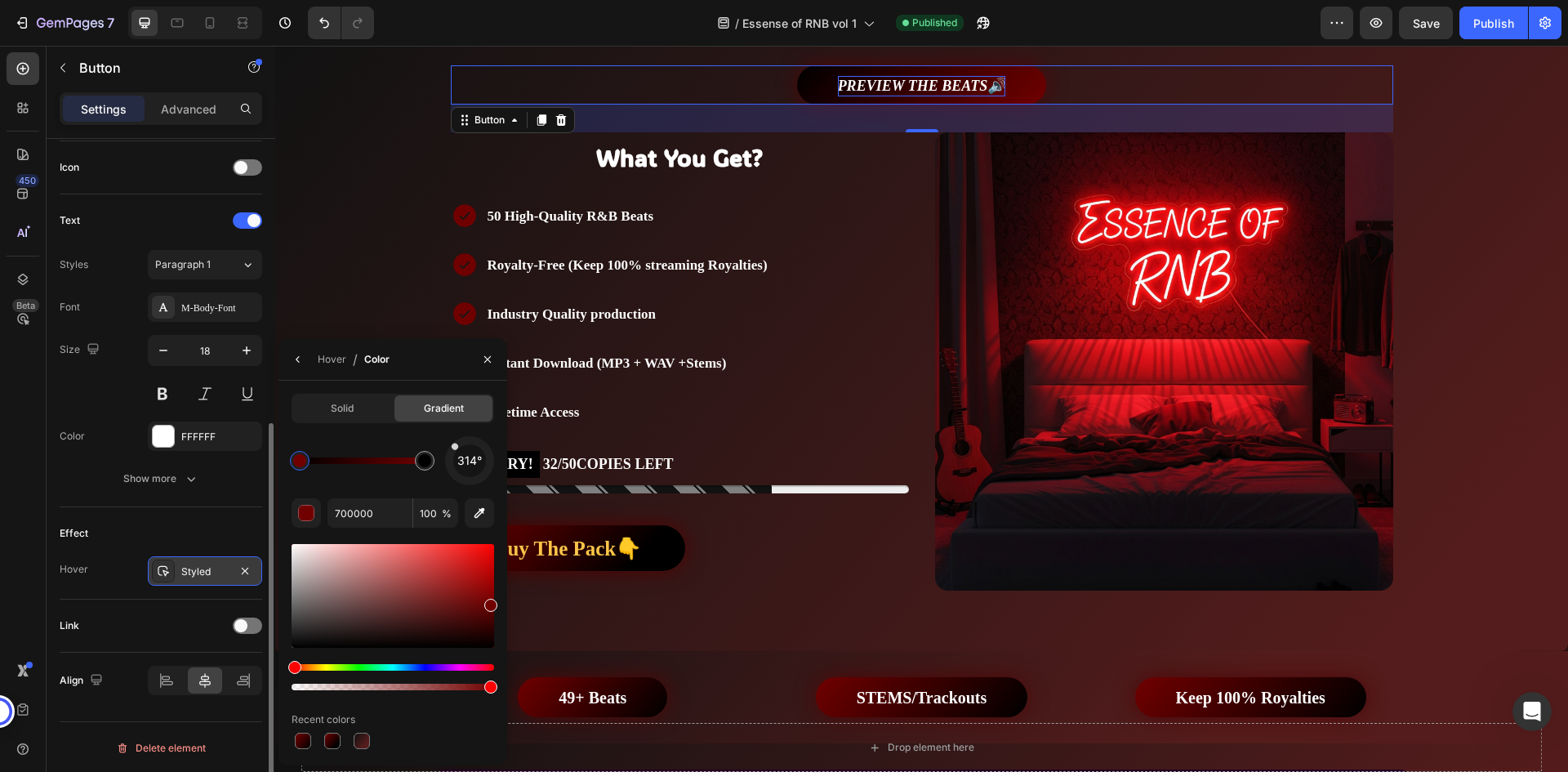
drag, startPoint x: 489, startPoint y: 475, endPoint x: 437, endPoint y: 429, distance: 69.4
click at [437, 429] on div "Solid Gradient 314° 700000 100 % Recent colors" at bounding box center [393, 573] width 202 height 358
click at [434, 429] on div "Solid Gradient 314° 700000 100 % Recent colors" at bounding box center [393, 573] width 202 height 358
drag, startPoint x: 459, startPoint y: 450, endPoint x: 459, endPoint y: 423, distance: 27.0
click at [459, 423] on div "Solid Gradient 344° 700000 100 % Recent colors" at bounding box center [393, 573] width 202 height 358
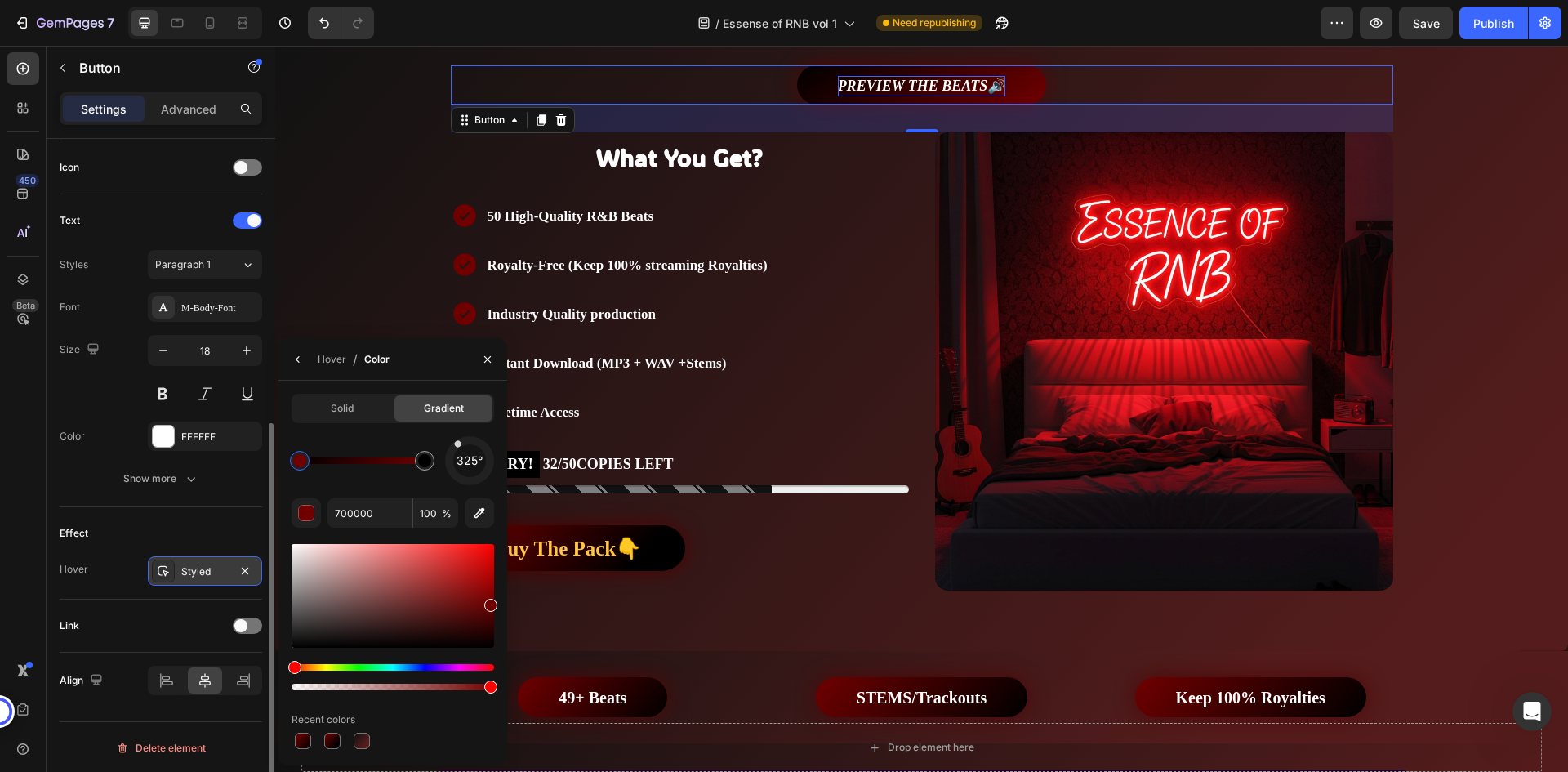
click at [458, 445] on div "325°" at bounding box center [469, 460] width 49 height 49
click at [300, 359] on icon "button" at bounding box center [298, 359] width 13 height 13
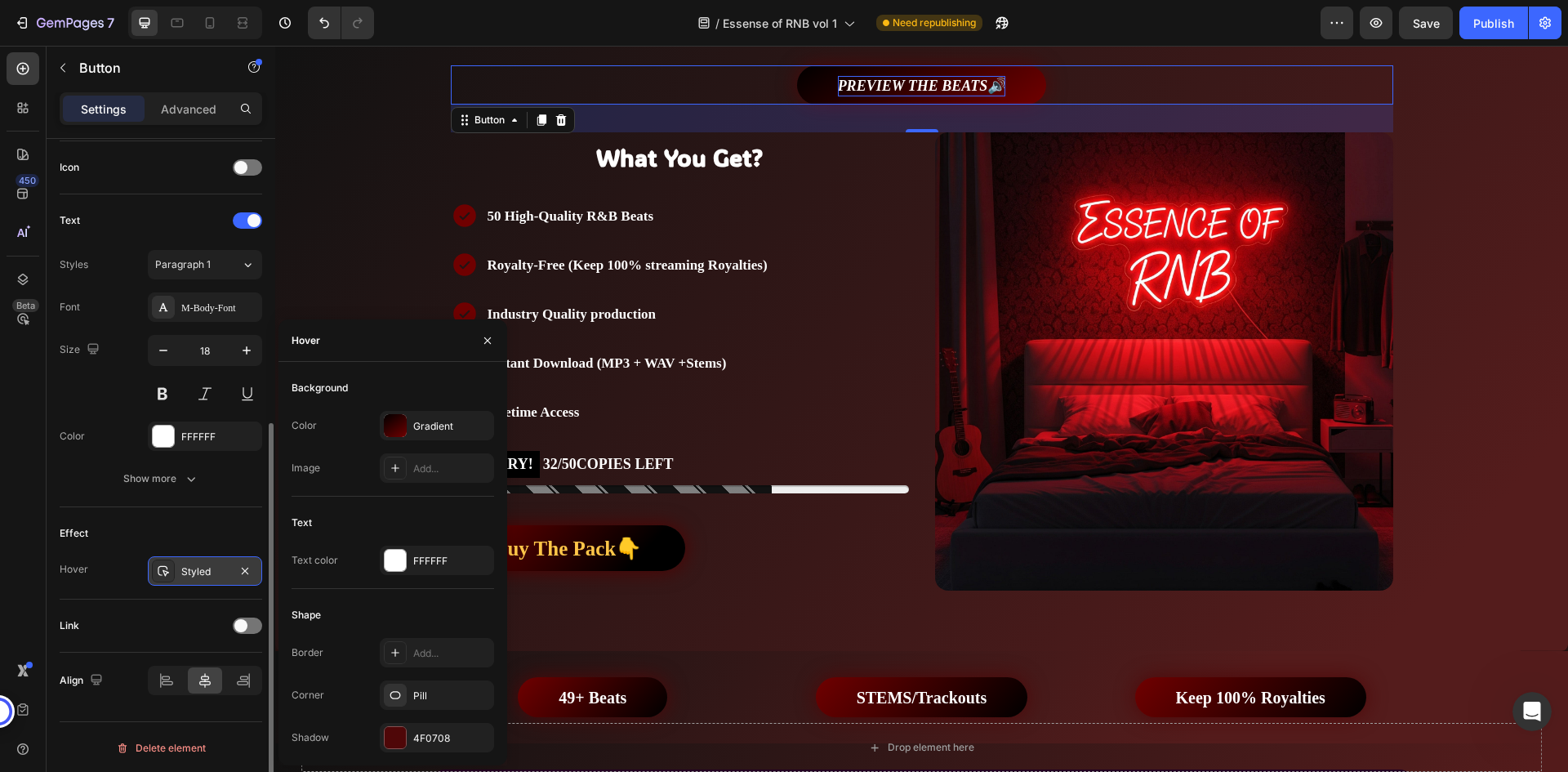
click at [422, 507] on div "Background Color Gradient Image Add... Text Text color FFFFFF Shape Border Add.…" at bounding box center [393, 564] width 202 height 377
click at [421, 609] on div "Shape" at bounding box center [393, 615] width 202 height 26
click at [228, 510] on div "Effect Hover Styled" at bounding box center [161, 553] width 202 height 92
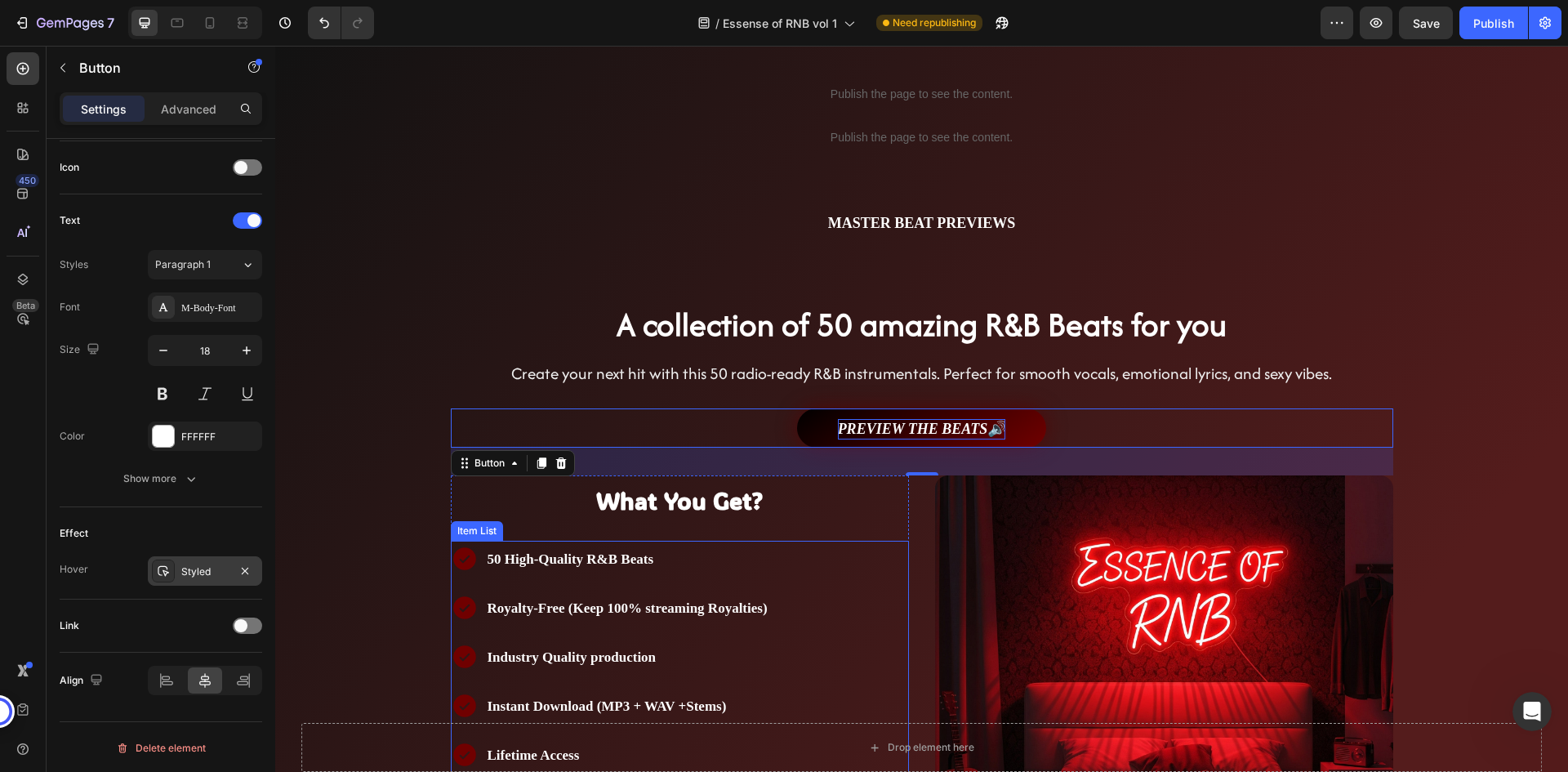
scroll to position [0, 0]
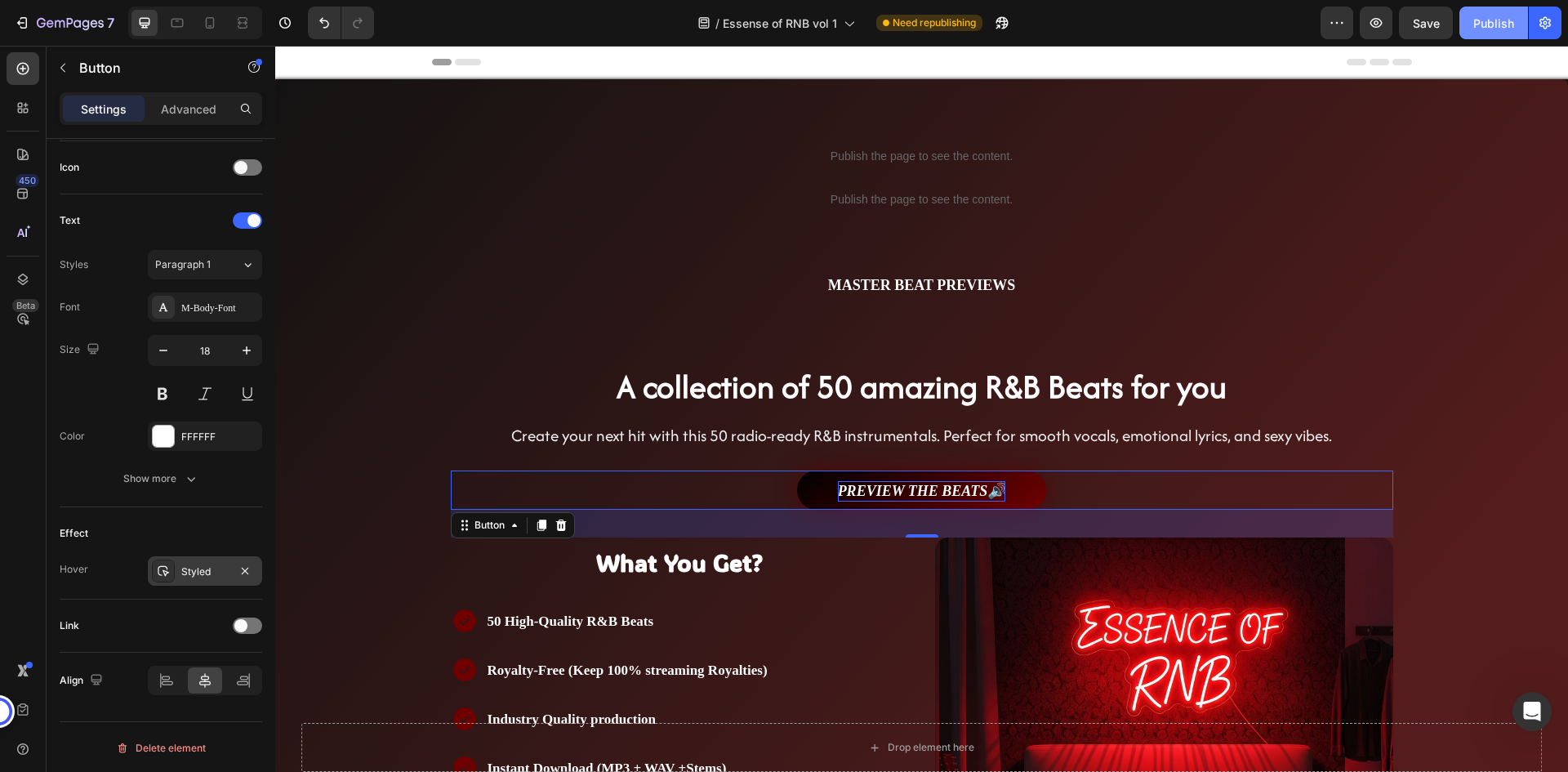
drag, startPoint x: 1490, startPoint y: 12, endPoint x: 1464, endPoint y: 37, distance: 36.1
click at [1490, 12] on button "Publish" at bounding box center [1494, 23] width 68 height 33
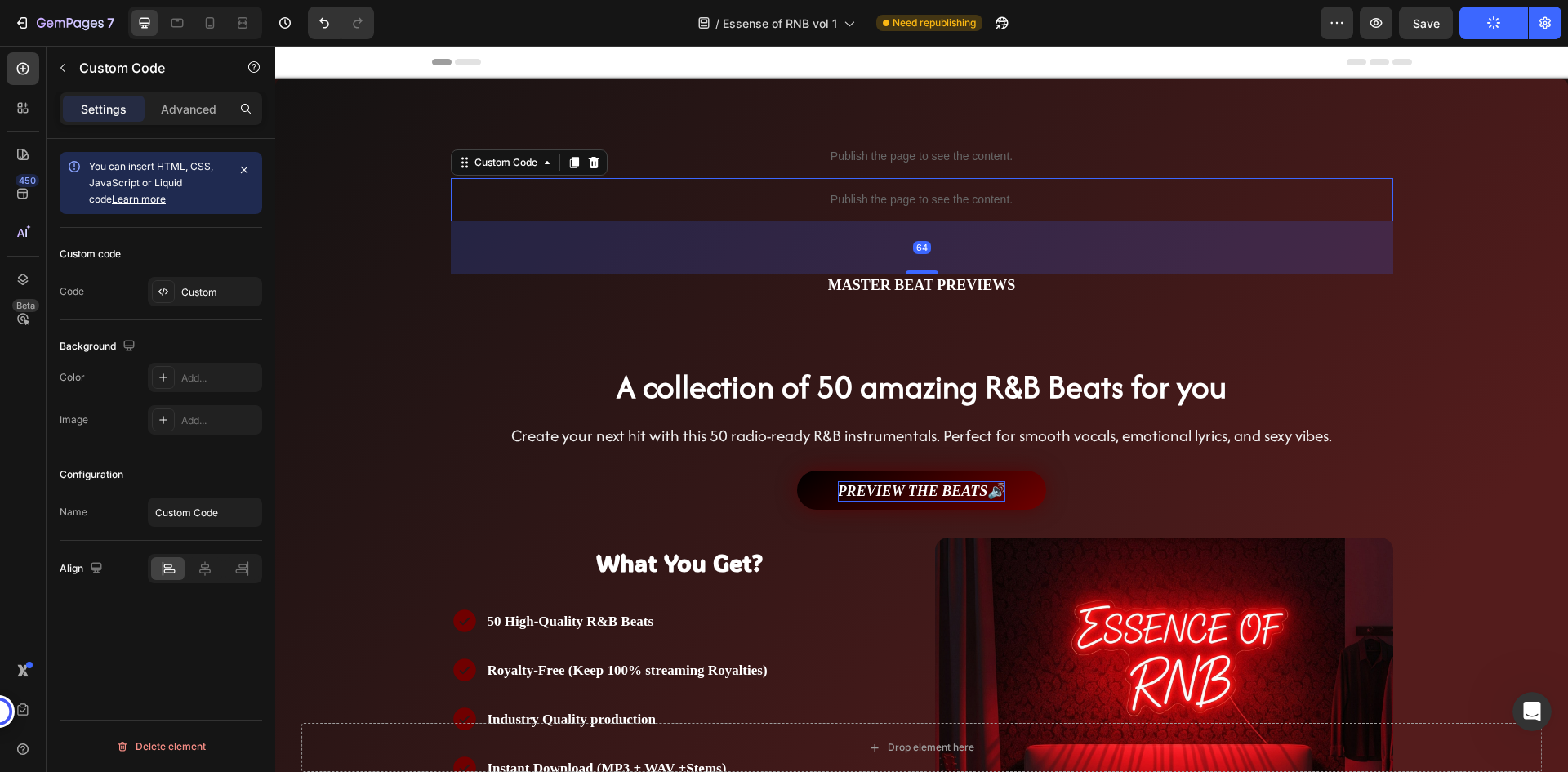
click at [1285, 184] on div "Publish the page to see the content." at bounding box center [922, 199] width 943 height 44
click at [1257, 23] on div "/ Essense of RNB vol 1 Need republishing" at bounding box center [853, 23] width 934 height 33
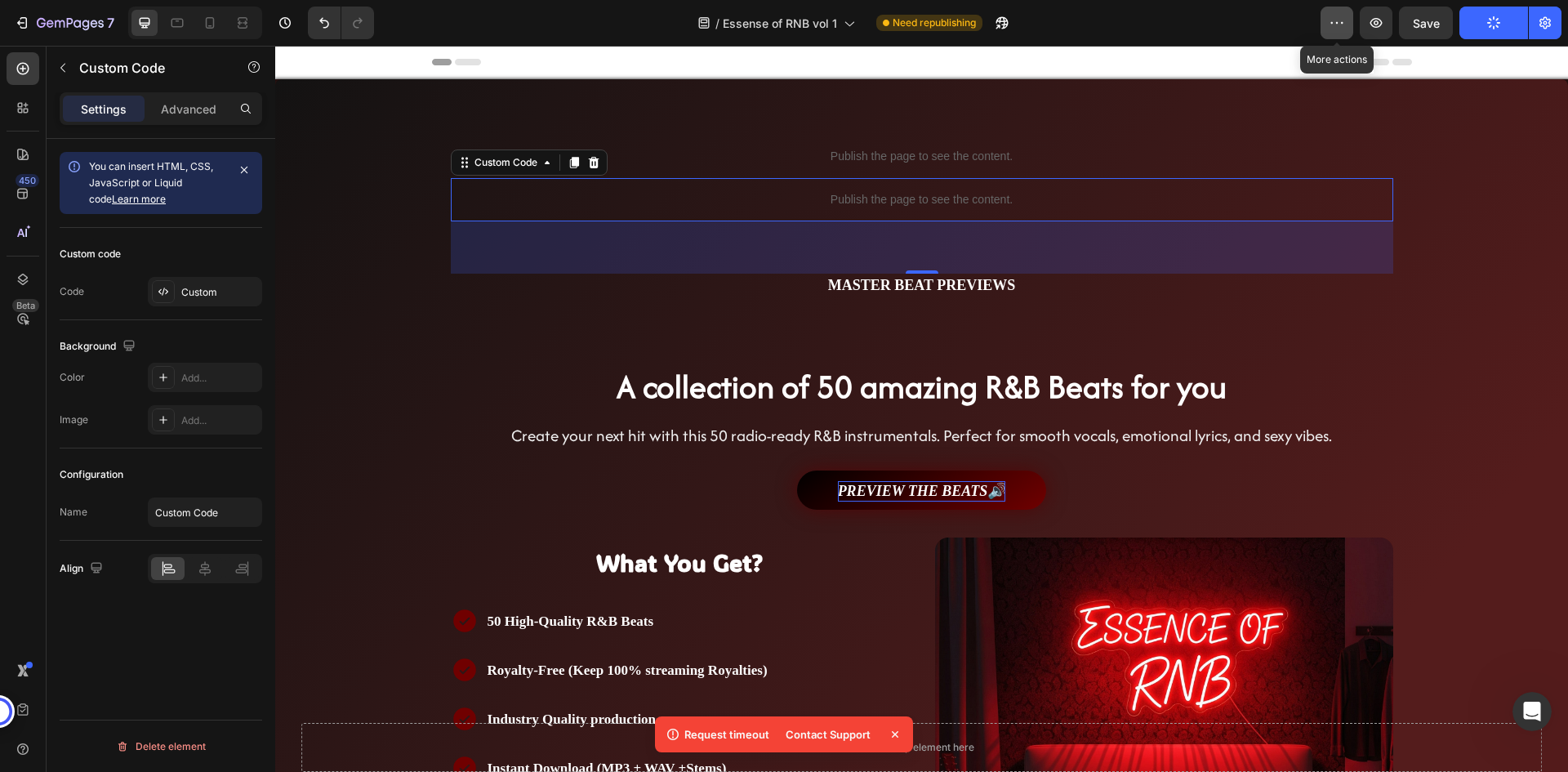
click at [1327, 21] on button "button" at bounding box center [1337, 23] width 33 height 33
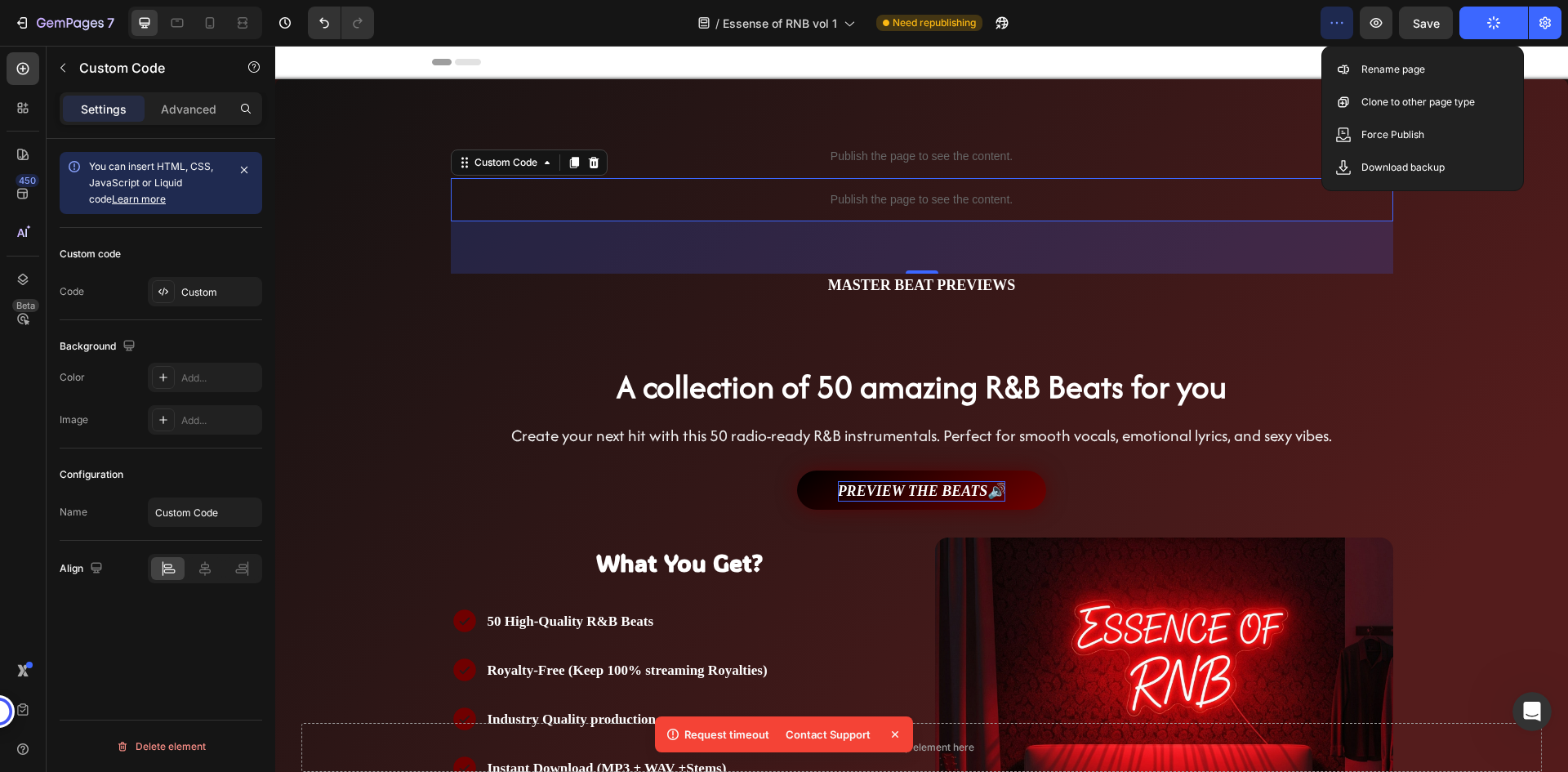
click at [1256, 31] on div "/ Essense of RNB vol 1 Need republishing" at bounding box center [853, 23] width 934 height 33
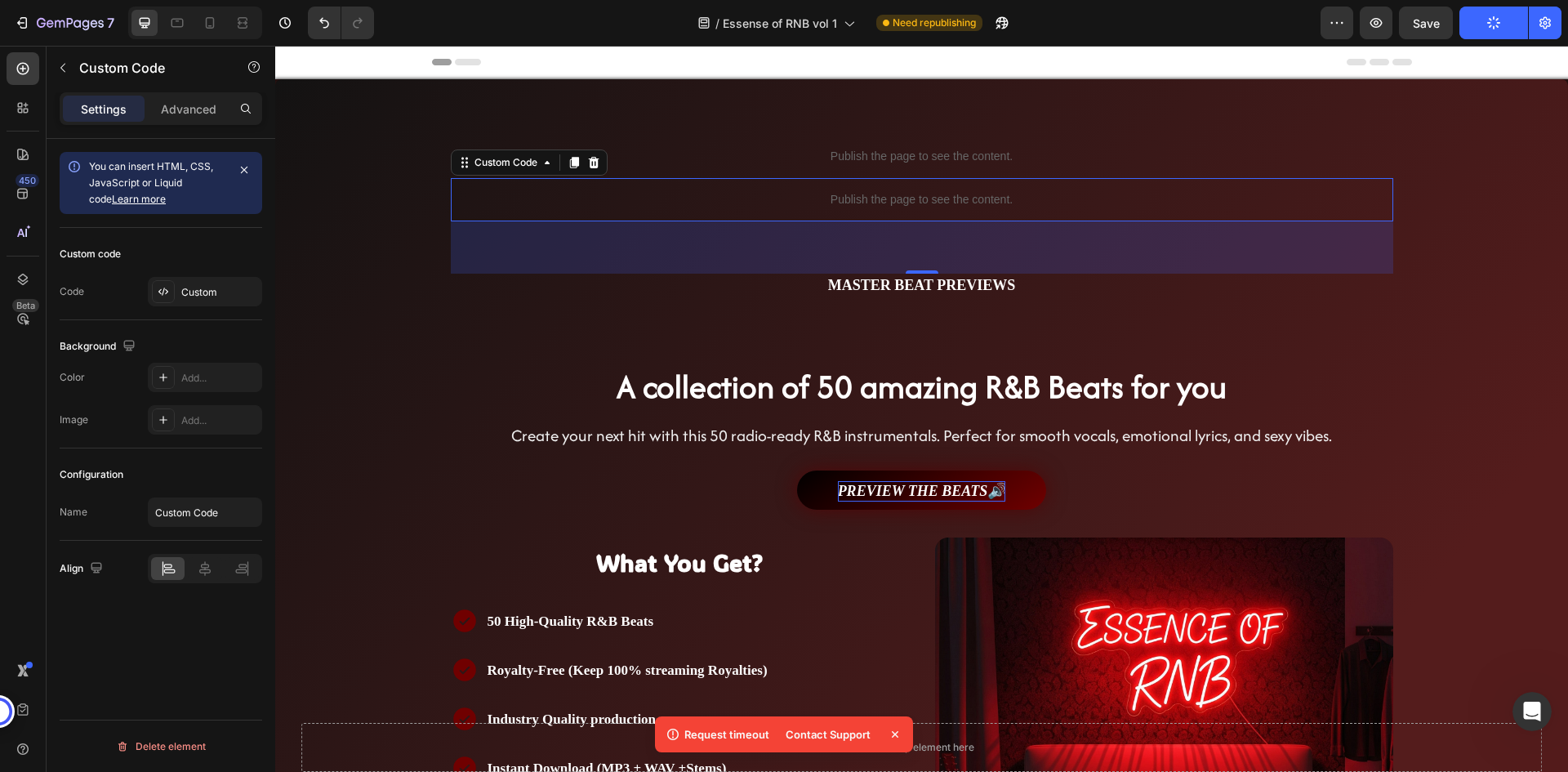
click at [1488, 28] on div "button" at bounding box center [1494, 22] width 13 height 13
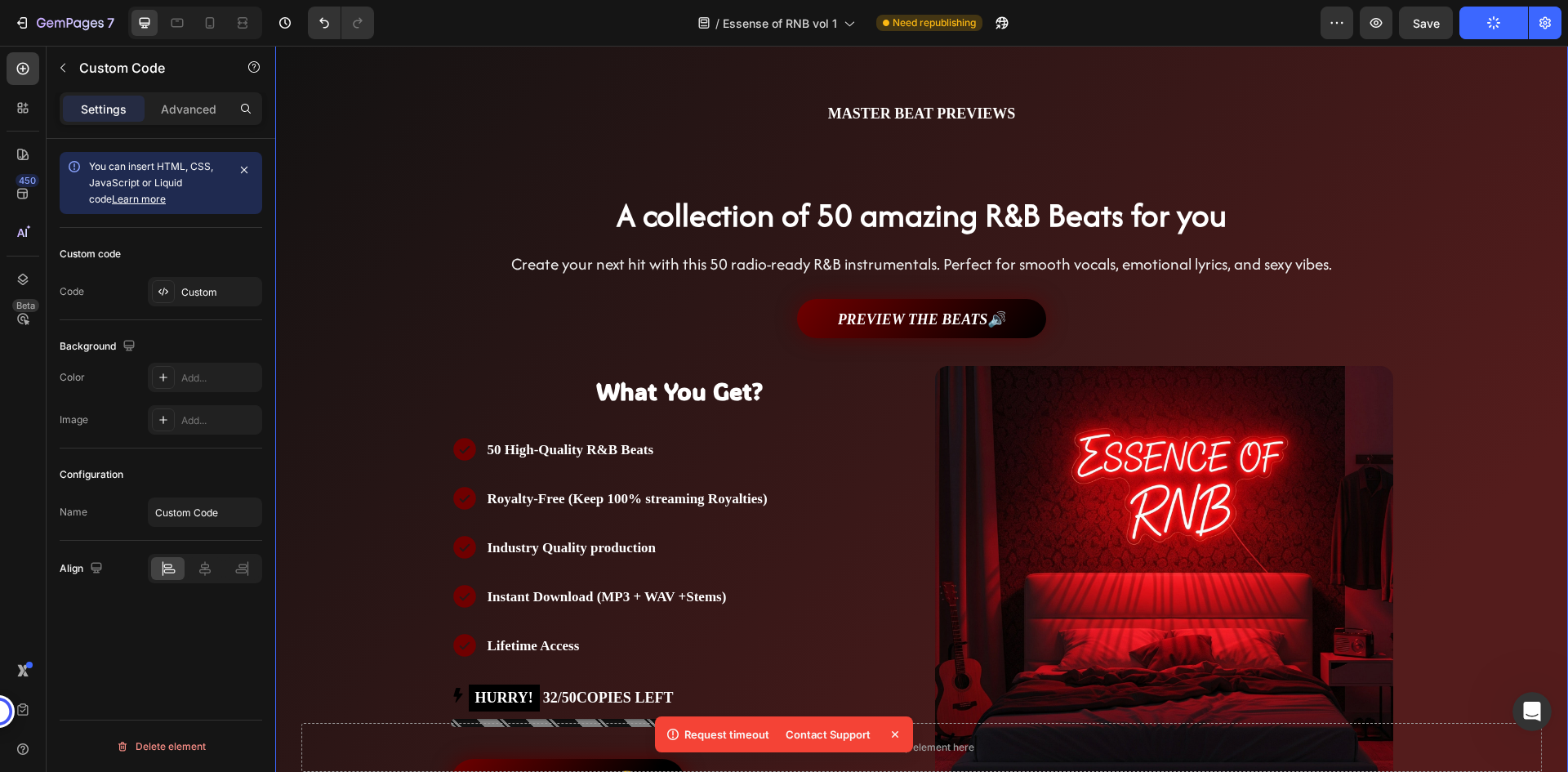
scroll to position [326, 0]
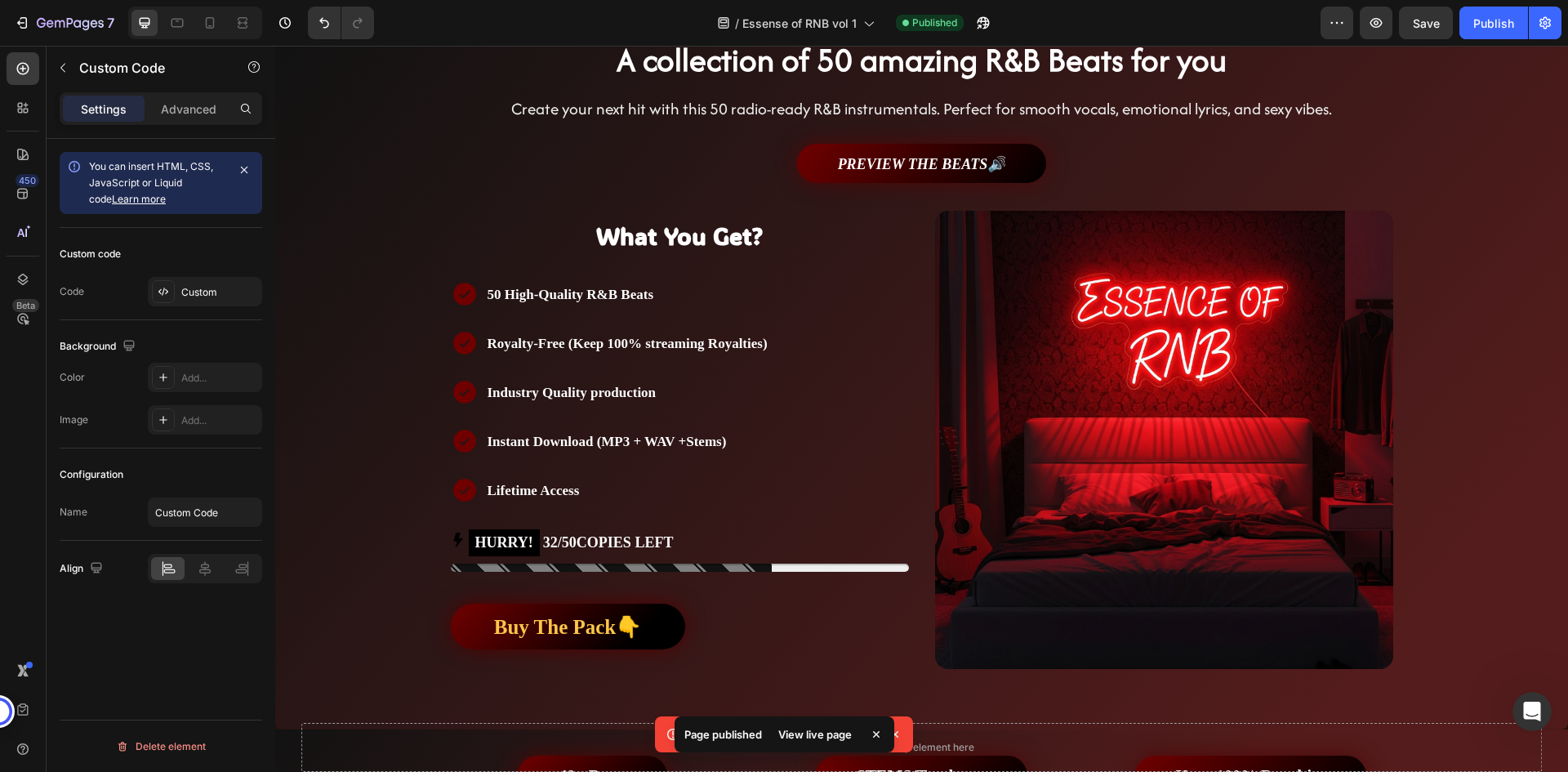
click at [1062, 16] on div "/ Essense of RNB vol 1 Published" at bounding box center [853, 23] width 934 height 33
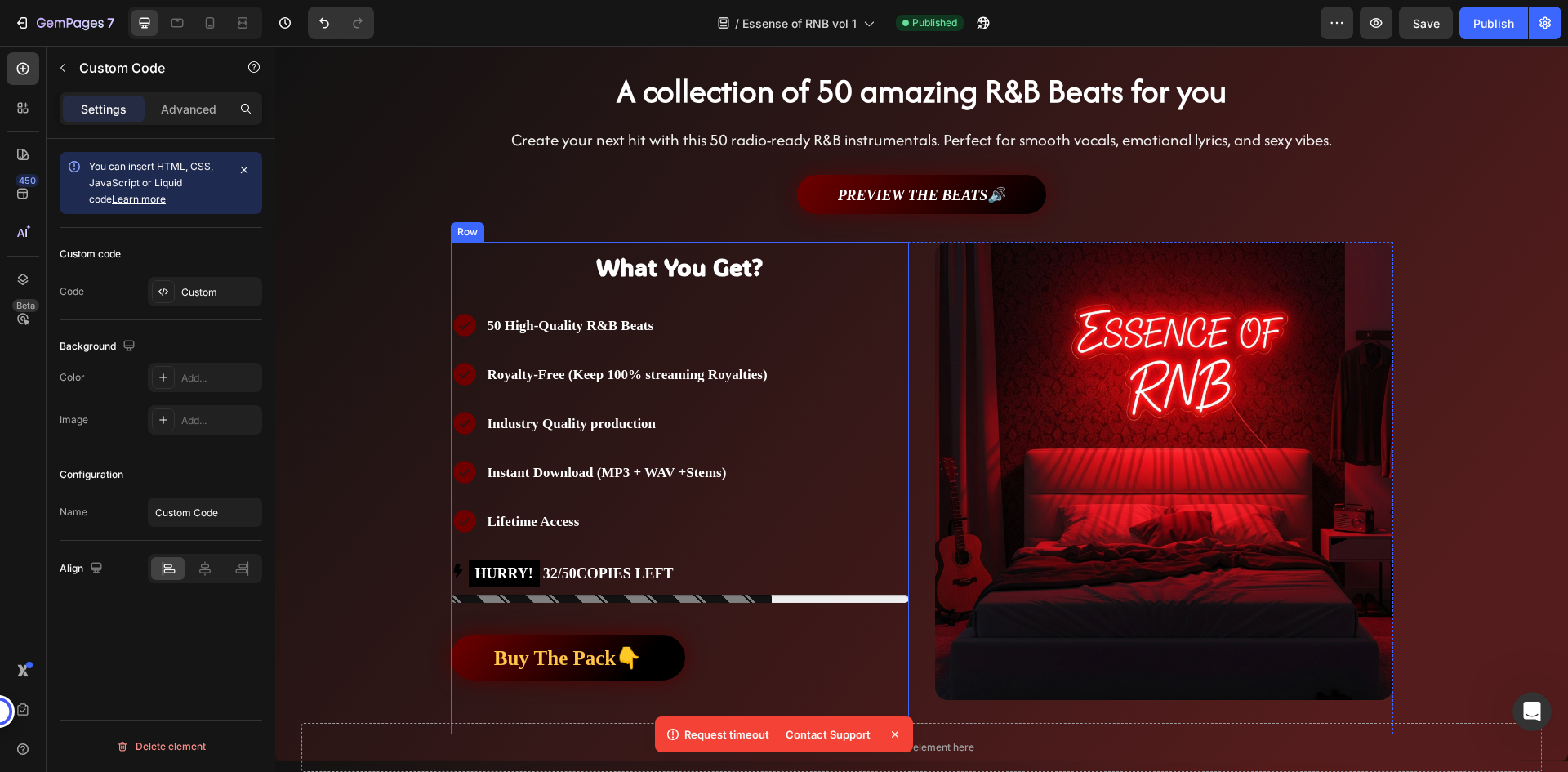
scroll to position [0, 0]
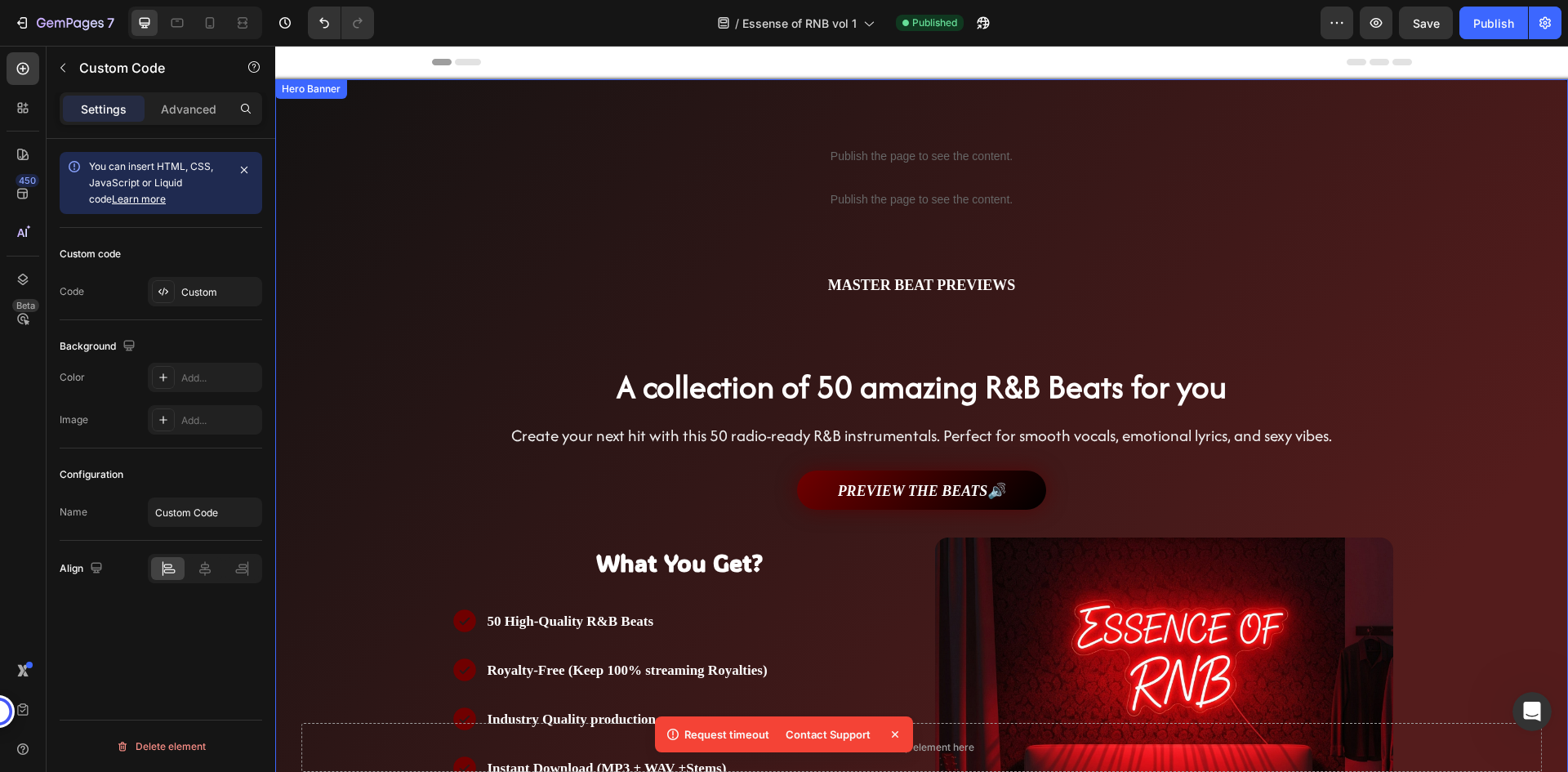
click at [719, 104] on div "Publish the page to see the content. Custom Code Publish the page to see the co…" at bounding box center [922, 568] width 980 height 976
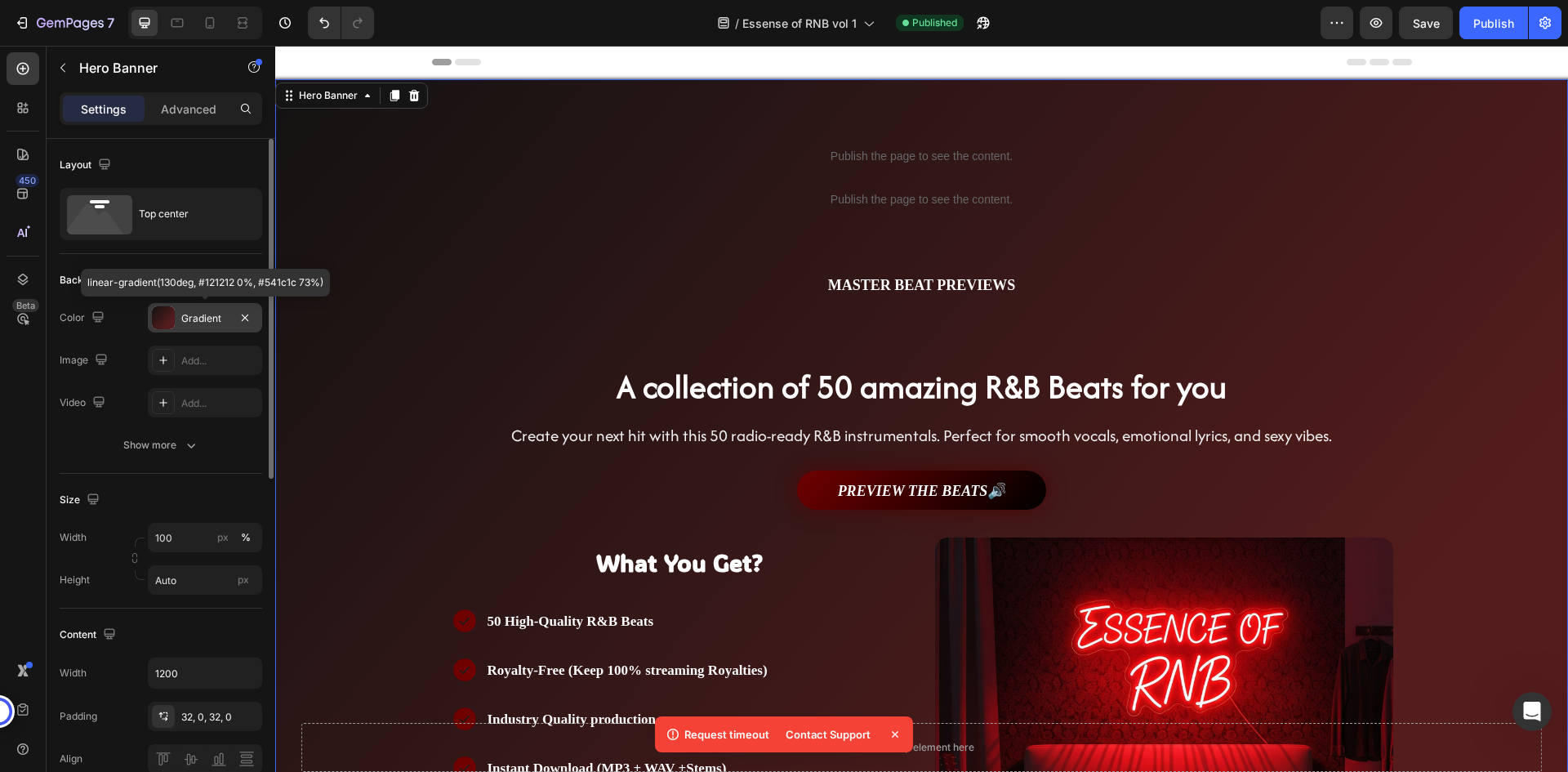
click at [210, 318] on div "Gradient" at bounding box center [205, 319] width 48 height 15
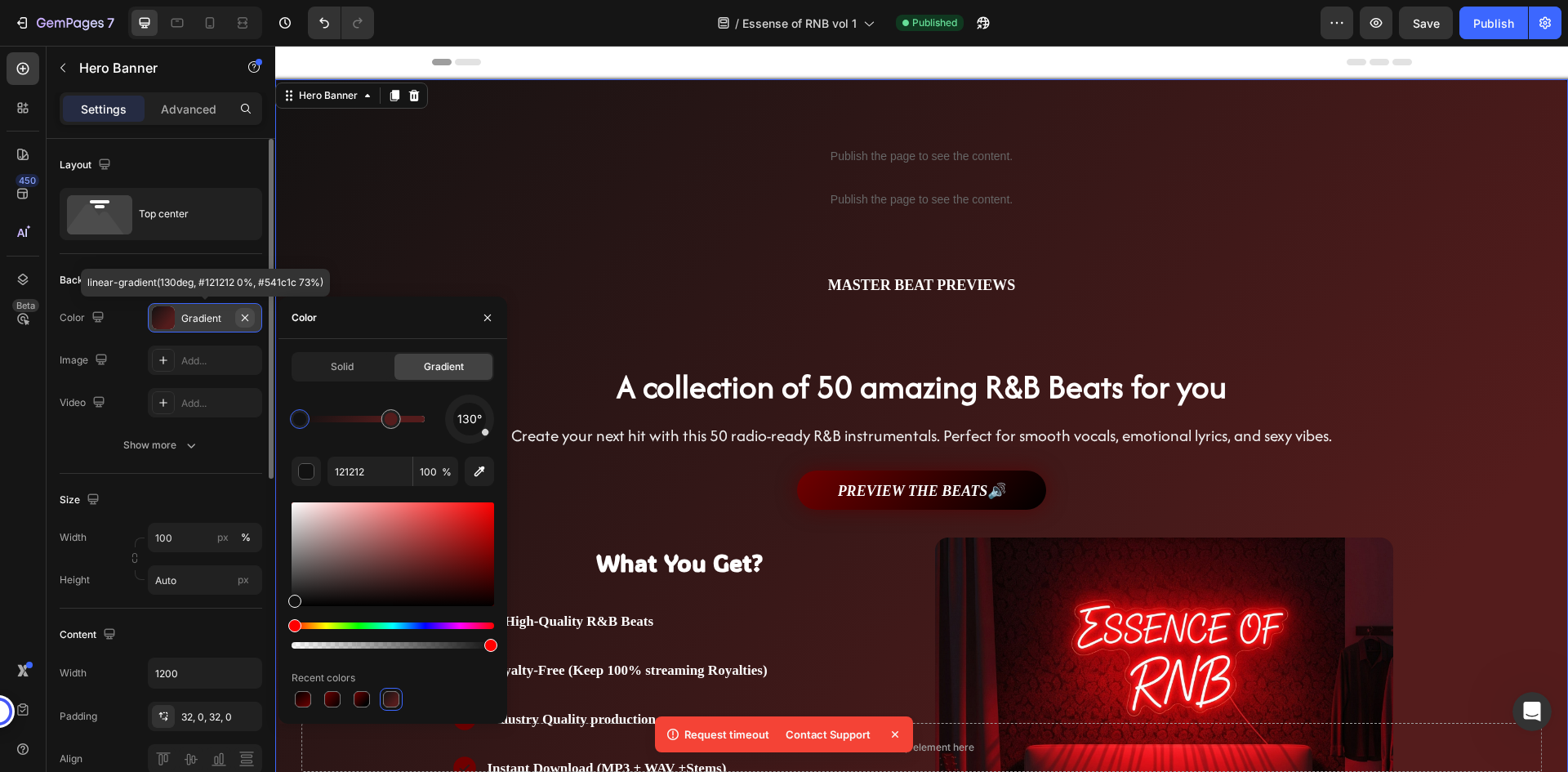
click at [244, 315] on icon "button" at bounding box center [244, 318] width 13 height 13
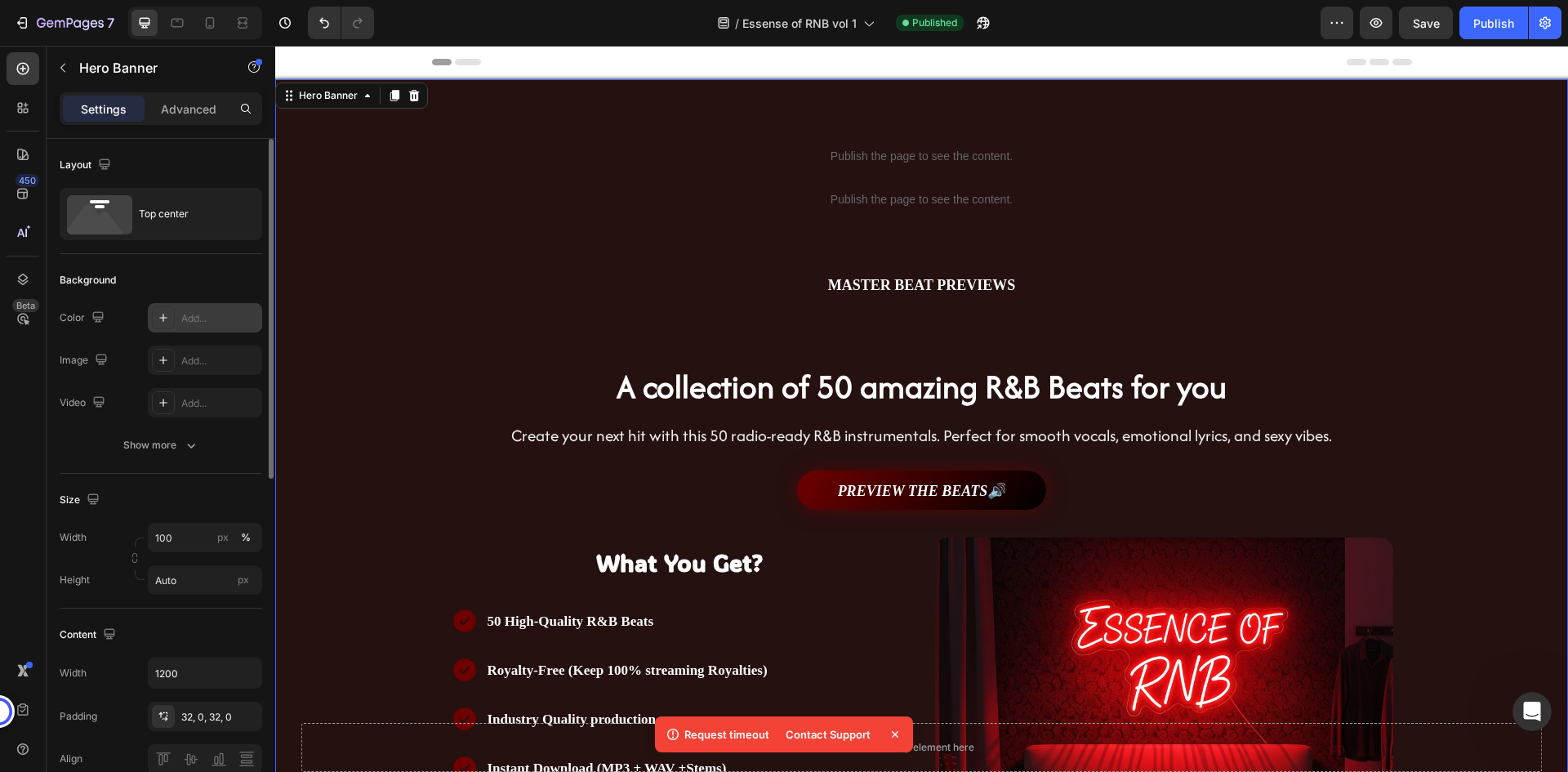
click at [242, 282] on div "Background" at bounding box center [161, 280] width 202 height 26
click at [227, 276] on div "Background" at bounding box center [161, 280] width 202 height 26
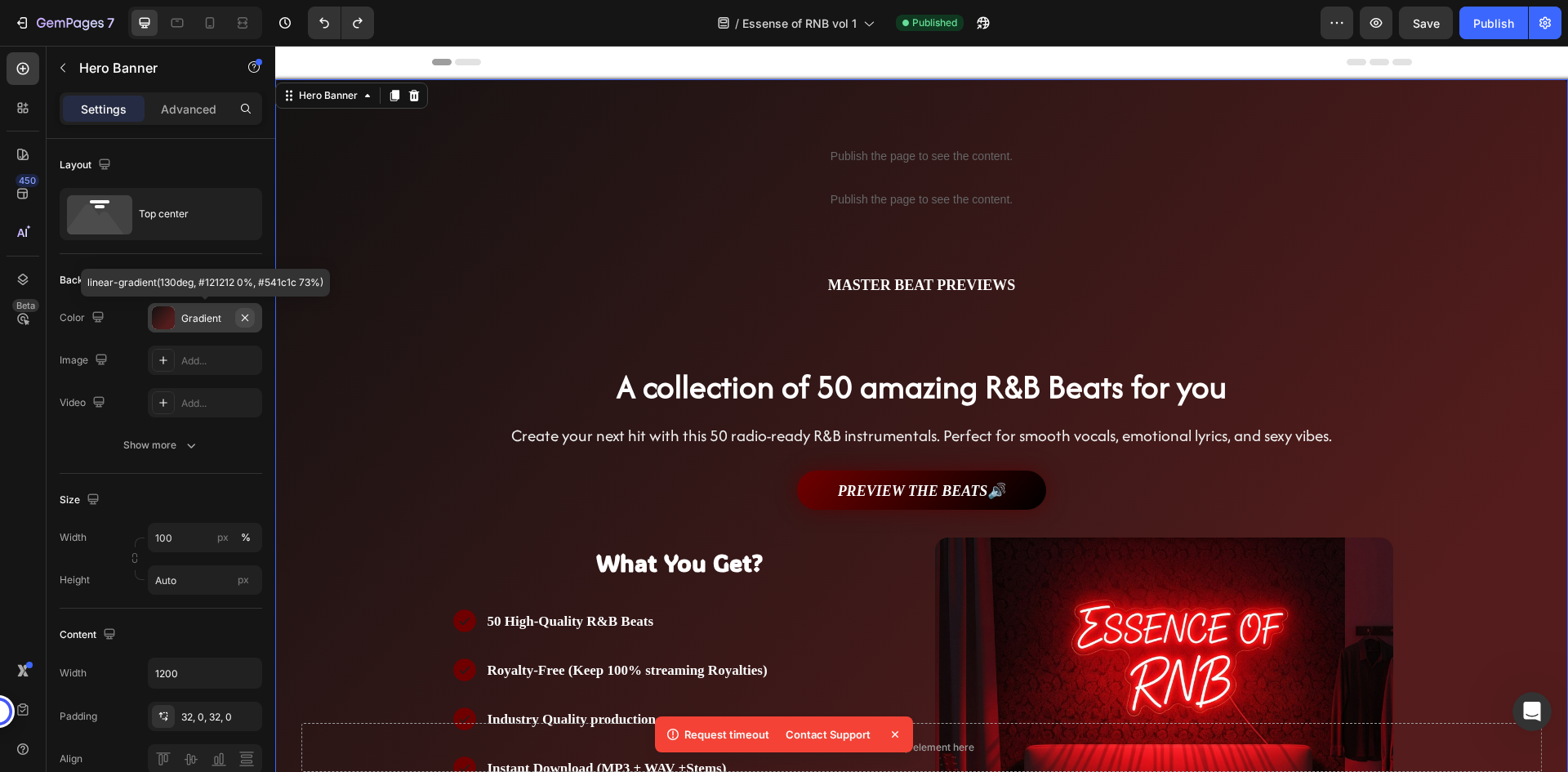
click at [246, 314] on icon "button" at bounding box center [244, 318] width 13 height 13
click at [220, 272] on div "Background" at bounding box center [161, 280] width 202 height 26
click at [242, 315] on icon "button" at bounding box center [245, 317] width 7 height 7
click at [245, 318] on icon "button" at bounding box center [245, 317] width 7 height 7
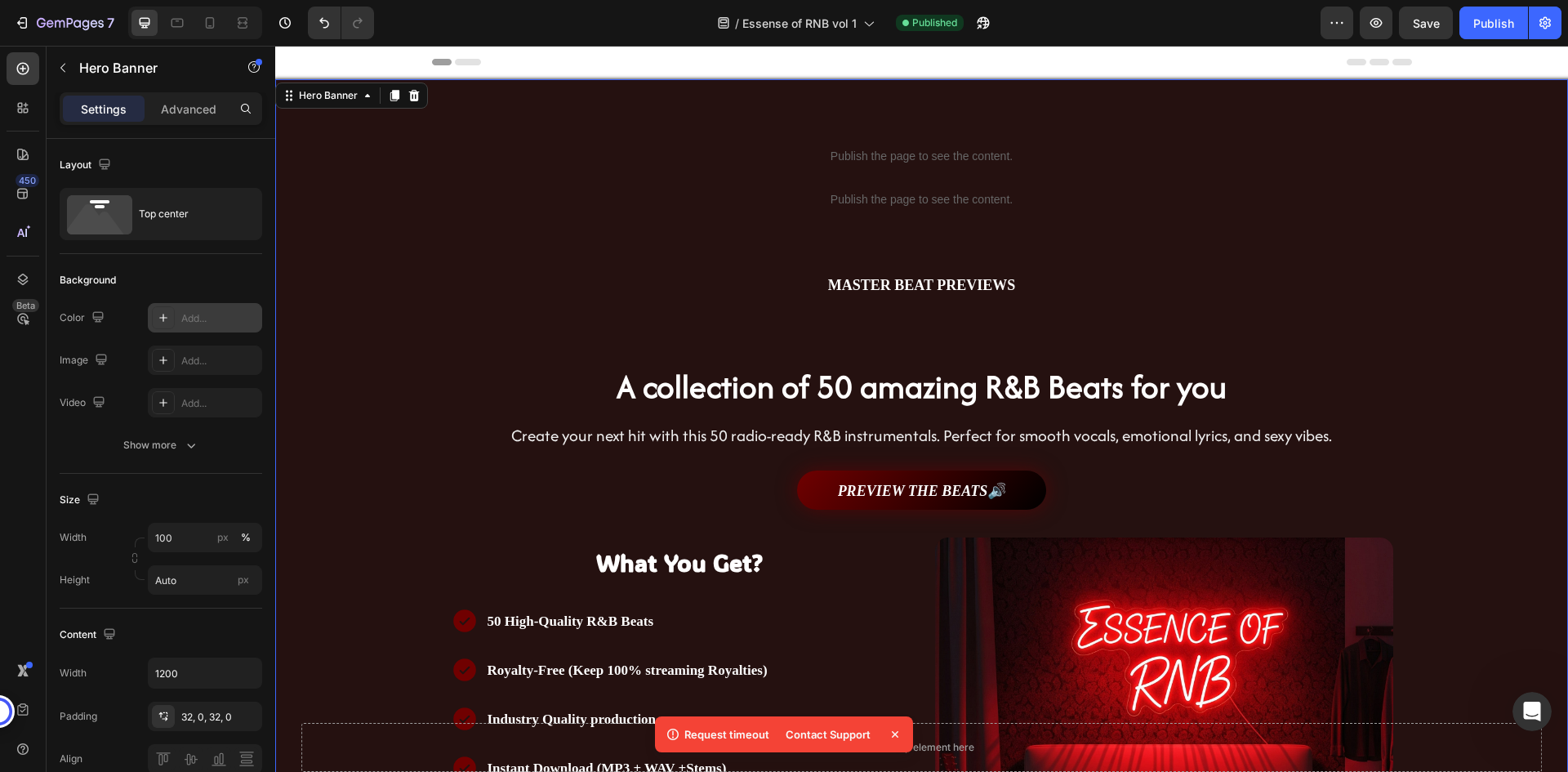
click at [385, 174] on div "Background Image" at bounding box center [921, 590] width 1293 height 1090
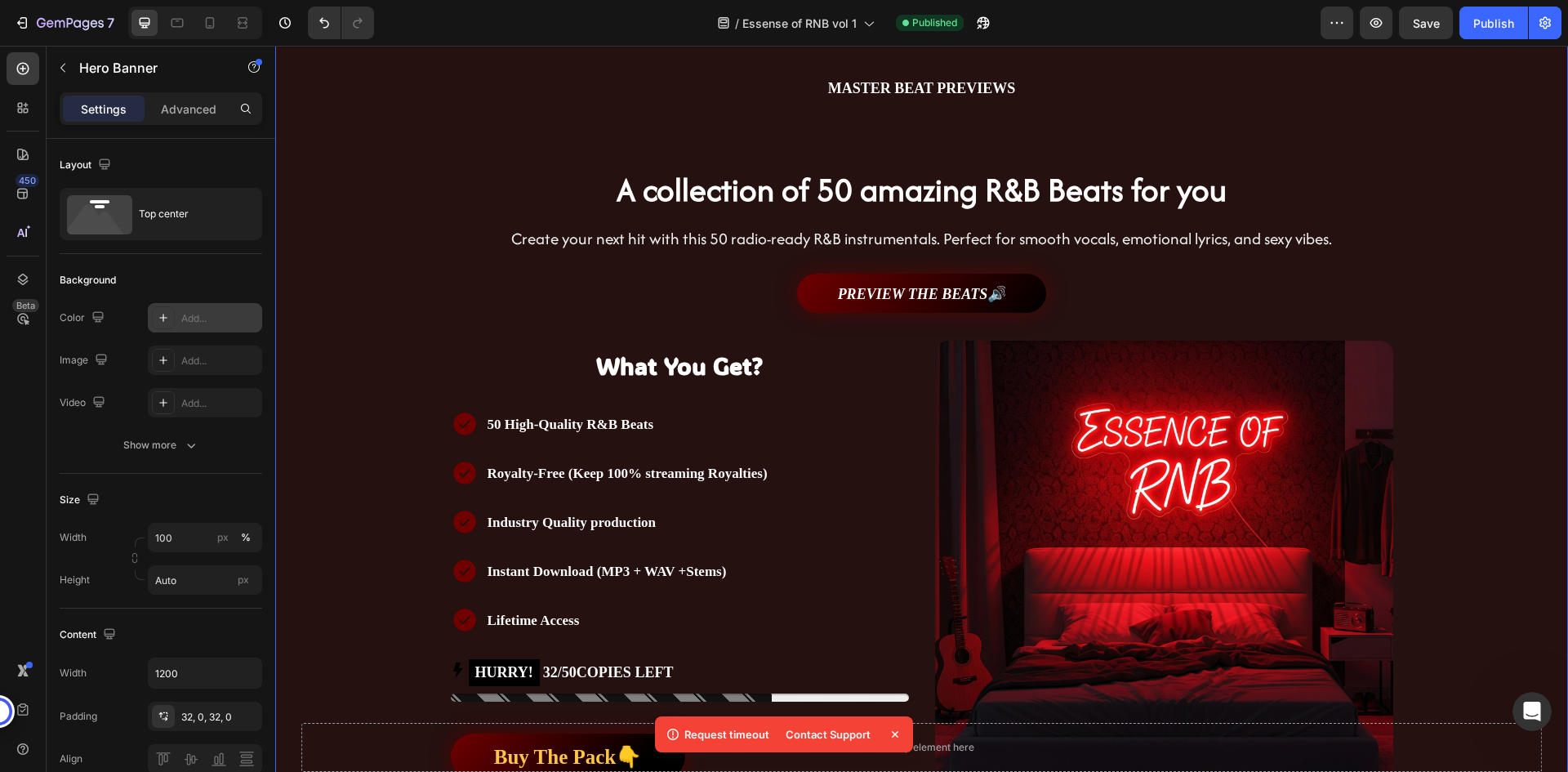
scroll to position [164, 0]
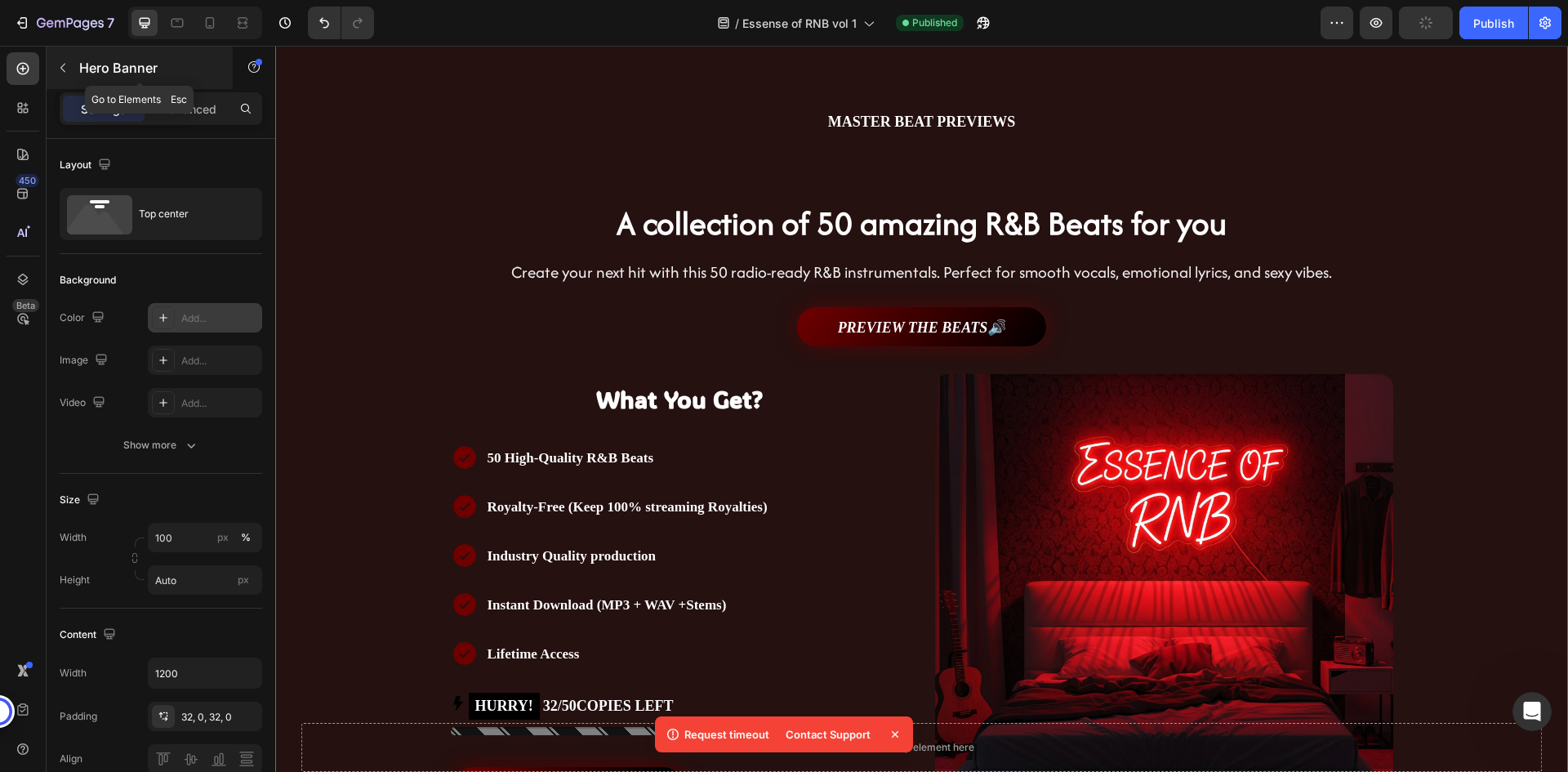
click at [64, 64] on icon "button" at bounding box center [63, 67] width 5 height 9
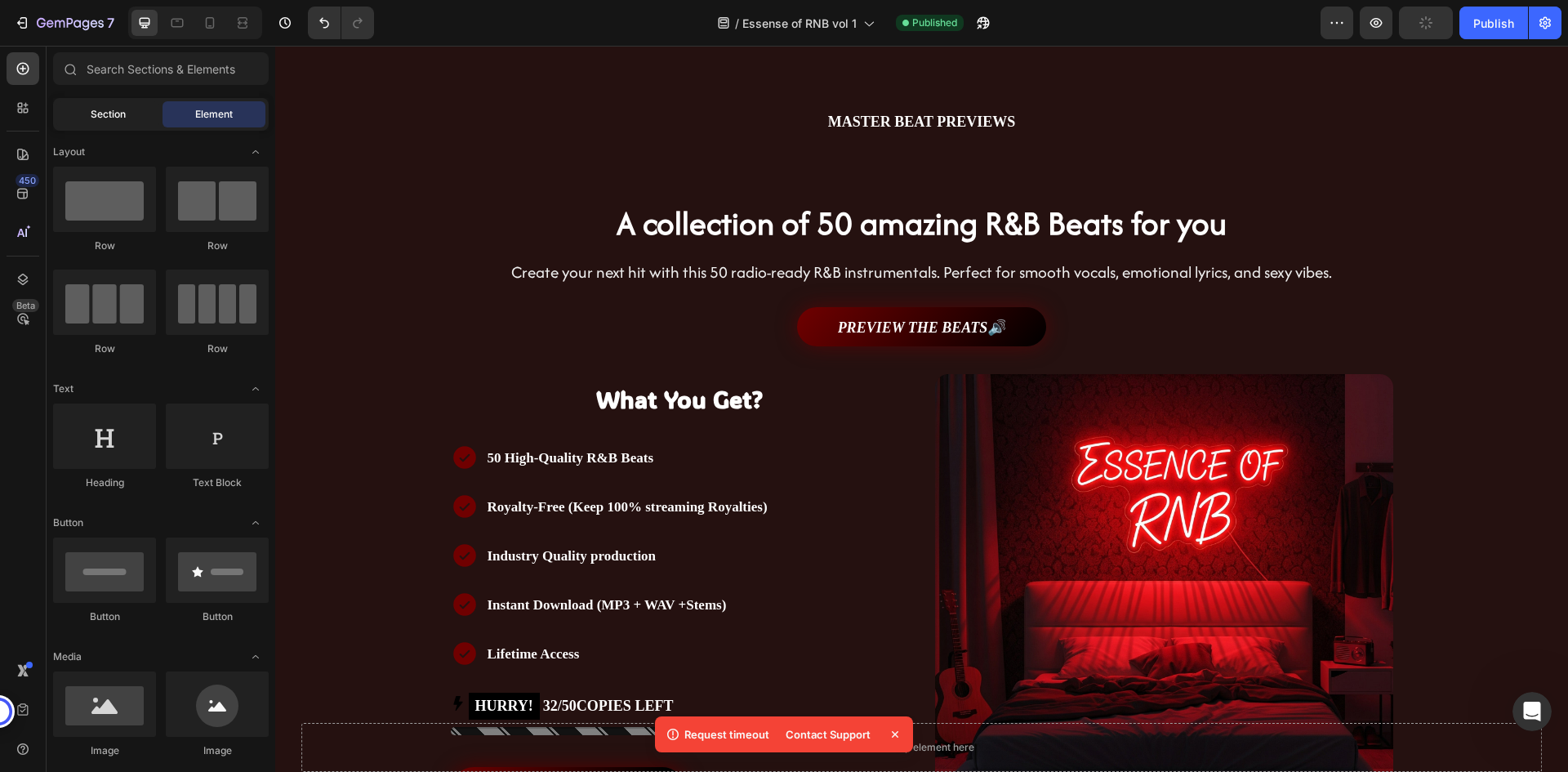
click at [108, 109] on span "Section" at bounding box center [107, 114] width 35 height 15
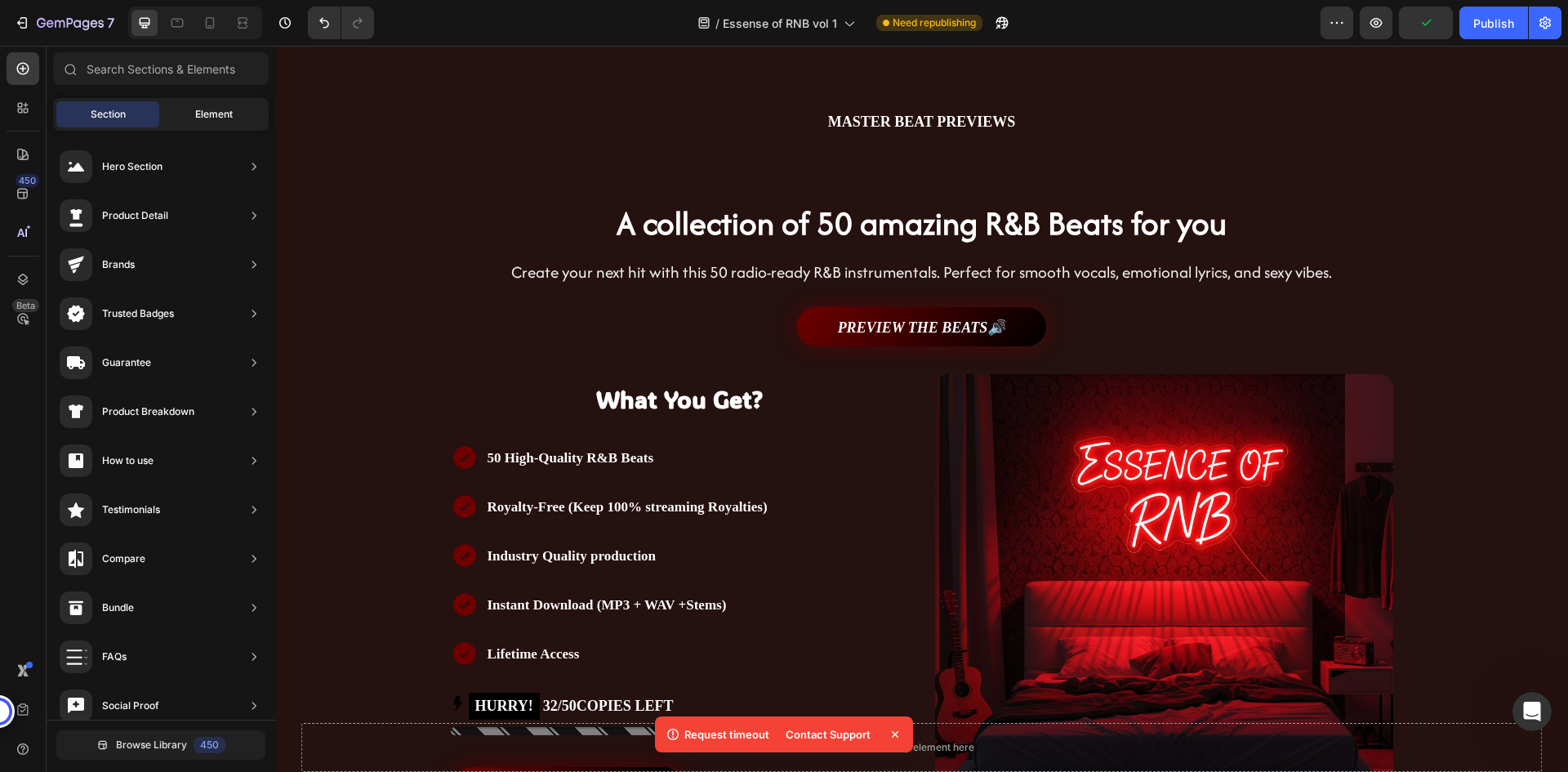
click at [196, 112] on span "Element" at bounding box center [214, 114] width 38 height 15
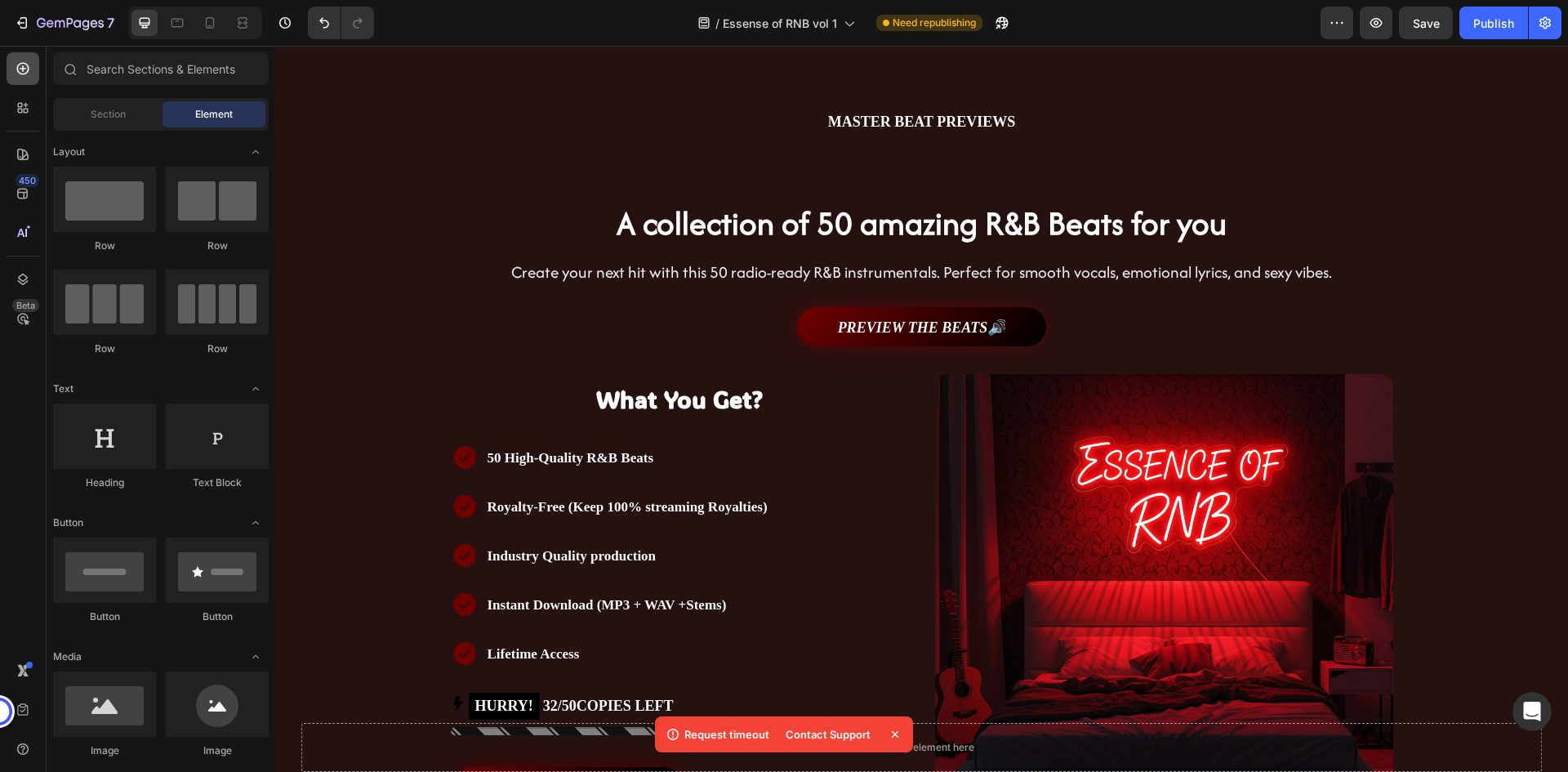
click at [26, 74] on icon at bounding box center [23, 68] width 16 height 16
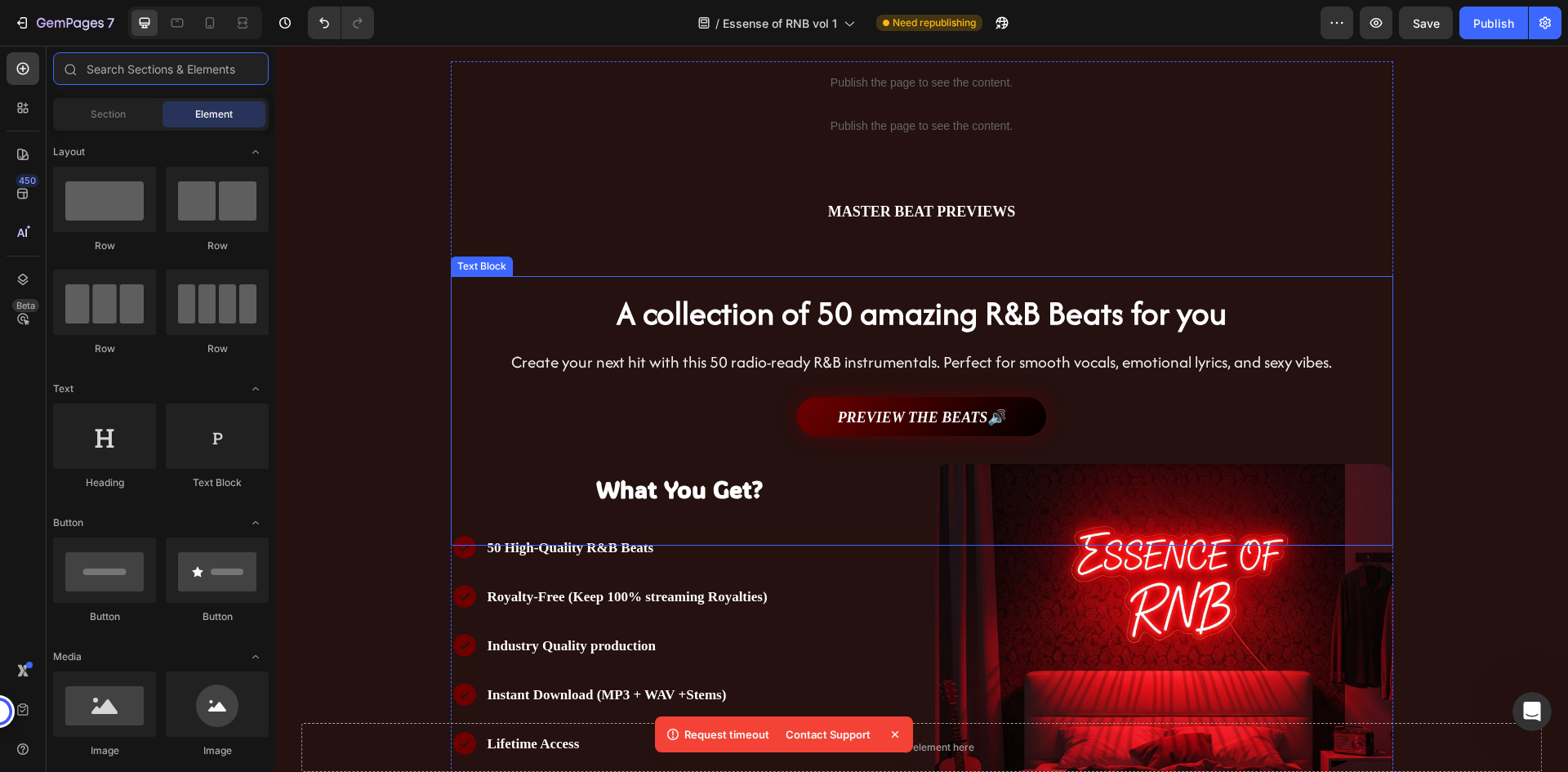
scroll to position [0, 0]
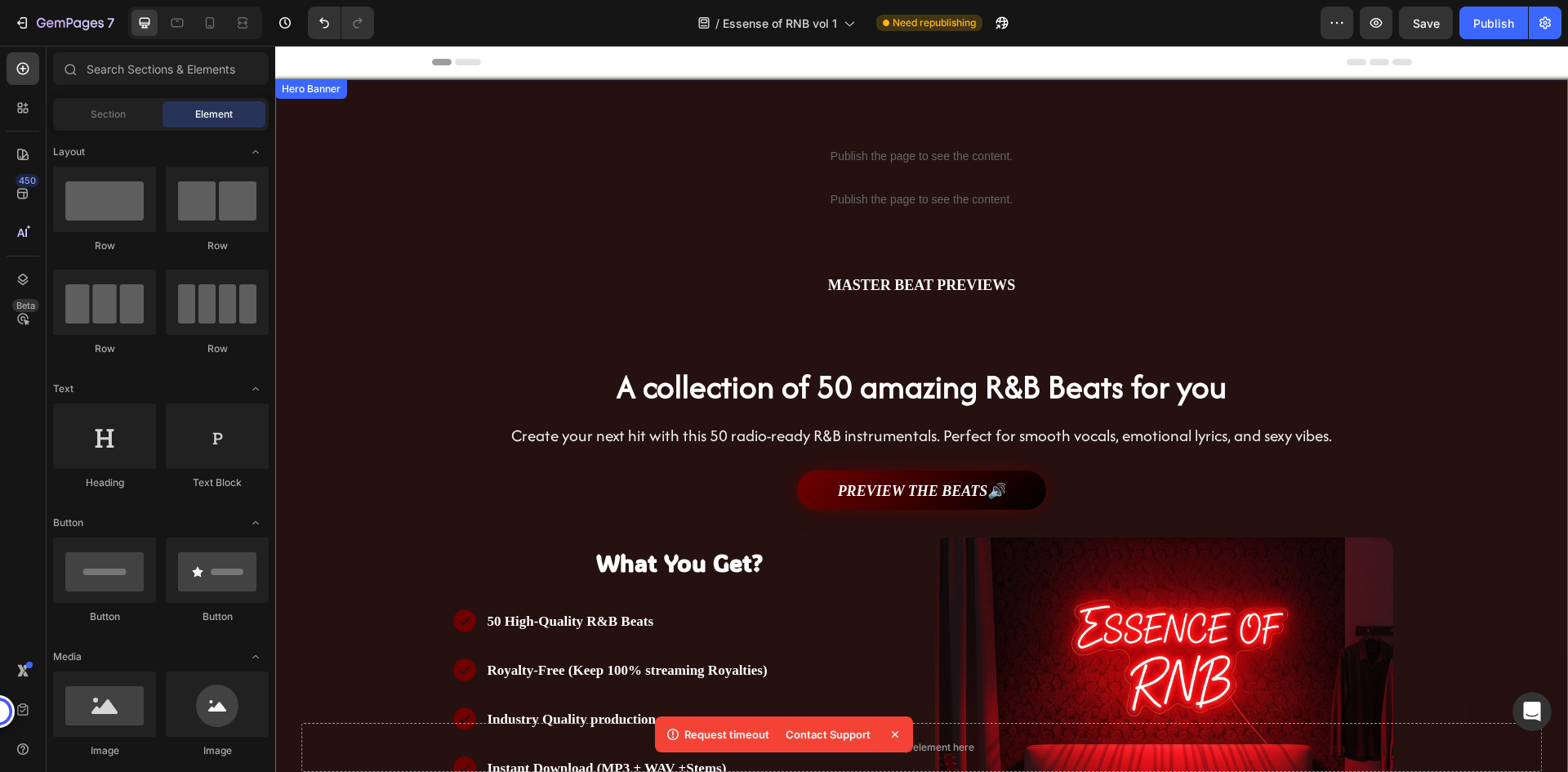
click at [501, 100] on div "Publish the page to see the content. Custom Code Publish the page to see the co…" at bounding box center [922, 568] width 980 height 976
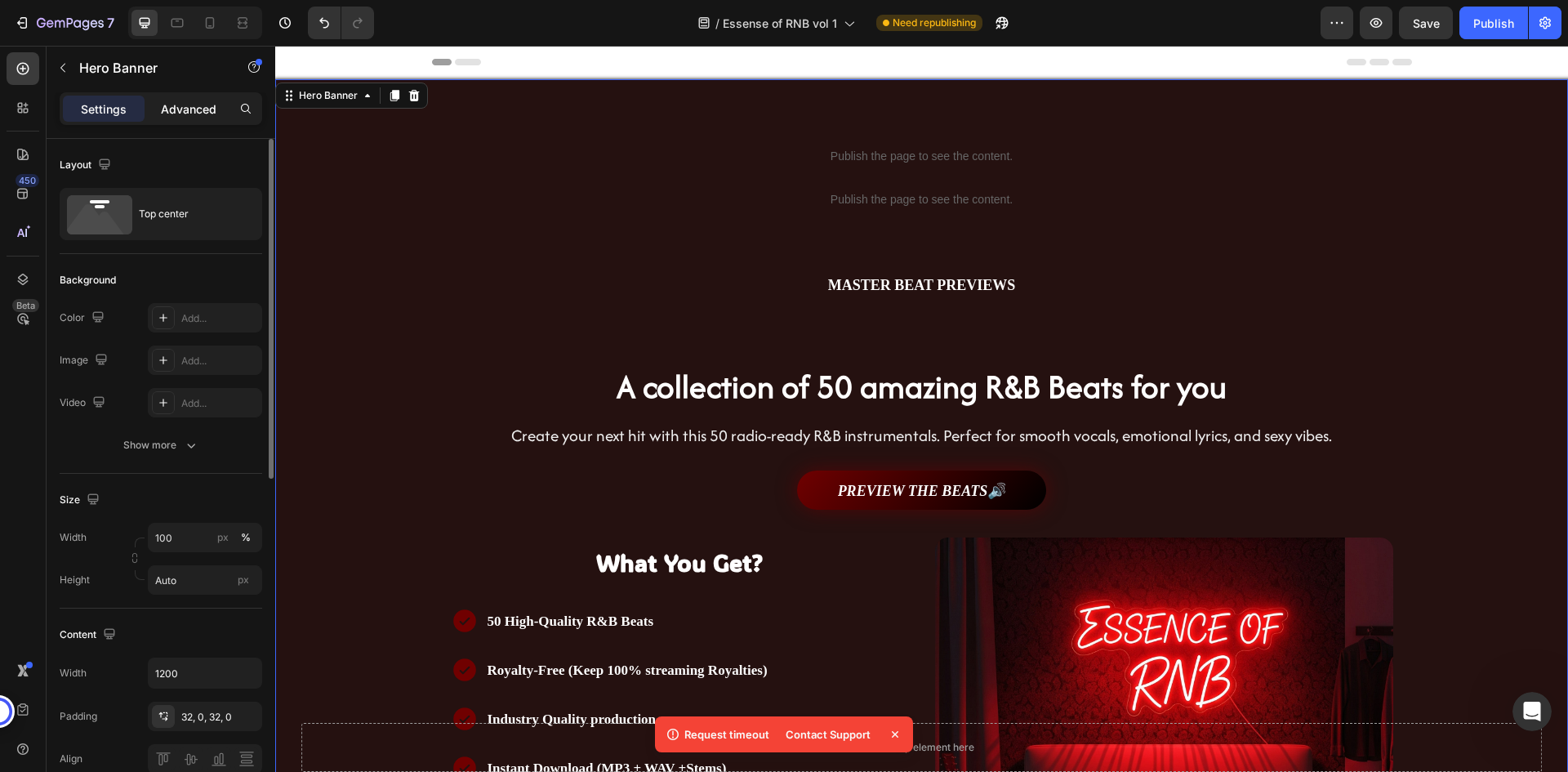
click at [195, 115] on p "Advanced" at bounding box center [189, 108] width 56 height 17
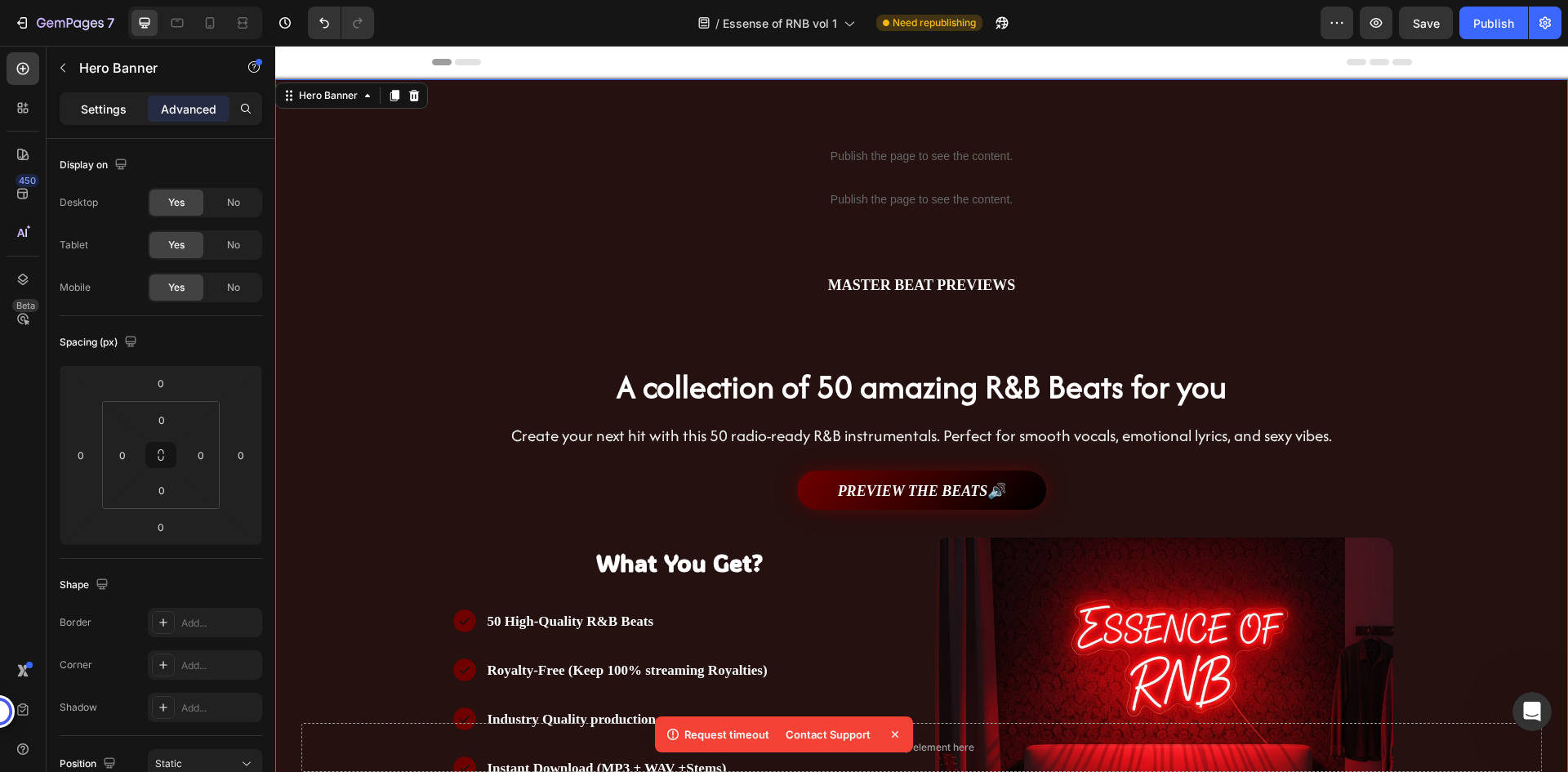
click at [77, 107] on div "Settings" at bounding box center [103, 108] width 81 height 26
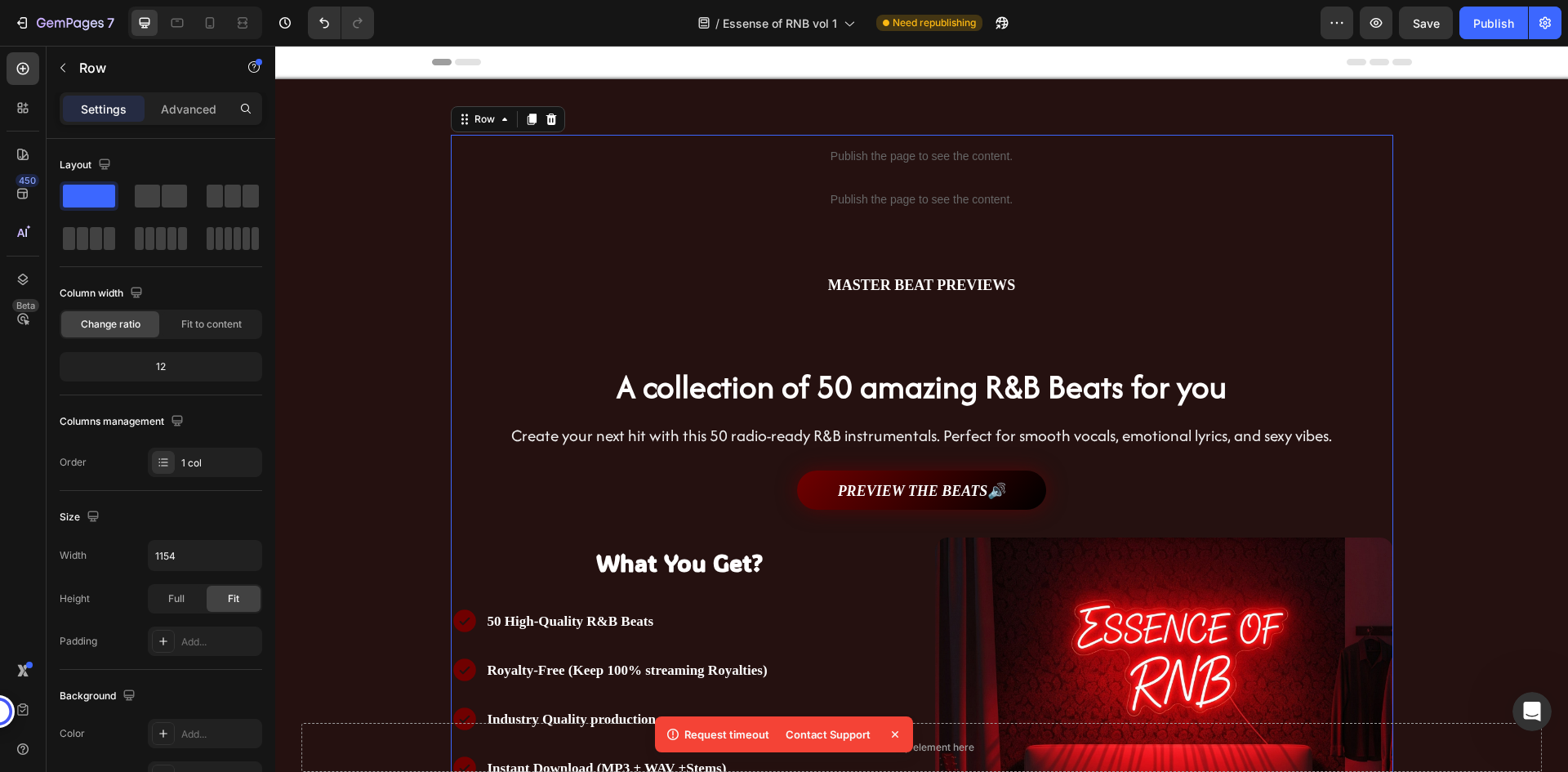
click at [518, 243] on div "Publish the page to see the content. Custom Code Publish the page to see the co…" at bounding box center [922, 582] width 943 height 895
click at [180, 105] on p "Advanced" at bounding box center [189, 108] width 56 height 17
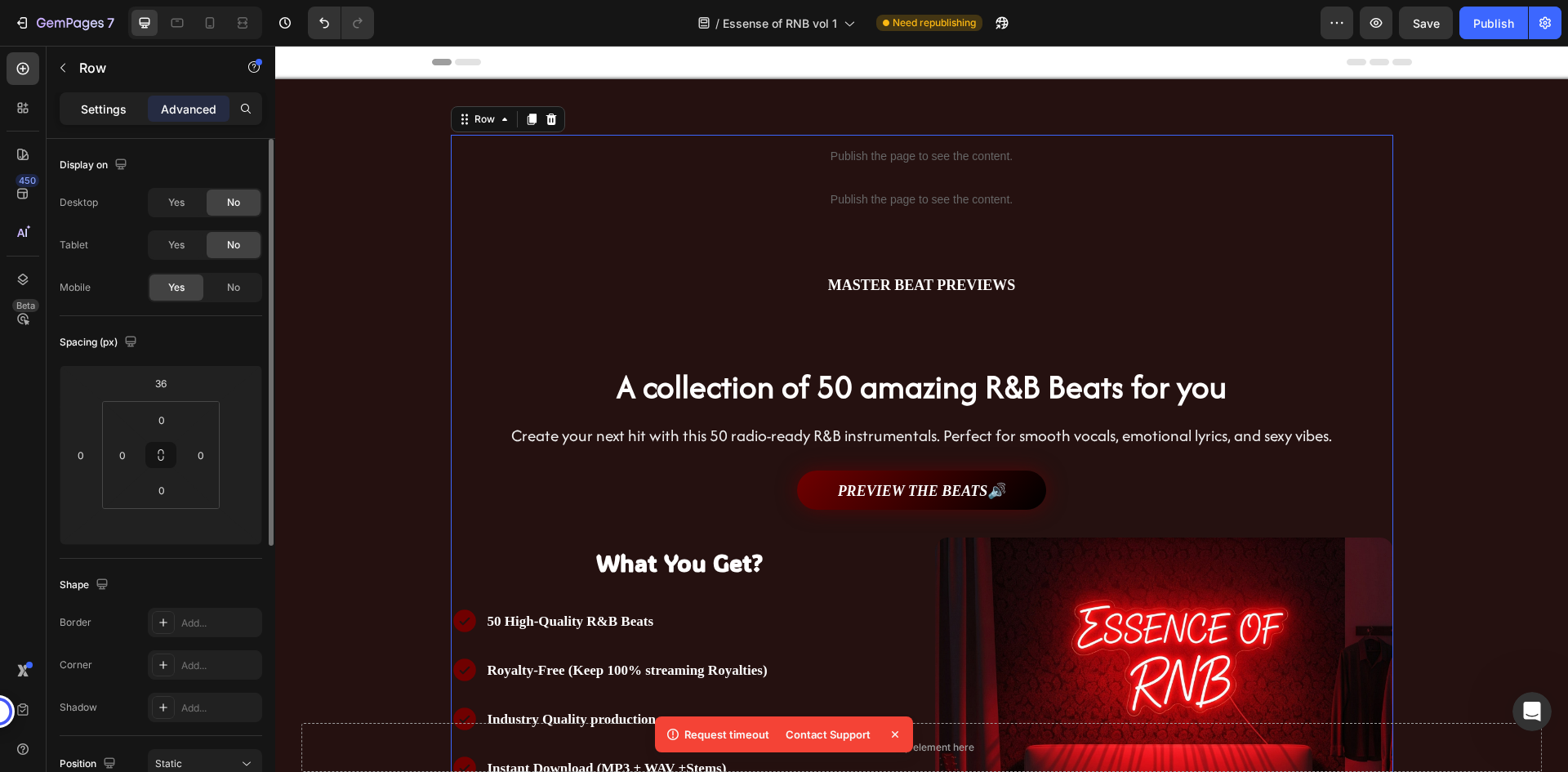
click at [116, 109] on p "Settings" at bounding box center [103, 108] width 46 height 17
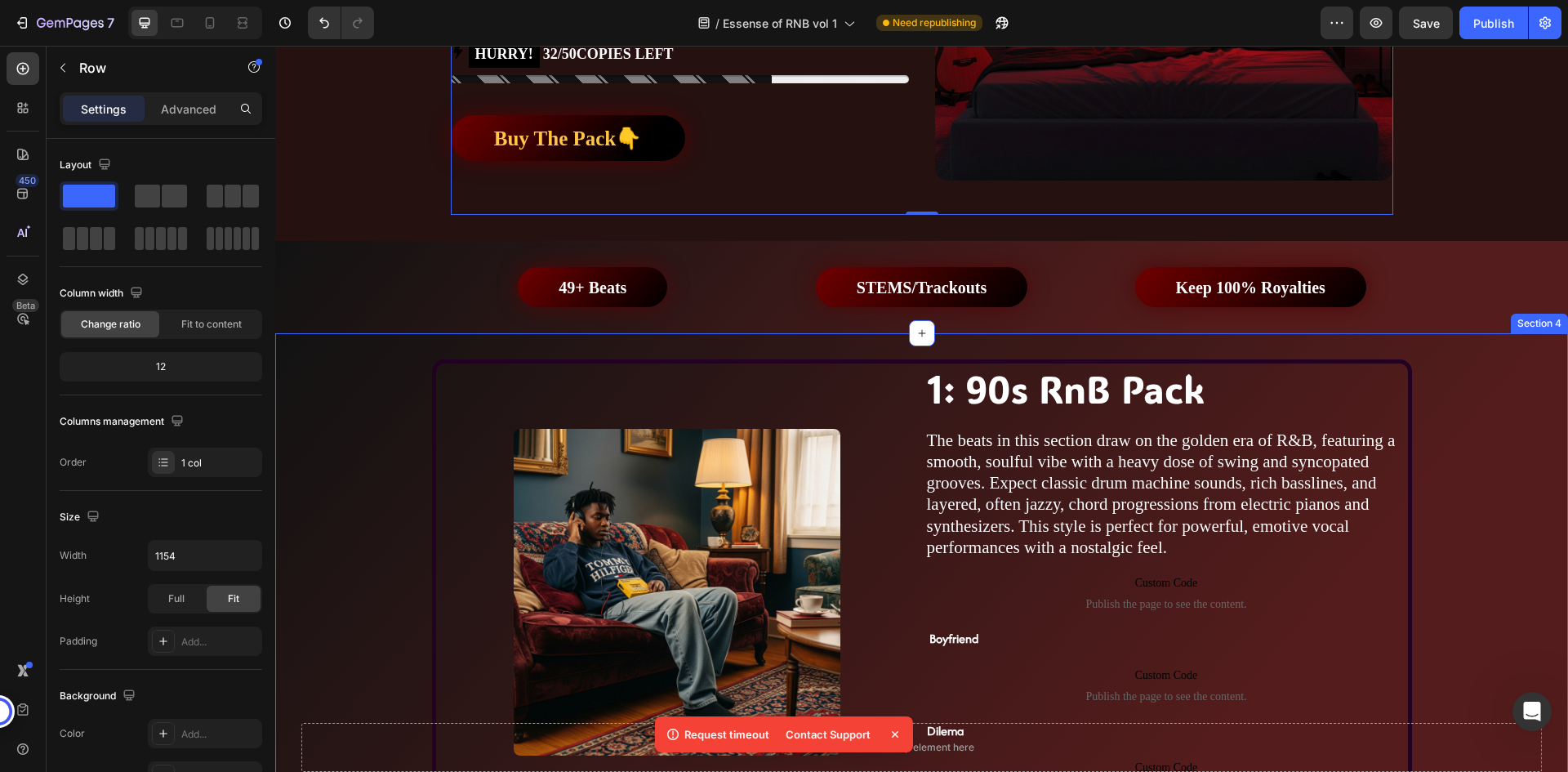
scroll to position [817, 0]
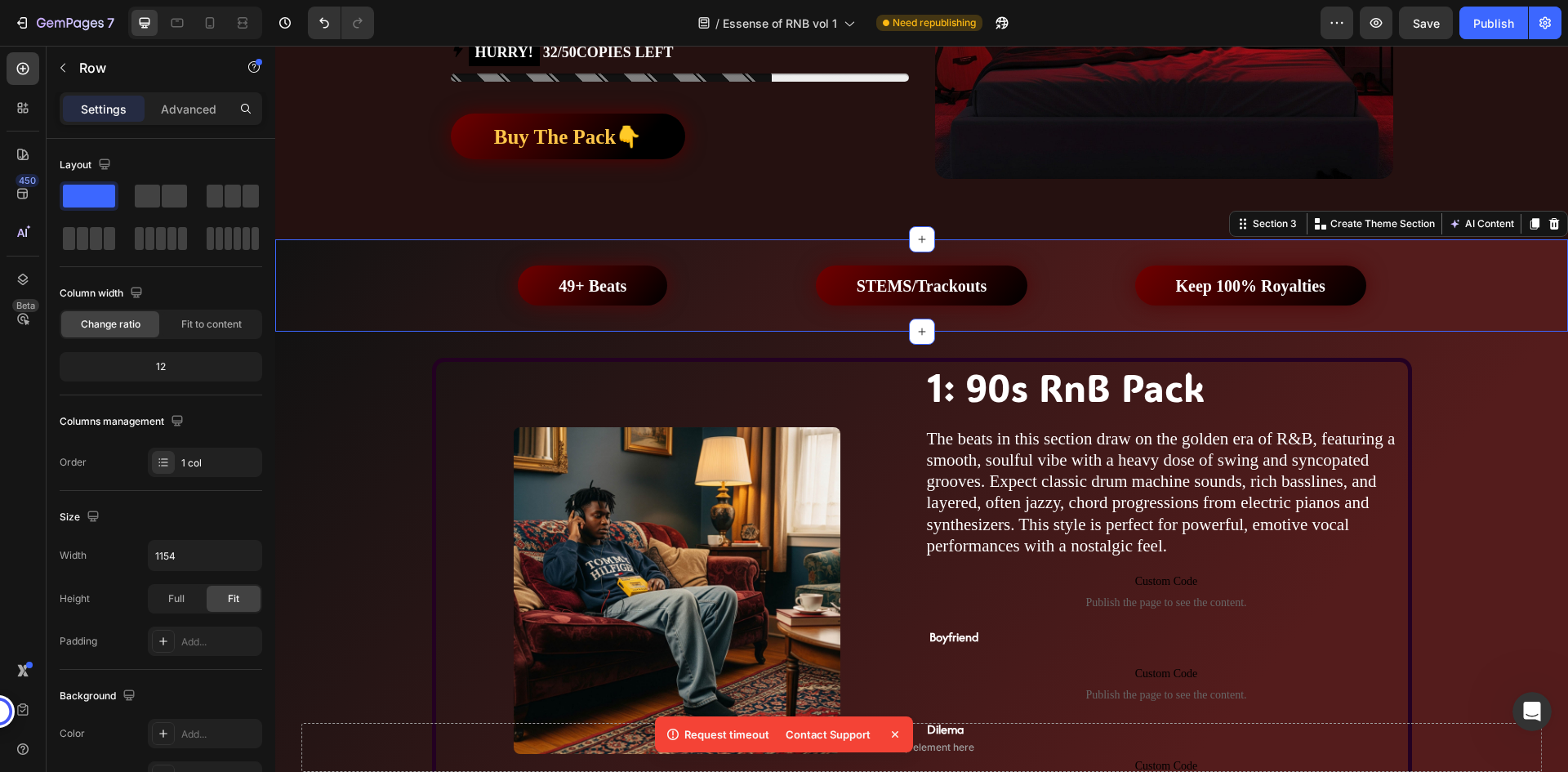
click at [400, 259] on div "49+ Beats Button STEMS/Trackouts Button Keep 100% Royalties Button Row Section …" at bounding box center [921, 285] width 1293 height 92
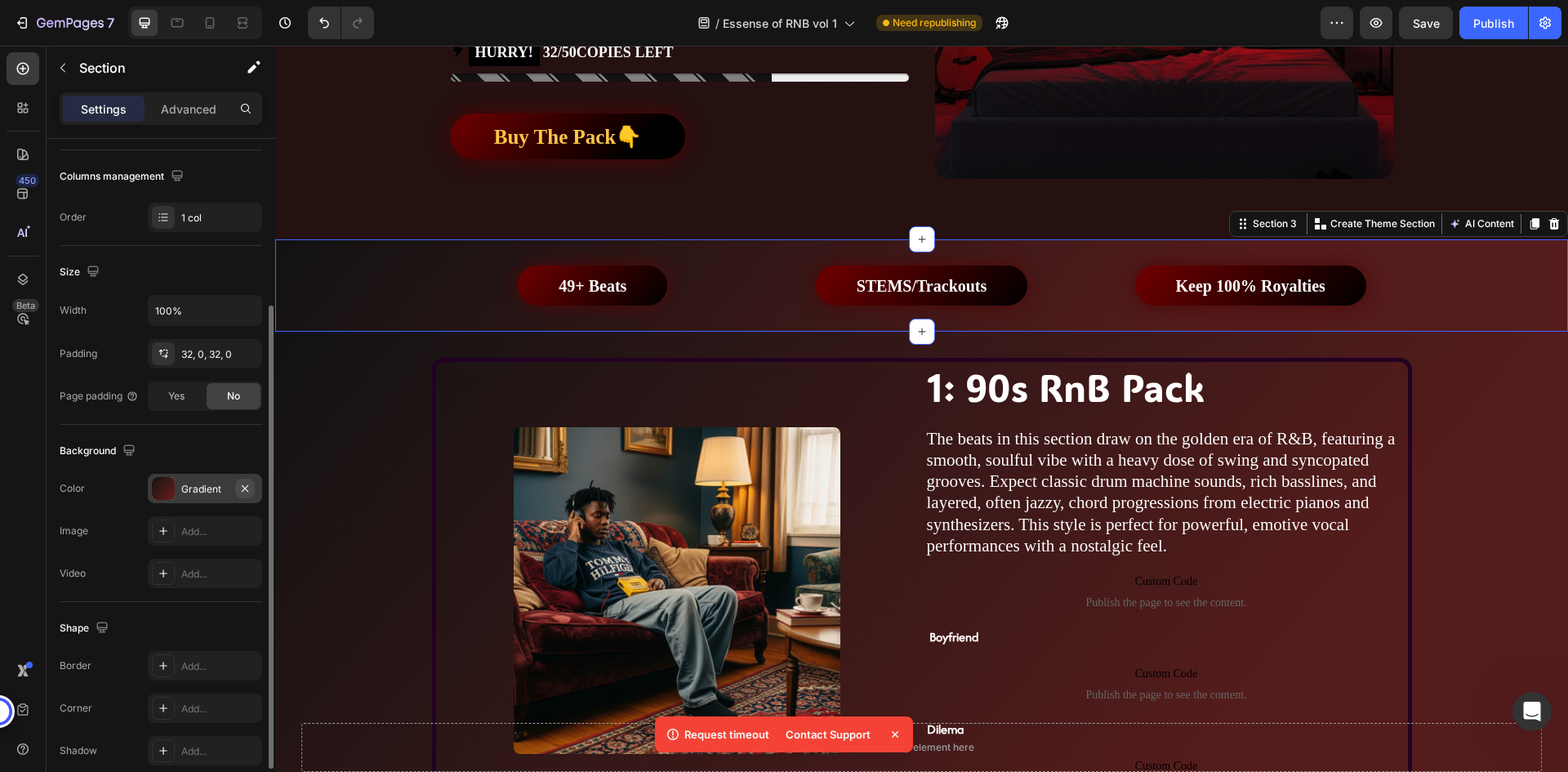
click at [243, 487] on icon "button" at bounding box center [245, 487] width 7 height 7
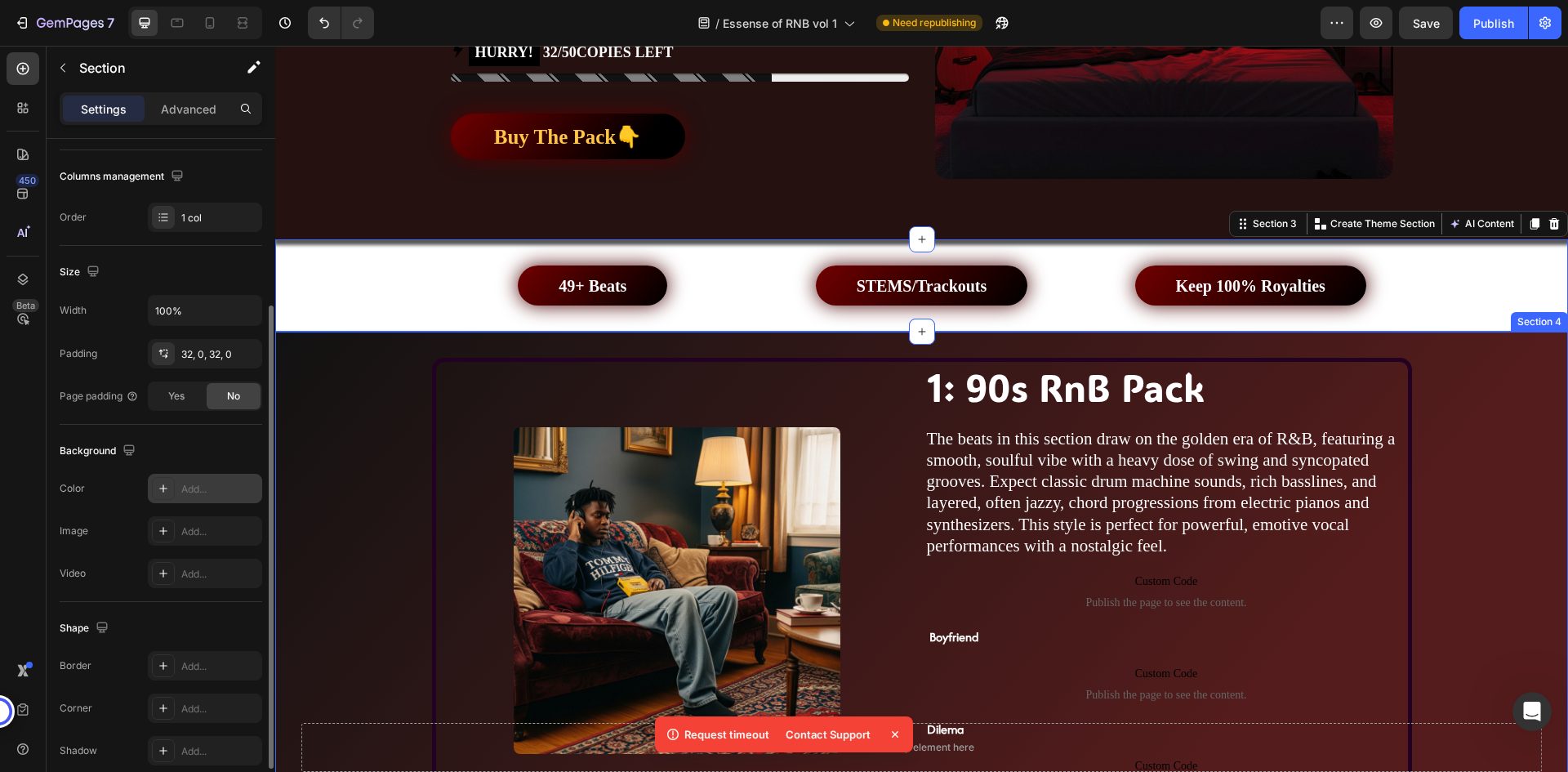
click at [371, 363] on div "Image 1: 90s RnB Pack Heading The beats in this section draw on the golden era …" at bounding box center [921, 604] width 1293 height 494
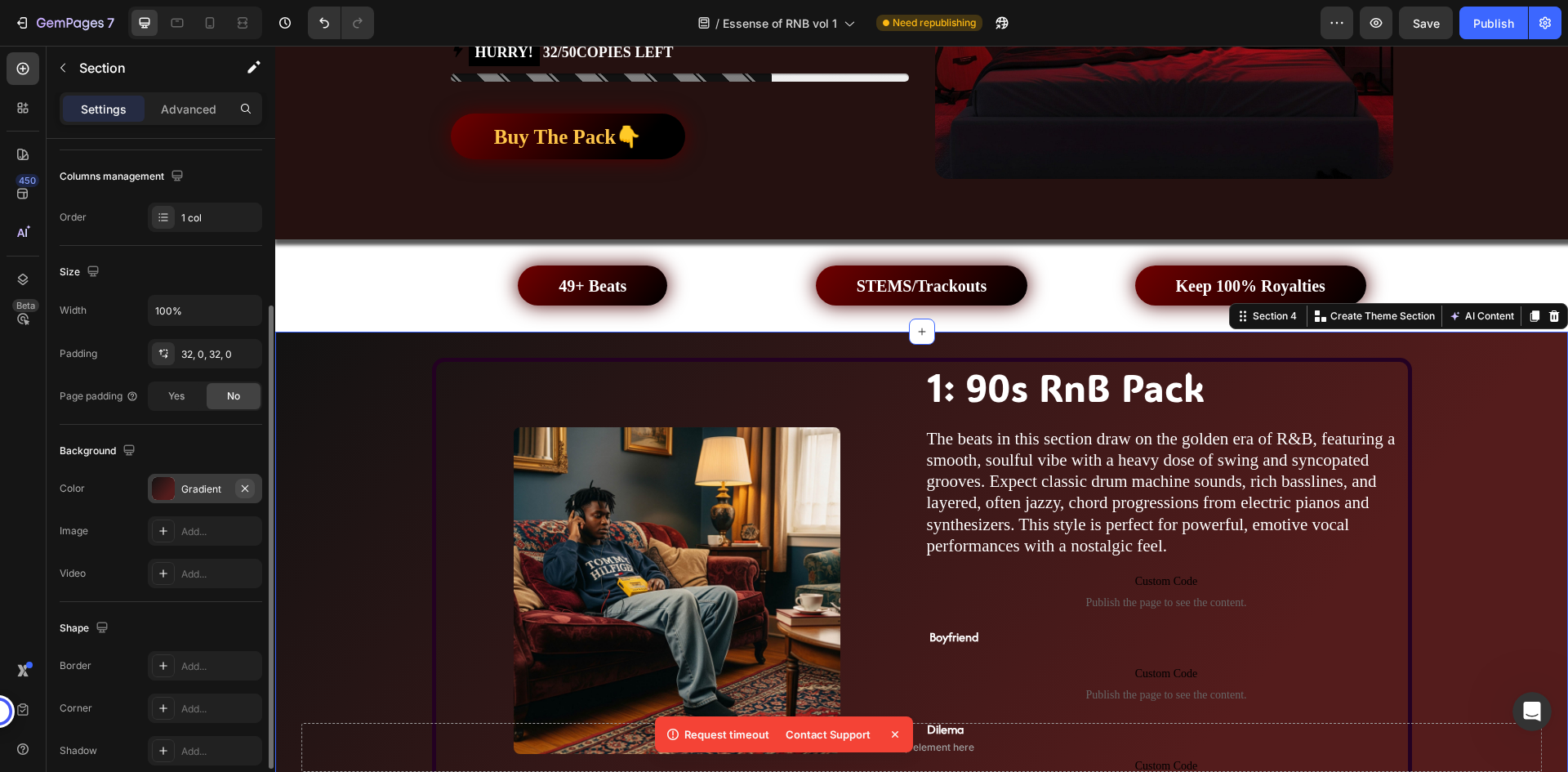
click at [240, 482] on icon "button" at bounding box center [244, 488] width 13 height 13
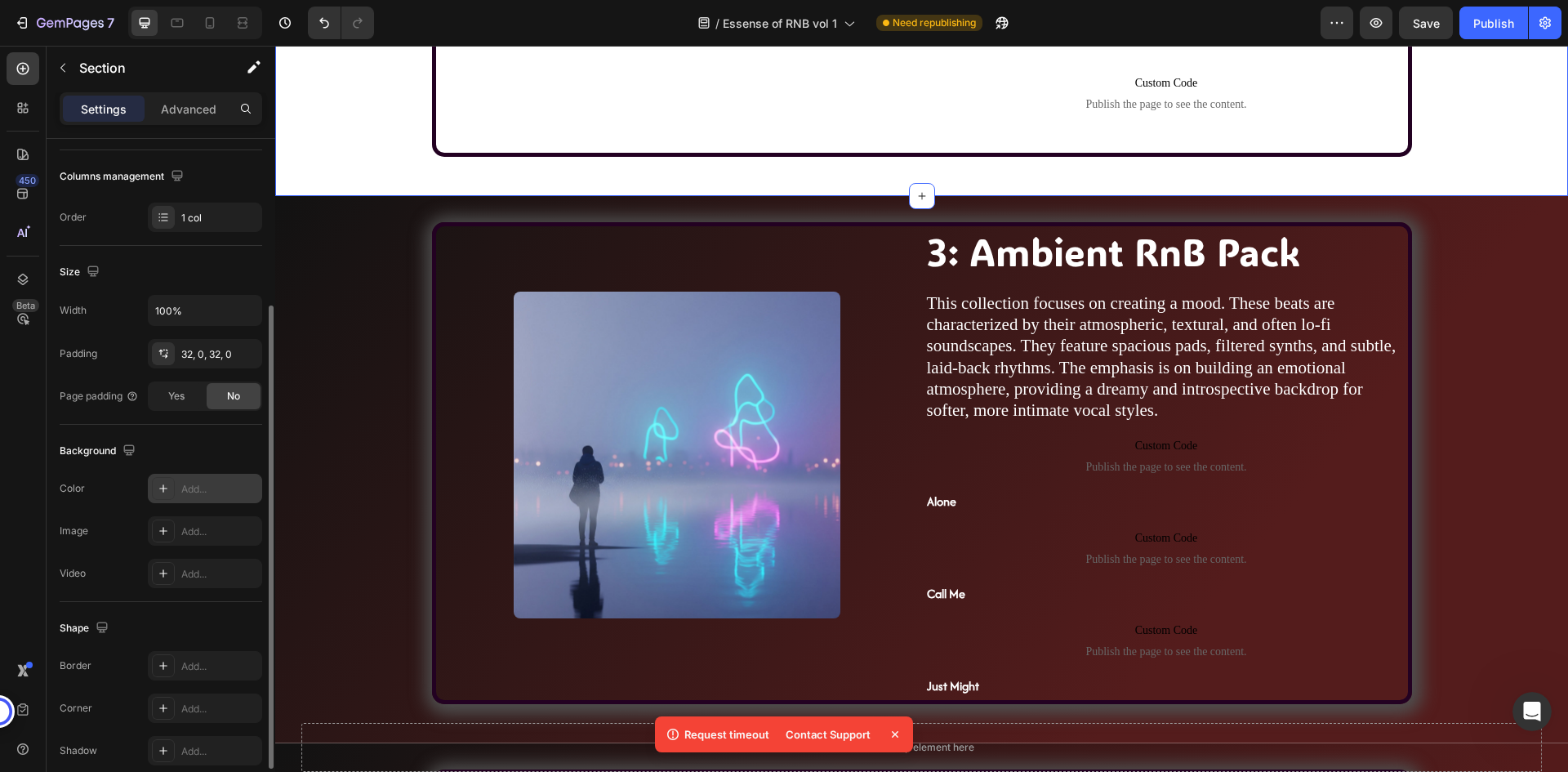
scroll to position [2123, 0]
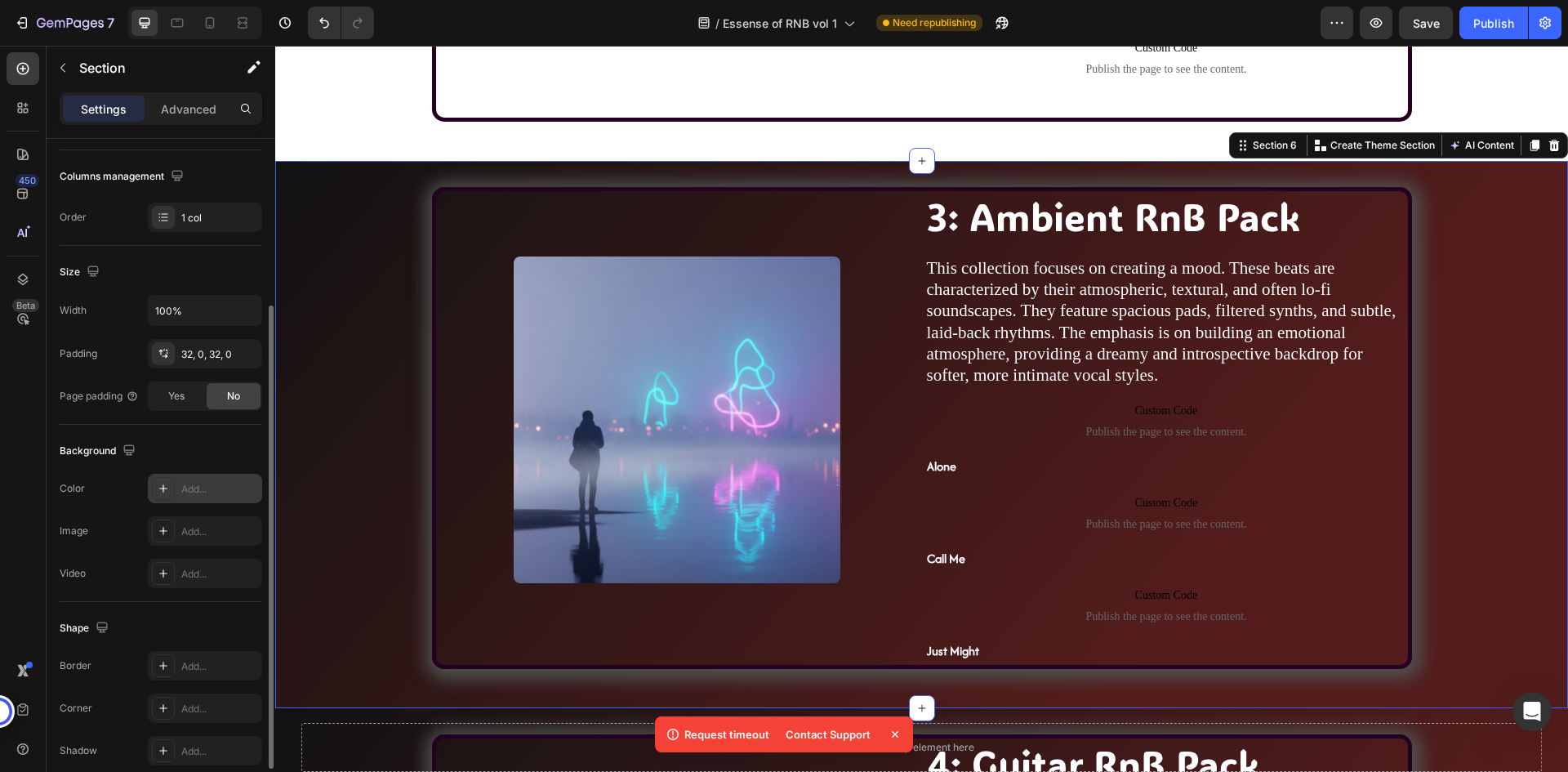
click at [333, 228] on div "Image 3: Ambient RnB Pack Heading This collection focuses on creating a mood. T…" at bounding box center [921, 434] width 1293 height 494
click at [241, 487] on icon "button" at bounding box center [244, 488] width 13 height 13
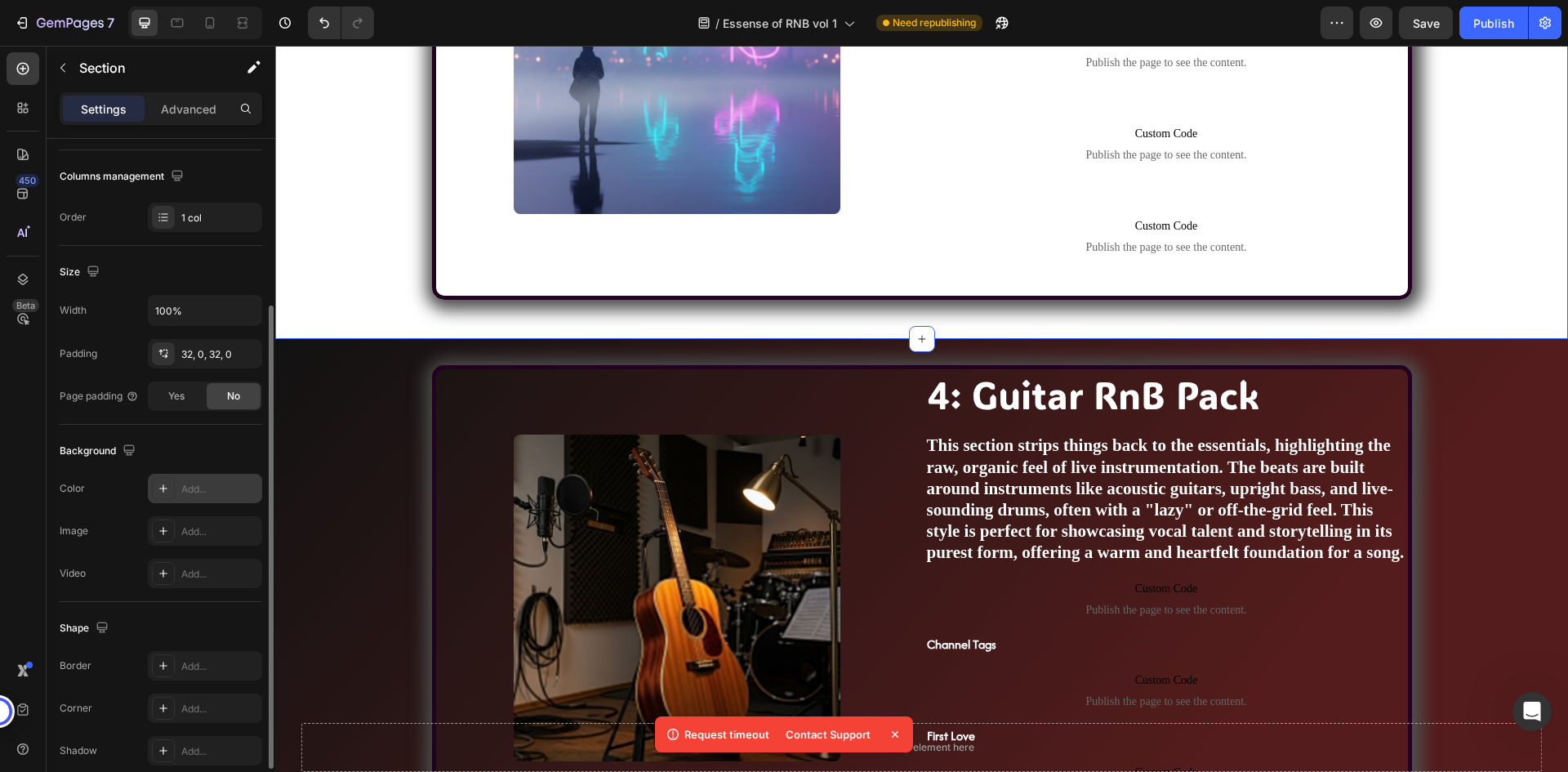
scroll to position [2531, 0]
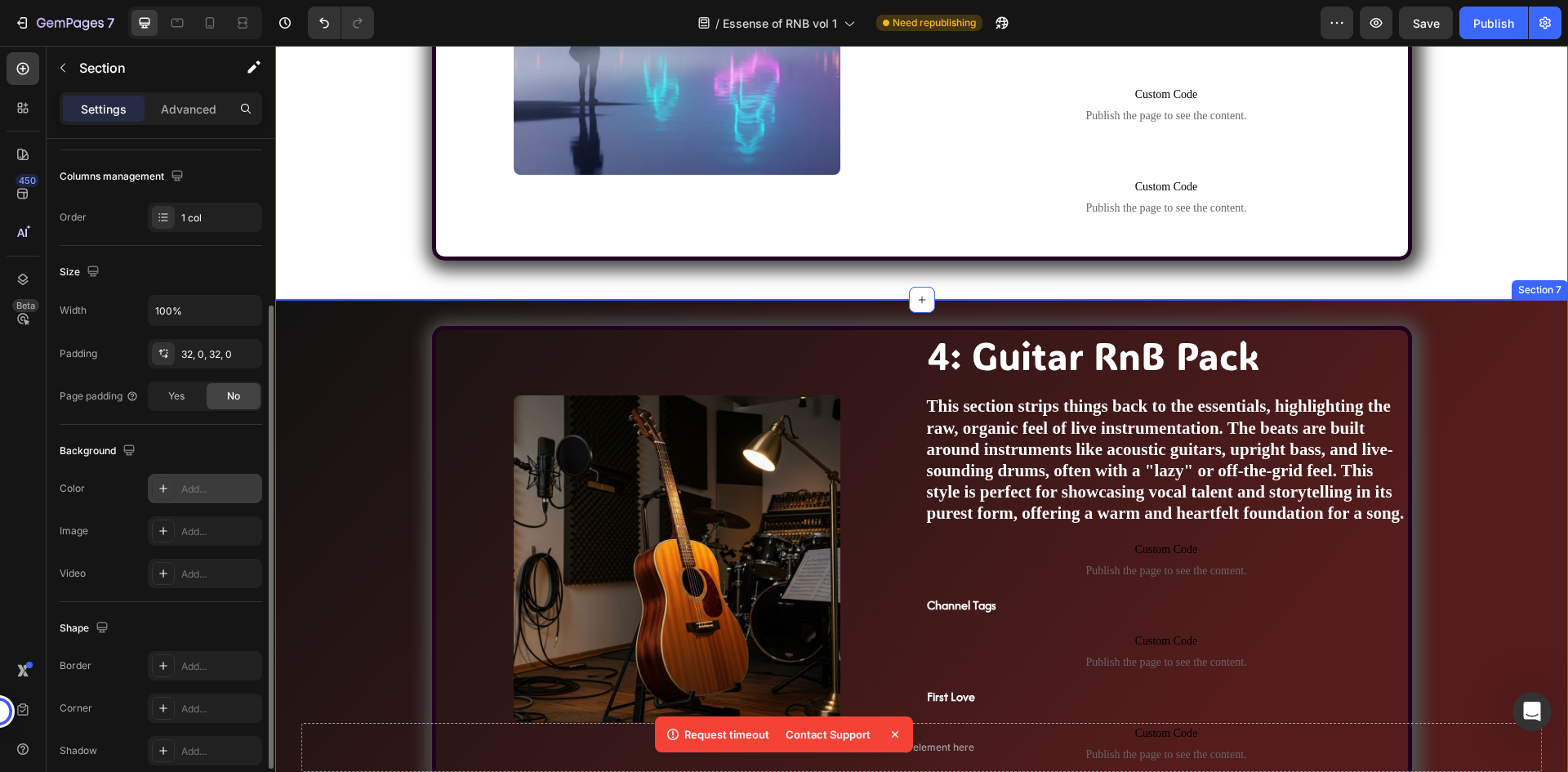
click at [344, 363] on div "Image 4: Guitar RnB Pack Heading This section strips things back to the essenti…" at bounding box center [921, 573] width 1293 height 494
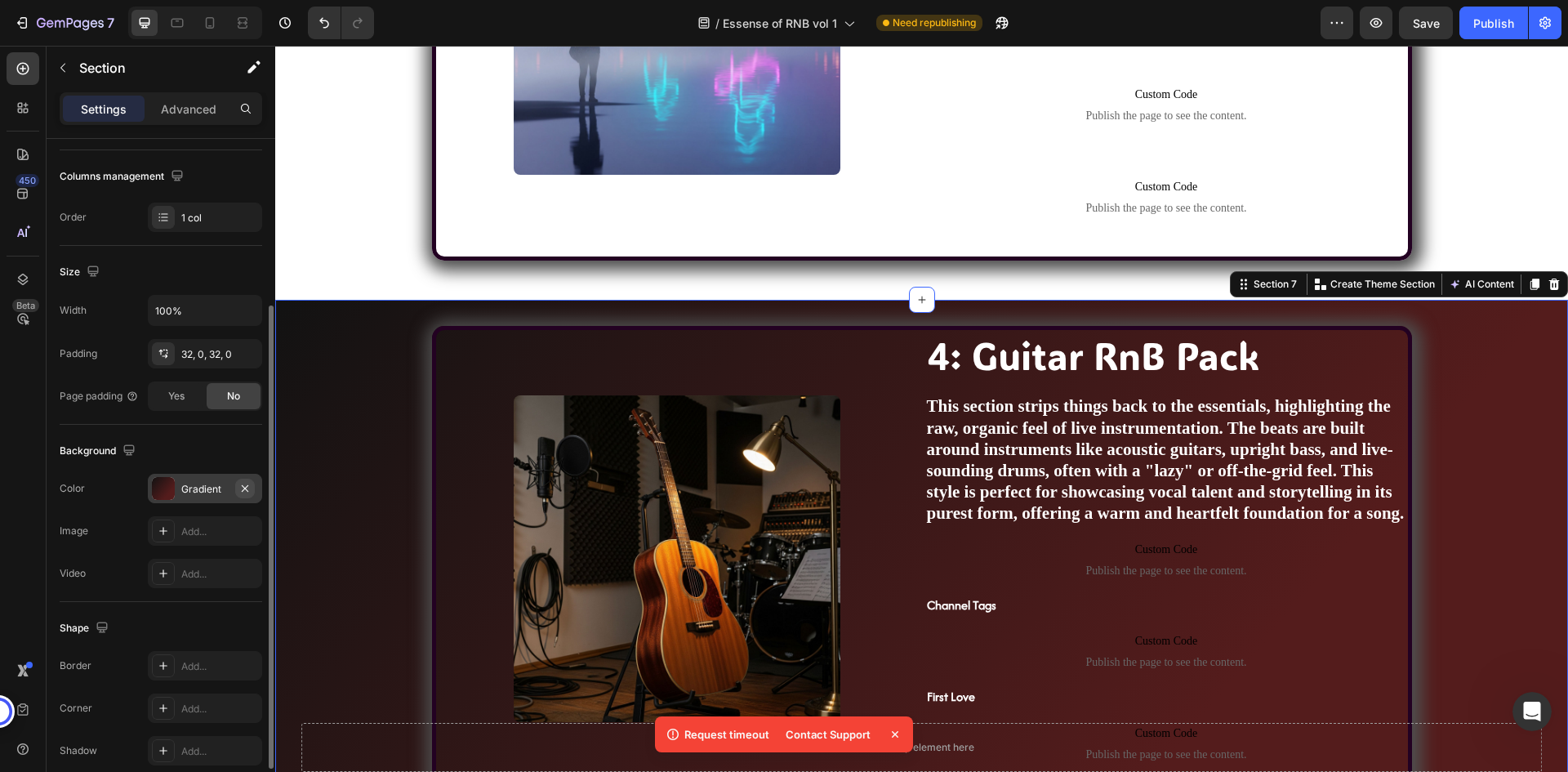
click at [245, 486] on icon "button" at bounding box center [244, 488] width 13 height 13
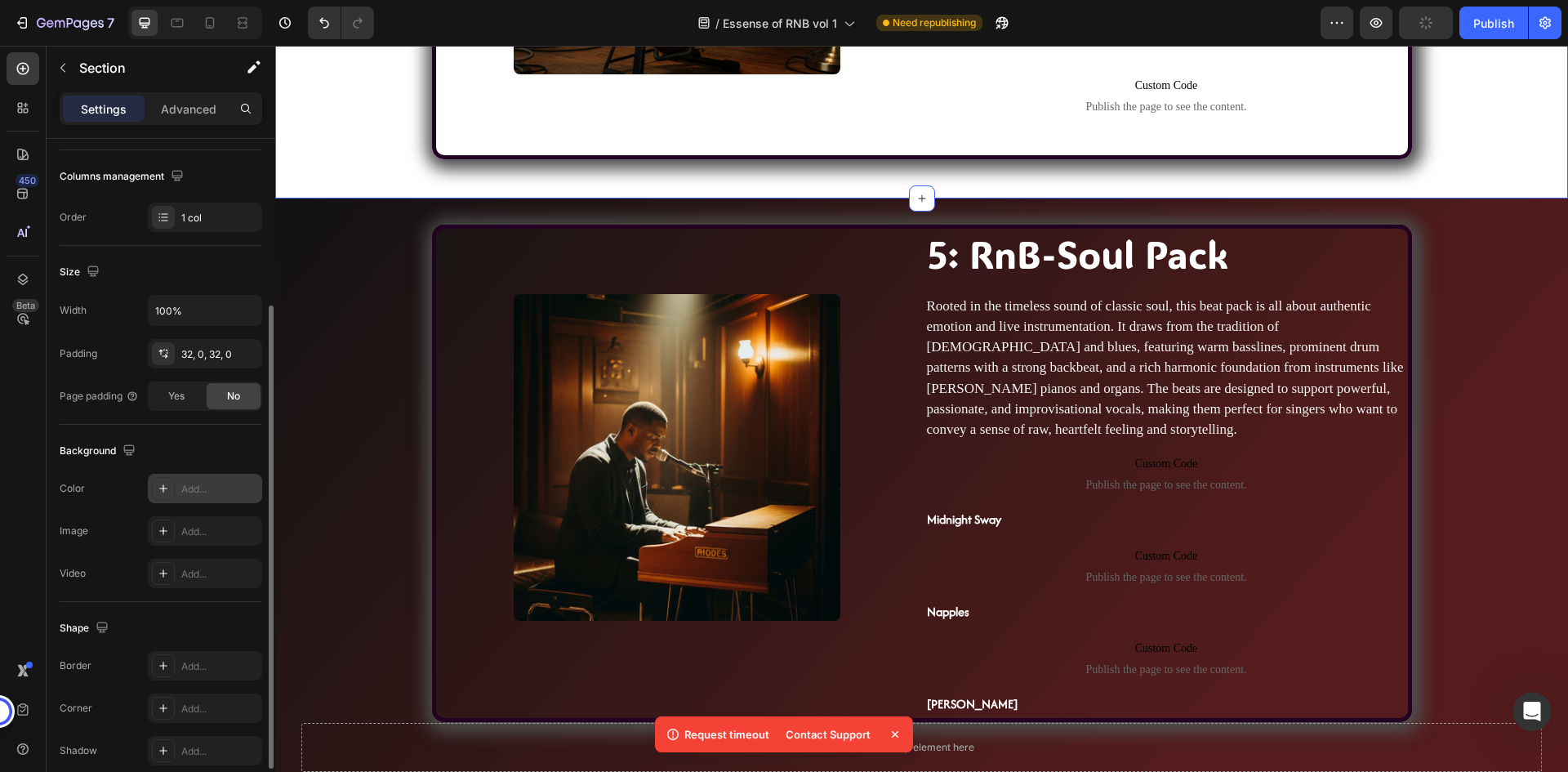
scroll to position [3185, 0]
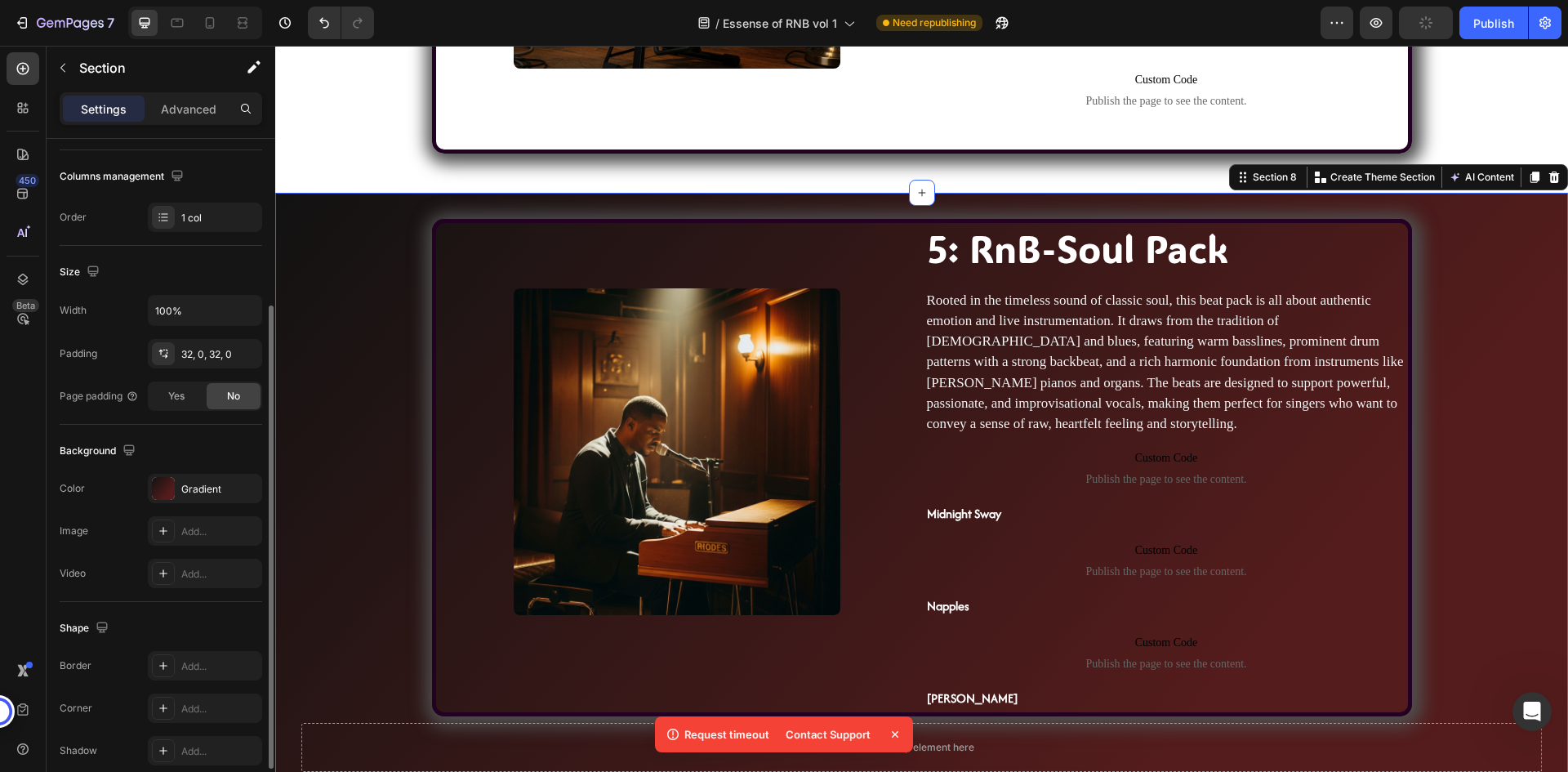
drag, startPoint x: 321, startPoint y: 385, endPoint x: 550, endPoint y: 476, distance: 246.4
click at [321, 385] on div "Image 5: RnB-Soul Pack Heading Rooted in the timeless sound of classic soul, th…" at bounding box center [921, 531] width 1293 height 623
click at [238, 484] on icon "button" at bounding box center [244, 488] width 13 height 13
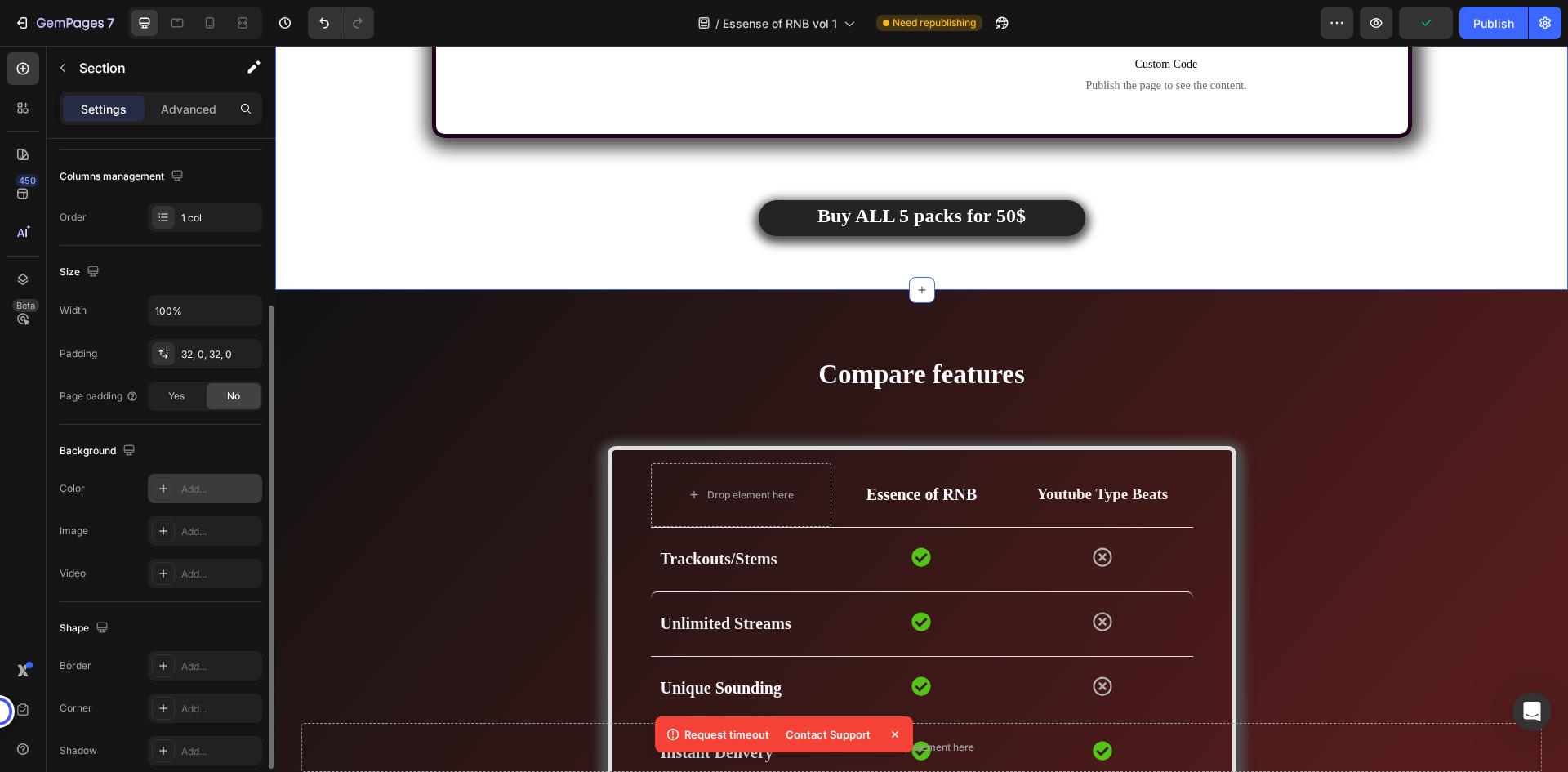
scroll to position [3838, 0]
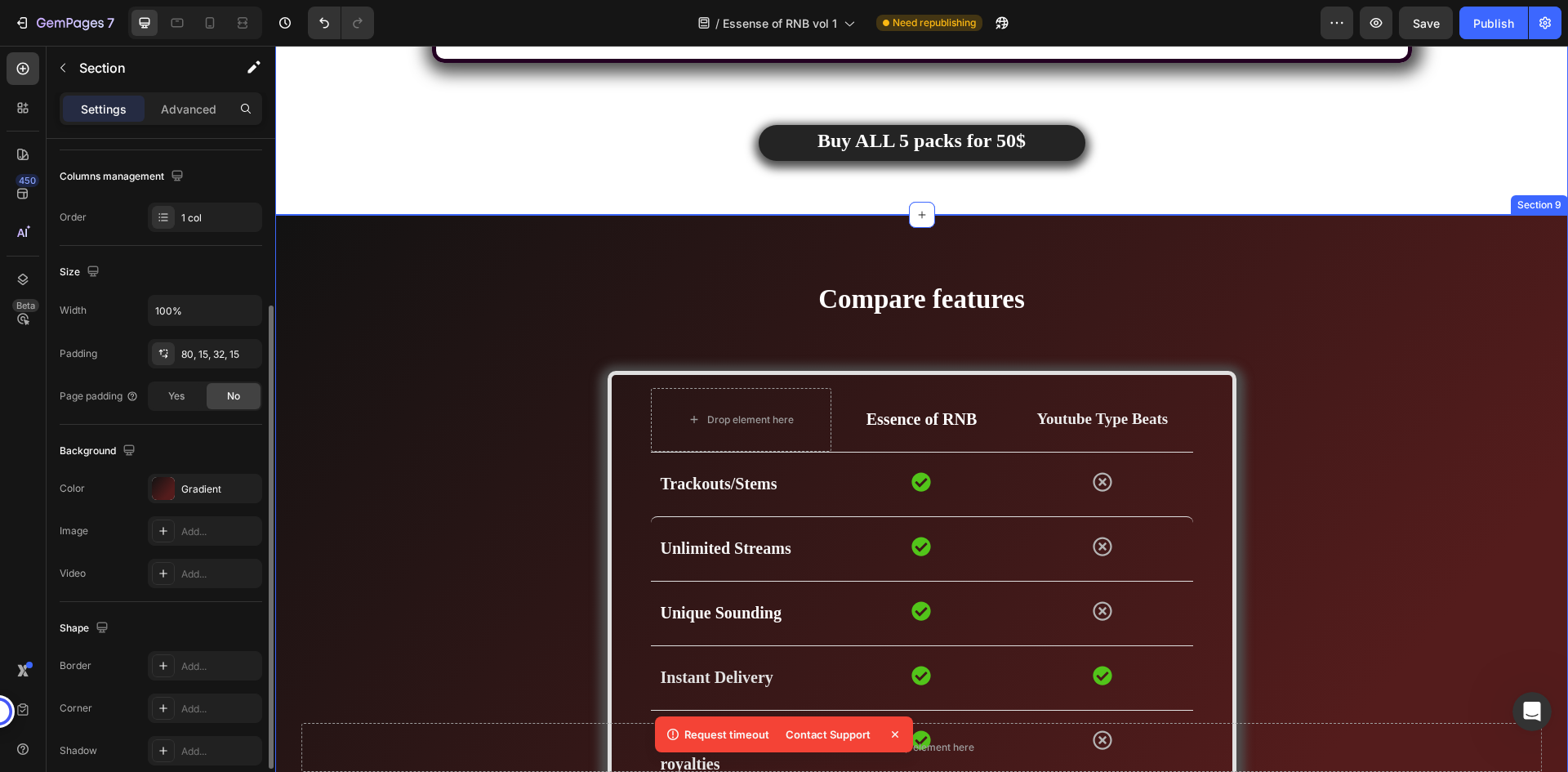
click at [343, 363] on div "Compare features Heading Drop element here Essence of RNB Text block Youtube Ty…" at bounding box center [922, 696] width 1268 height 833
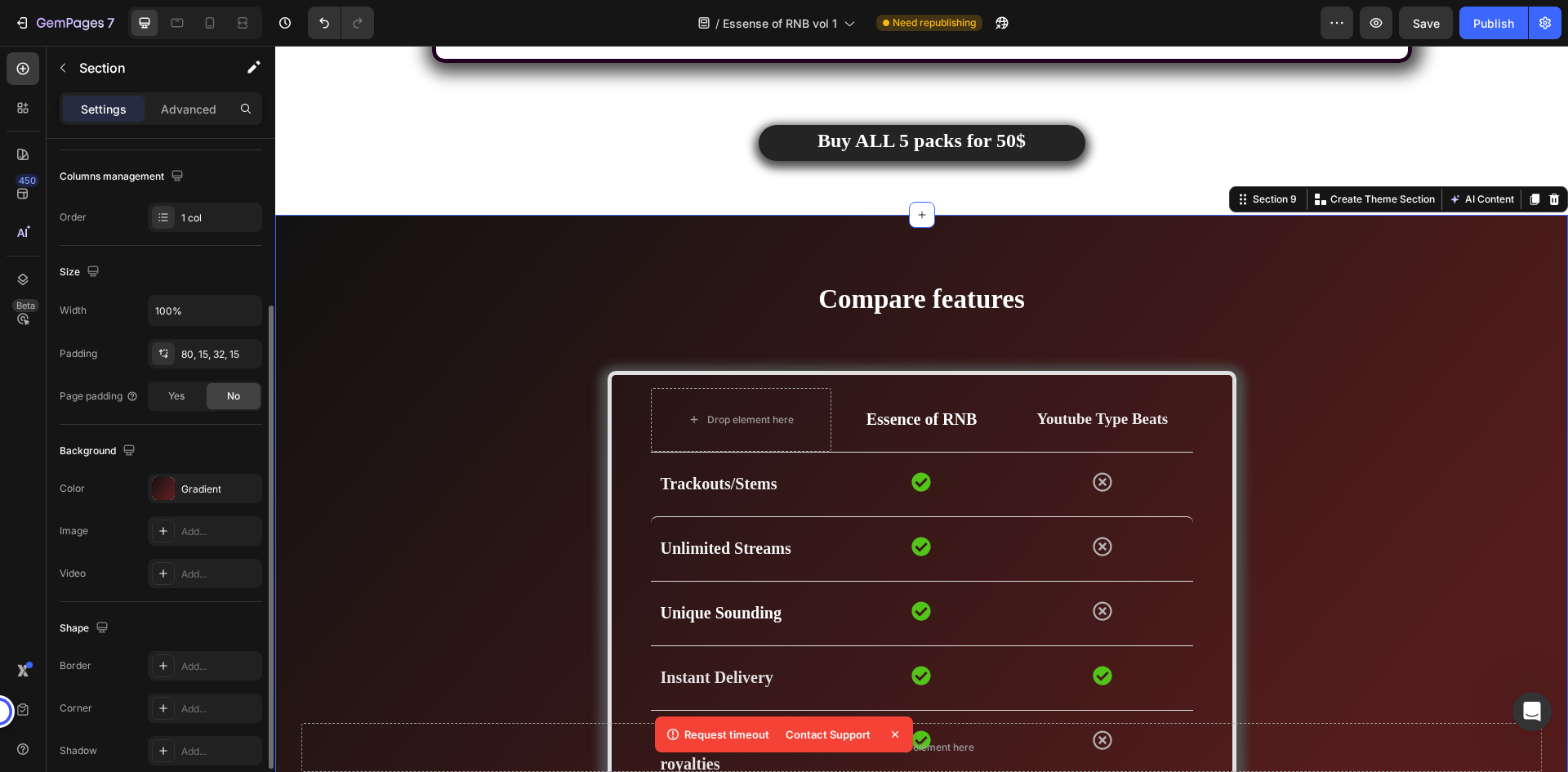
click at [375, 353] on div "Compare features Heading Drop element here Essence of RNB Text block Youtube Ty…" at bounding box center [922, 696] width 1268 height 833
click at [247, 485] on icon "button" at bounding box center [245, 487] width 7 height 7
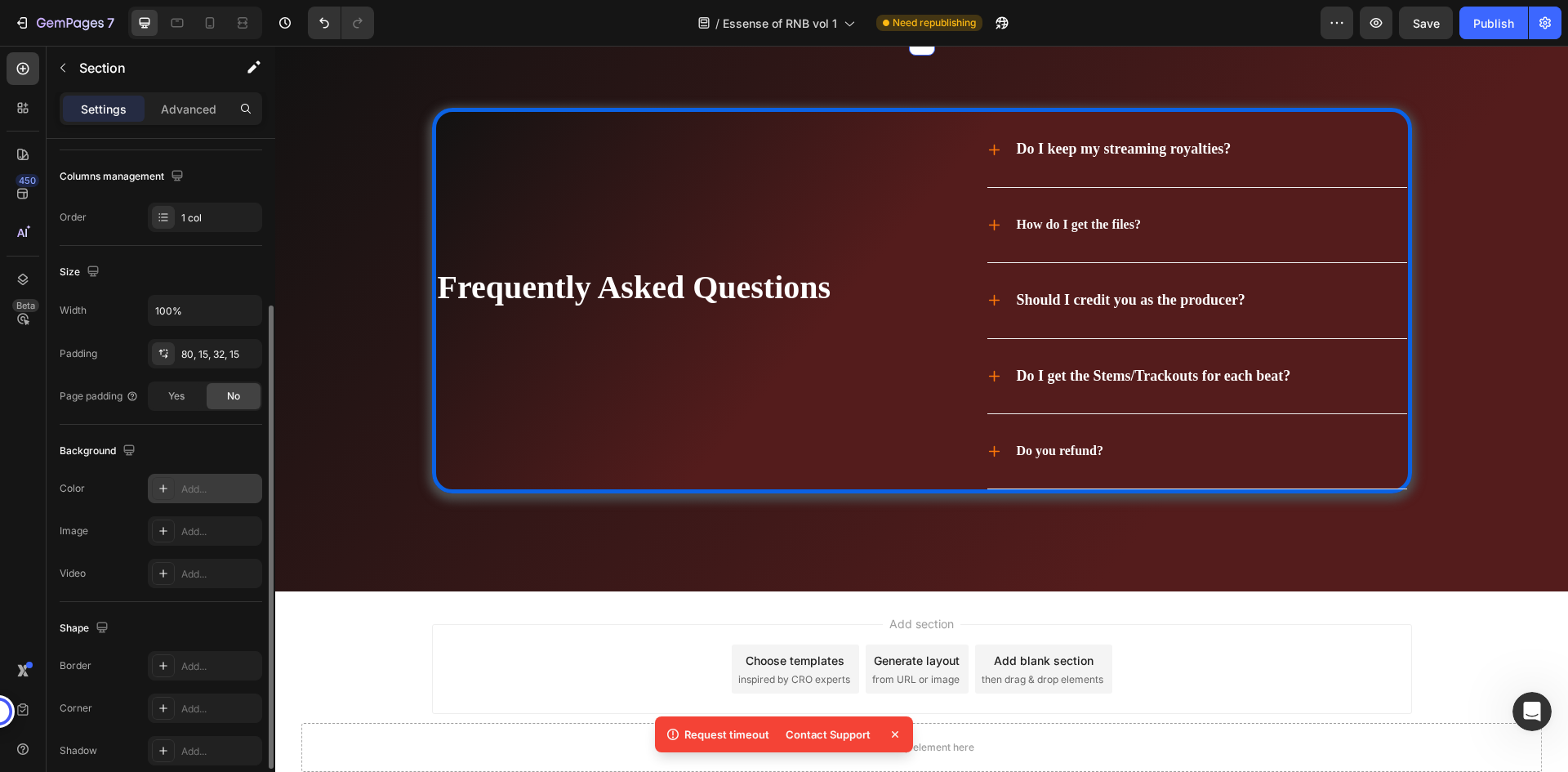
scroll to position [5717, 0]
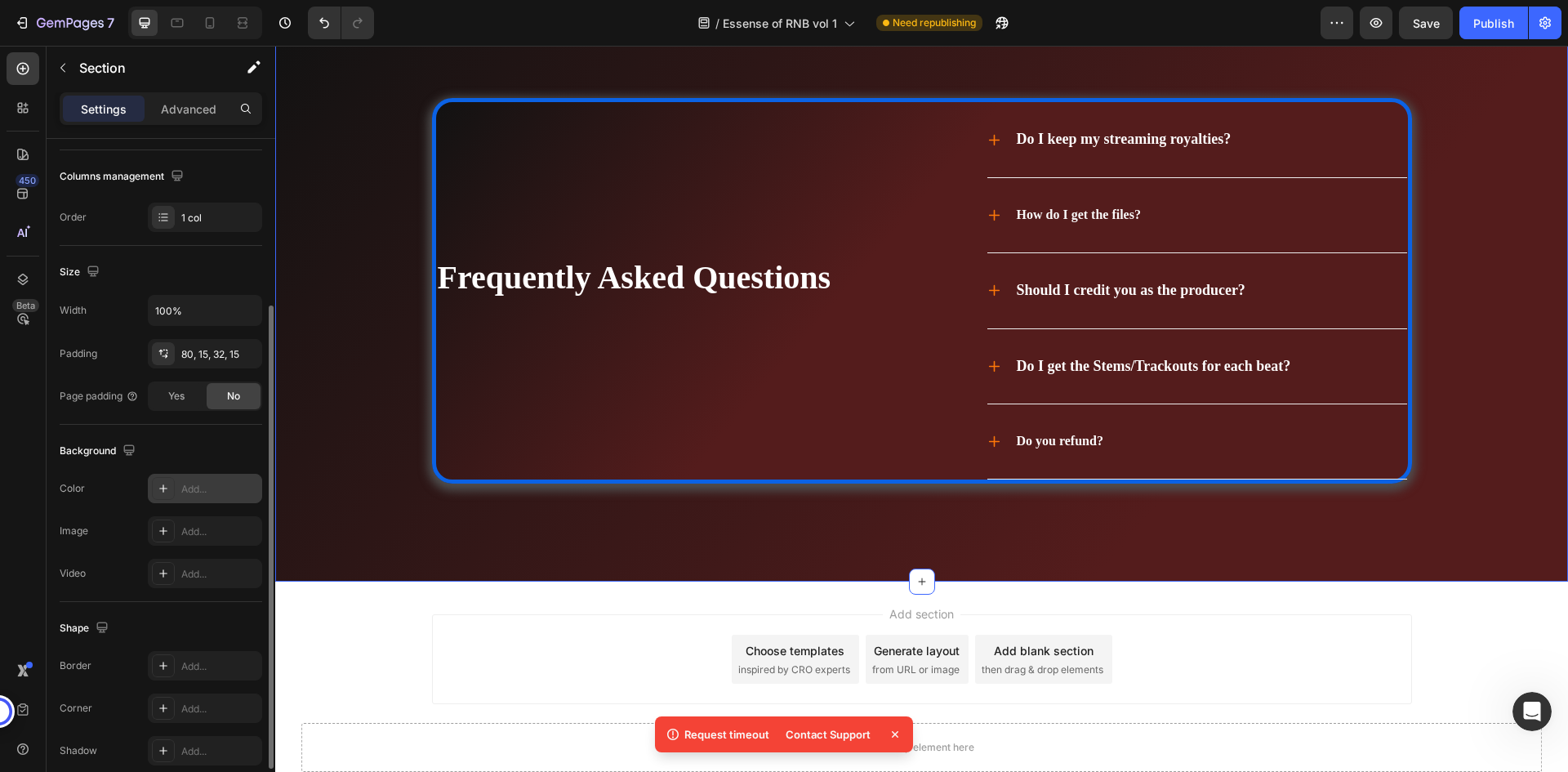
click at [343, 385] on div "Frequently Asked Questions Heading Do I keep my streaming royalties? How do I g…" at bounding box center [921, 307] width 1293 height 549
click at [247, 482] on icon "button" at bounding box center [244, 488] width 13 height 13
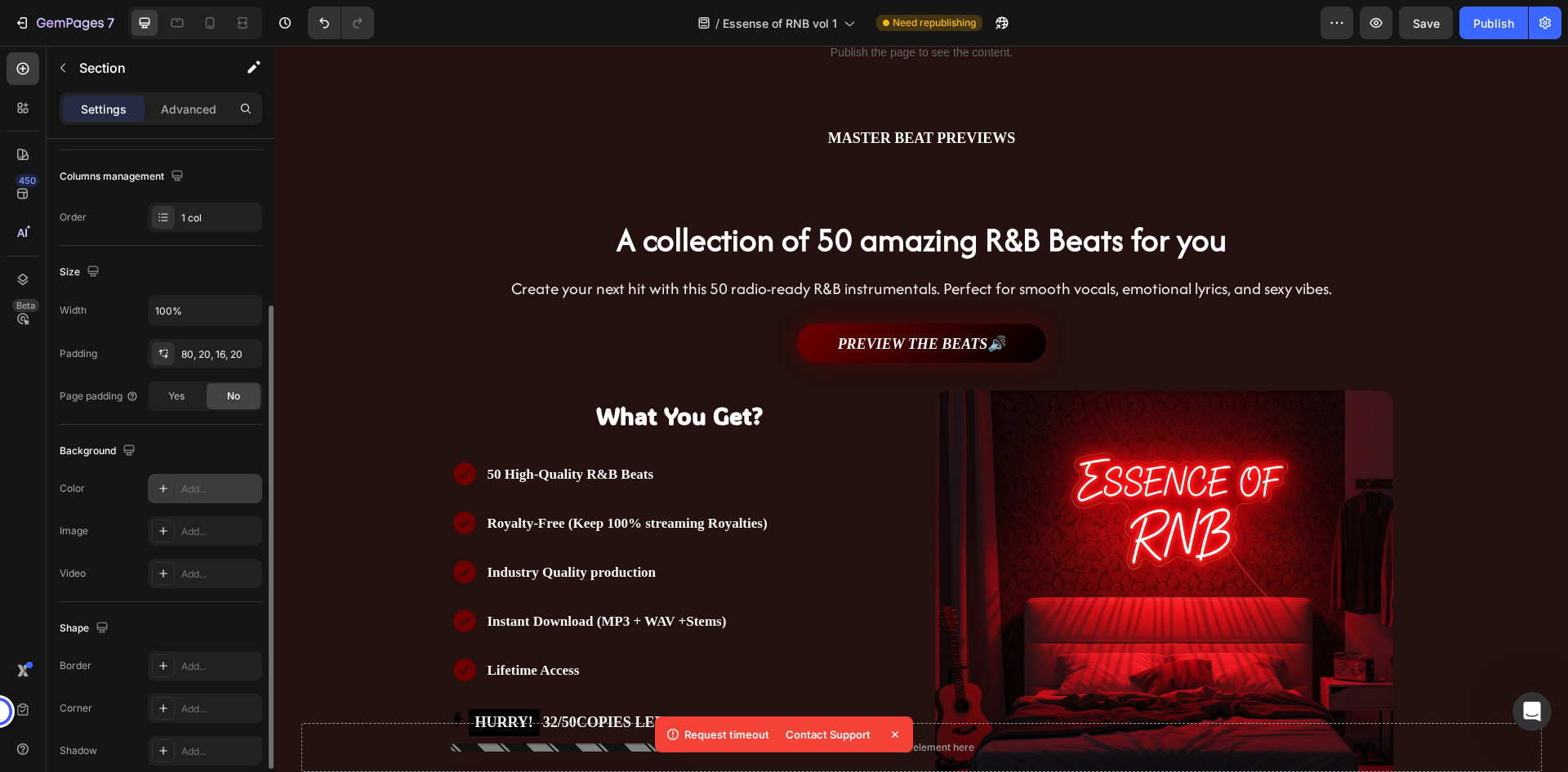
scroll to position [0, 0]
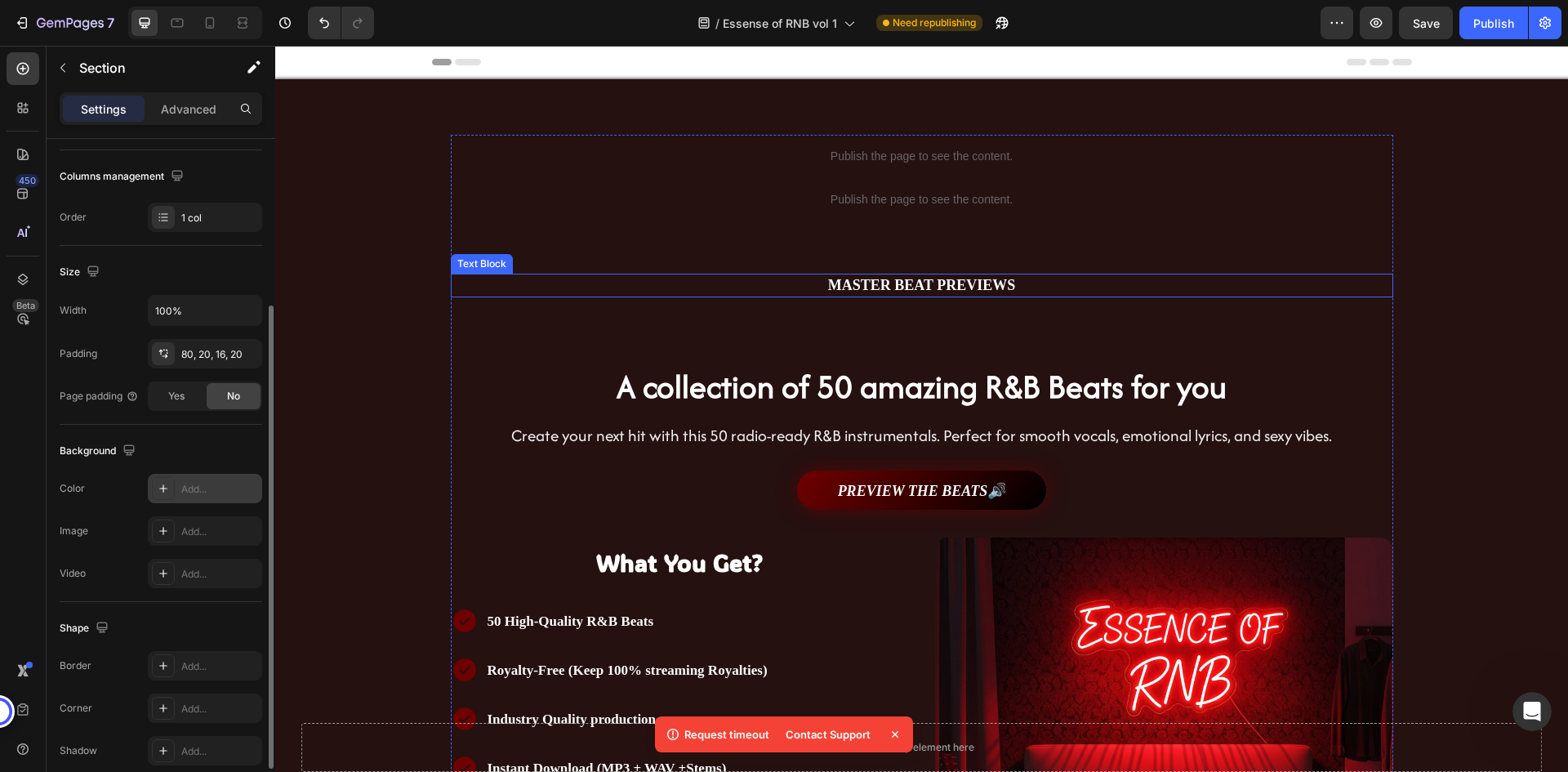
click at [469, 286] on p "MASTER BEAT PREVIEWS" at bounding box center [922, 285] width 940 height 21
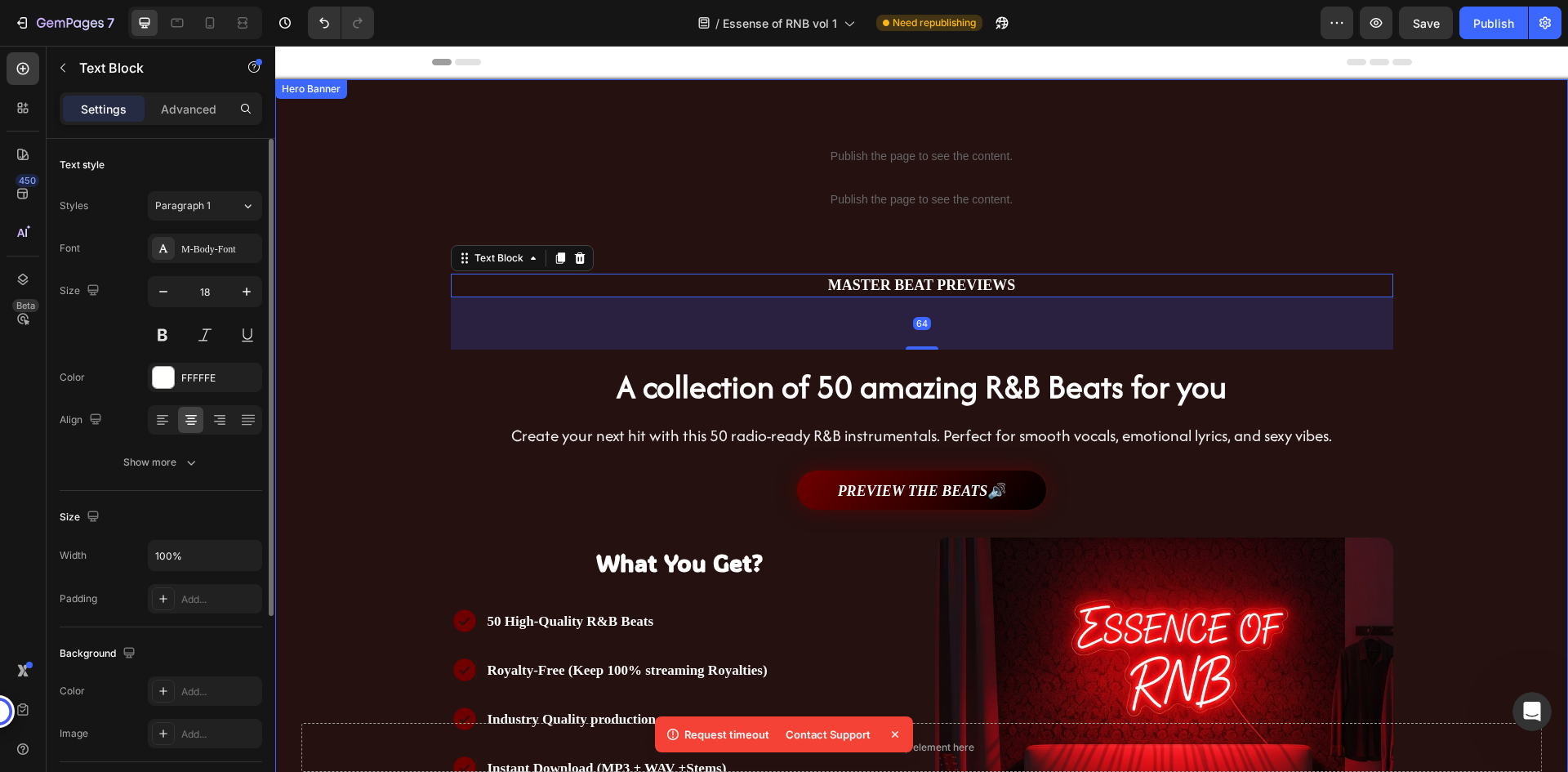
click at [390, 135] on div "Background Image" at bounding box center [921, 590] width 1293 height 1090
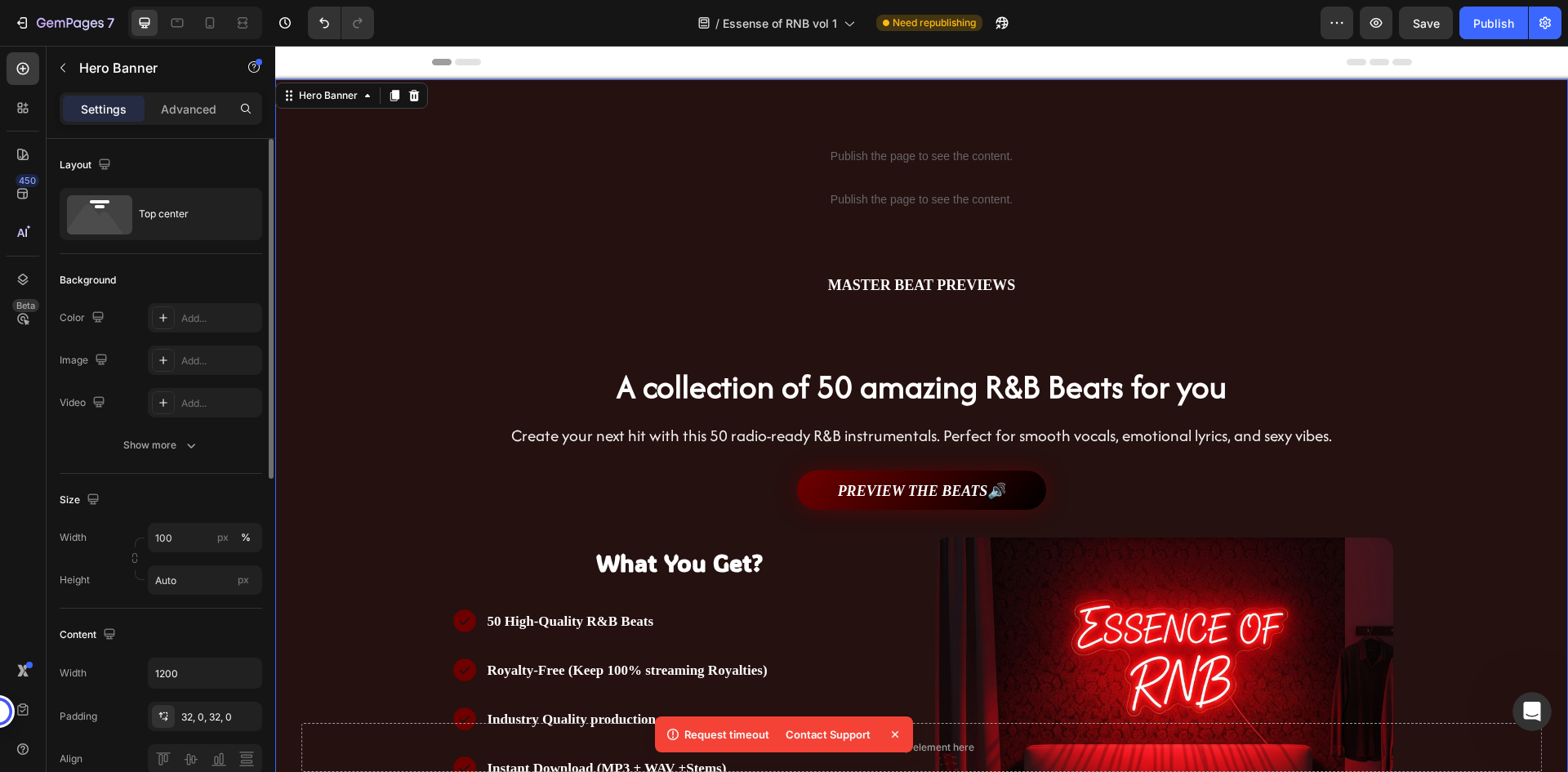
click at [390, 135] on div "Background Image" at bounding box center [921, 590] width 1293 height 1090
click at [181, 212] on div "Top center" at bounding box center [189, 214] width 99 height 38
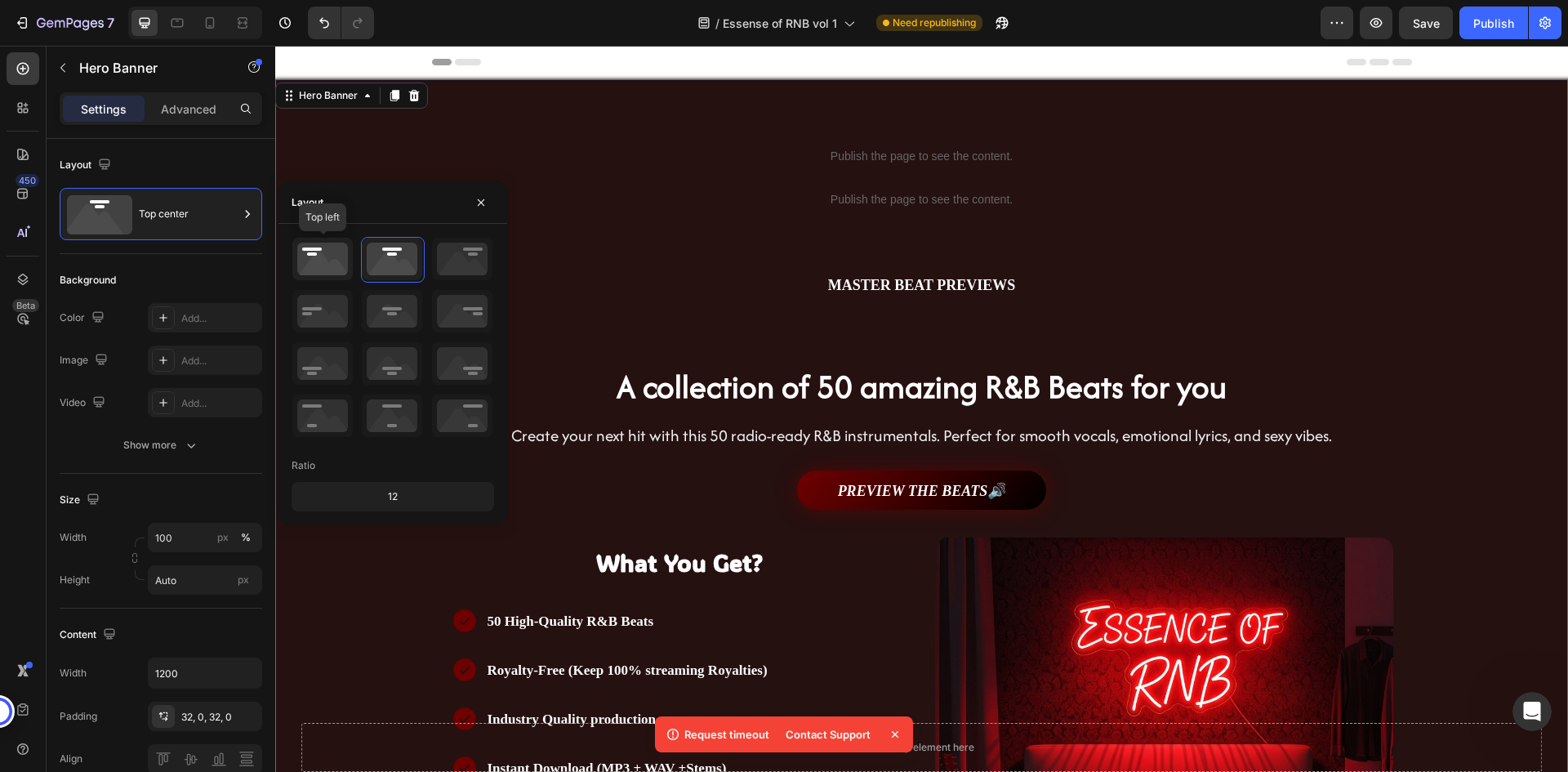
click at [318, 250] on icon at bounding box center [323, 259] width 61 height 43
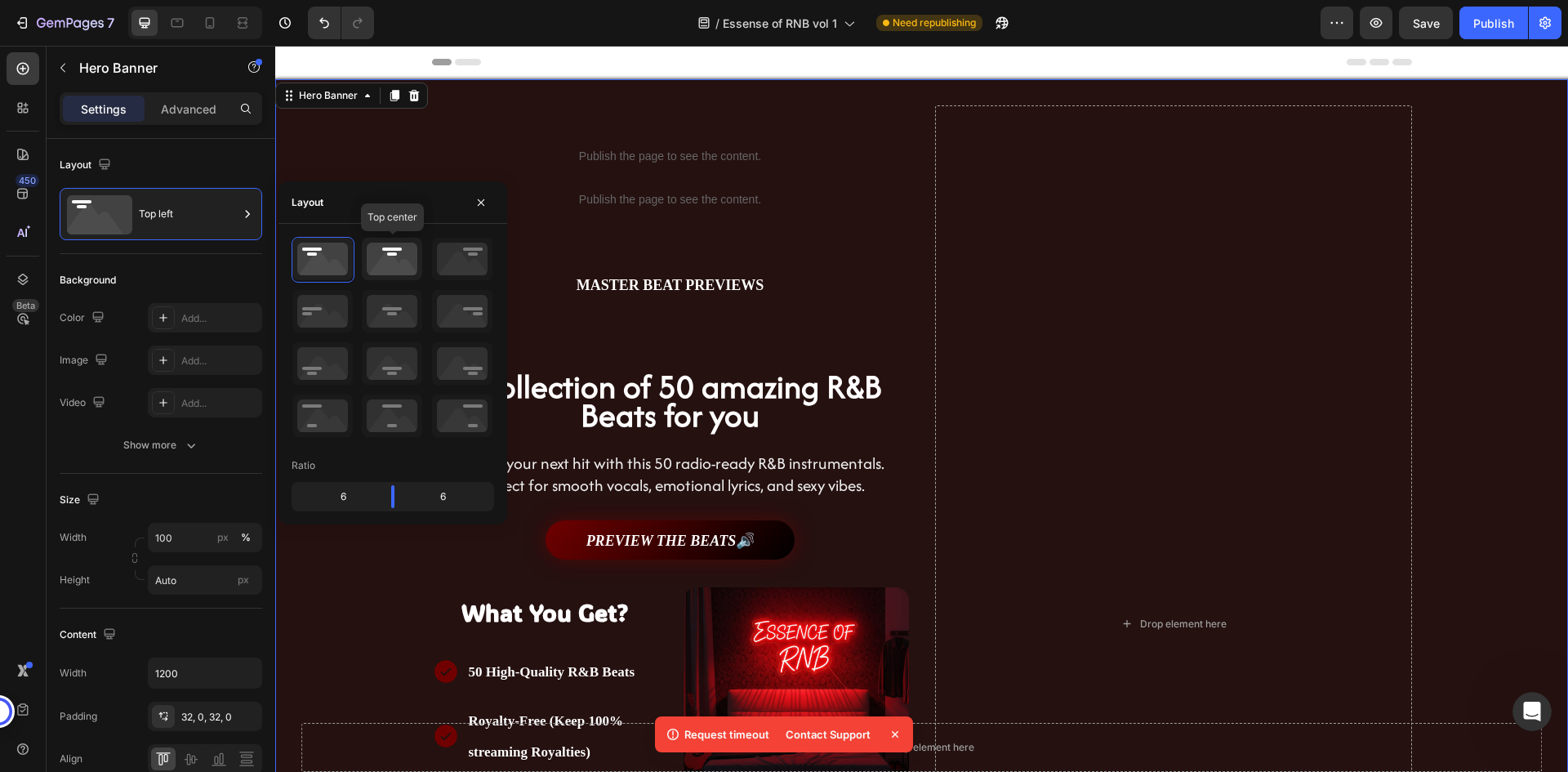
click at [381, 256] on icon at bounding box center [392, 259] width 61 height 43
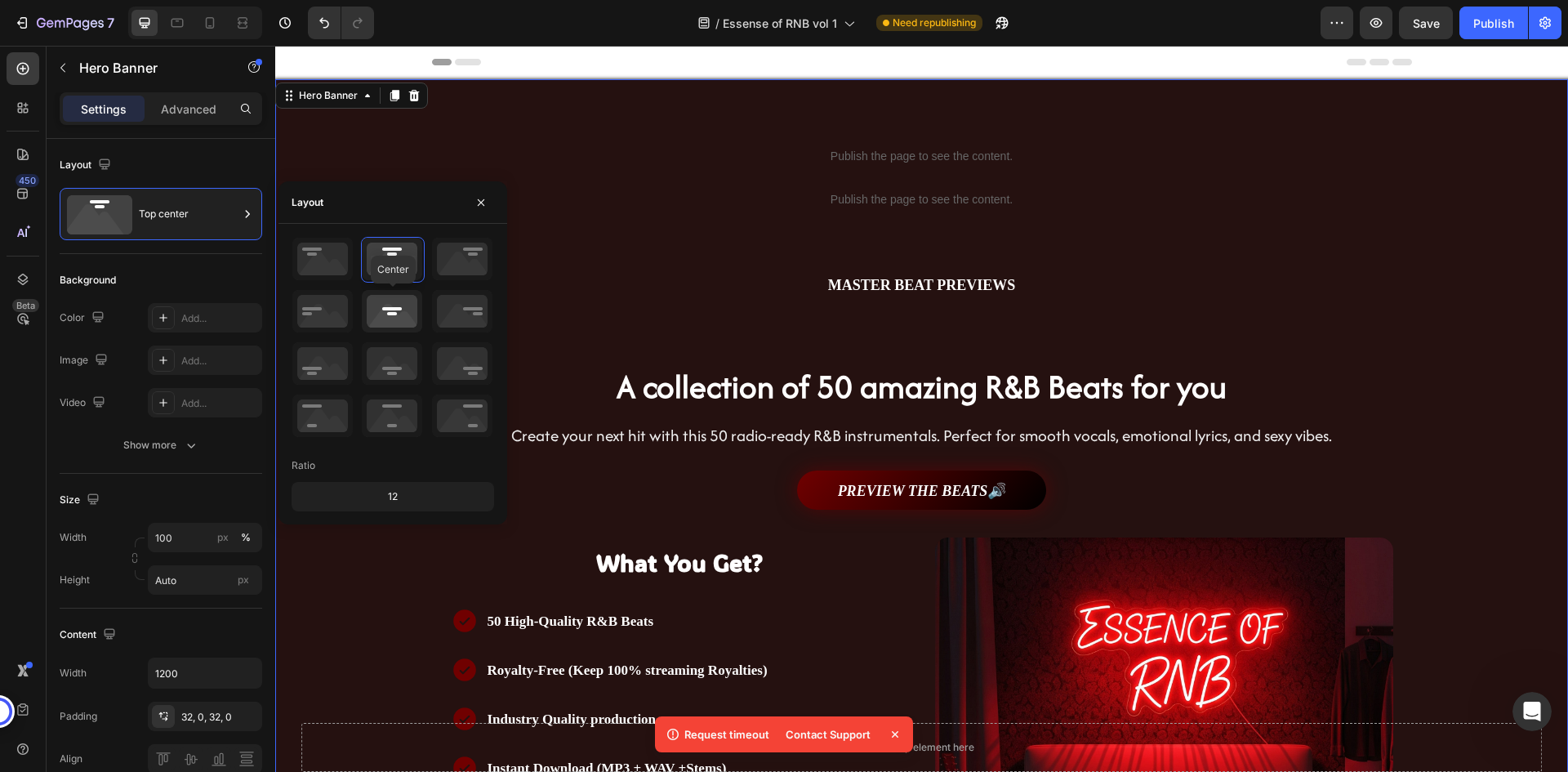
click at [409, 302] on icon at bounding box center [392, 311] width 61 height 43
click at [401, 269] on icon at bounding box center [392, 259] width 61 height 43
click at [213, 172] on div "Layout" at bounding box center [161, 165] width 202 height 26
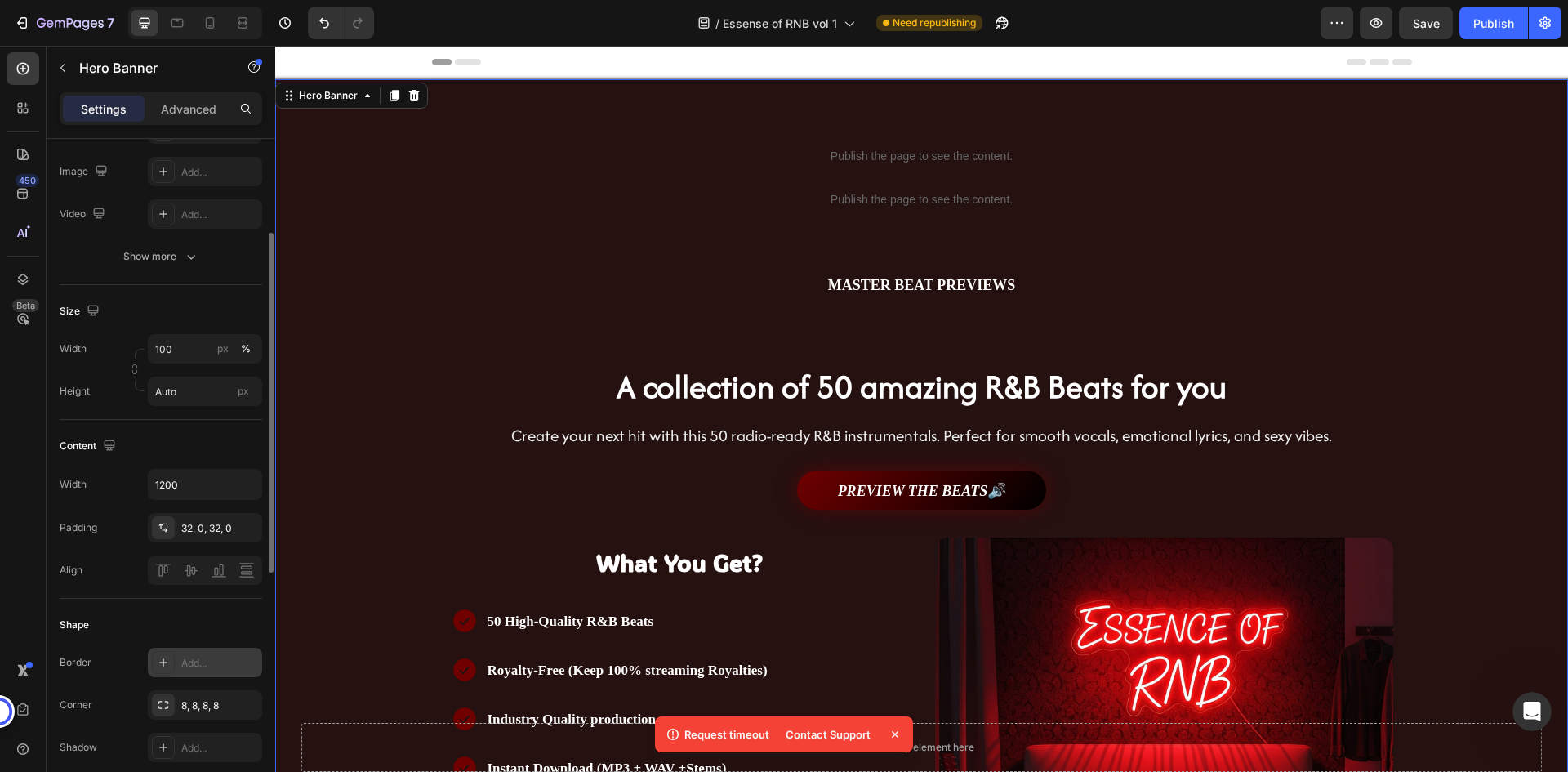
scroll to position [26, 0]
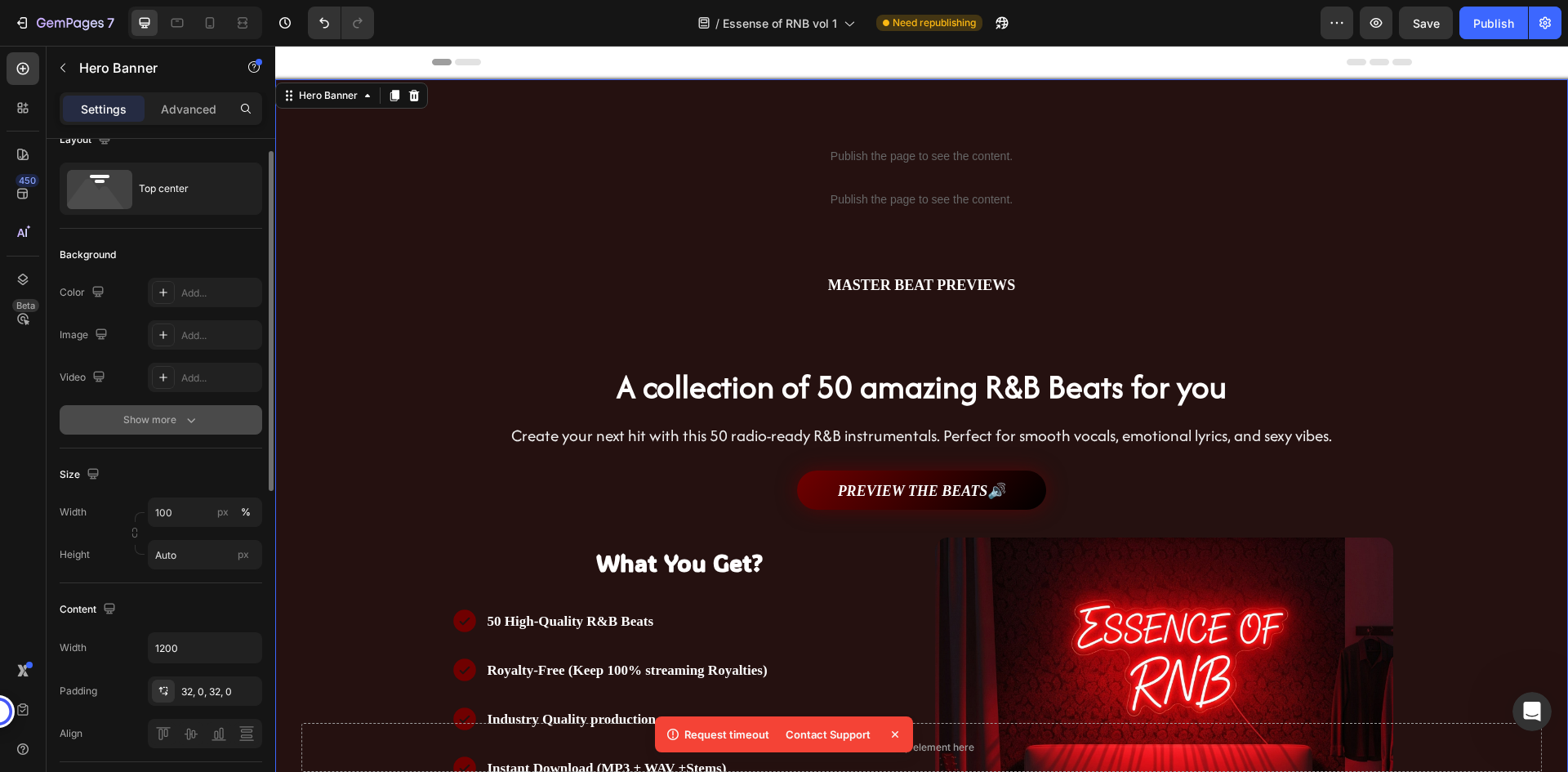
click at [182, 413] on div "Show more" at bounding box center [161, 420] width 76 height 16
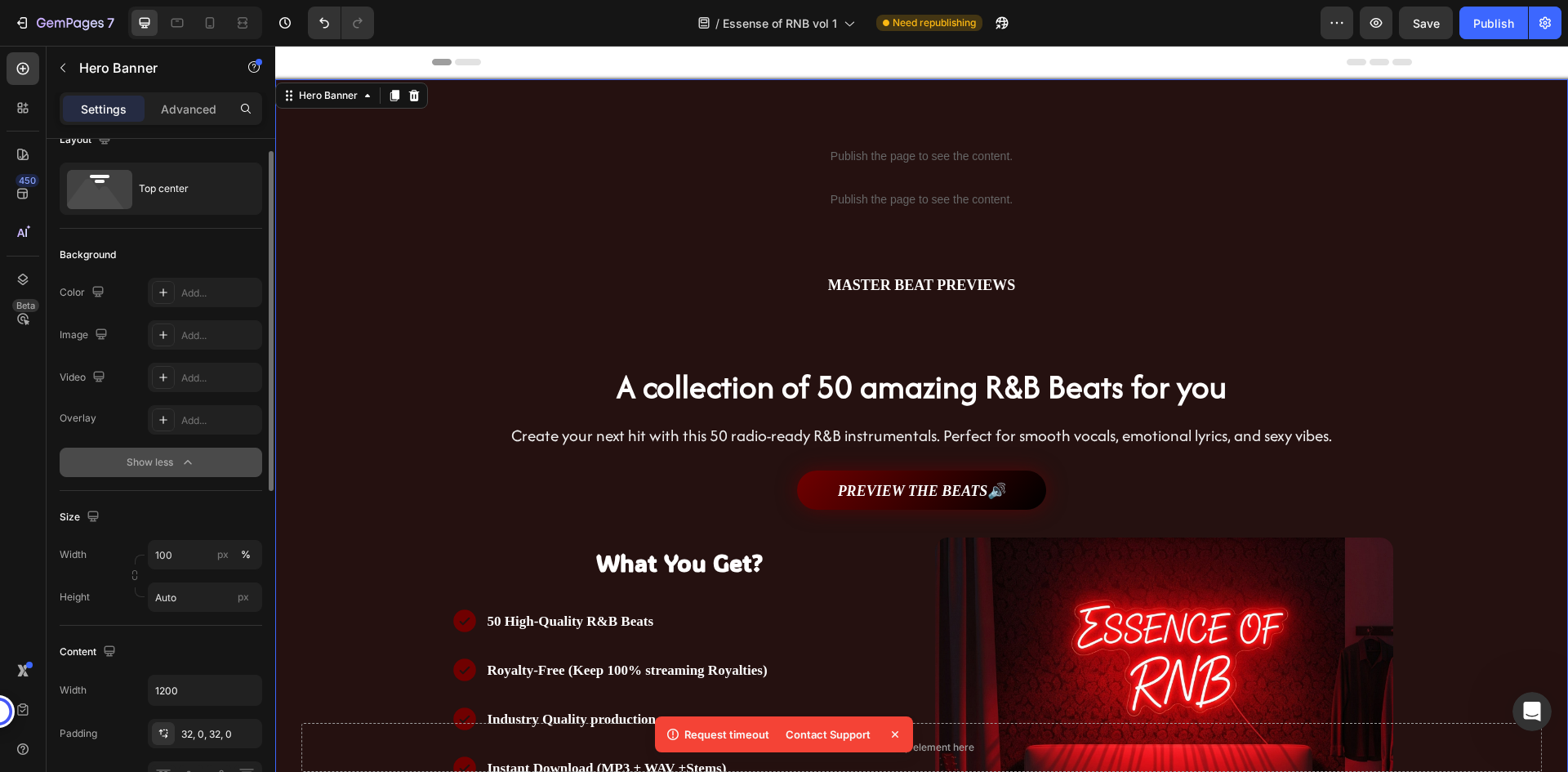
click at [188, 467] on icon "button" at bounding box center [188, 462] width 16 height 16
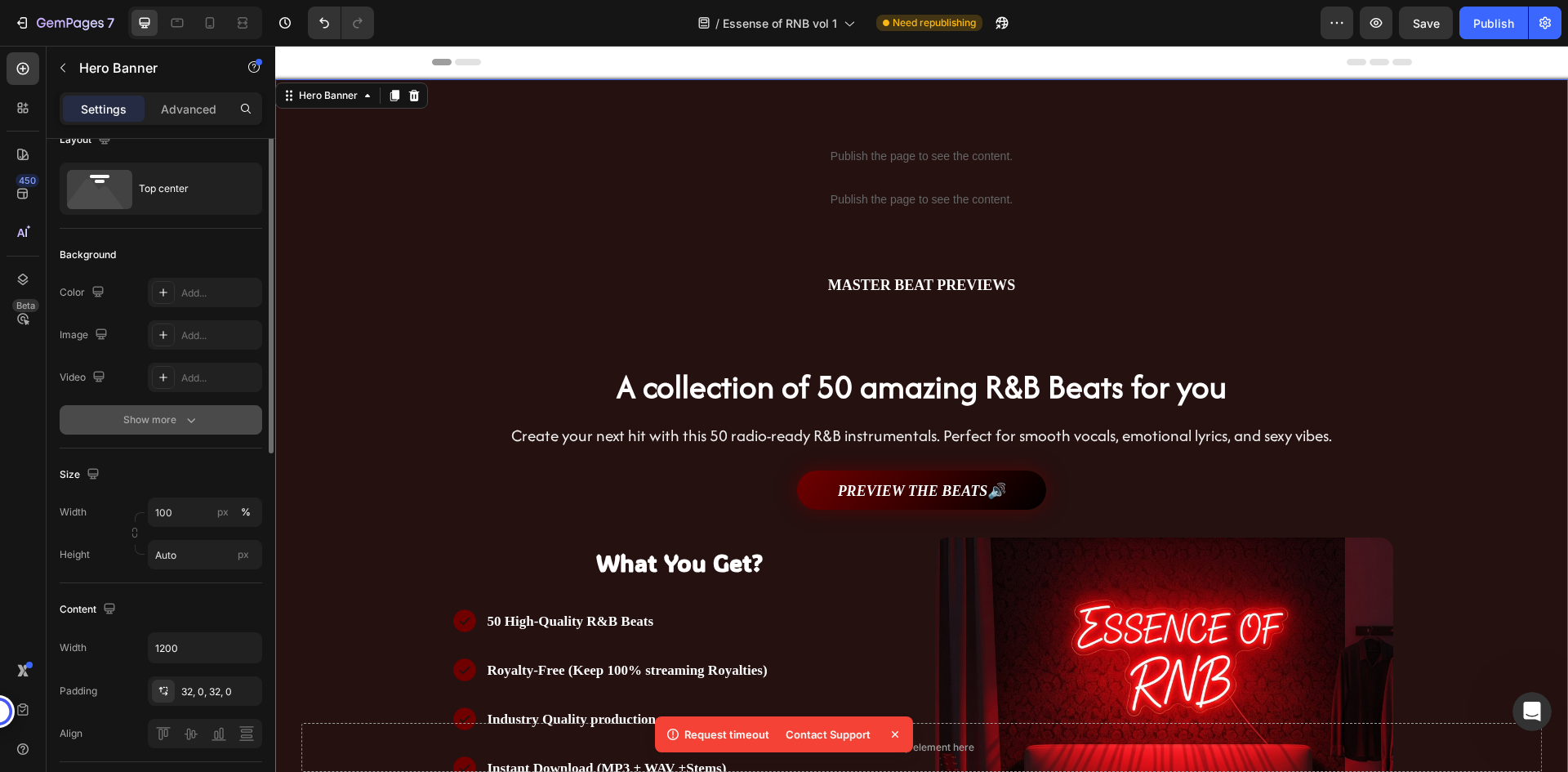
scroll to position [0, 0]
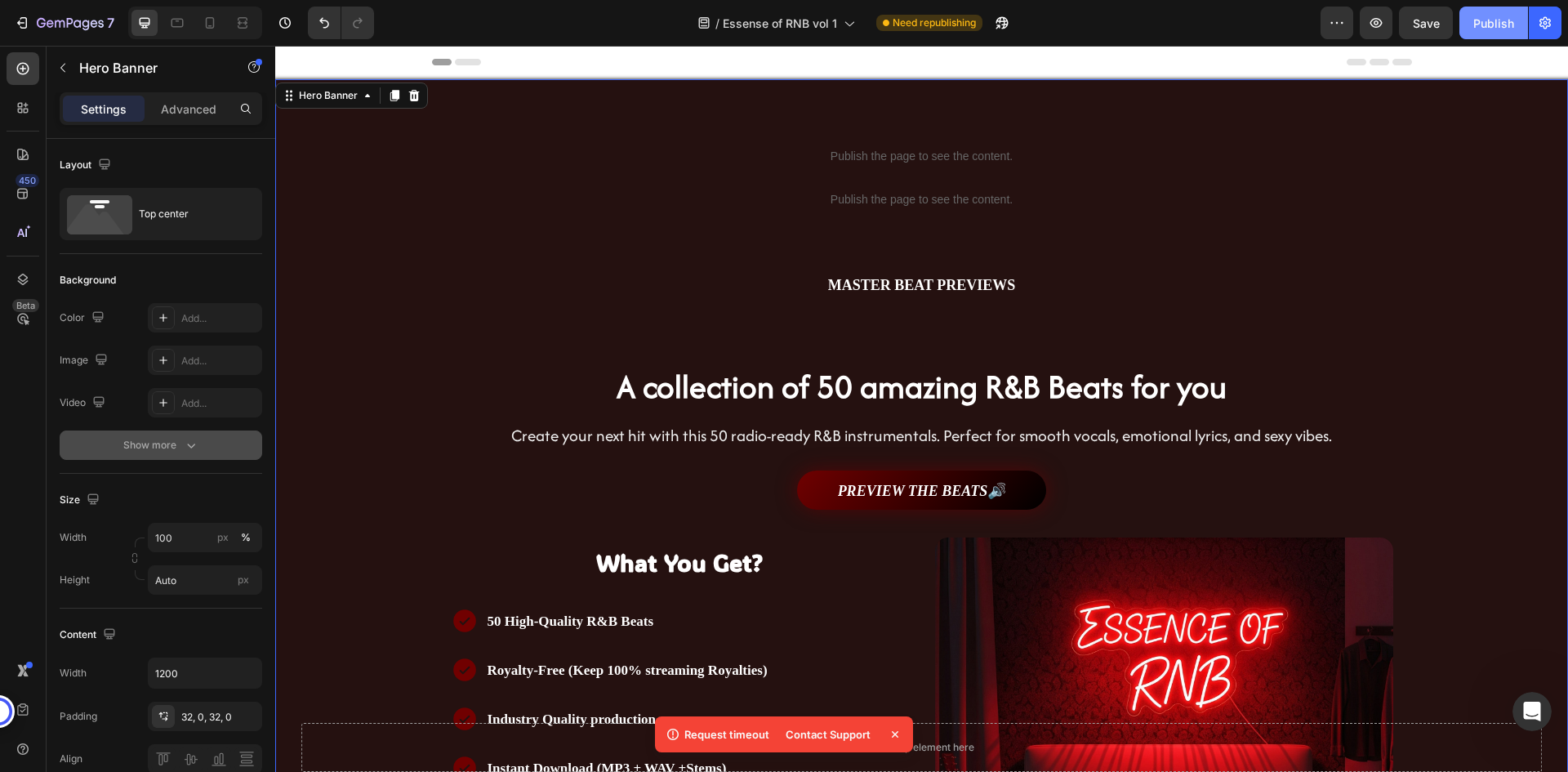
click at [1511, 21] on div "Publish" at bounding box center [1494, 23] width 41 height 17
click at [1272, 12] on div "/ Essense of RNB vol 1 Need republishing" at bounding box center [853, 23] width 934 height 33
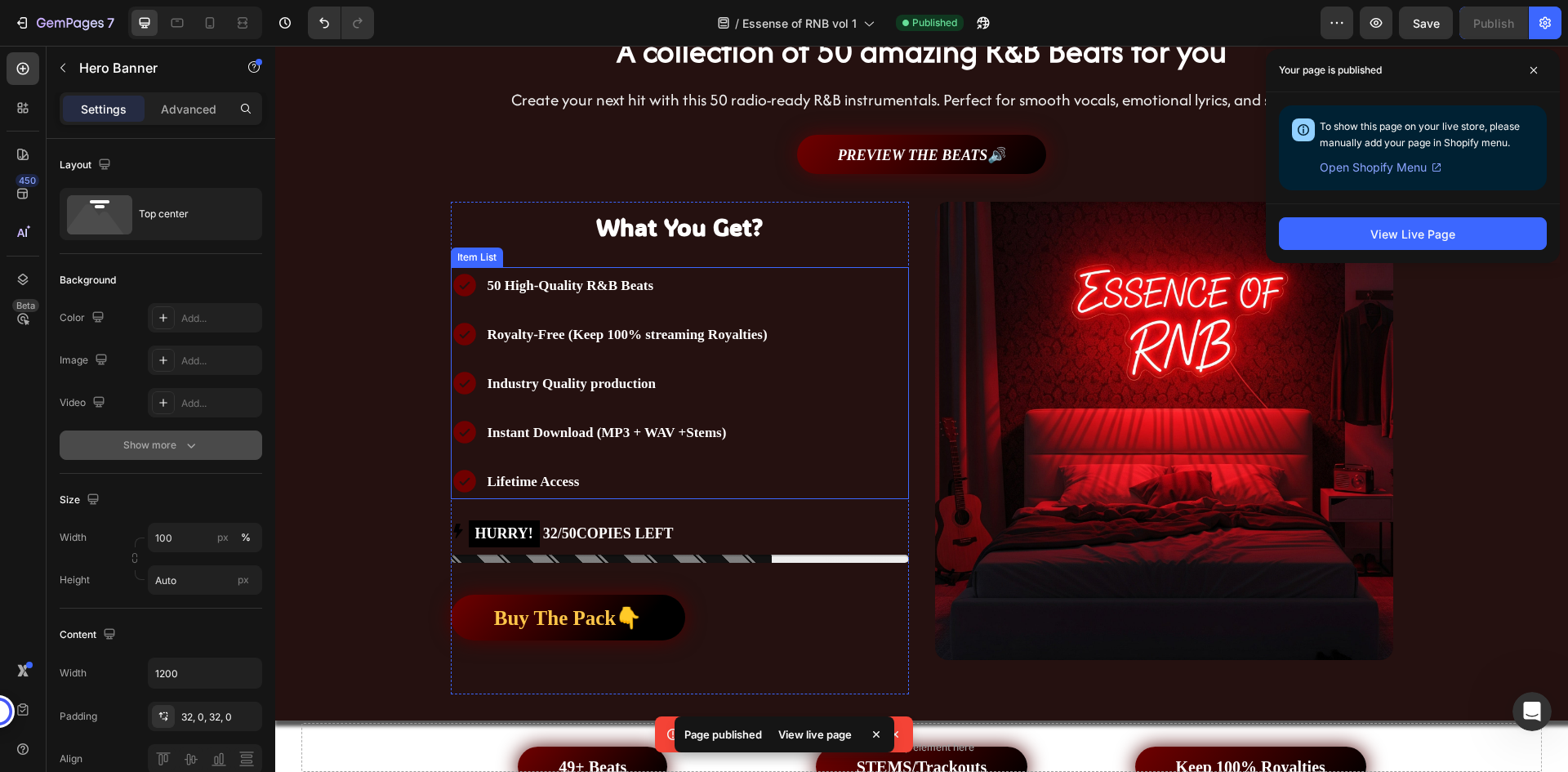
scroll to position [81, 0]
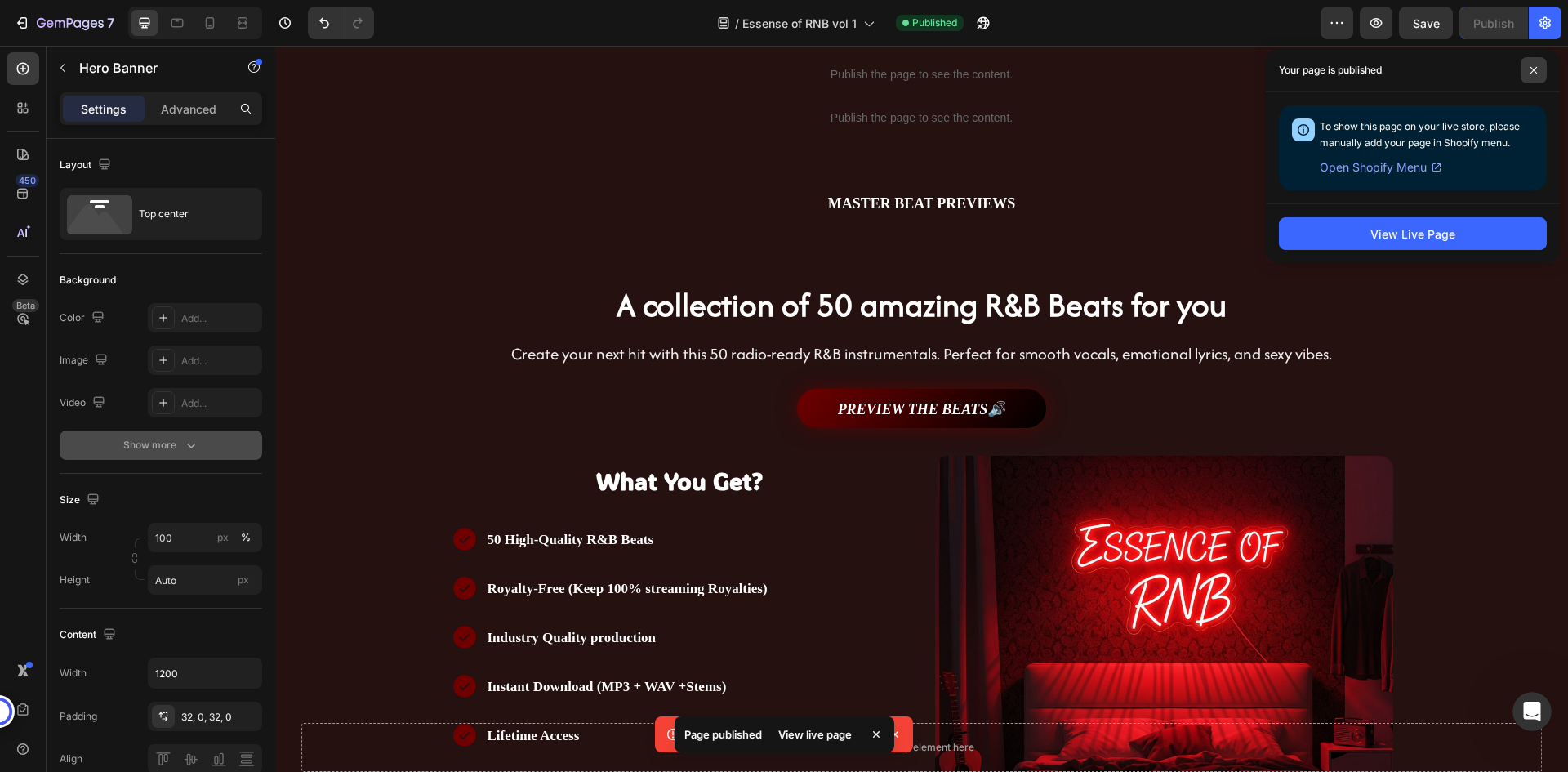
click at [1539, 67] on span at bounding box center [1534, 70] width 26 height 26
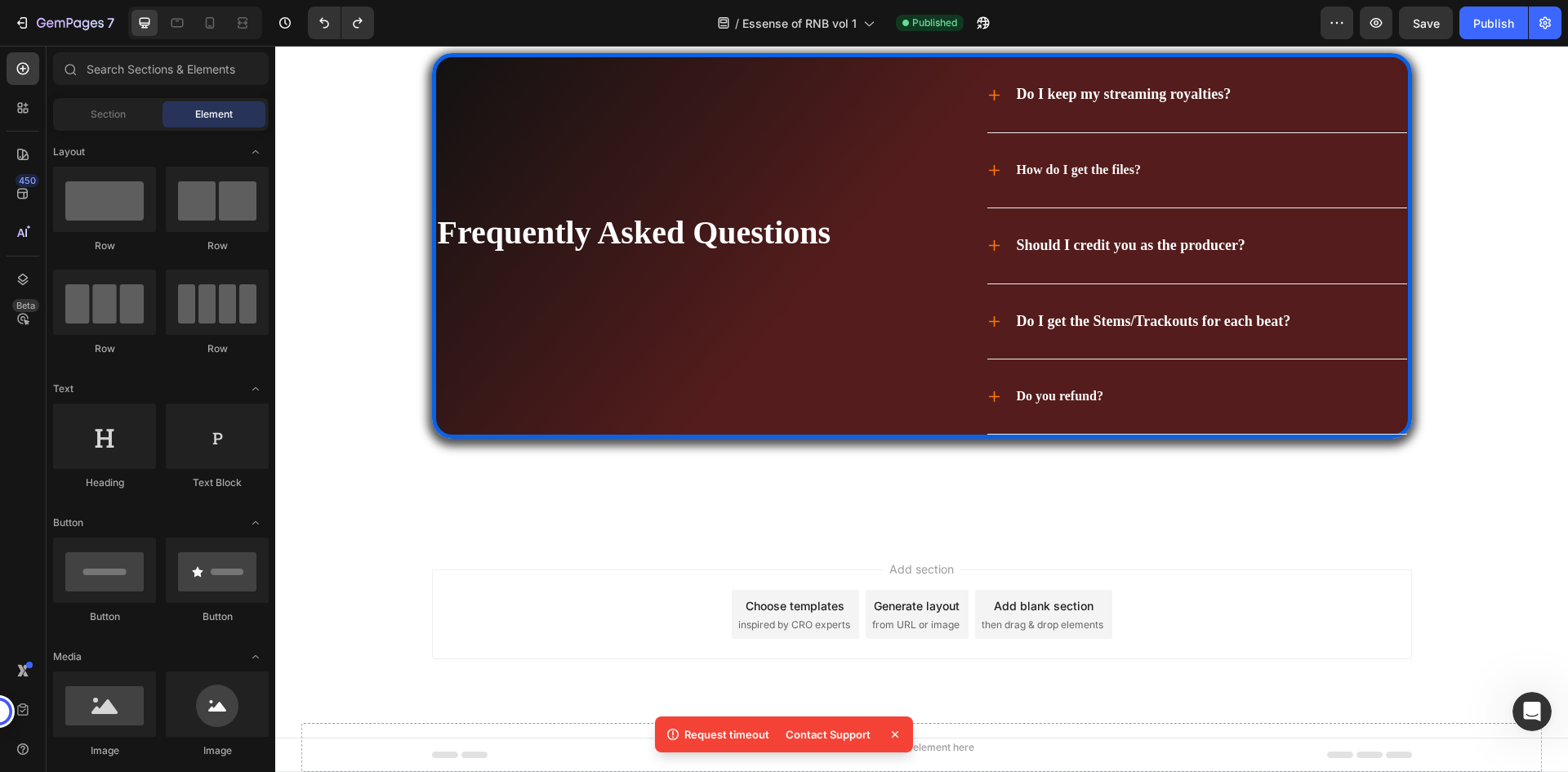
scroll to position [5724, 0]
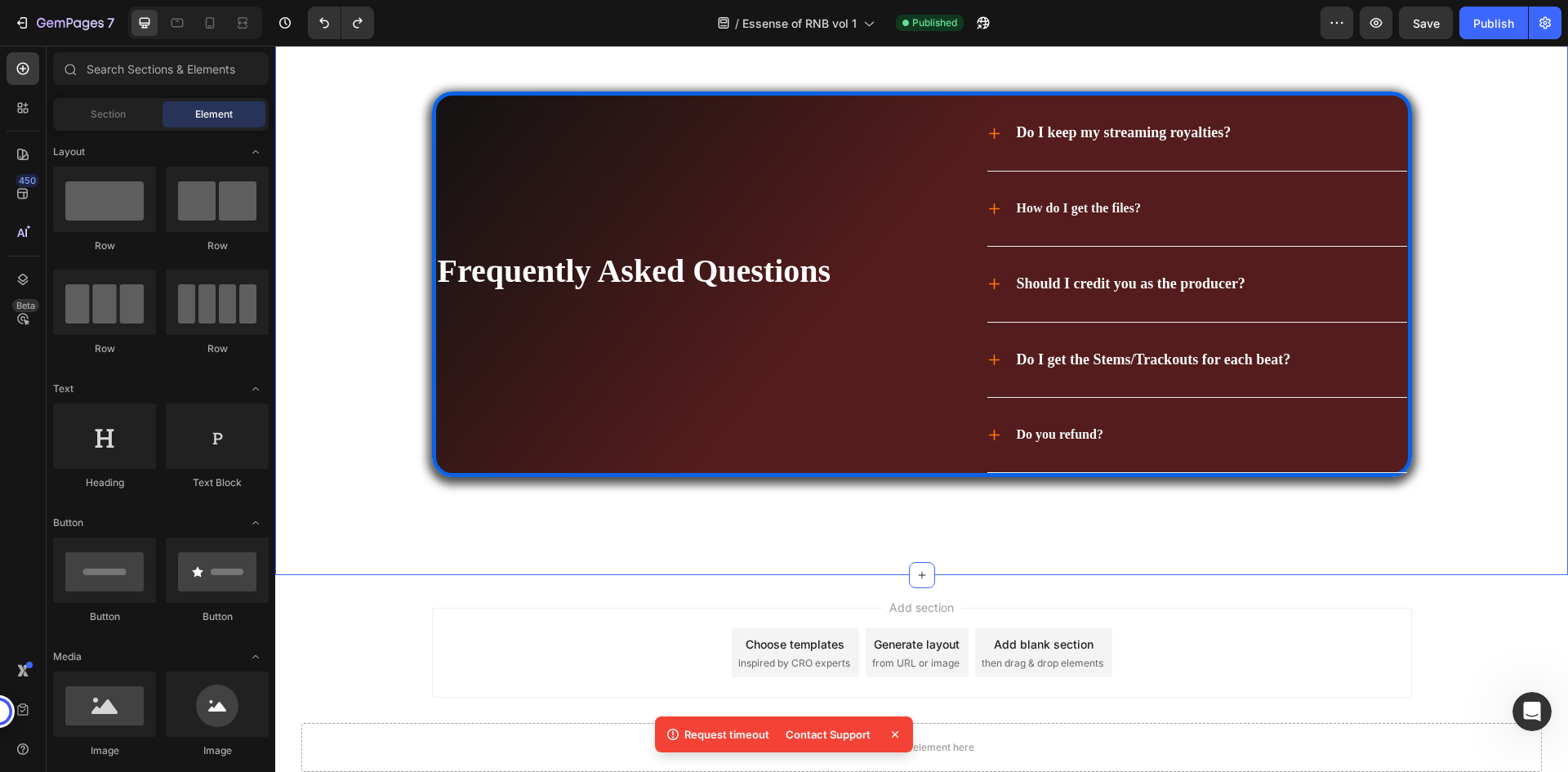
click at [1271, 556] on div "Frequently Asked Questions Heading Do I keep my streaming royalties? How do I g…" at bounding box center [922, 326] width 1260 height 470
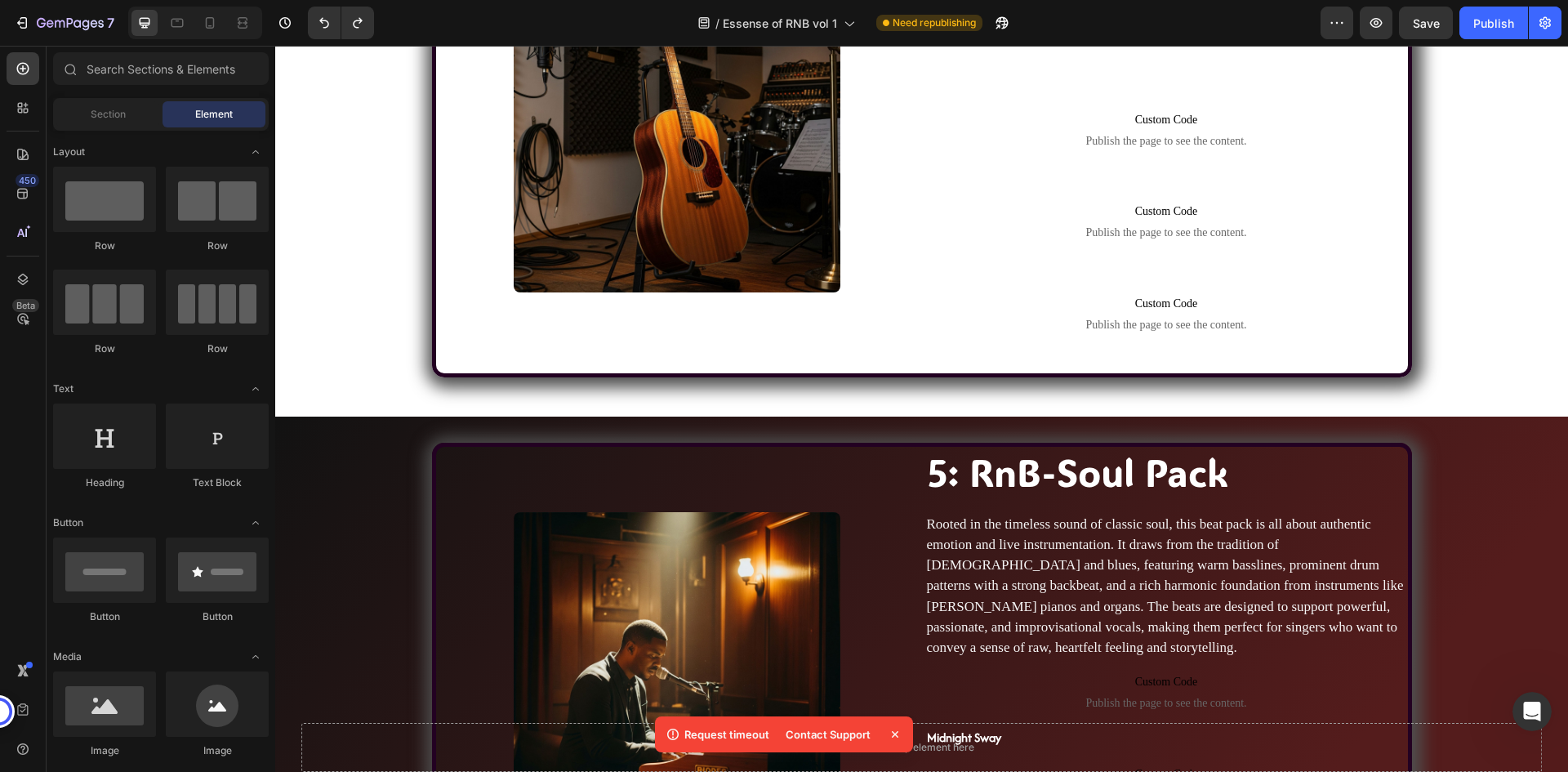
scroll to position [3025, 0]
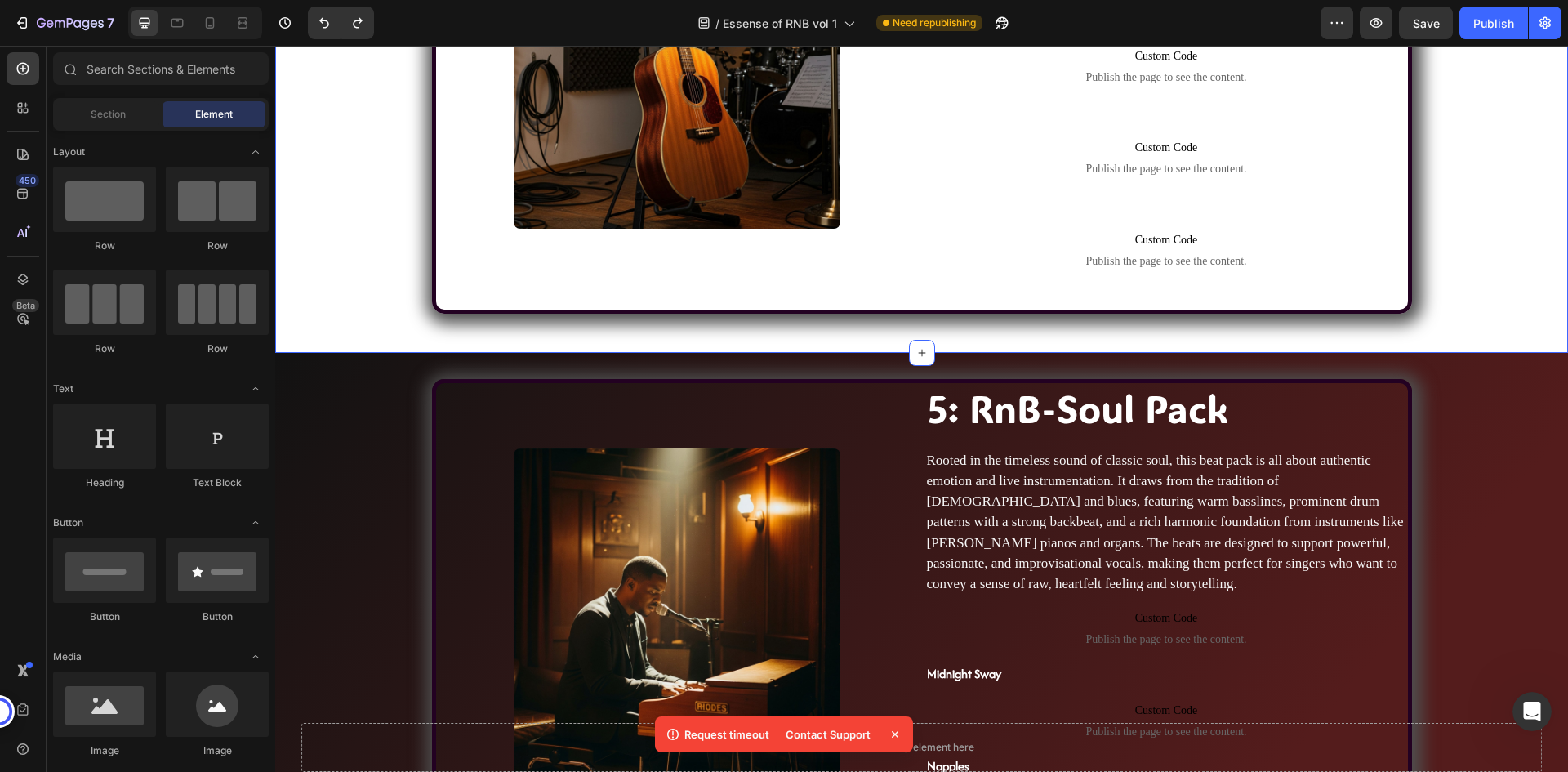
click at [340, 285] on div "Image 4: Guitar RnB Pack Heading This section strips things back to the essenti…" at bounding box center [921, 79] width 1293 height 494
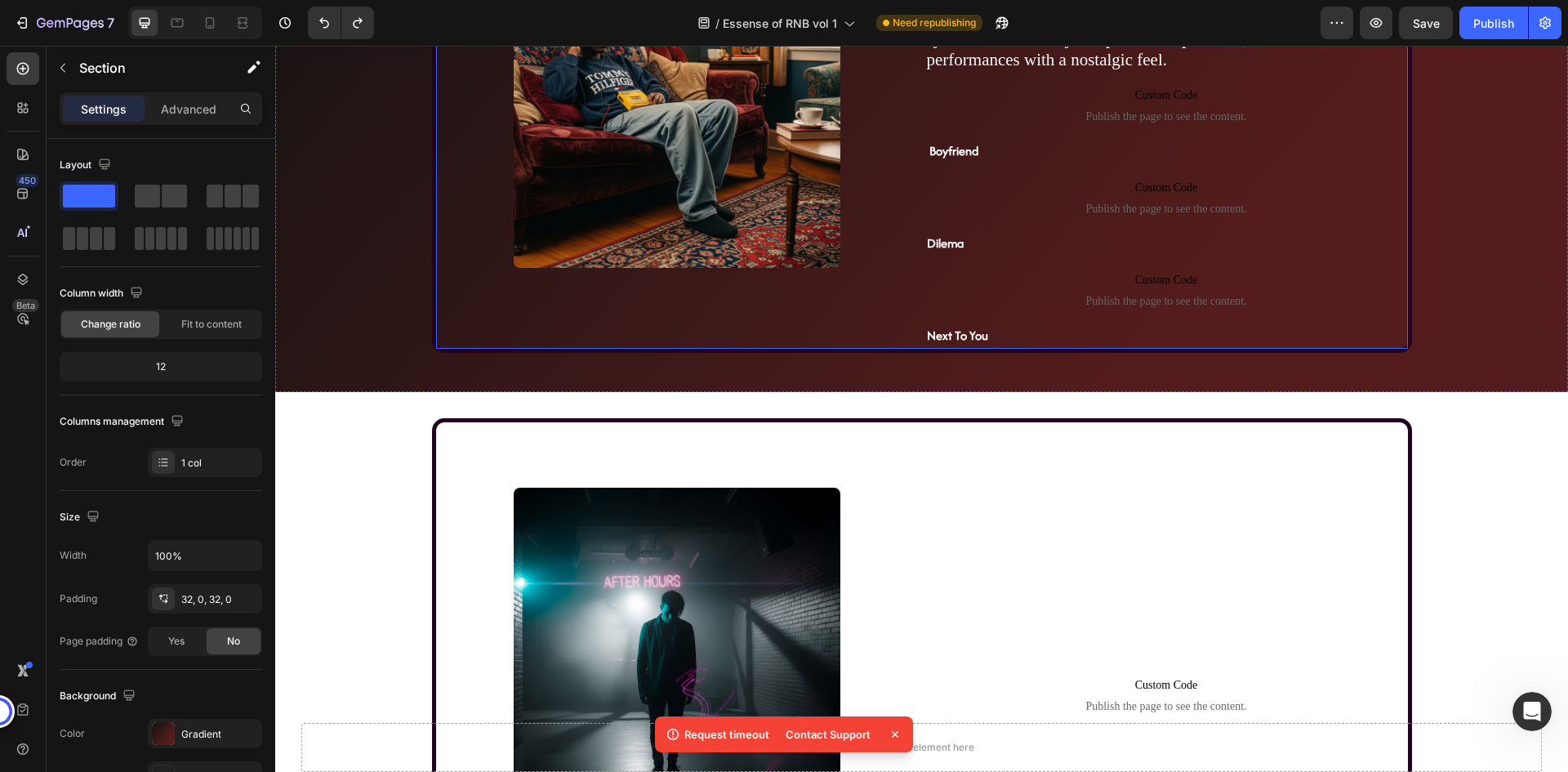
scroll to position [1474, 0]
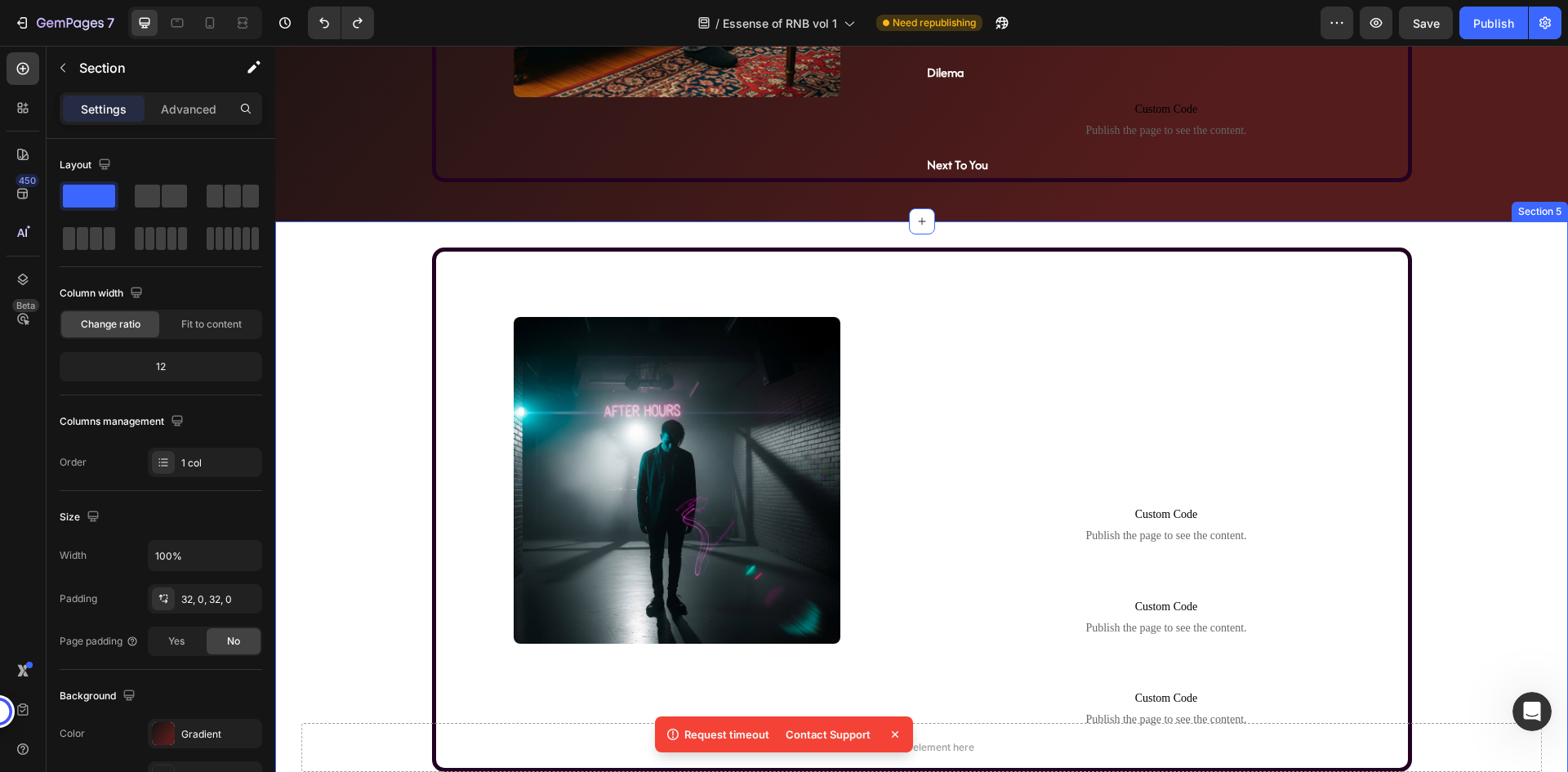
click at [379, 272] on div "Image 2: Alternative RnB Pack Heading This pack is for artists who want to push…" at bounding box center [921, 516] width 1293 height 538
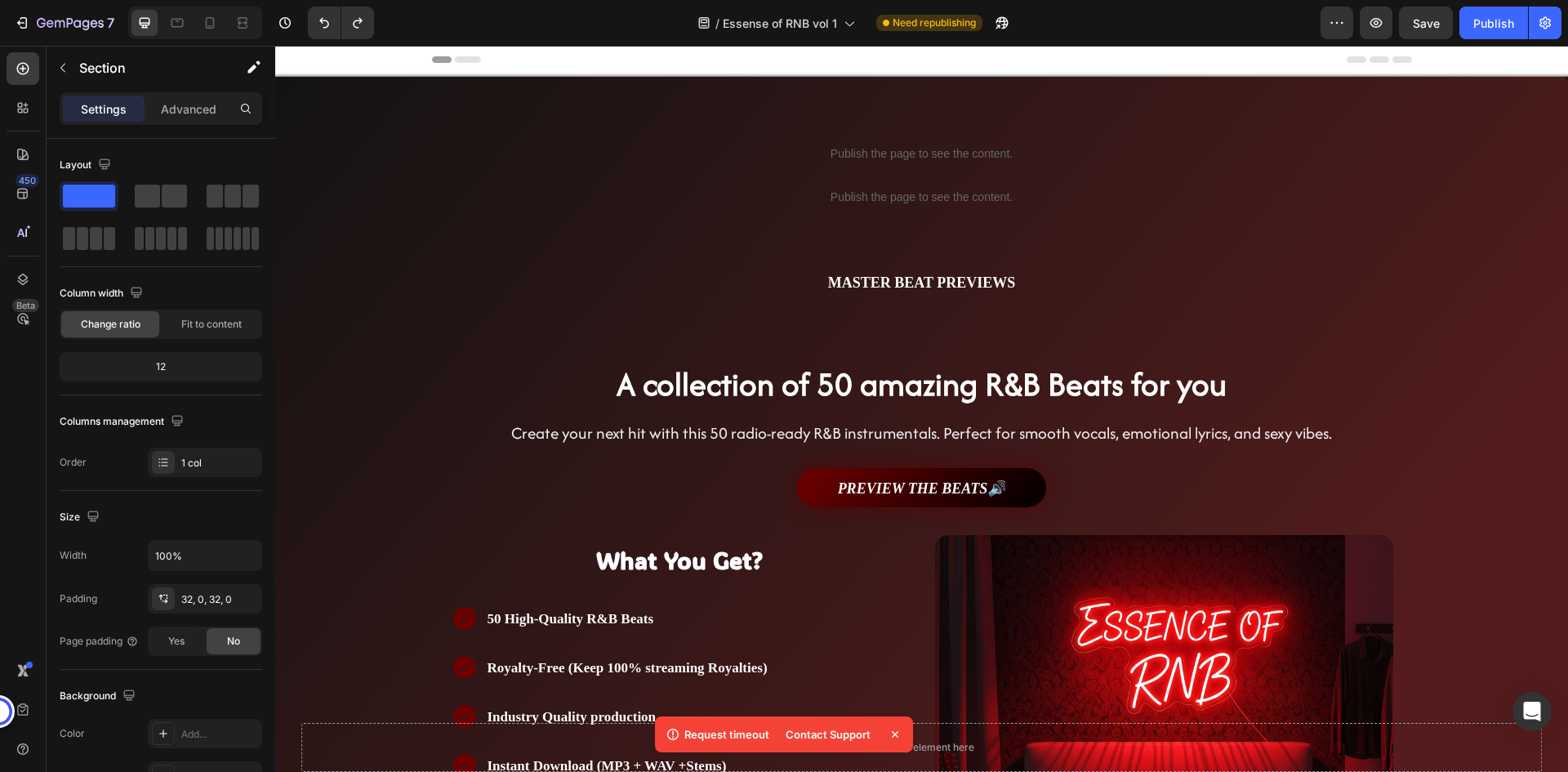
scroll to position [0, 0]
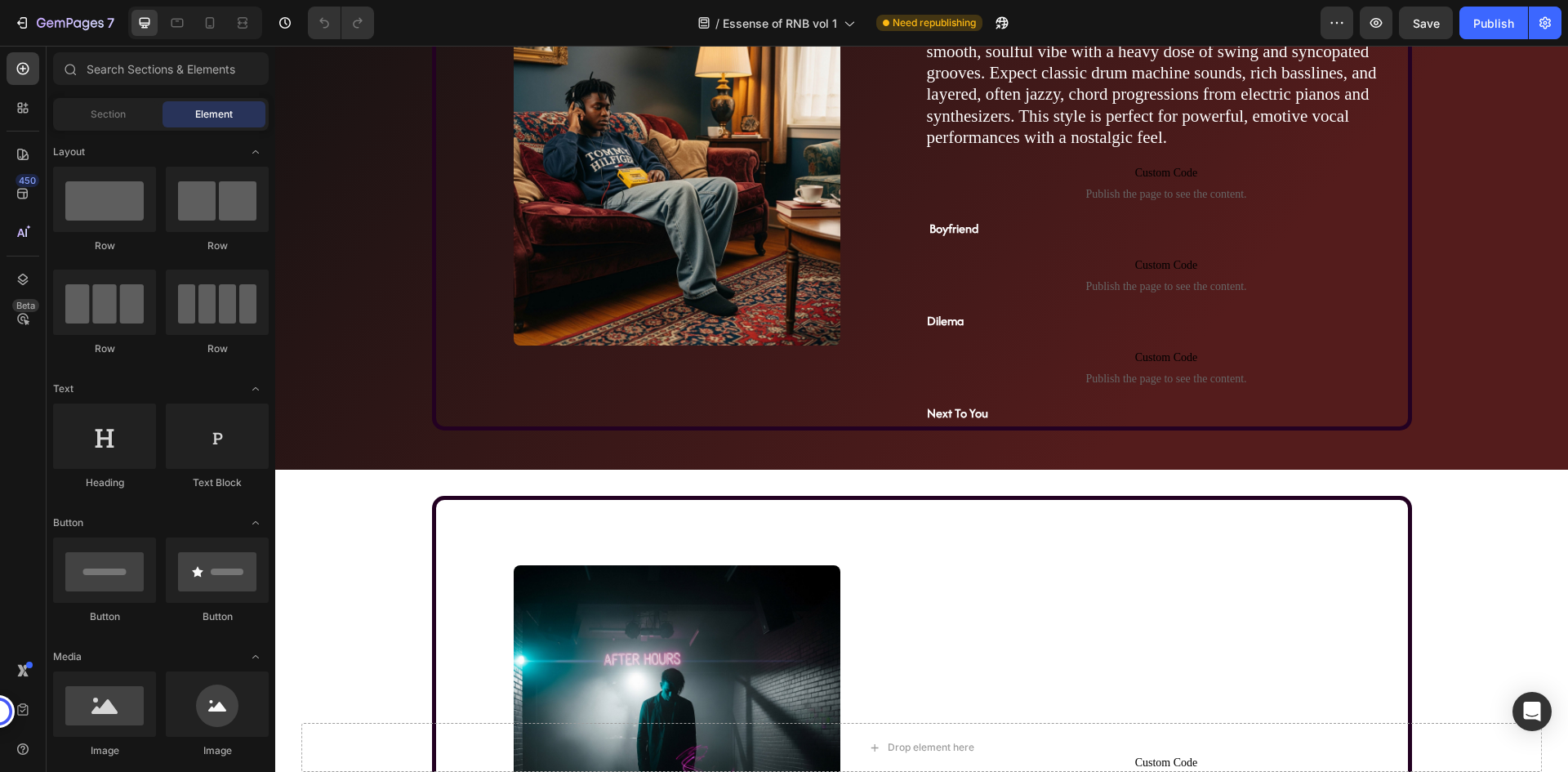
scroll to position [1797, 0]
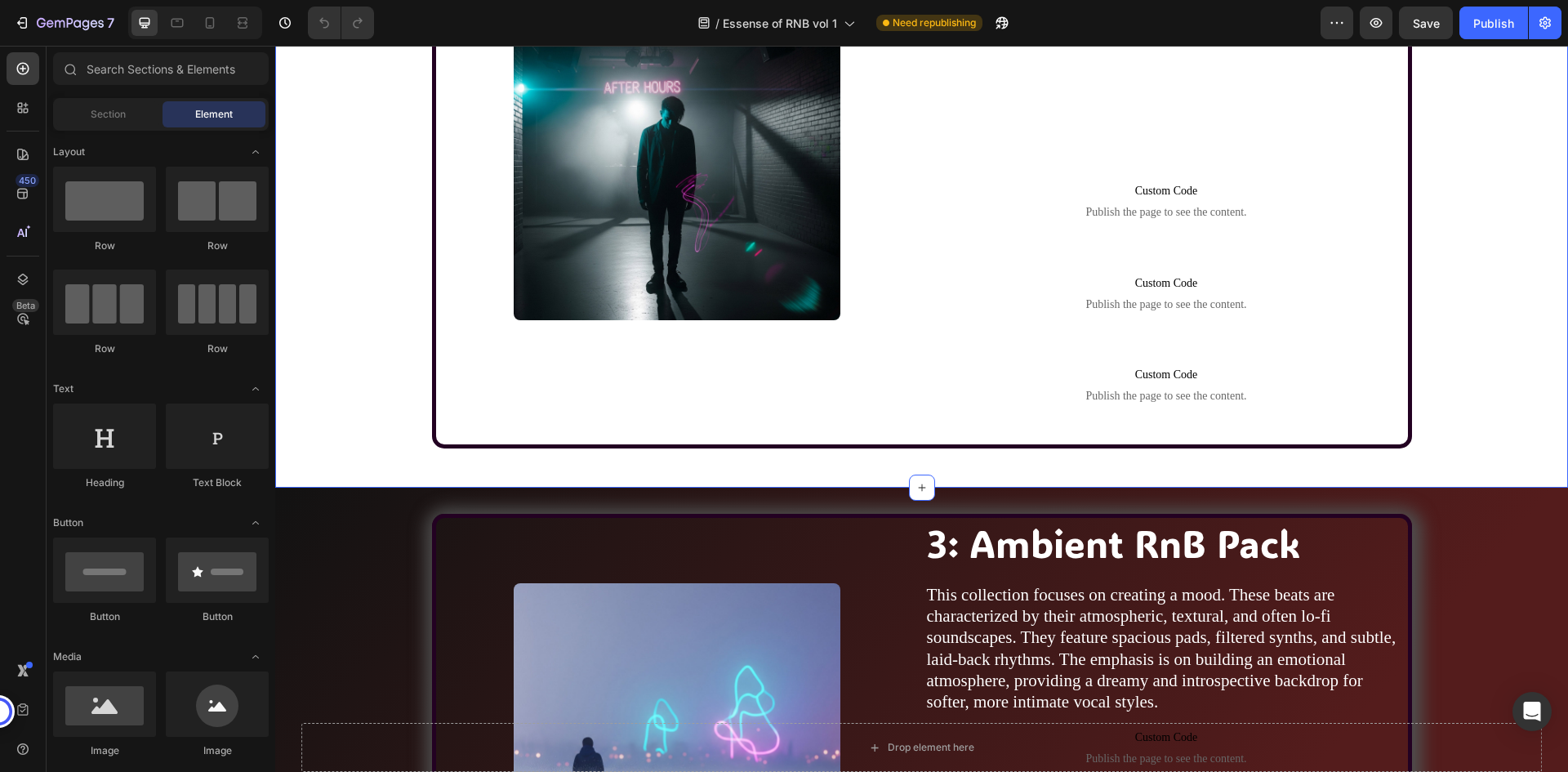
click at [380, 306] on div "Image 2: Alternative RnB Pack Heading This pack is for artists who want to push…" at bounding box center [921, 193] width 1293 height 538
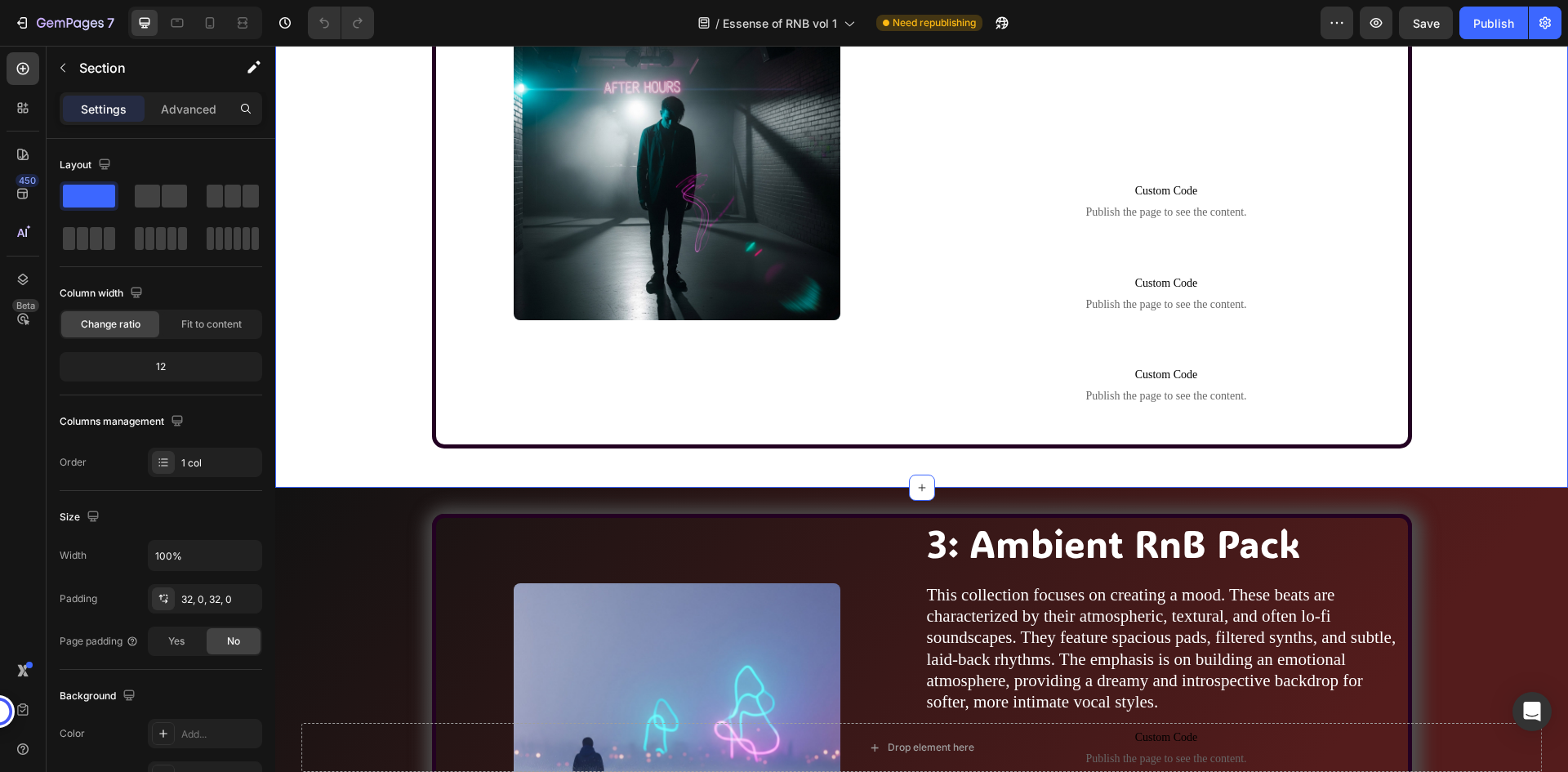
click at [380, 306] on div "Image 2: Alternative RnB Pack Heading This pack is for artists who want to push…" at bounding box center [921, 193] width 1293 height 538
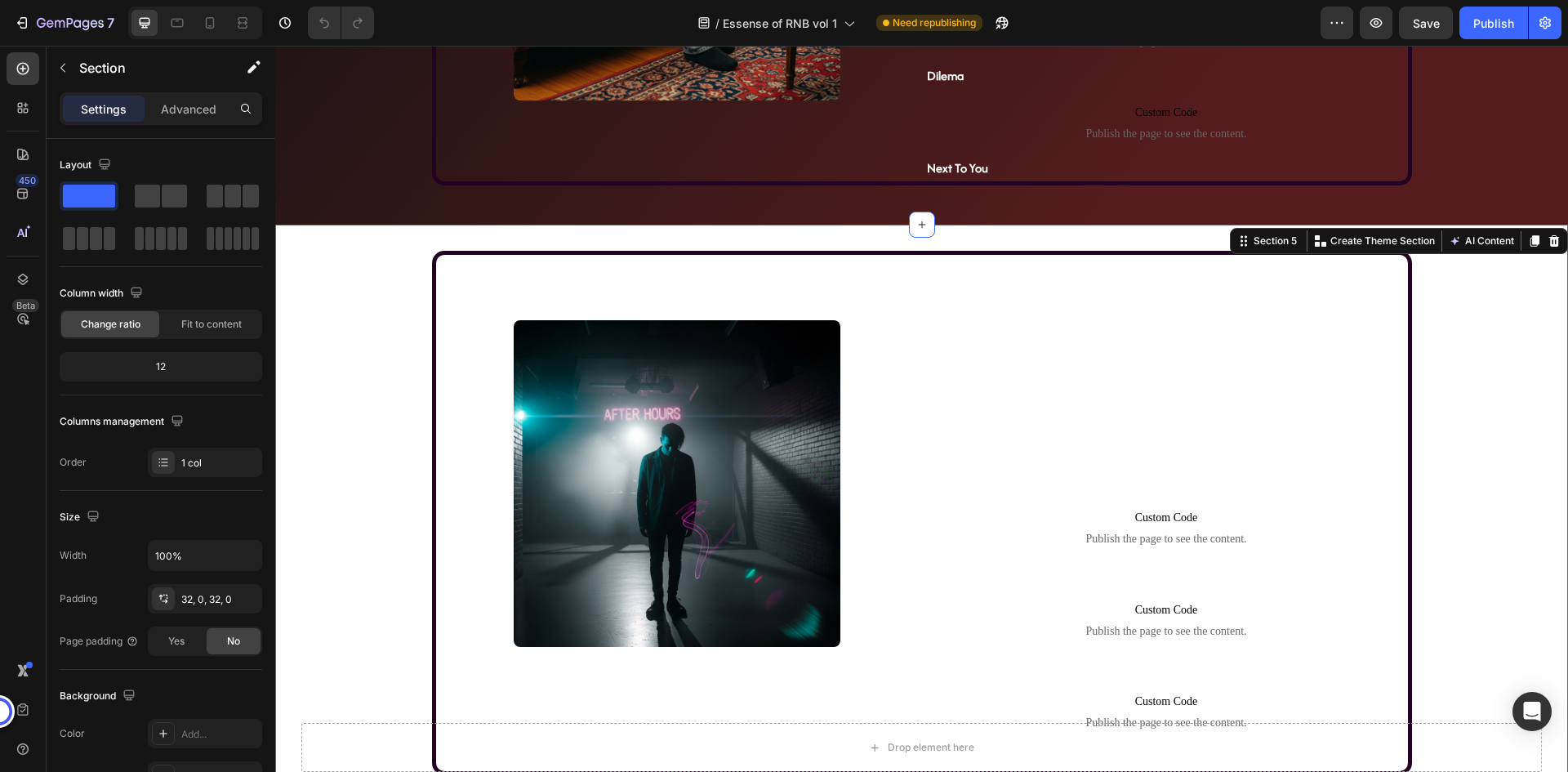
click at [404, 267] on div "Image 2: Alternative RnB Pack Heading This pack is for artists who want to push…" at bounding box center [921, 520] width 1293 height 538
click at [1477, 11] on button "Publish" at bounding box center [1494, 23] width 68 height 33
click at [1133, 11] on div "/ Essense of RNB vol 1 Need republishing" at bounding box center [853, 23] width 934 height 33
click at [483, 25] on div "/ Essense of RNB vol 1 Need republishing" at bounding box center [853, 23] width 934 height 33
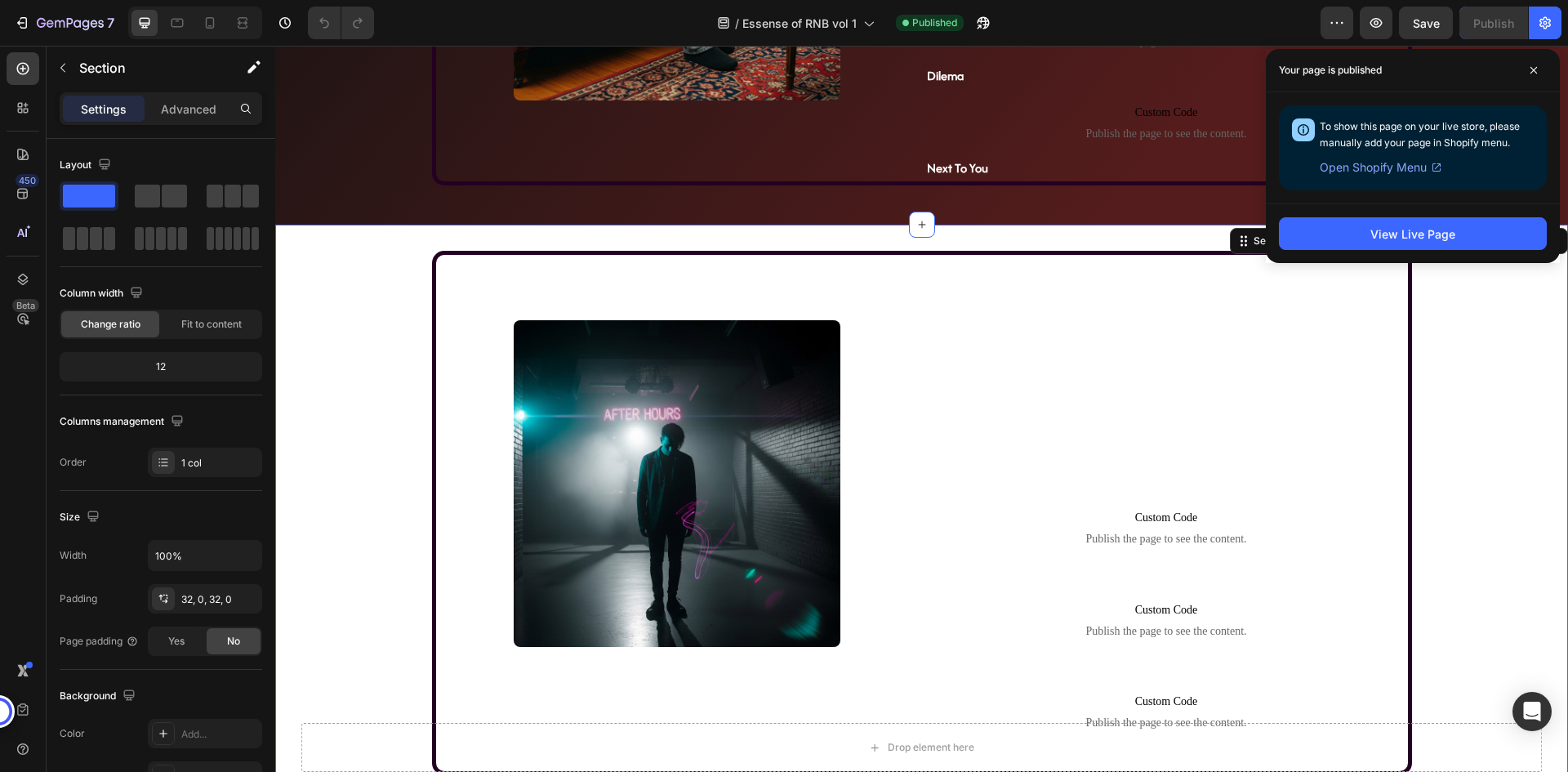
click at [1267, 21] on div "/ Essense of RNB vol 1 Published" at bounding box center [853, 23] width 934 height 33
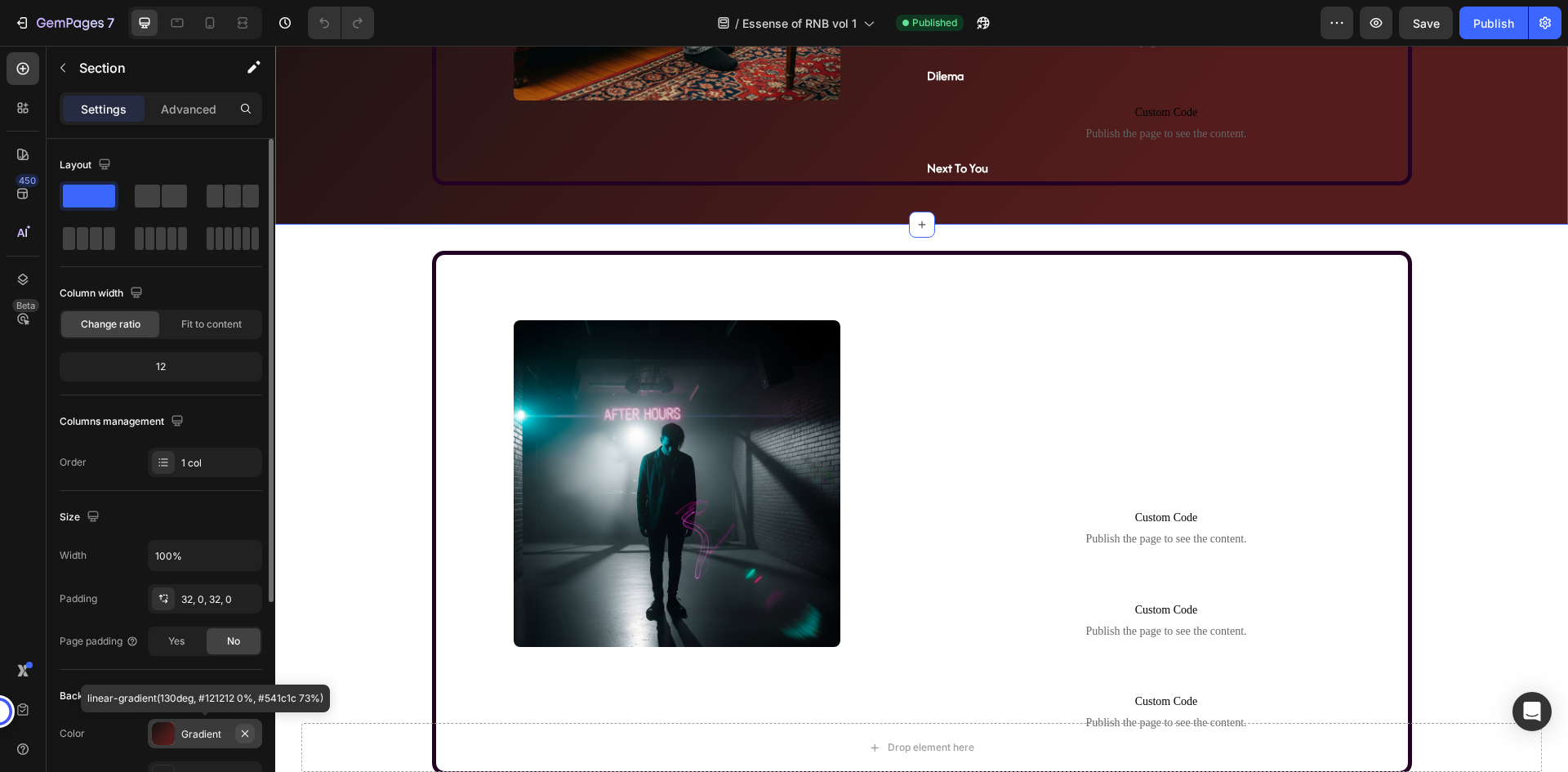
click at [240, 729] on icon "button" at bounding box center [244, 733] width 13 height 13
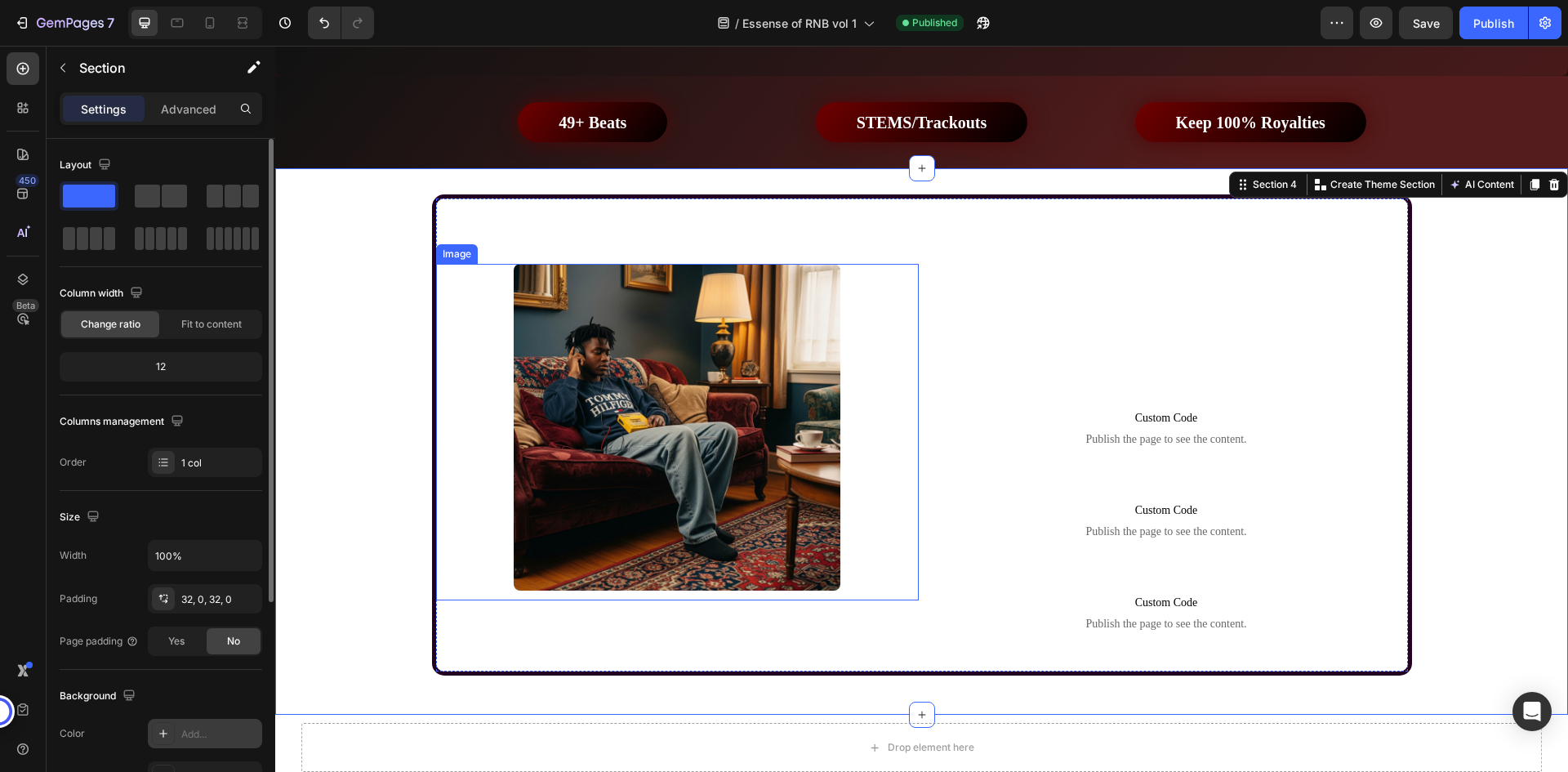
scroll to position [490, 0]
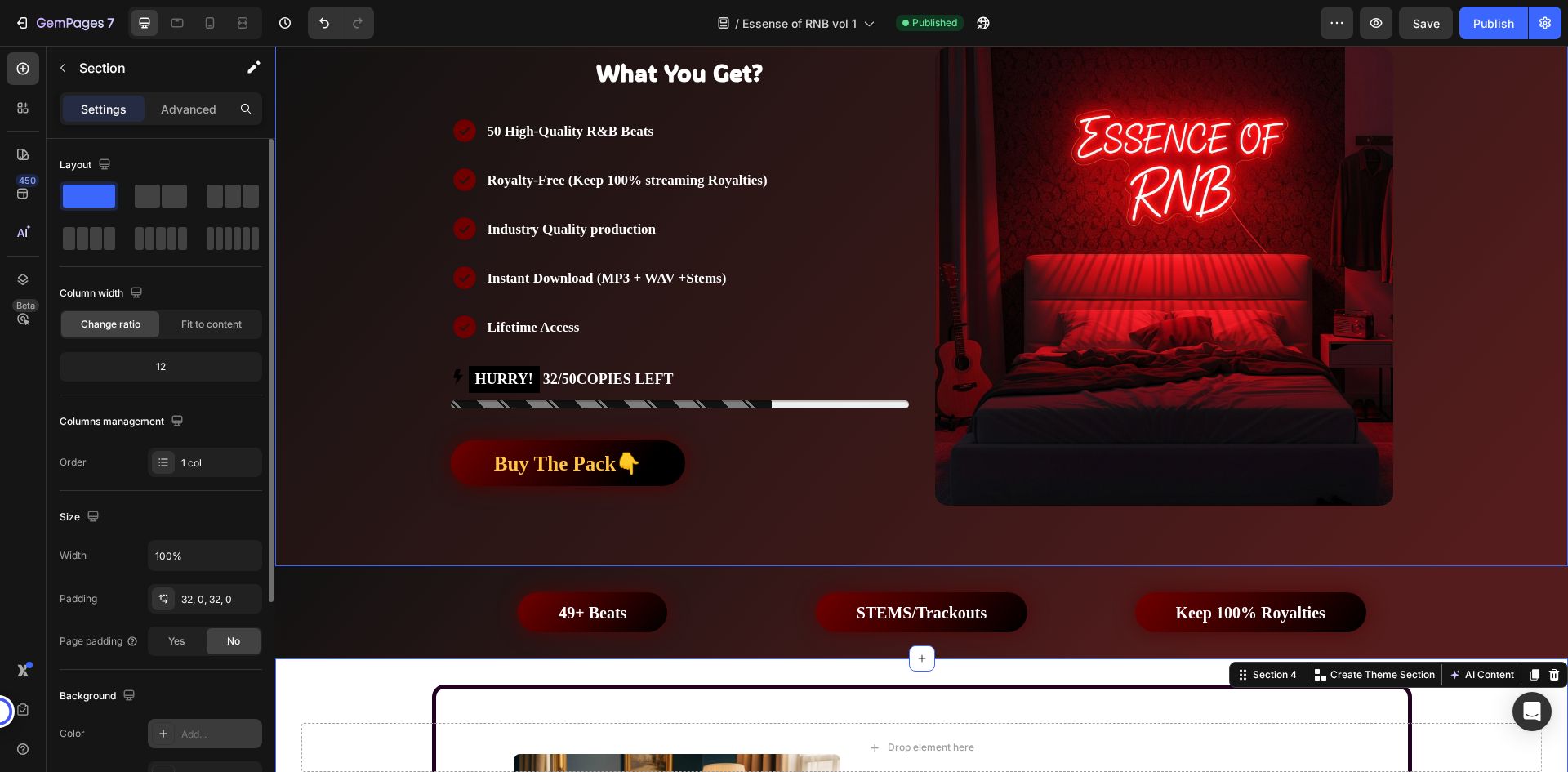
click at [380, 293] on div "Background Image" at bounding box center [921, 590] width 1293 height 1090
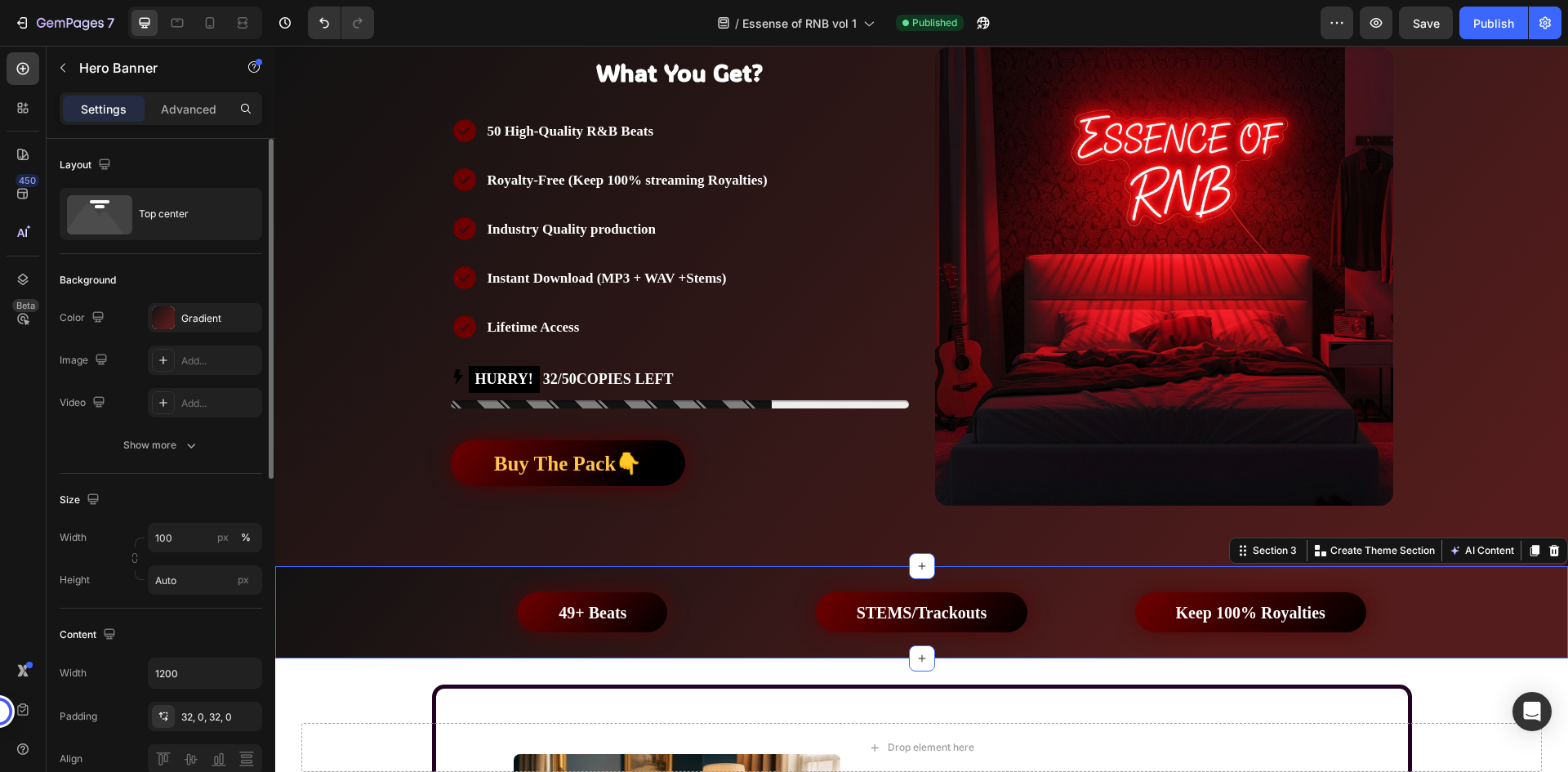
click at [344, 607] on div "49+ Beats Button STEMS/Trackouts Button Keep 100% Royalties Button Row" at bounding box center [921, 612] width 1293 height 40
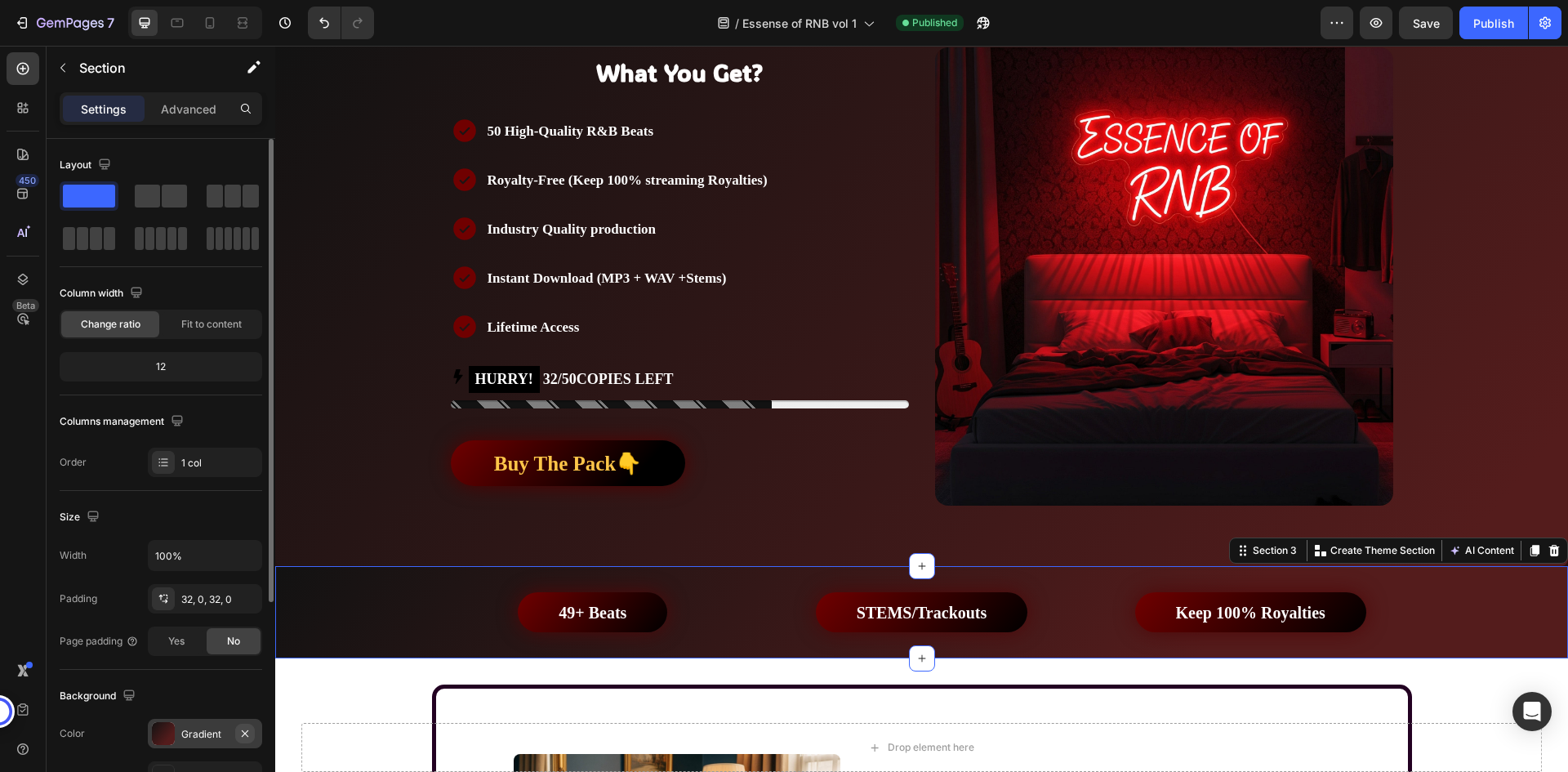
click at [246, 728] on icon "button" at bounding box center [244, 733] width 13 height 13
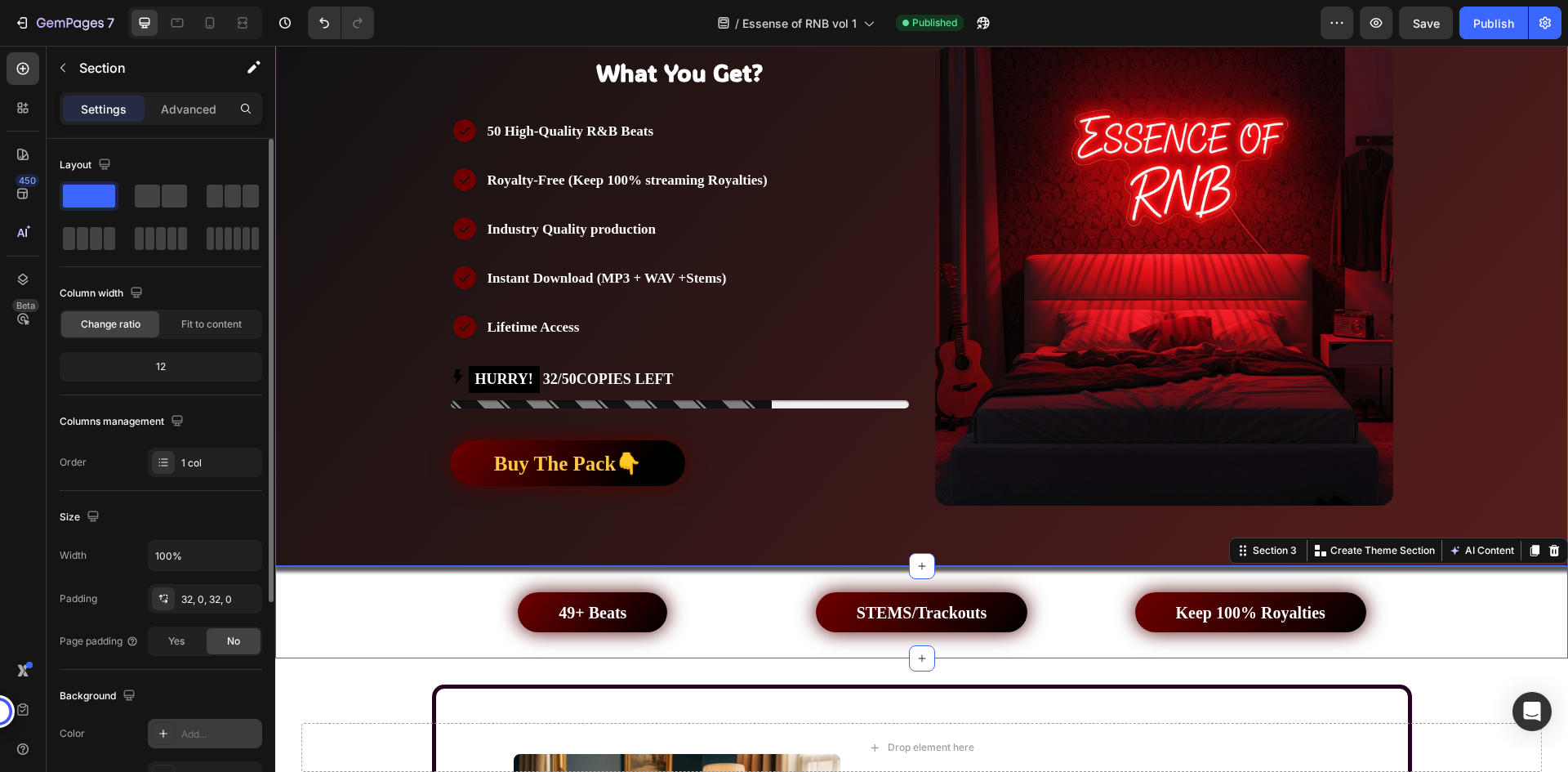
click at [305, 368] on div "Background Image" at bounding box center [921, 590] width 1293 height 1090
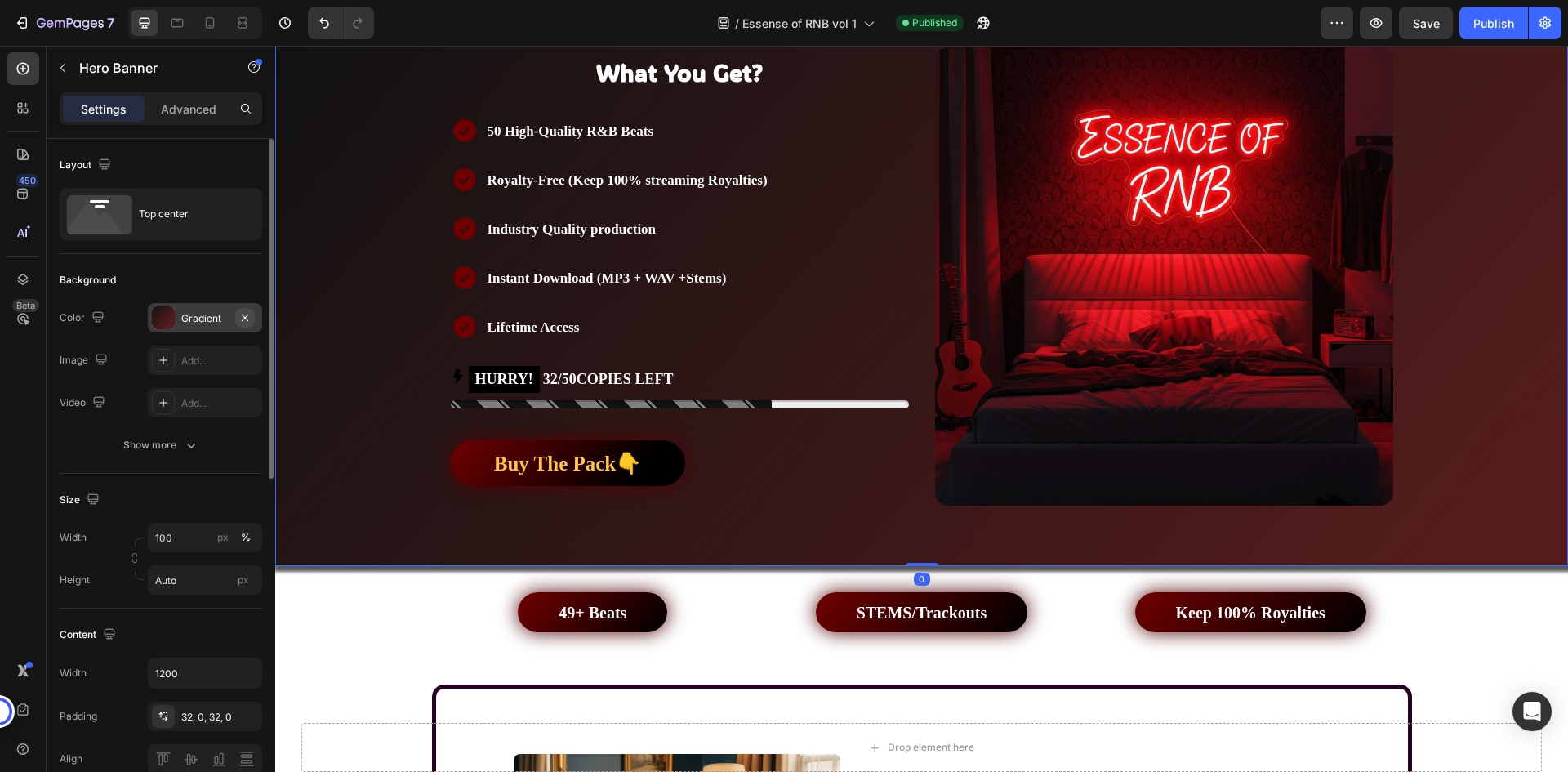
click at [245, 321] on icon "button" at bounding box center [244, 318] width 13 height 13
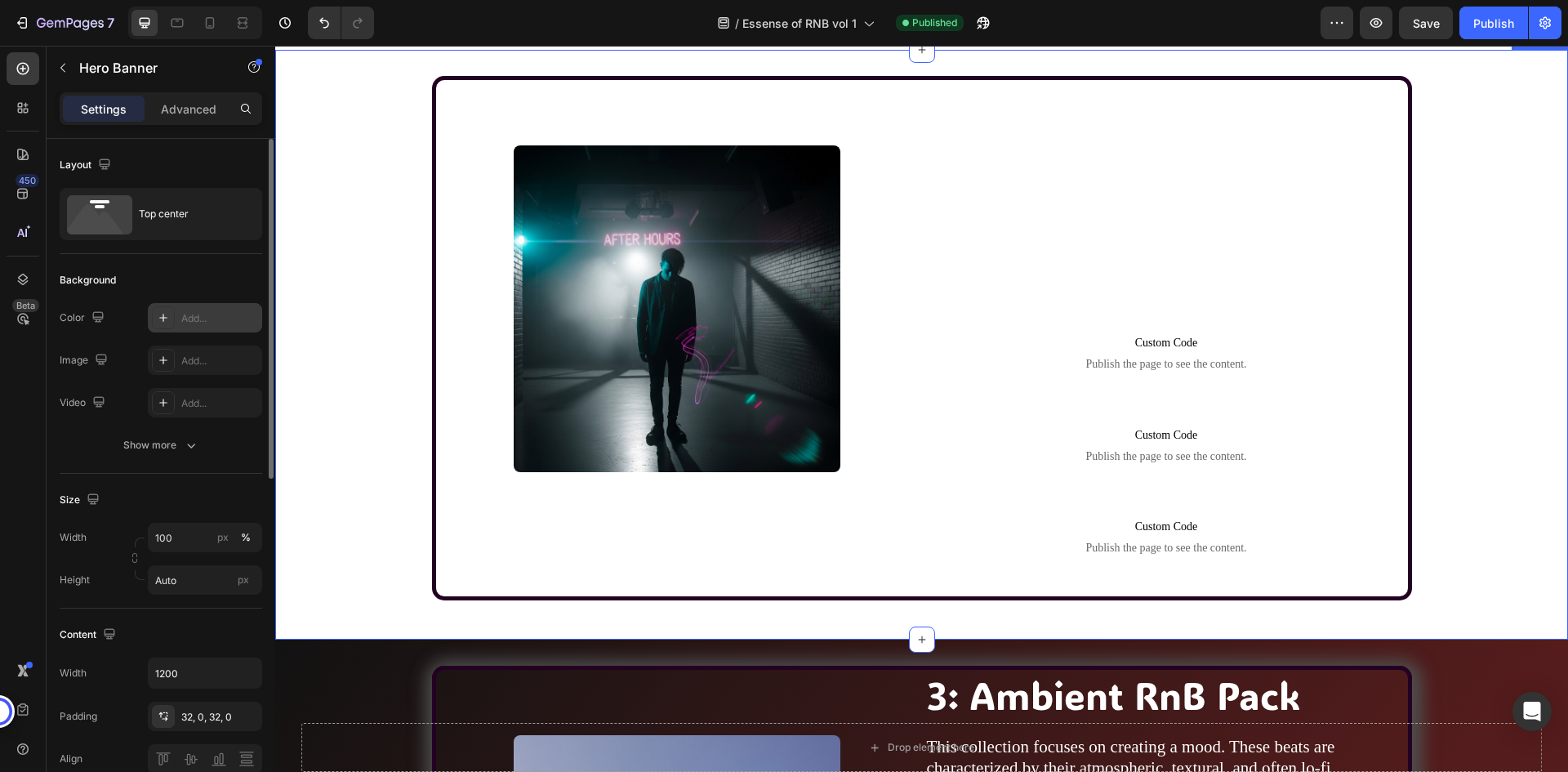
scroll to position [1960, 0]
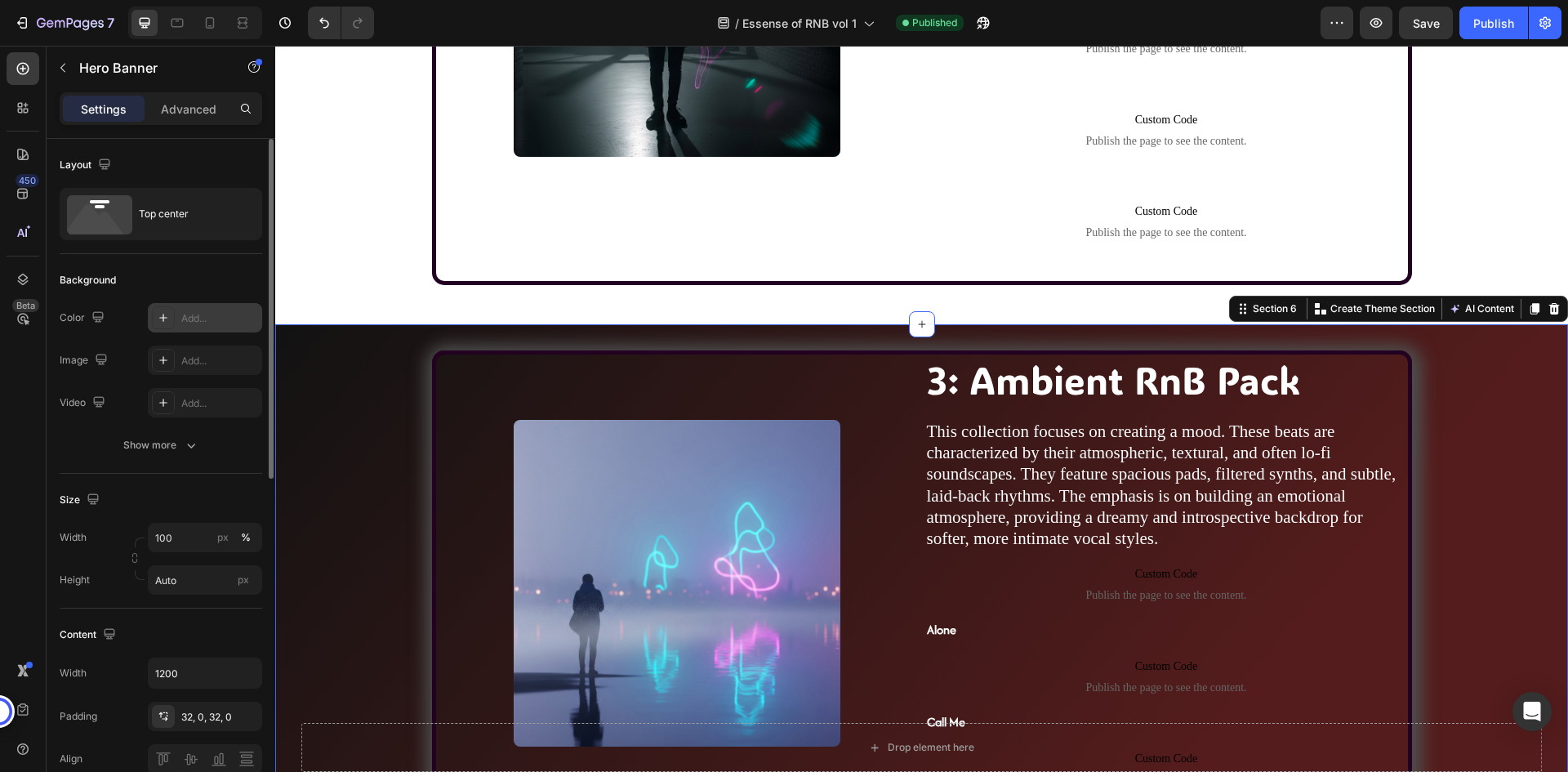
click at [390, 343] on div "Image 3: Ambient RnB Pack Heading This collection focuses on creating a mood. T…" at bounding box center [921, 597] width 1293 height 547
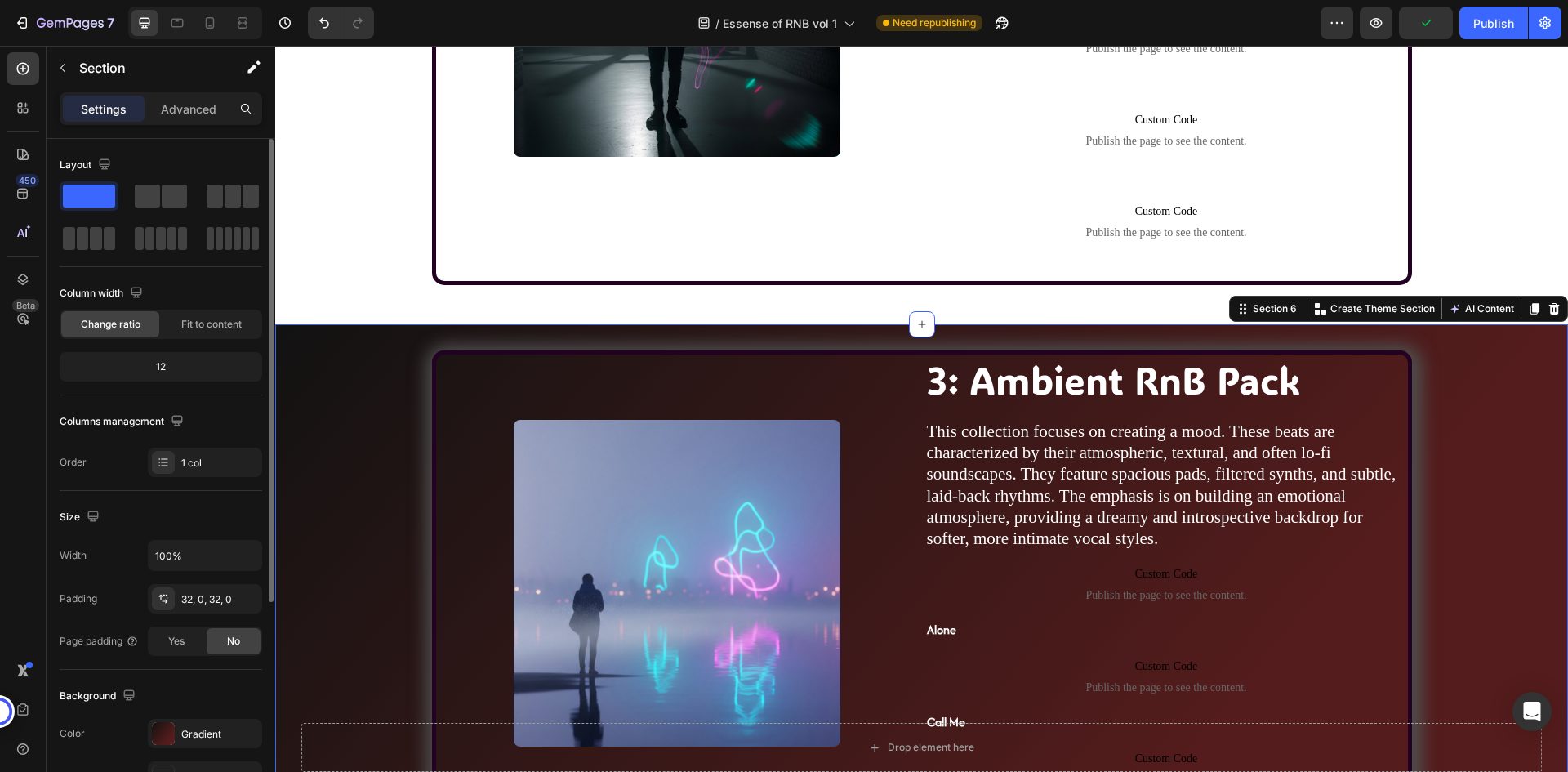
scroll to position [245, 0]
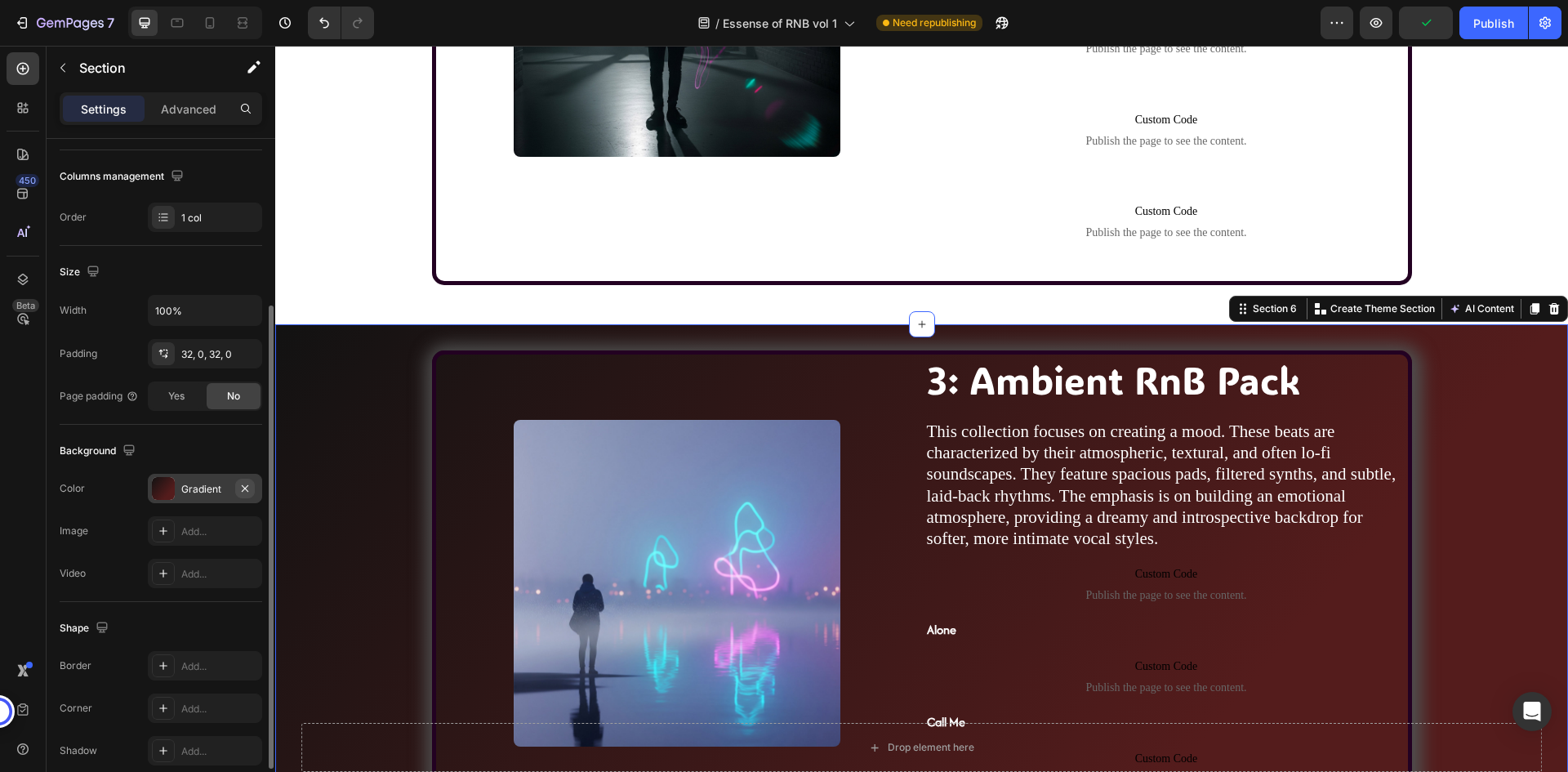
click at [246, 482] on icon "button" at bounding box center [244, 488] width 13 height 13
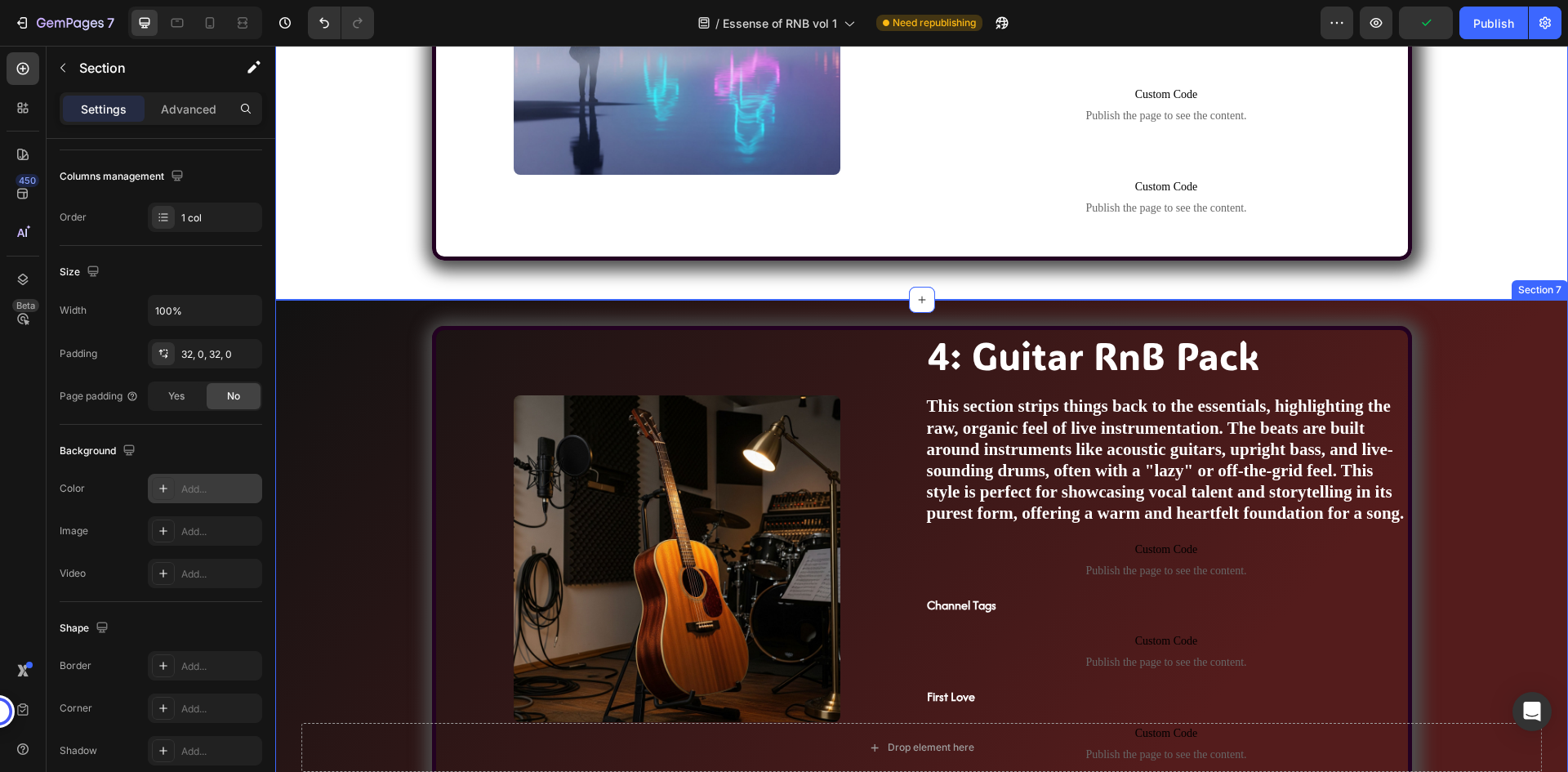
scroll to position [2940, 0]
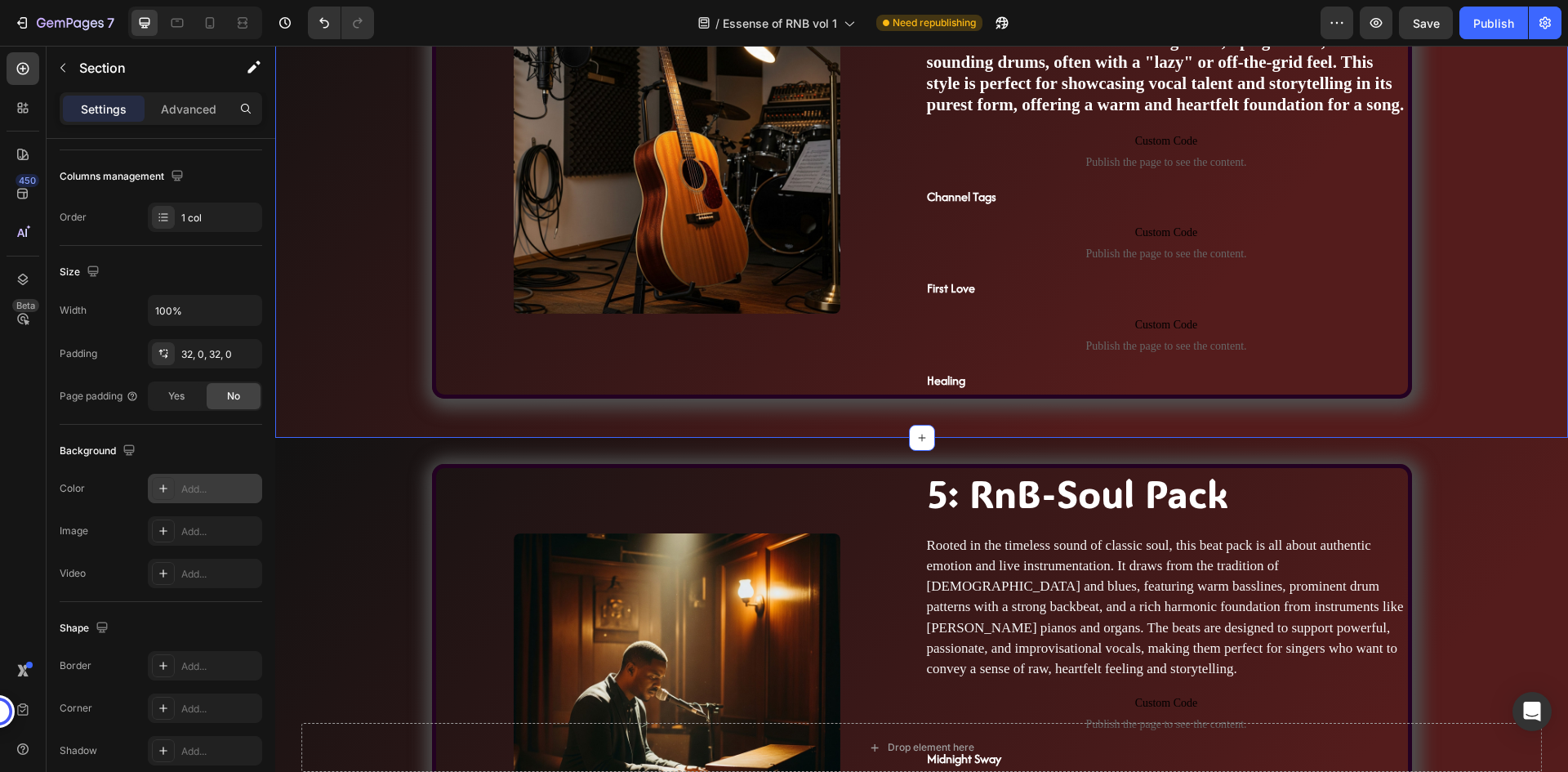
click at [344, 335] on div "Image 4: Guitar RnB Pack Heading This section strips things back to the essenti…" at bounding box center [921, 165] width 1293 height 494
click at [243, 484] on icon "button" at bounding box center [244, 488] width 13 height 13
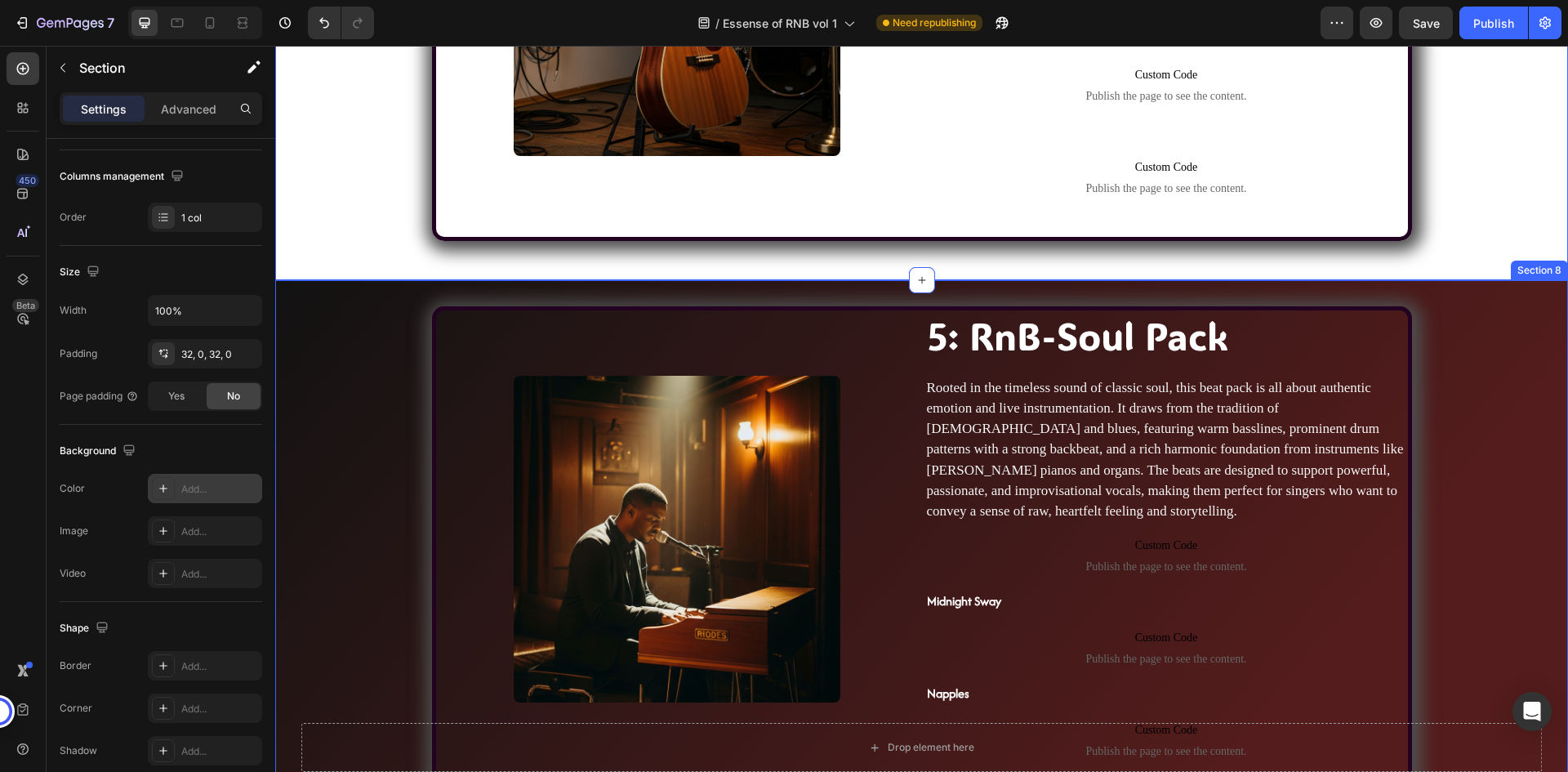
scroll to position [3348, 0]
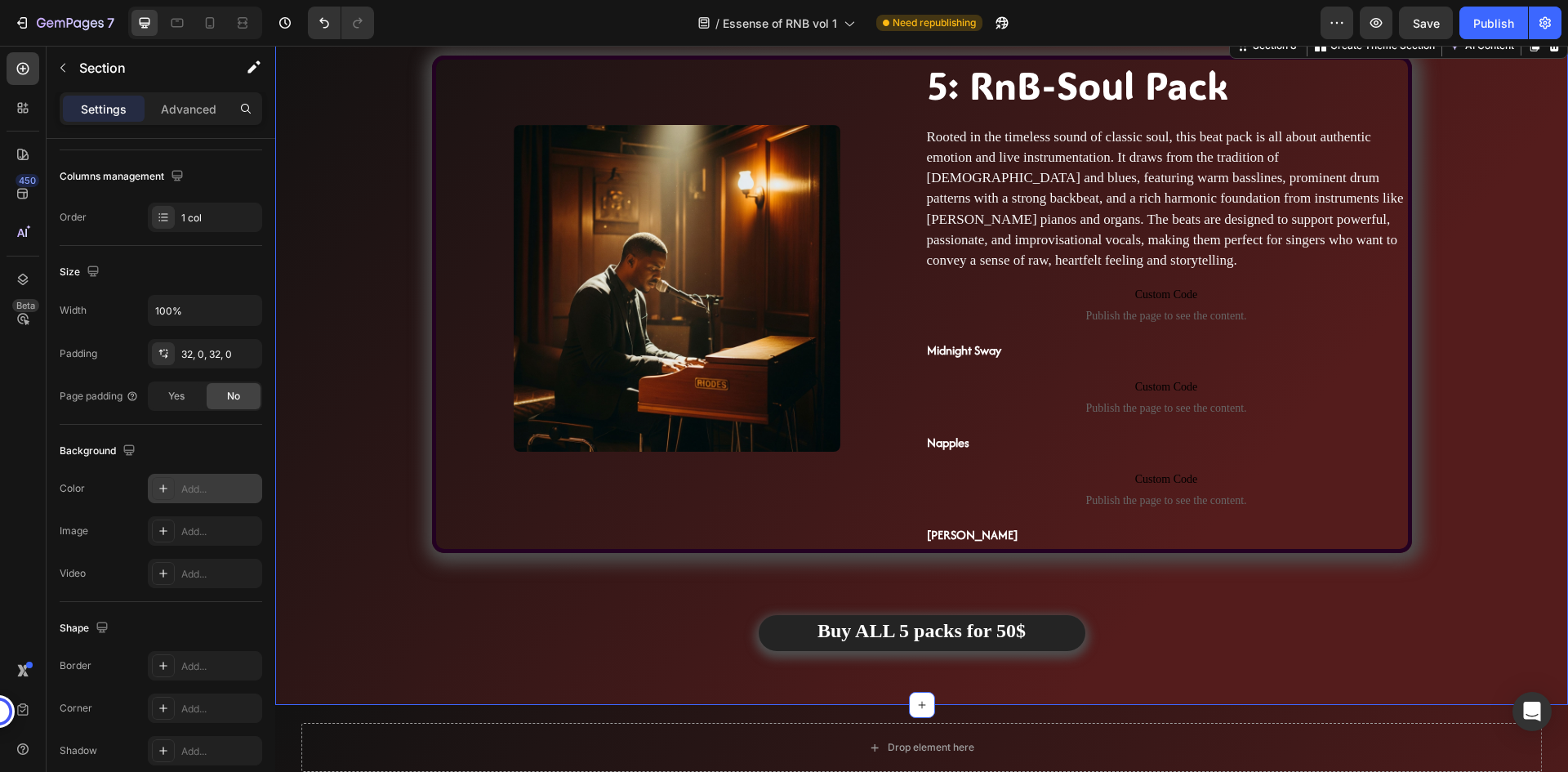
click at [349, 356] on div "Image 5: RnB-Soul Pack Heading Rooted in the timeless sound of classic soul, th…" at bounding box center [921, 367] width 1293 height 623
click at [248, 485] on icon "button" at bounding box center [245, 487] width 7 height 7
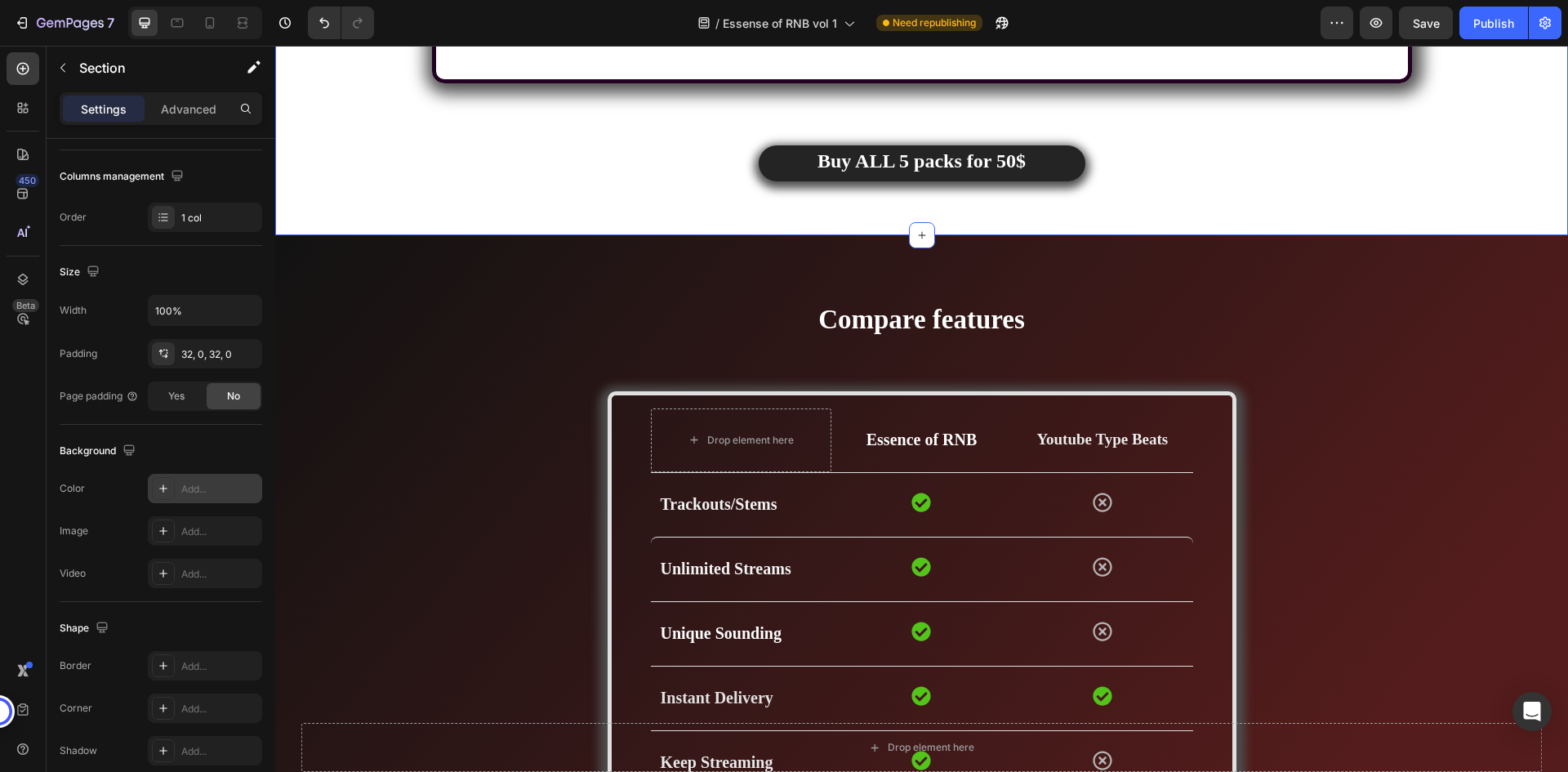
scroll to position [3838, 0]
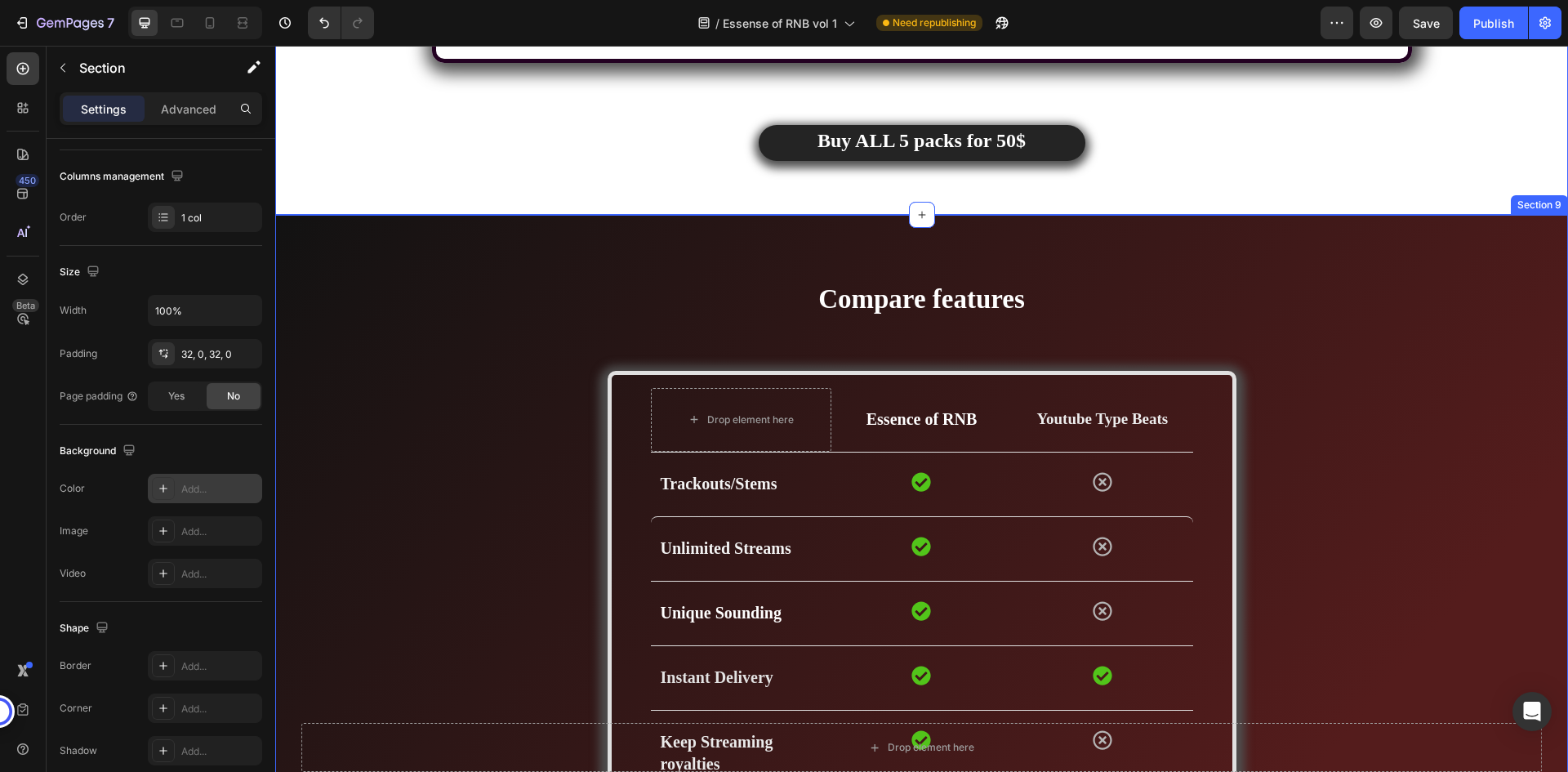
click at [381, 376] on div "Compare features Heading Drop element here Essence of RNB Text block Youtube Ty…" at bounding box center [922, 696] width 1268 height 833
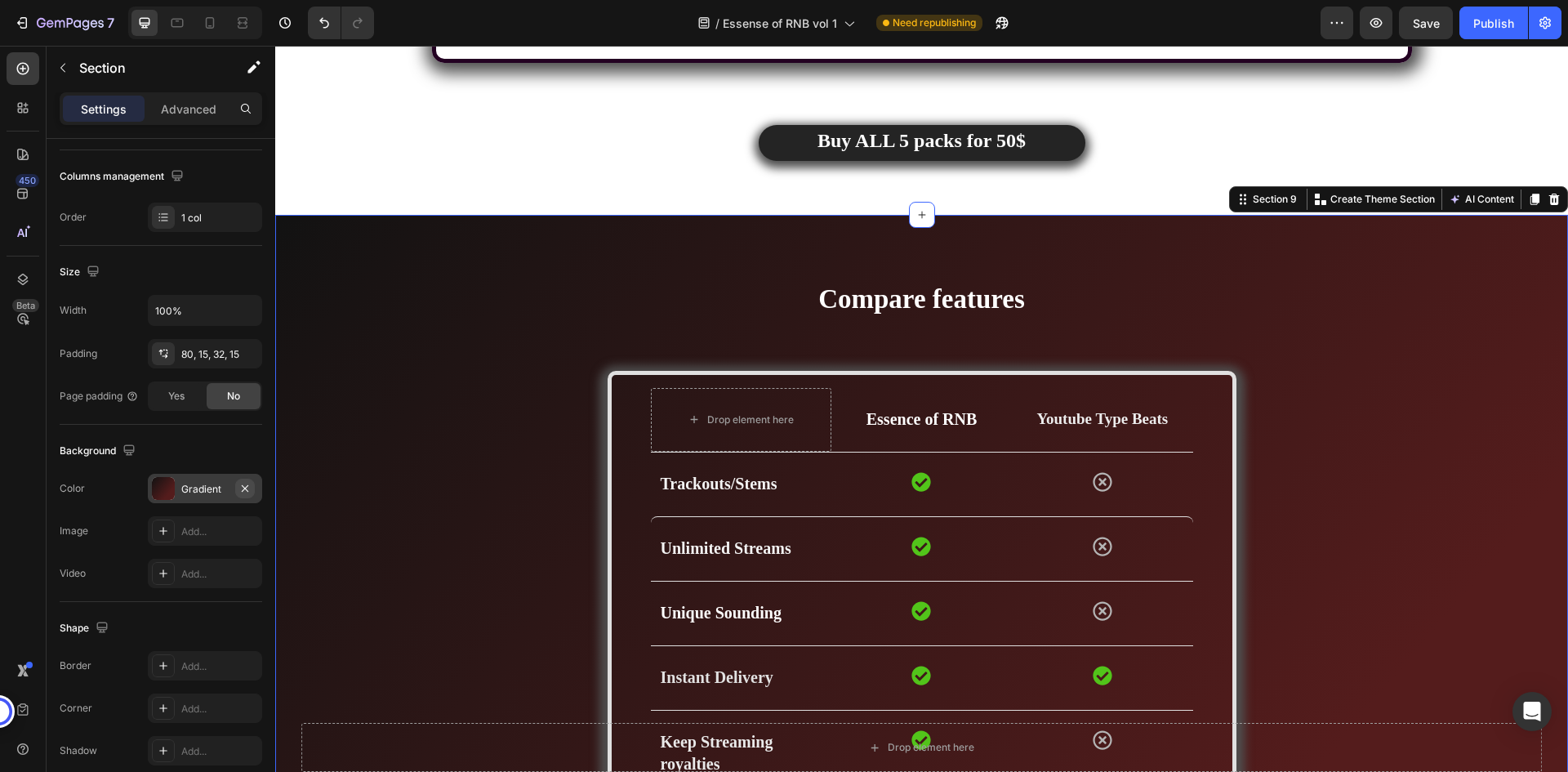
click at [243, 482] on icon "button" at bounding box center [244, 488] width 13 height 13
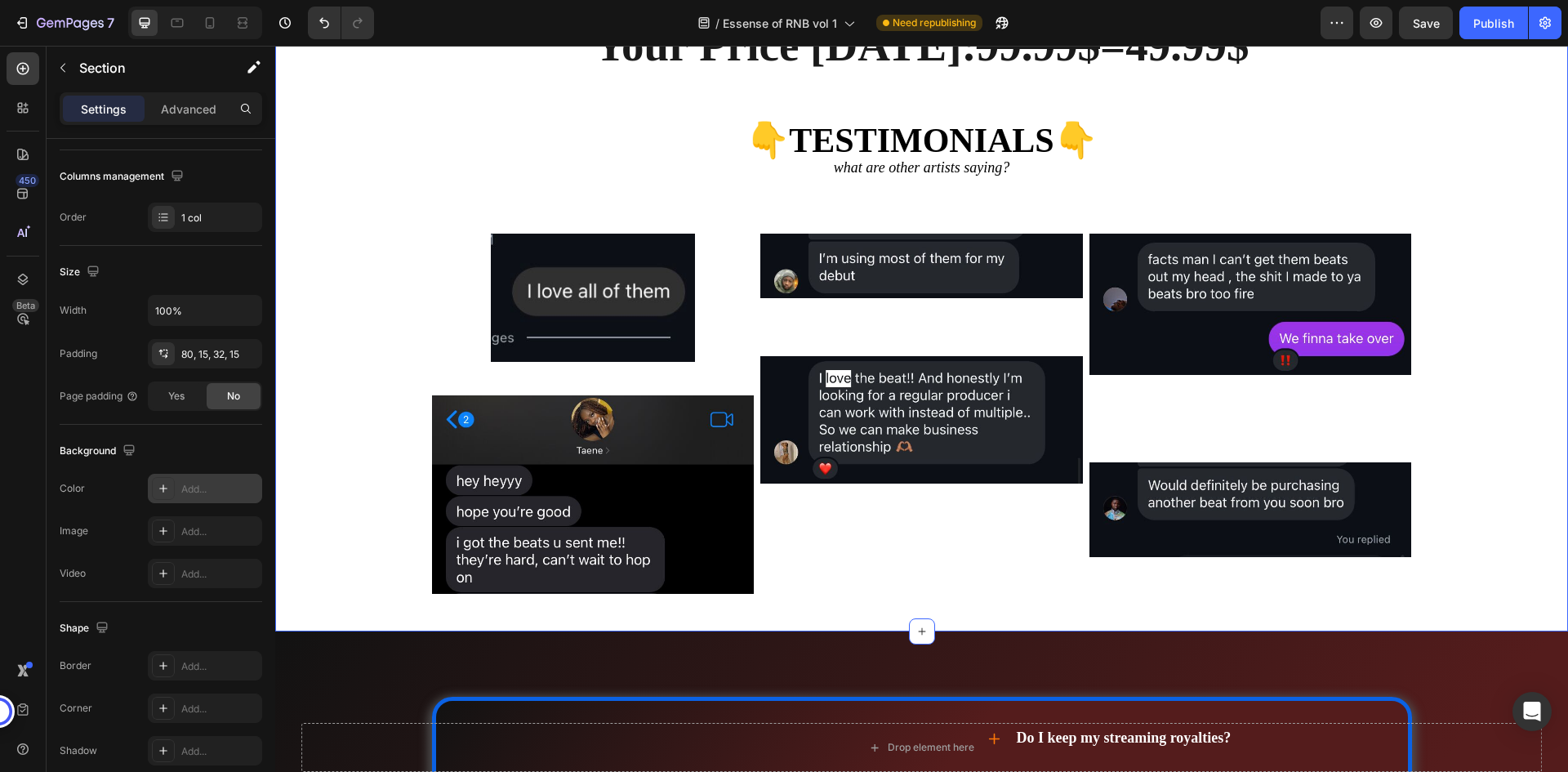
scroll to position [5717, 0]
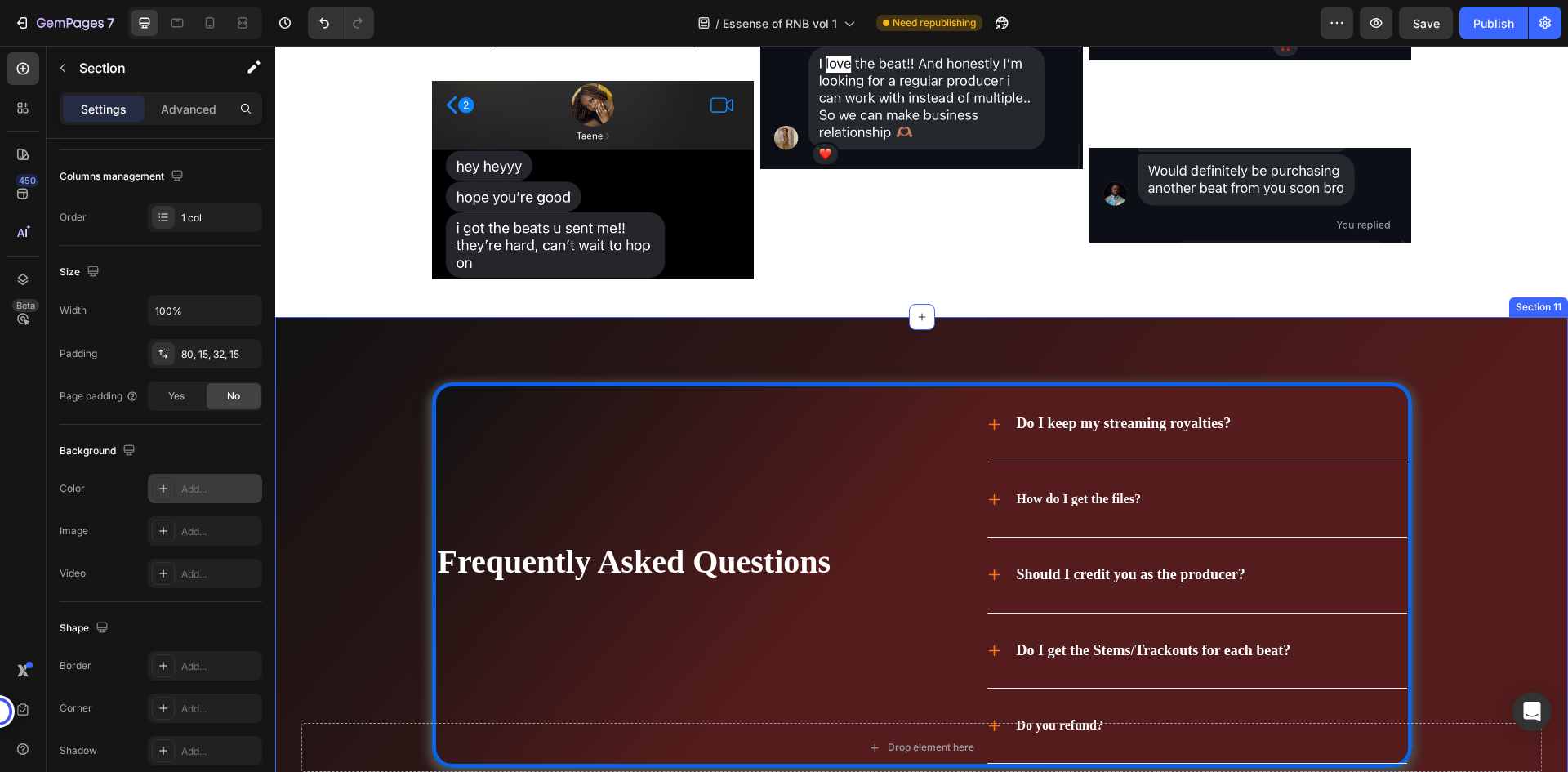
click at [376, 396] on div "Frequently Asked Questions Heading Do I keep my streaming royalties? How do I g…" at bounding box center [921, 590] width 1293 height 549
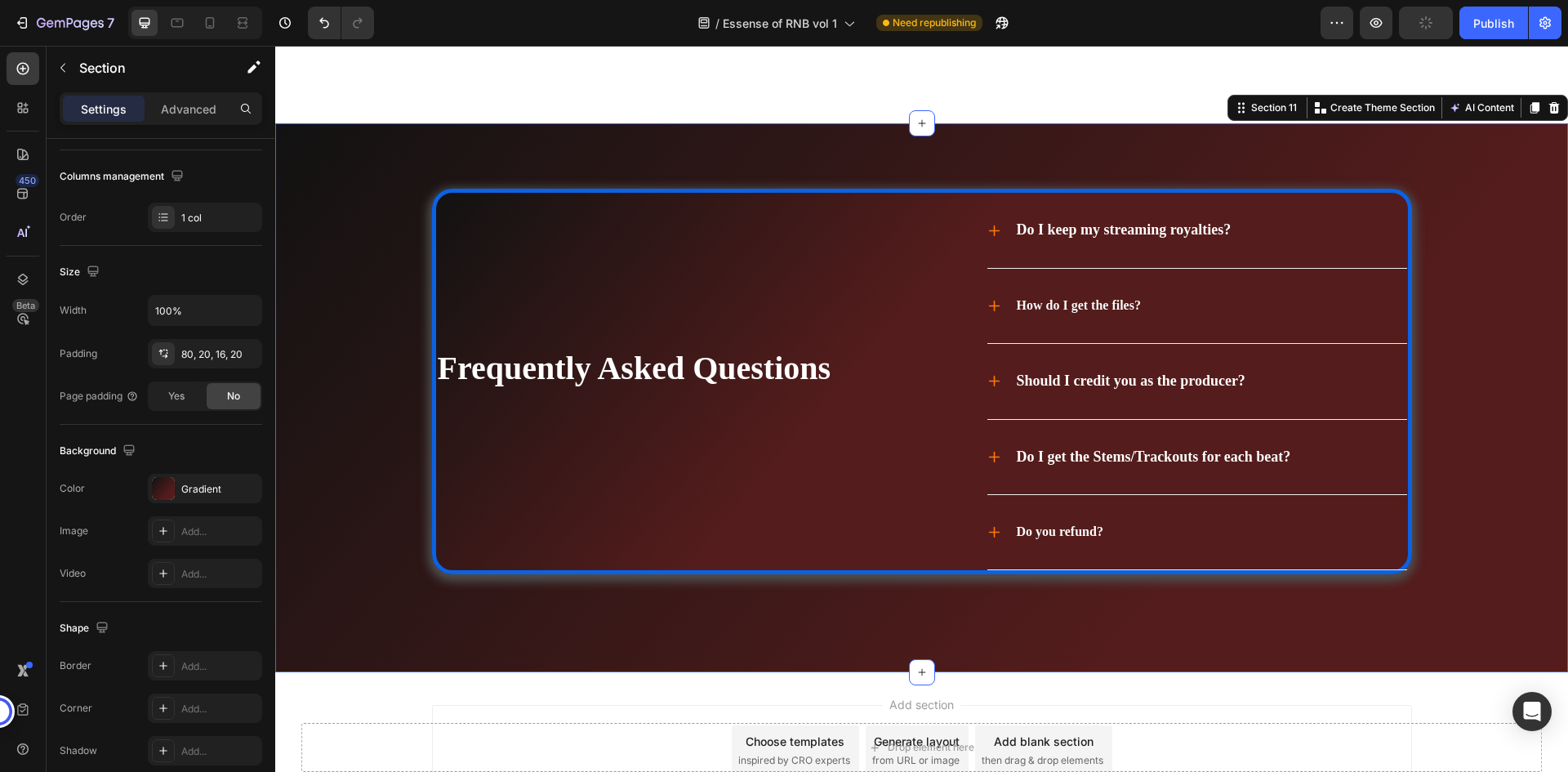
scroll to position [6074, 0]
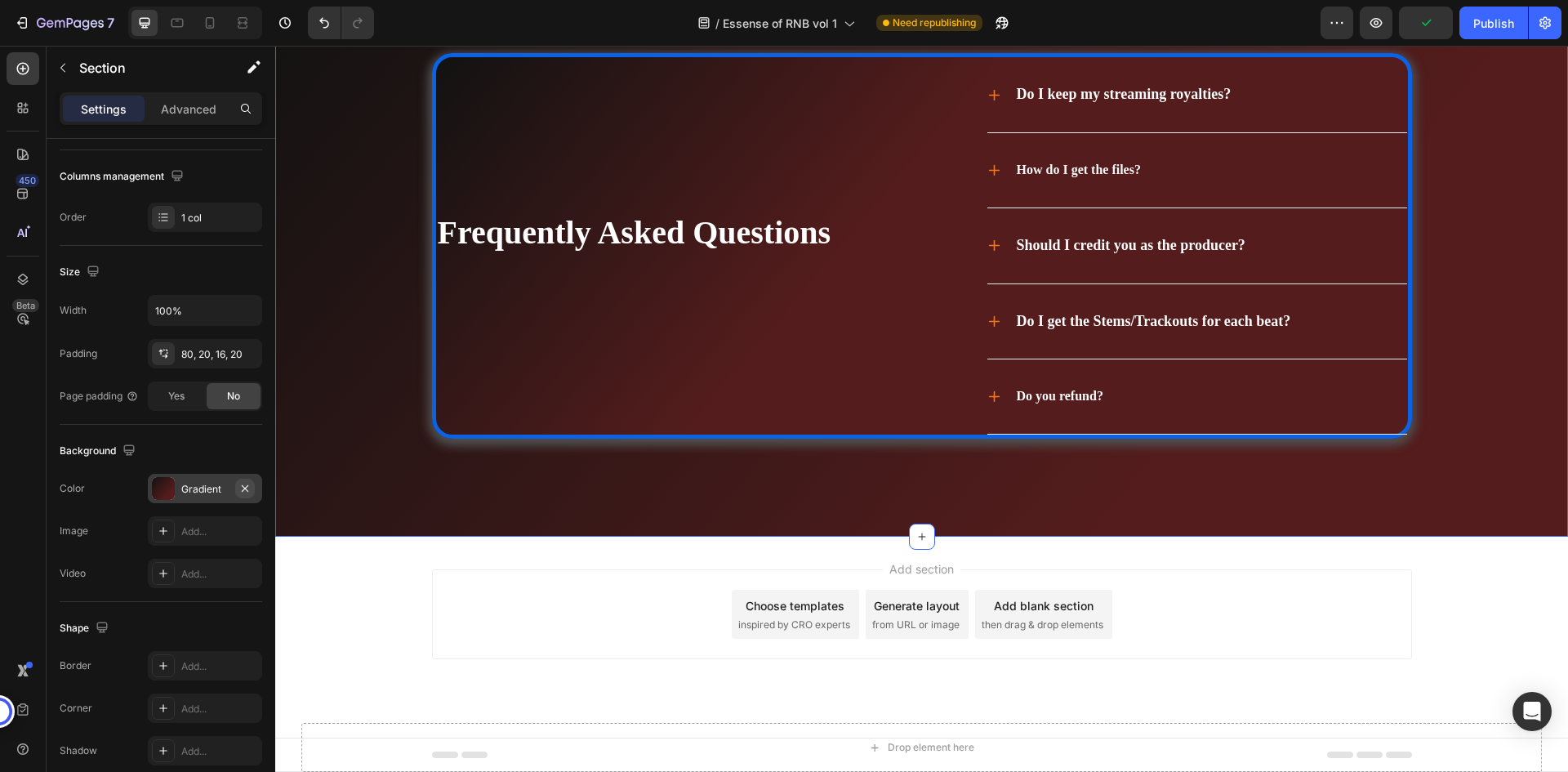
click at [247, 484] on icon "button" at bounding box center [244, 488] width 13 height 13
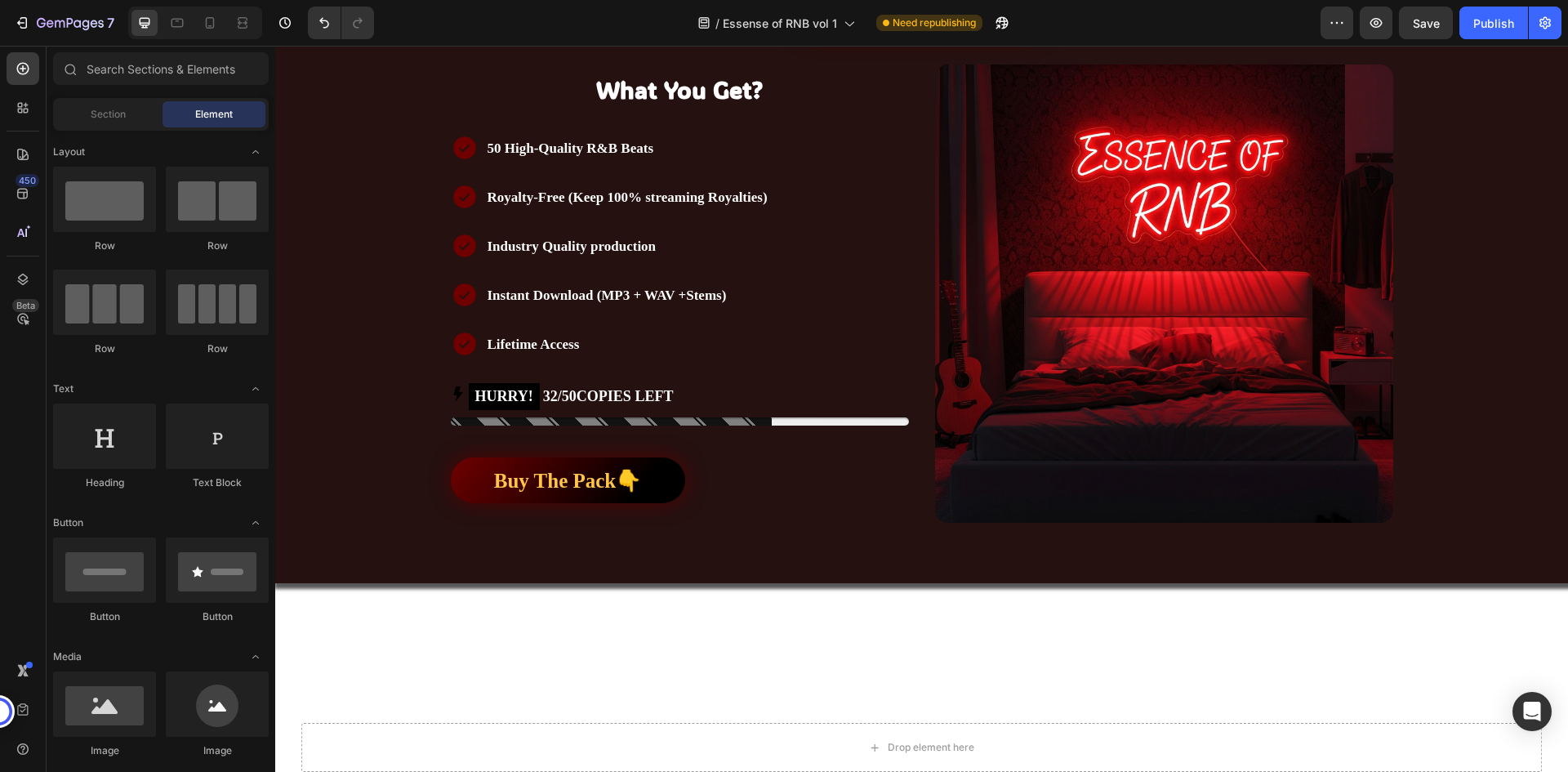
scroll to position [0, 0]
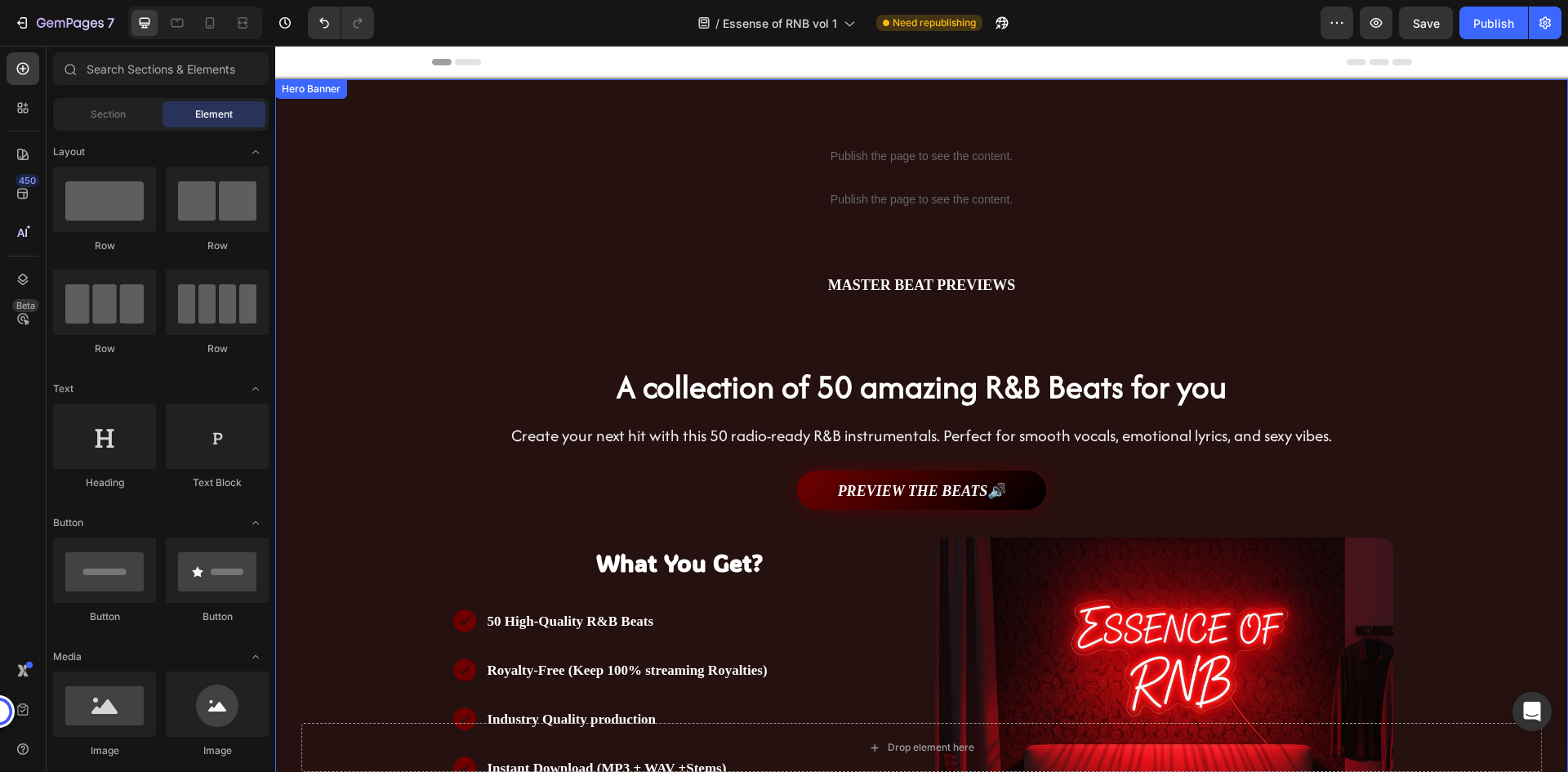
click at [1370, 89] on div "Publish the page to see the content. Custom Code Publish the page to see the co…" at bounding box center [922, 568] width 980 height 976
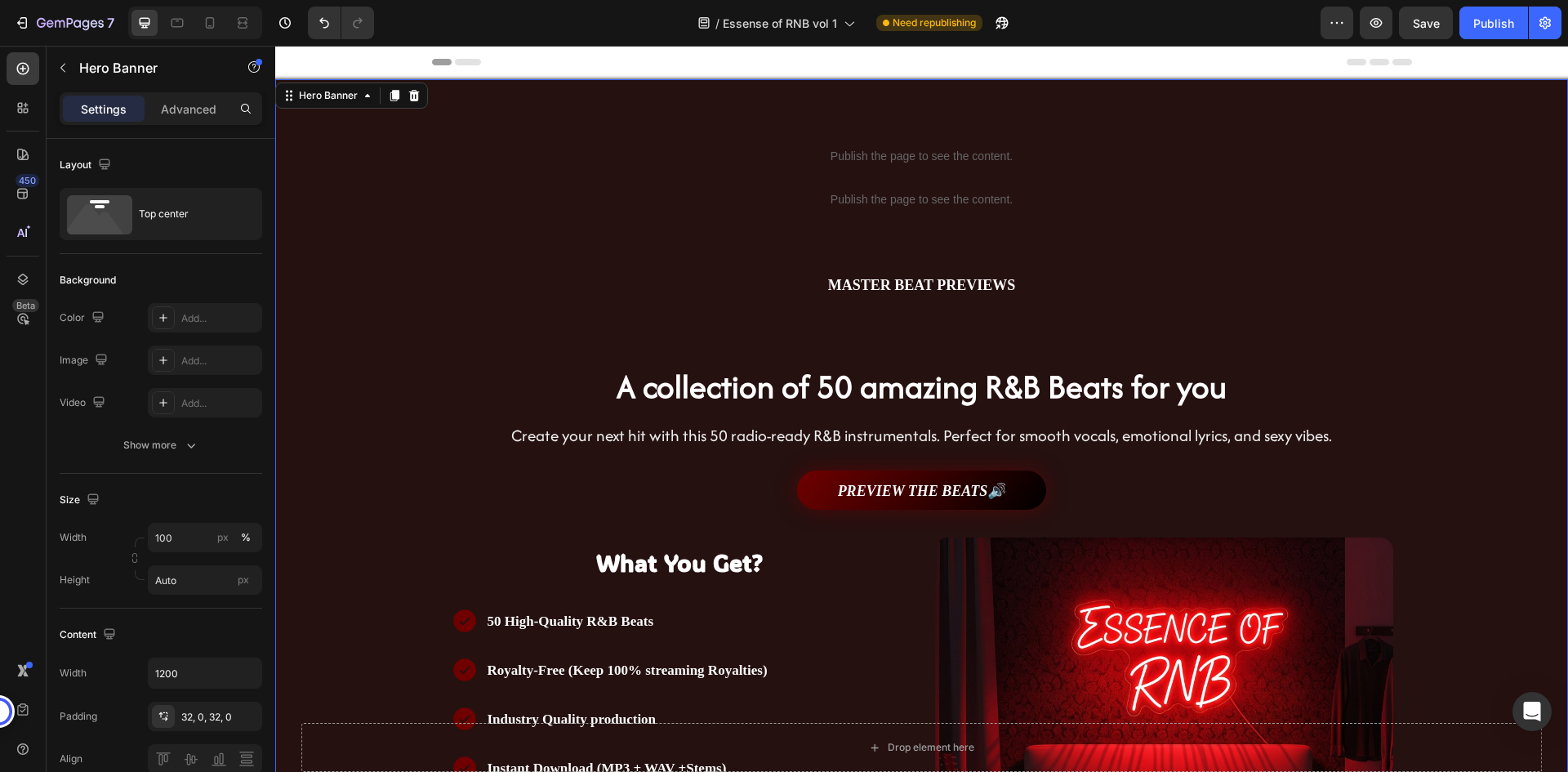
click at [1370, 89] on div "Publish the page to see the content. Custom Code Publish the page to see the co…" at bounding box center [922, 568] width 980 height 976
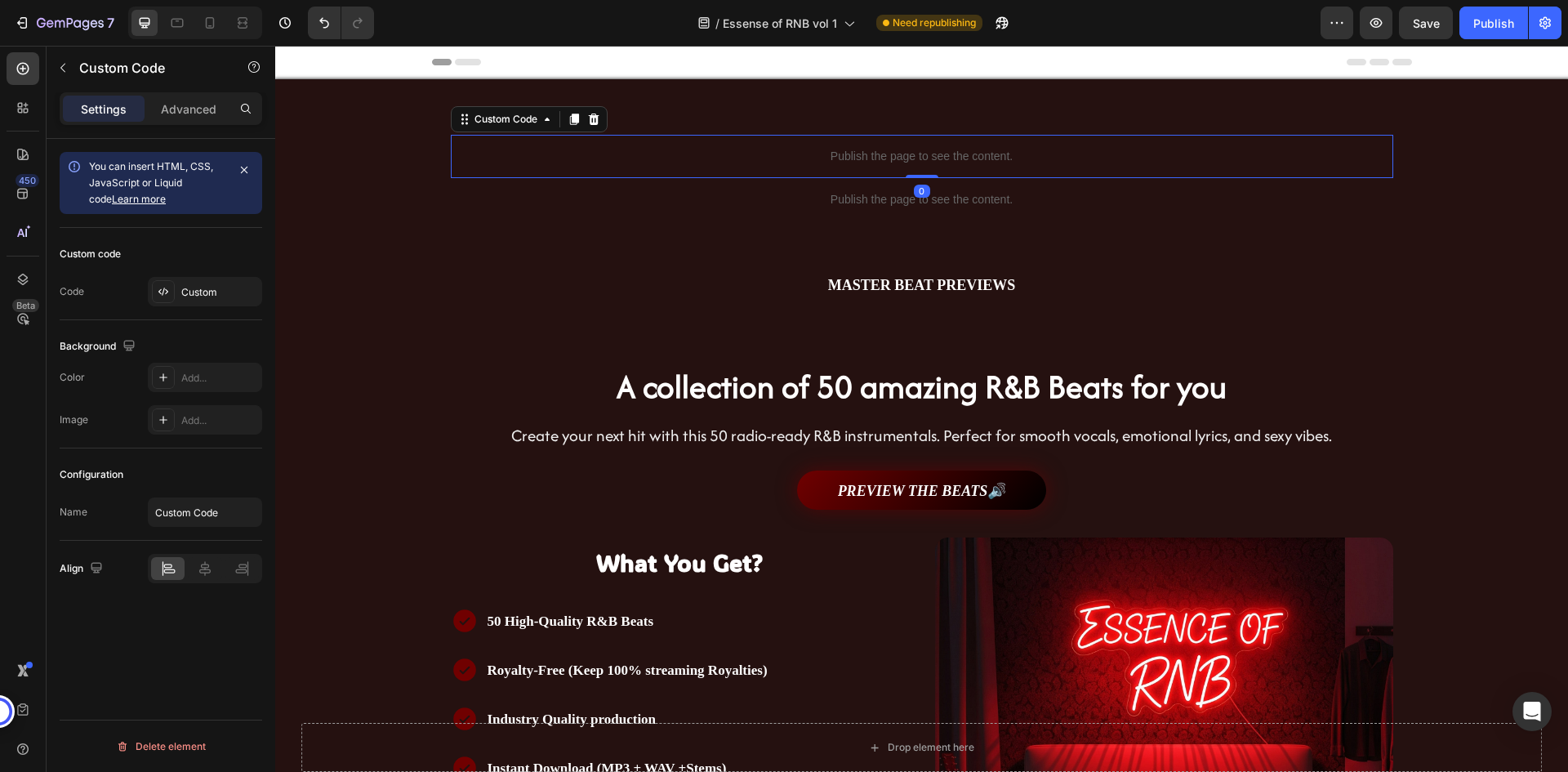
click at [874, 152] on p "Publish the page to see the content." at bounding box center [922, 156] width 943 height 17
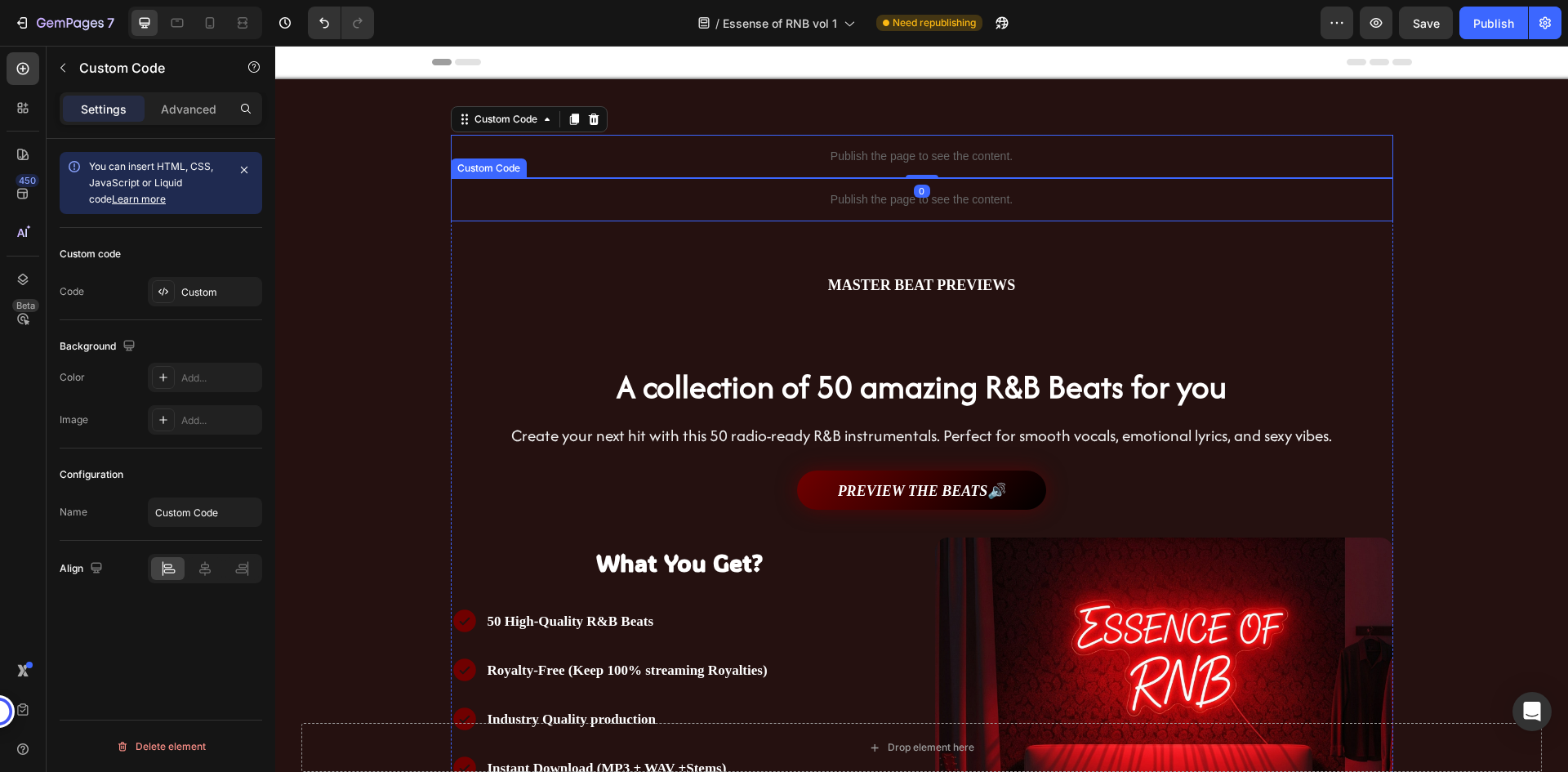
click at [575, 201] on p "Publish the page to see the content." at bounding box center [922, 199] width 943 height 17
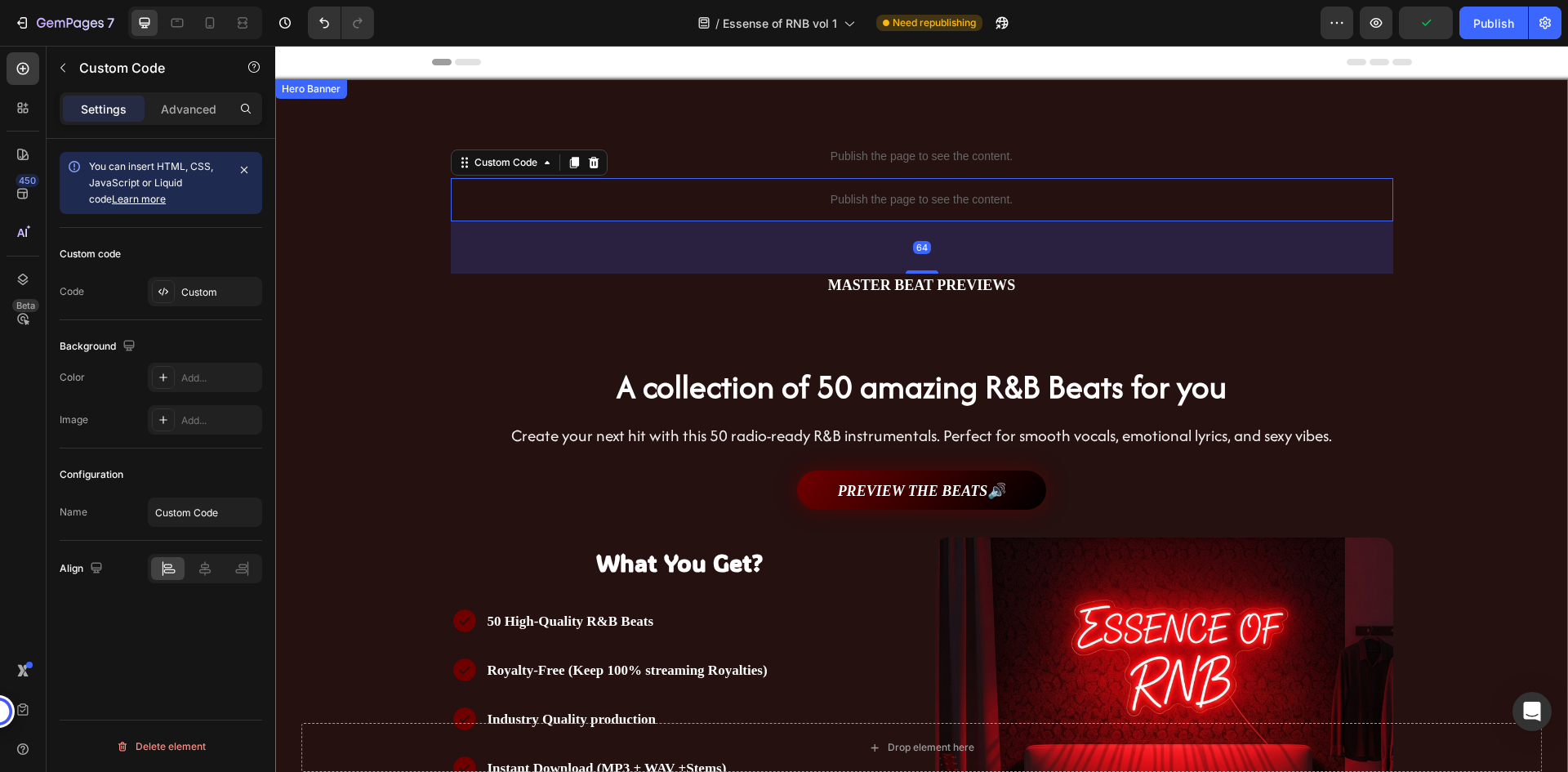
click at [392, 97] on div "Publish the page to see the content. Custom Code Publish the page to see the co…" at bounding box center [921, 568] width 1293 height 976
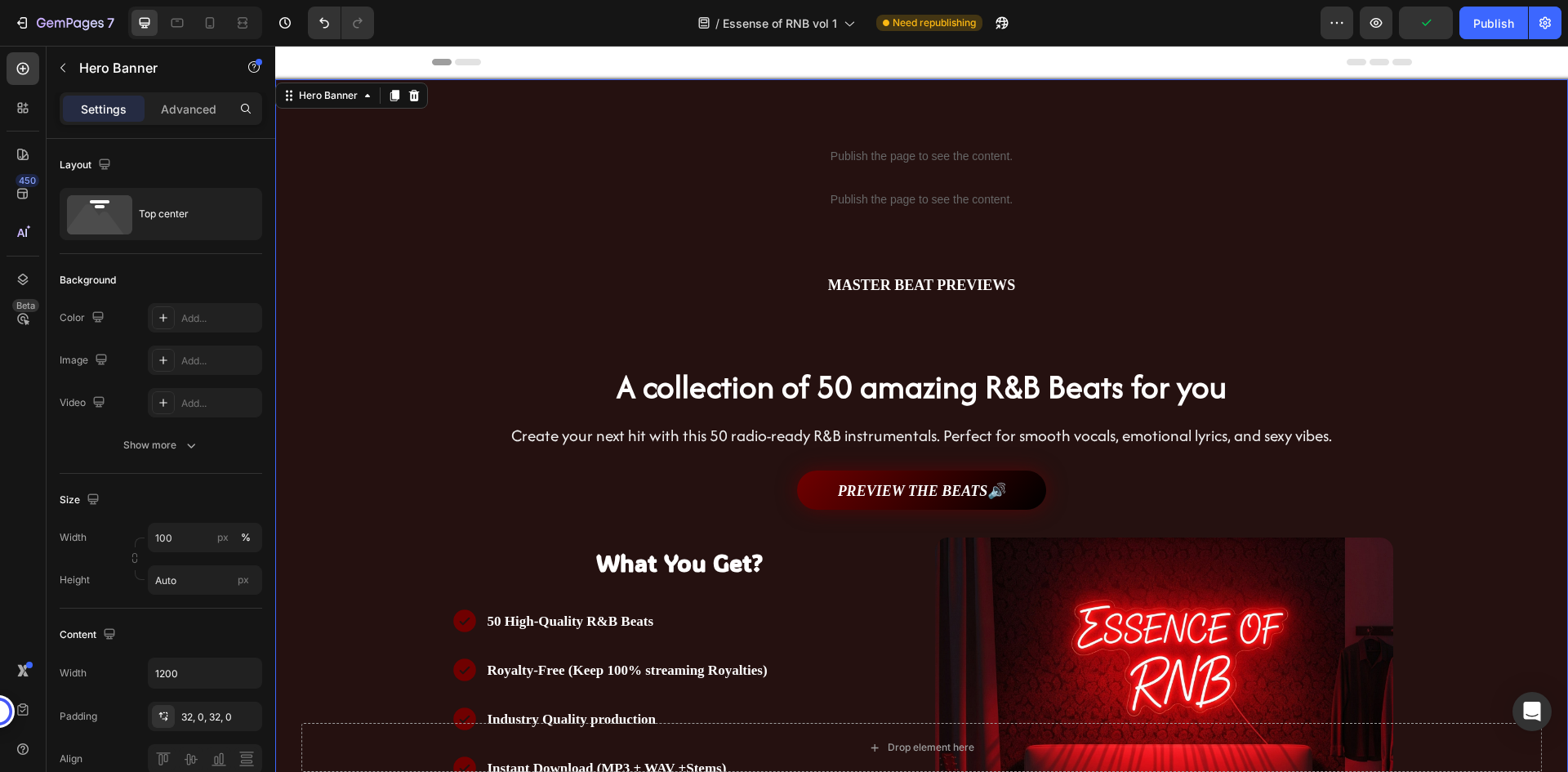
click at [379, 188] on div "Background Image" at bounding box center [921, 590] width 1293 height 1090
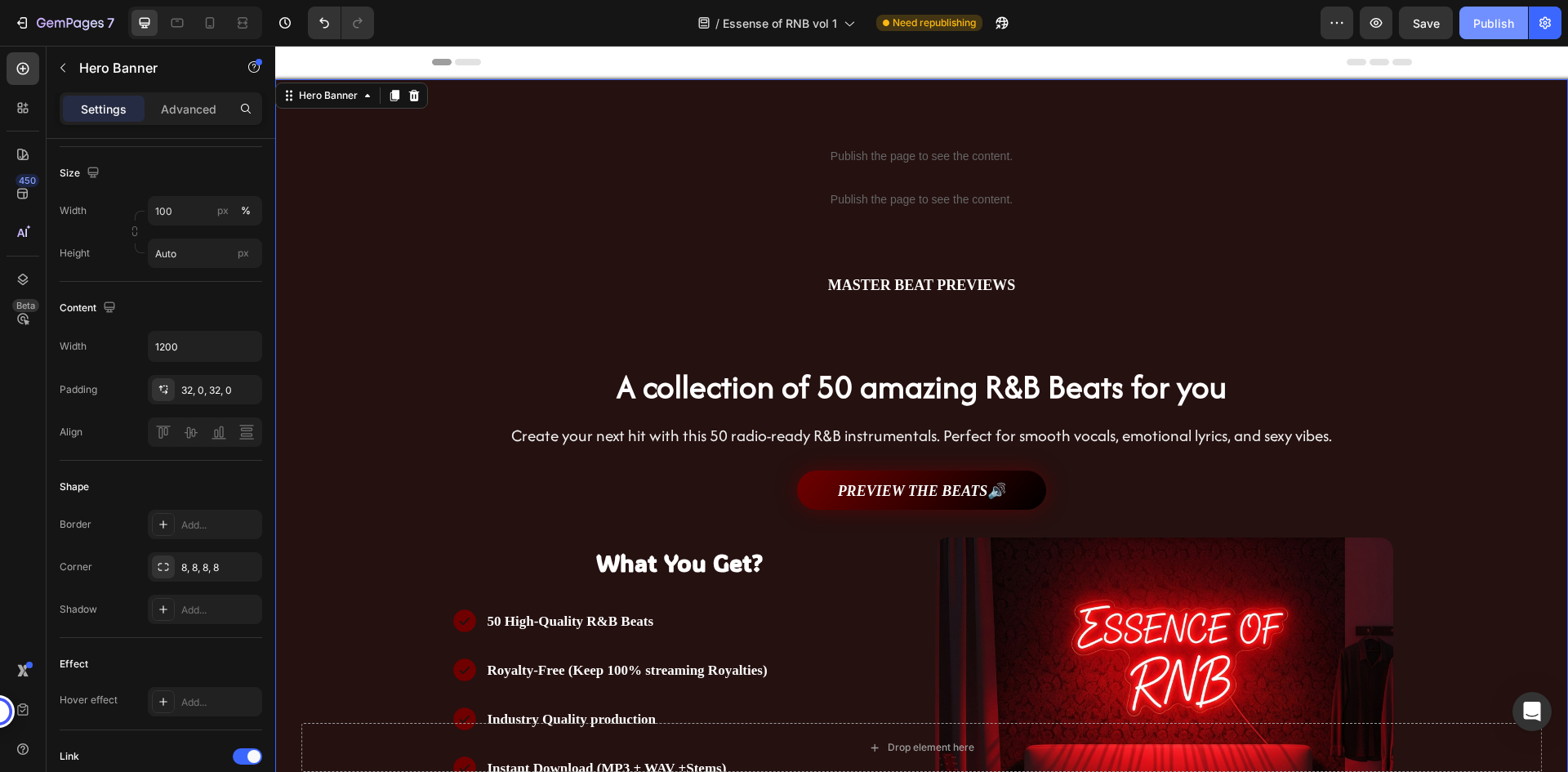
click at [1484, 26] on div "Publish" at bounding box center [1494, 23] width 41 height 17
click at [1341, 29] on icon "button" at bounding box center [1337, 23] width 16 height 16
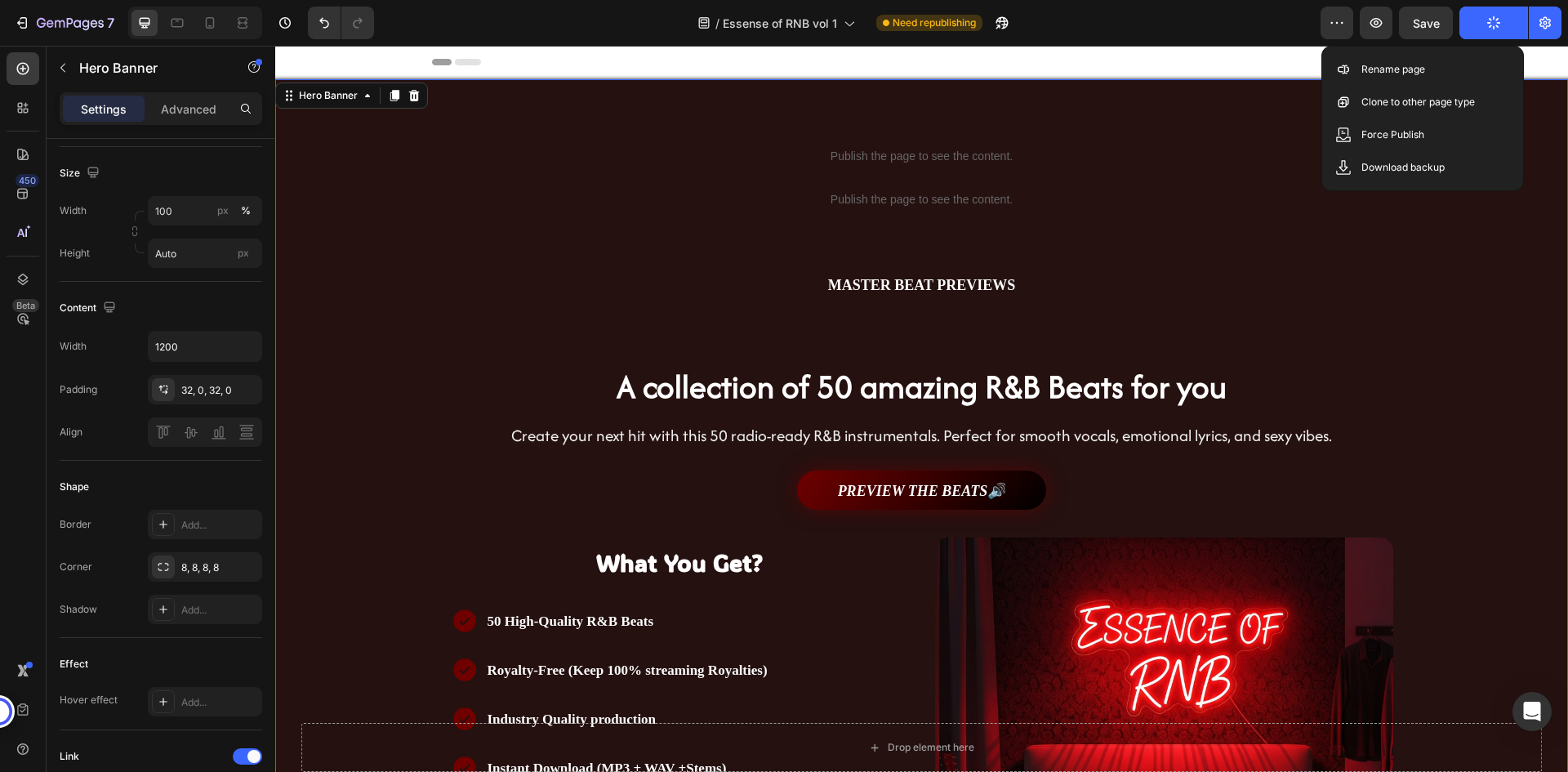
click at [1294, 22] on div "/ Essense of RNB vol 1 Need republishing" at bounding box center [853, 23] width 934 height 33
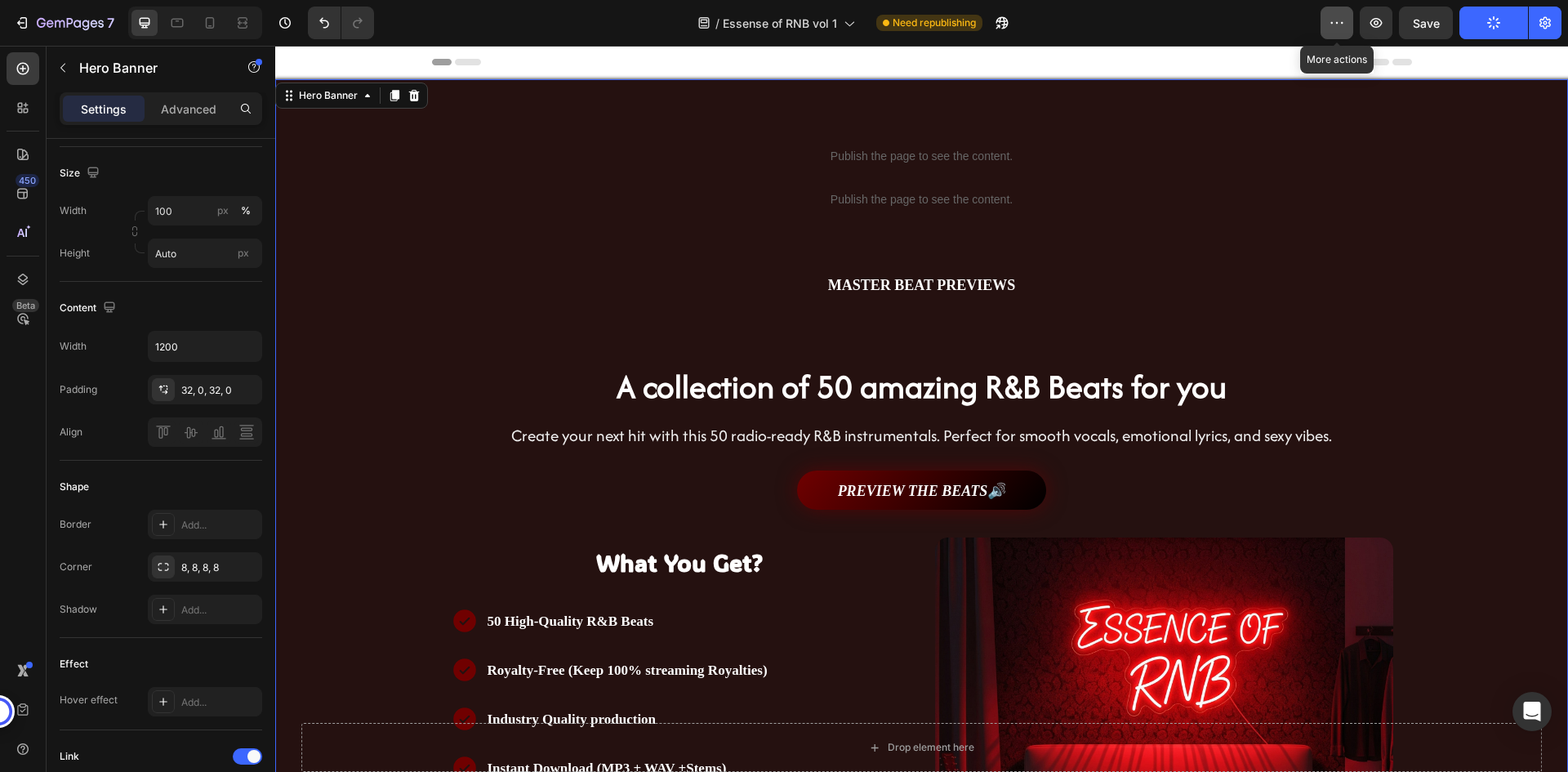
click at [1333, 29] on icon "button" at bounding box center [1337, 23] width 16 height 16
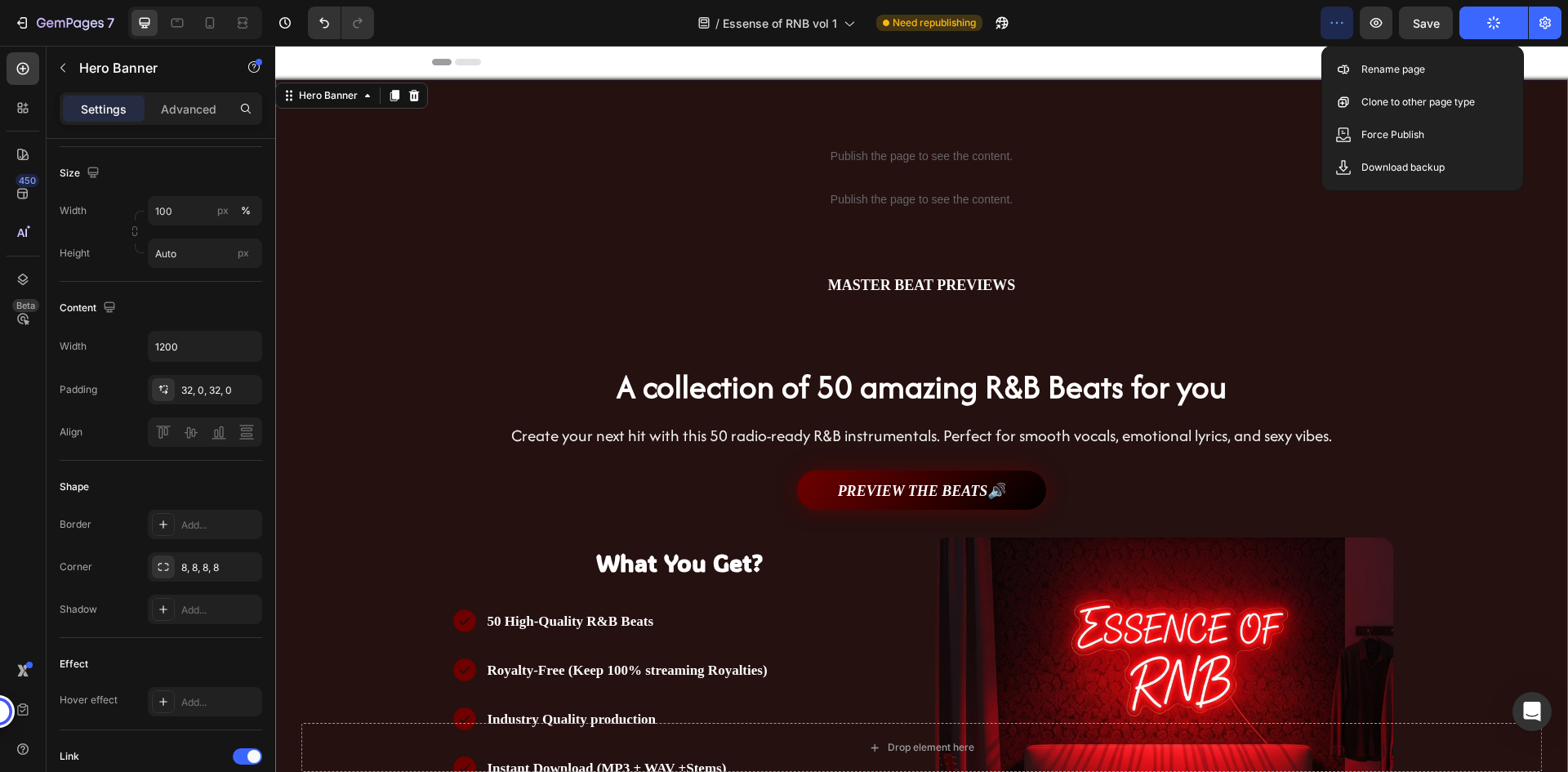
click at [1235, 28] on div "/ Essense of RNB vol 1 Need republishing" at bounding box center [853, 23] width 934 height 33
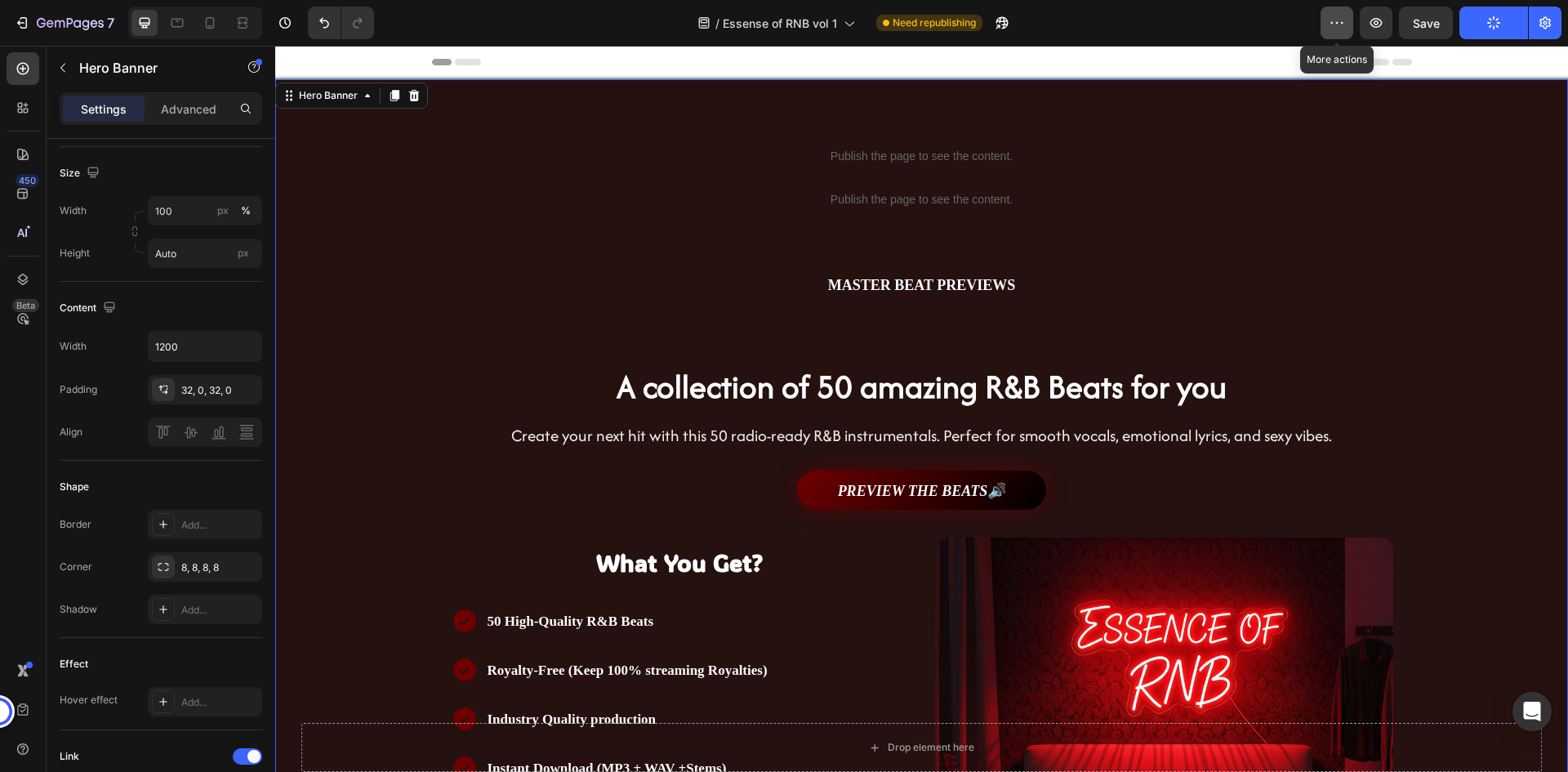
click at [1332, 21] on icon "button" at bounding box center [1337, 23] width 16 height 16
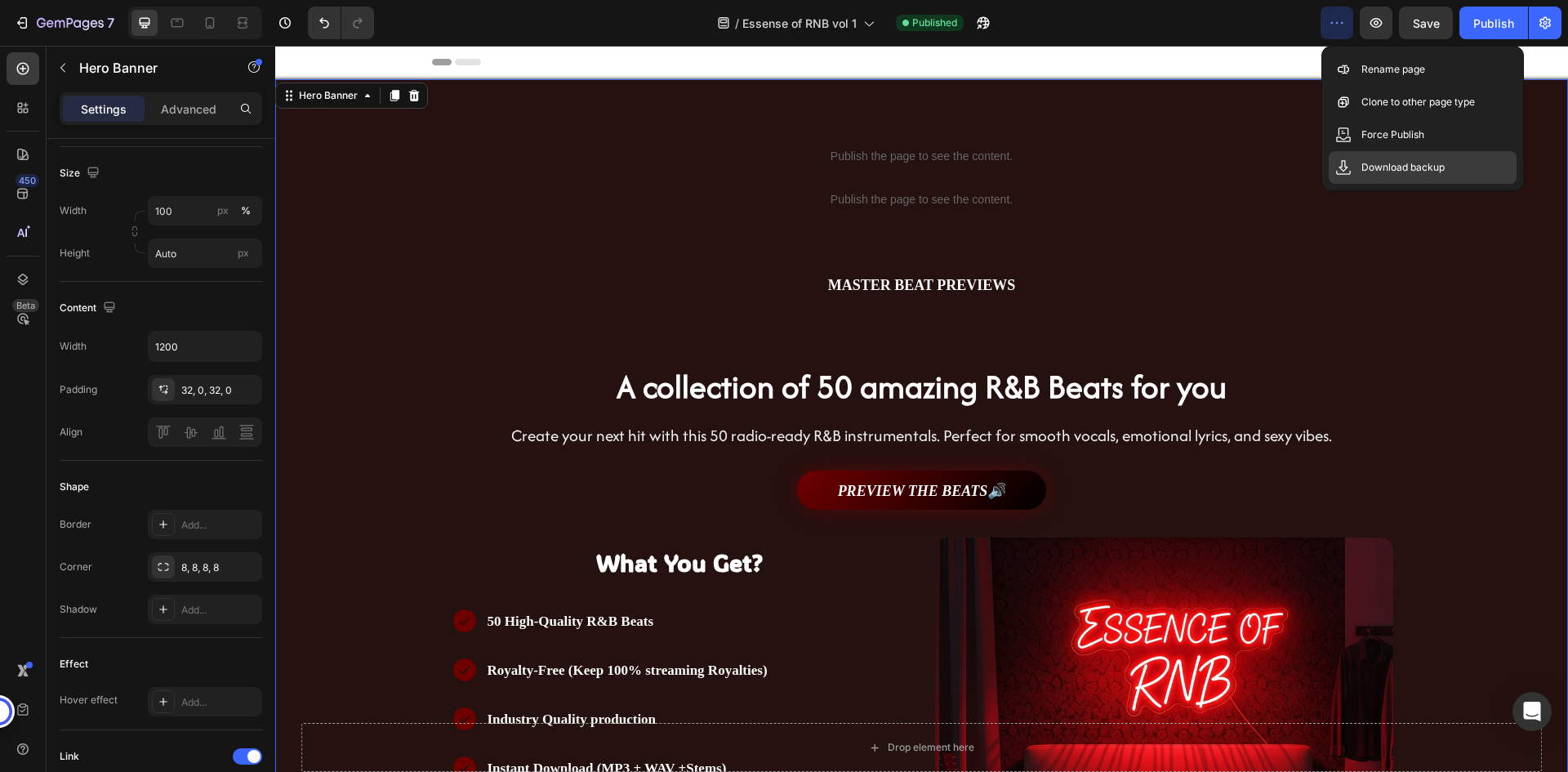
click at [1353, 162] on div "Download backup" at bounding box center [1422, 167] width 188 height 33
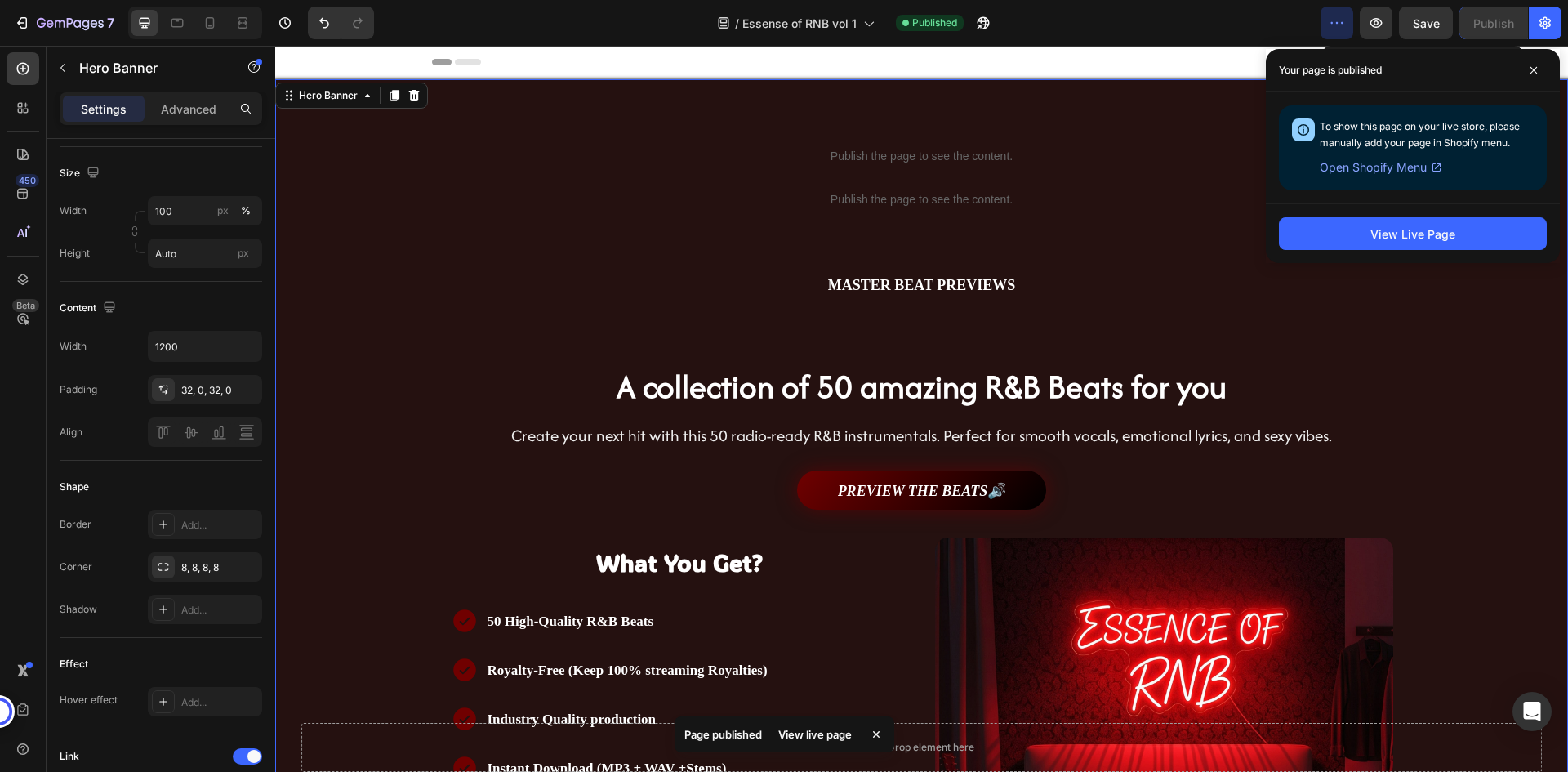
click at [1058, 17] on div "/ Essense of RNB vol 1 Published" at bounding box center [853, 23] width 934 height 33
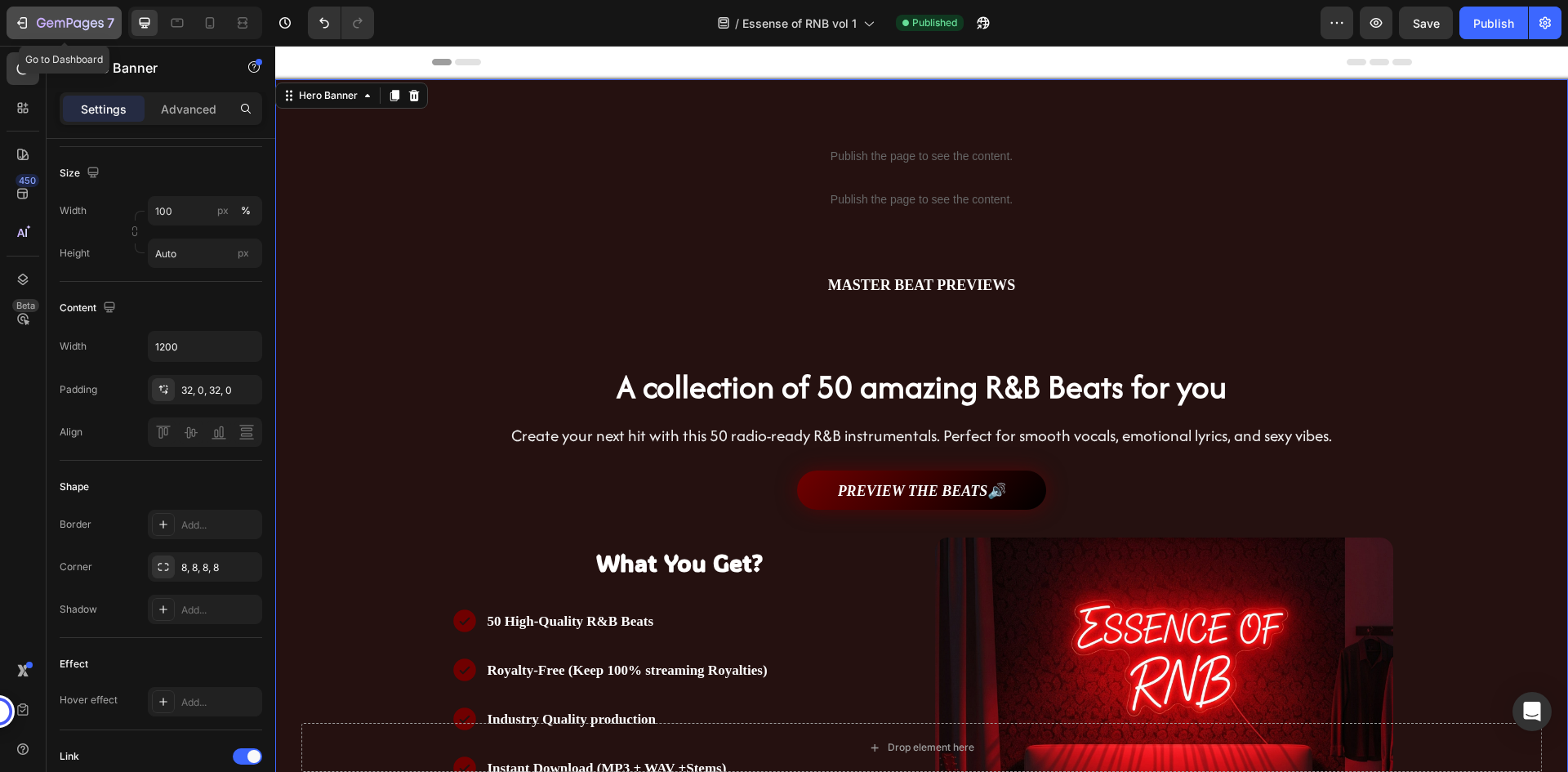
click at [96, 24] on icon "button" at bounding box center [93, 23] width 7 height 7
